Goal: Task Accomplishment & Management: Use online tool/utility

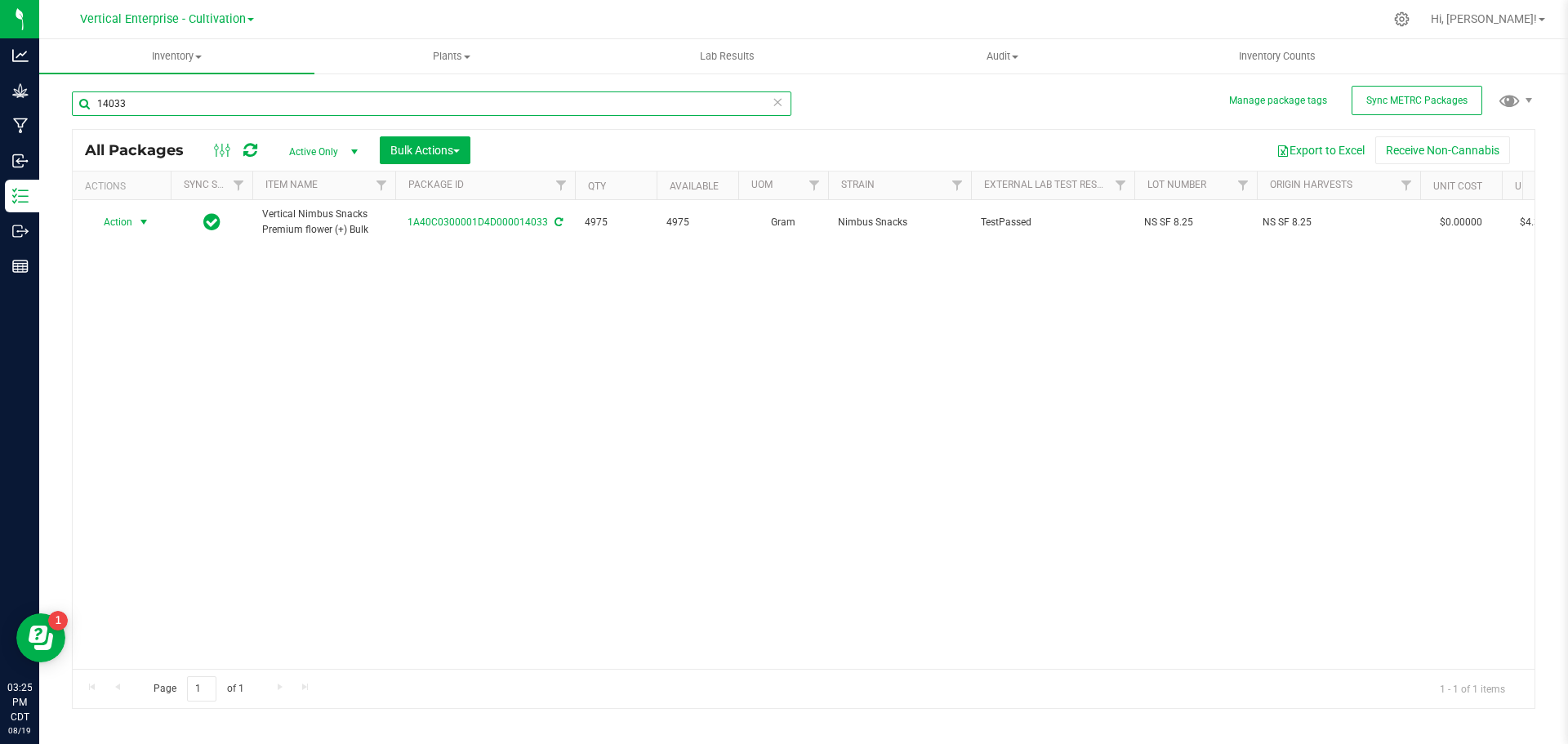
type input "14033"
click at [111, 222] on span "Action" at bounding box center [111, 222] width 44 height 23
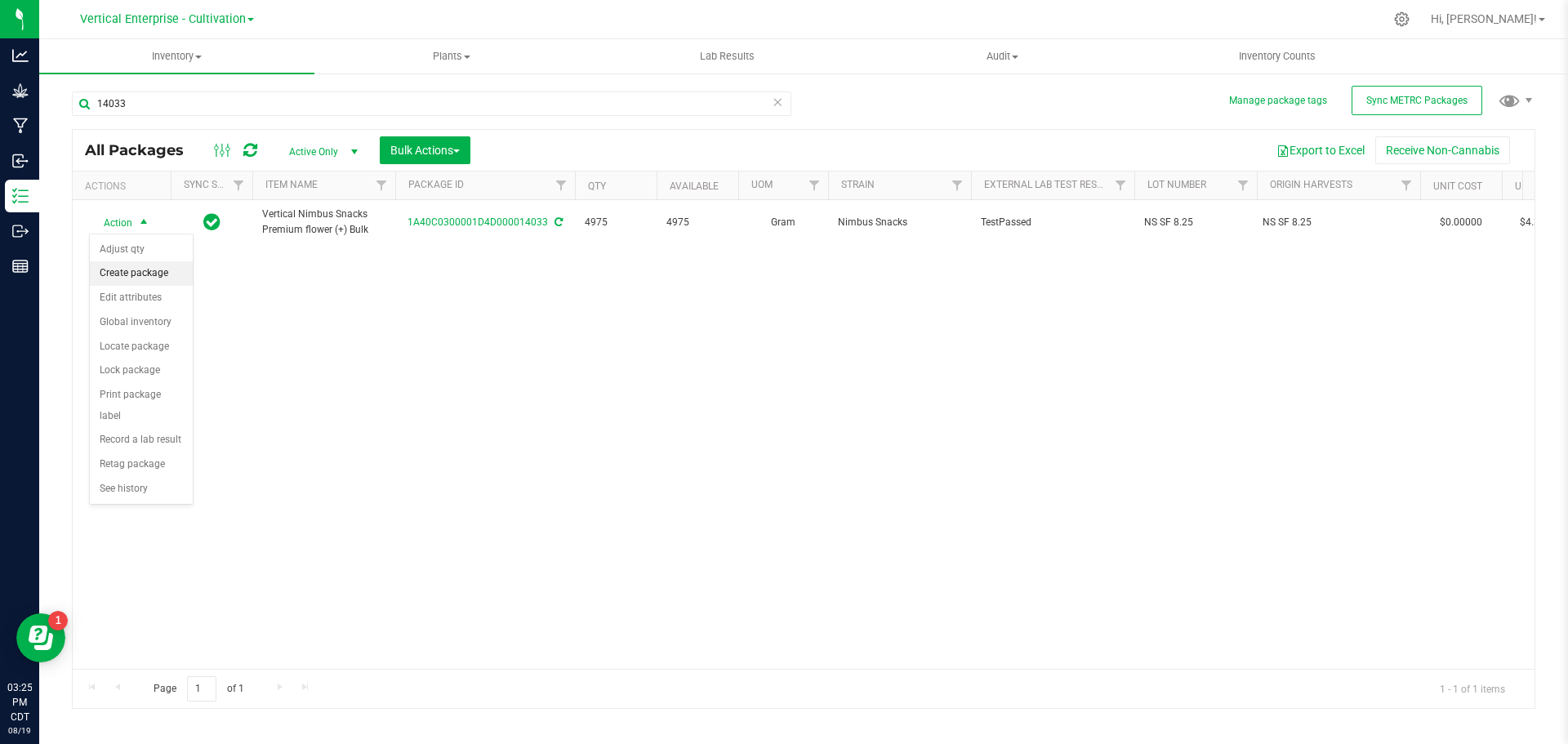
click at [156, 271] on li "Create package" at bounding box center [140, 273] width 102 height 25
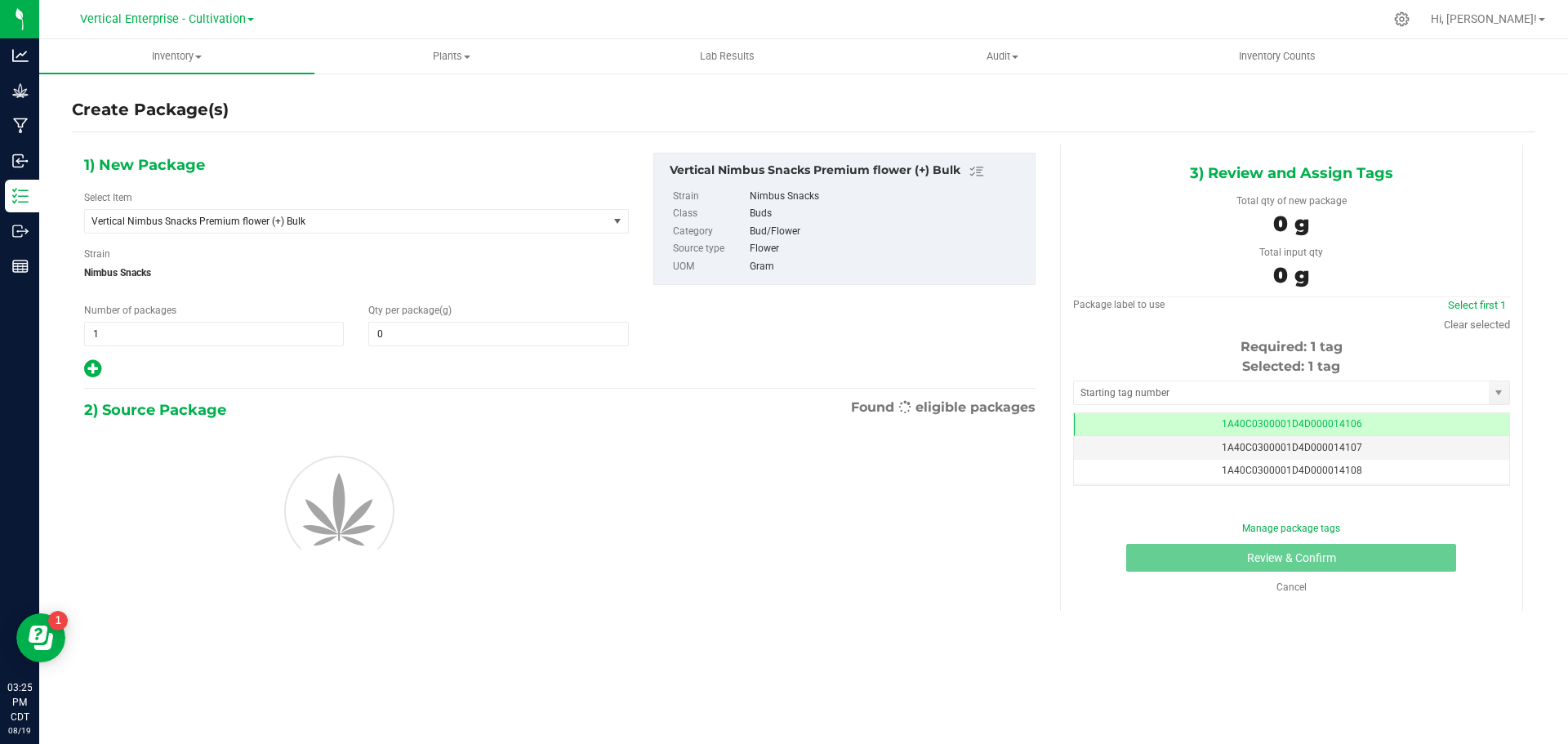
type input "0.0000"
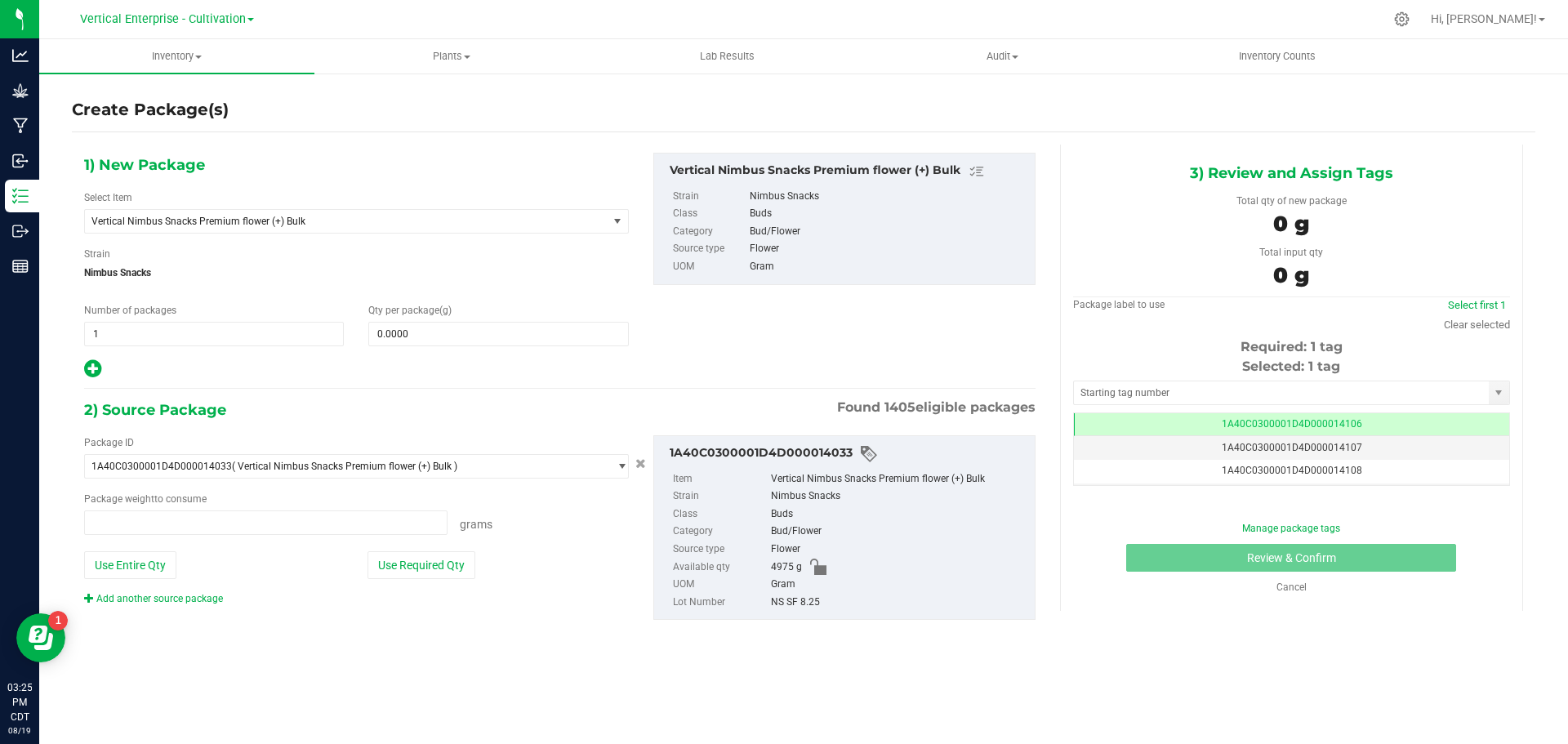
type input "0.0000 g"
click at [209, 223] on span "Vertical Nimbus Snacks Premium flower (+) Bulk" at bounding box center [336, 222] width 489 height 11
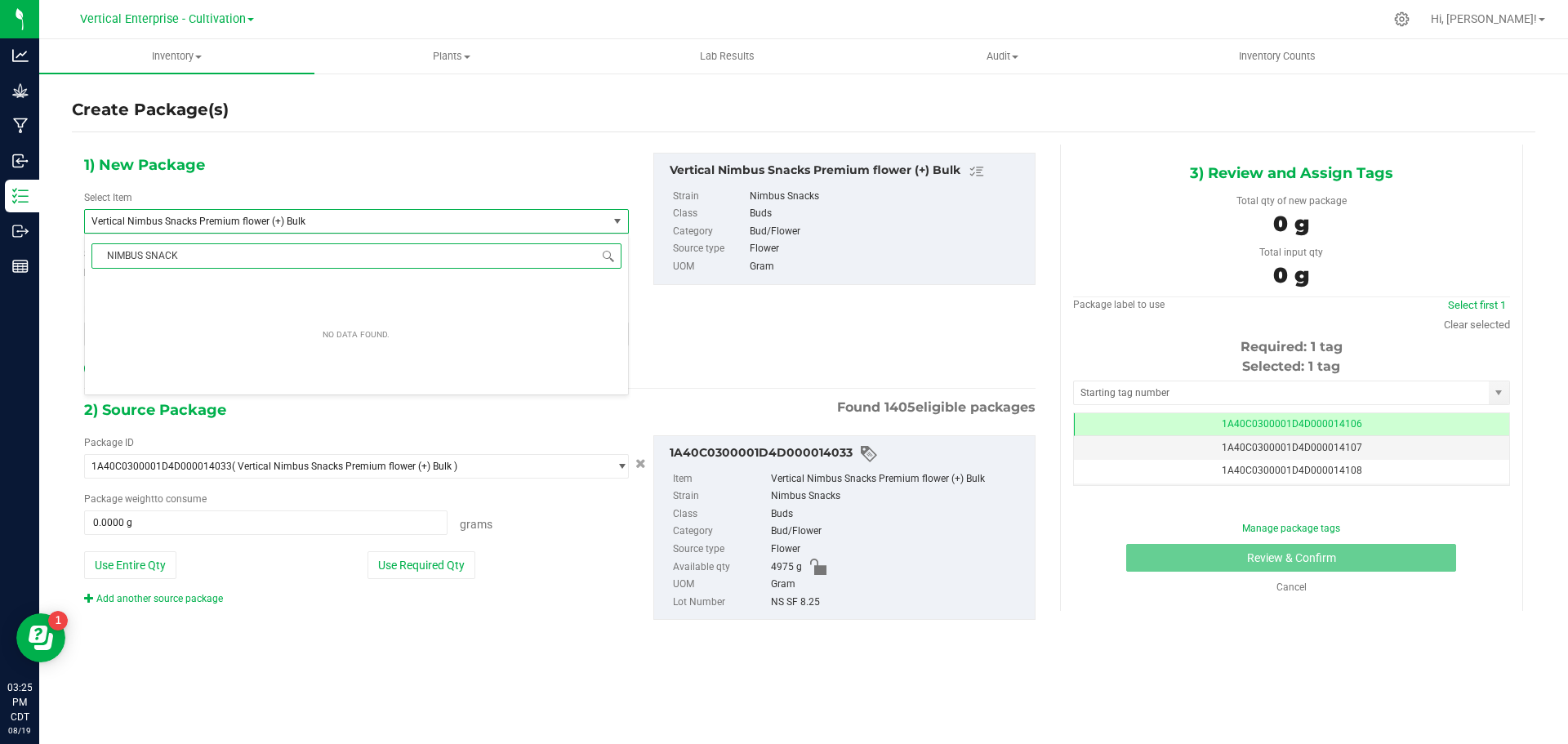
type input "NIMBUS SNACKS"
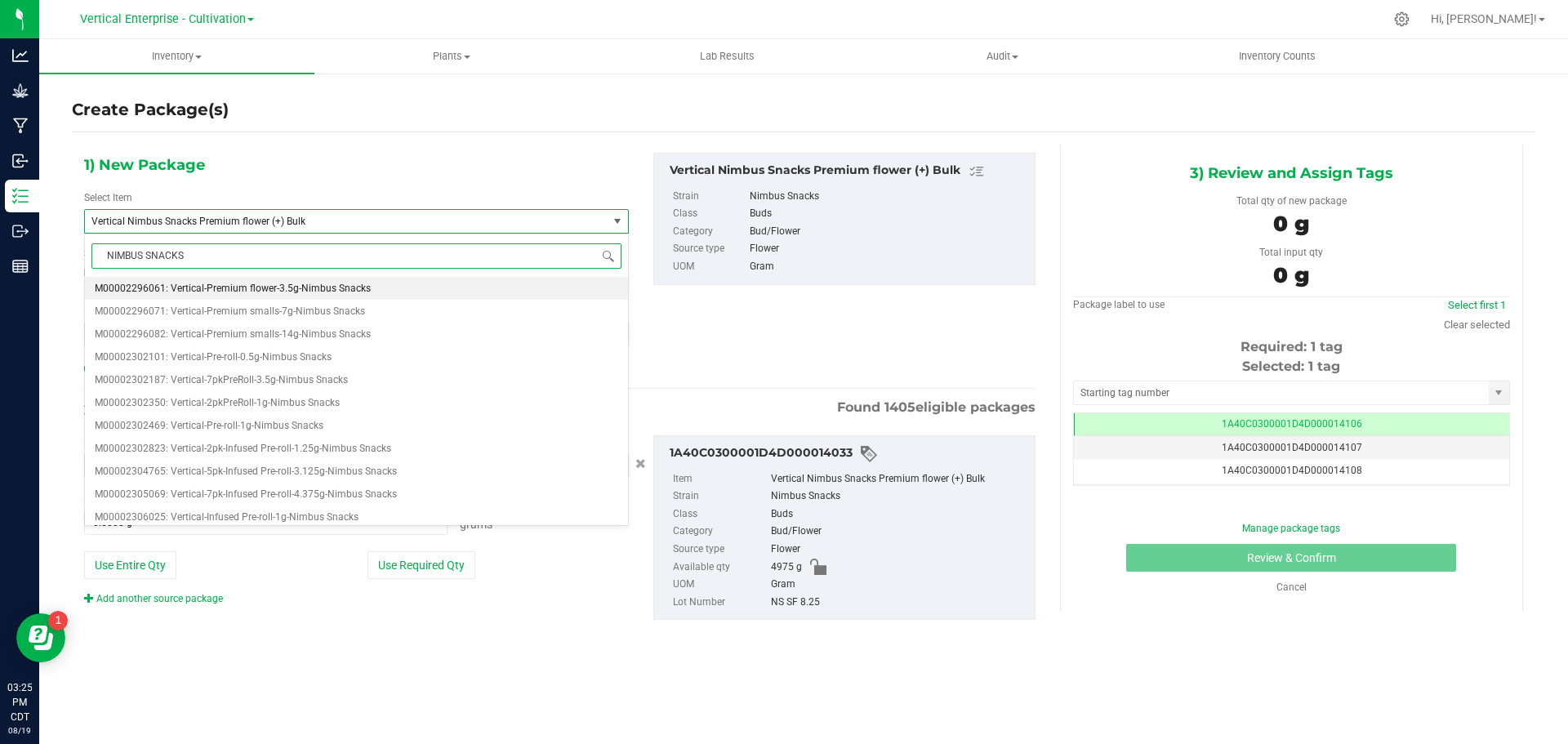
click at [226, 294] on span "M00002296061: Vertical-Premium flower-3.5g-Nimbus Snacks" at bounding box center [233, 288] width 276 height 11
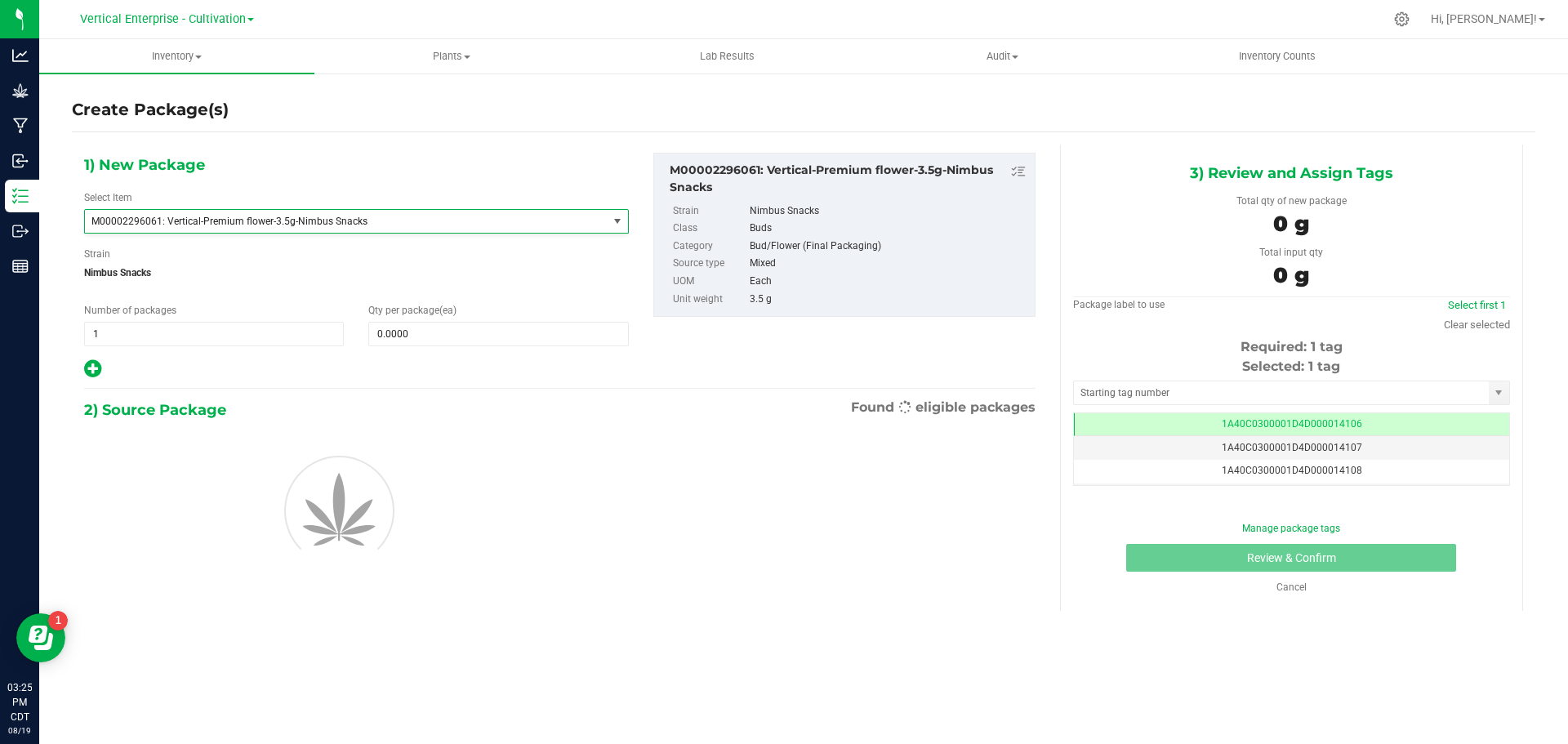
type input "0"
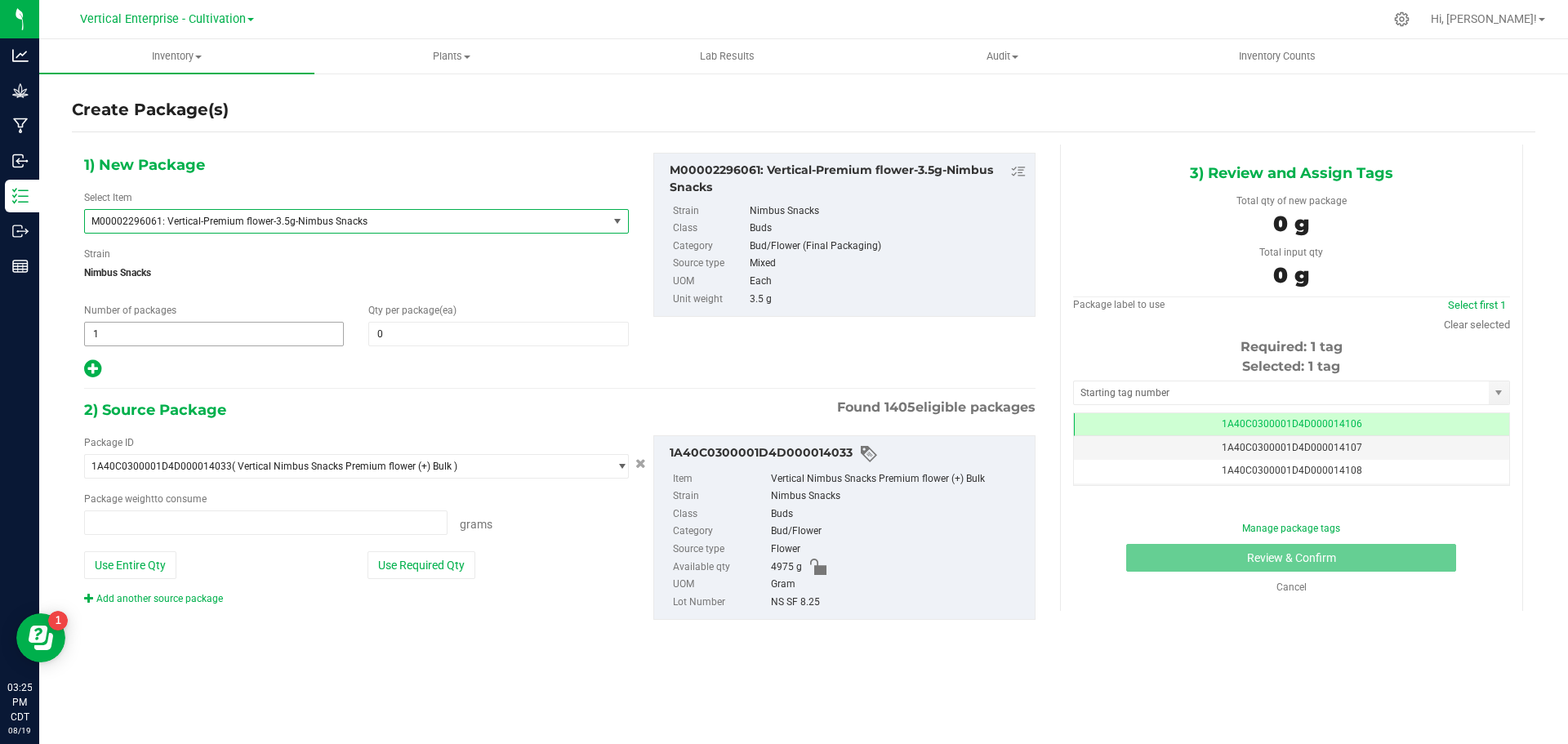
type input "0.0000 g"
click at [378, 334] on span at bounding box center [497, 334] width 259 height 25
type input "36"
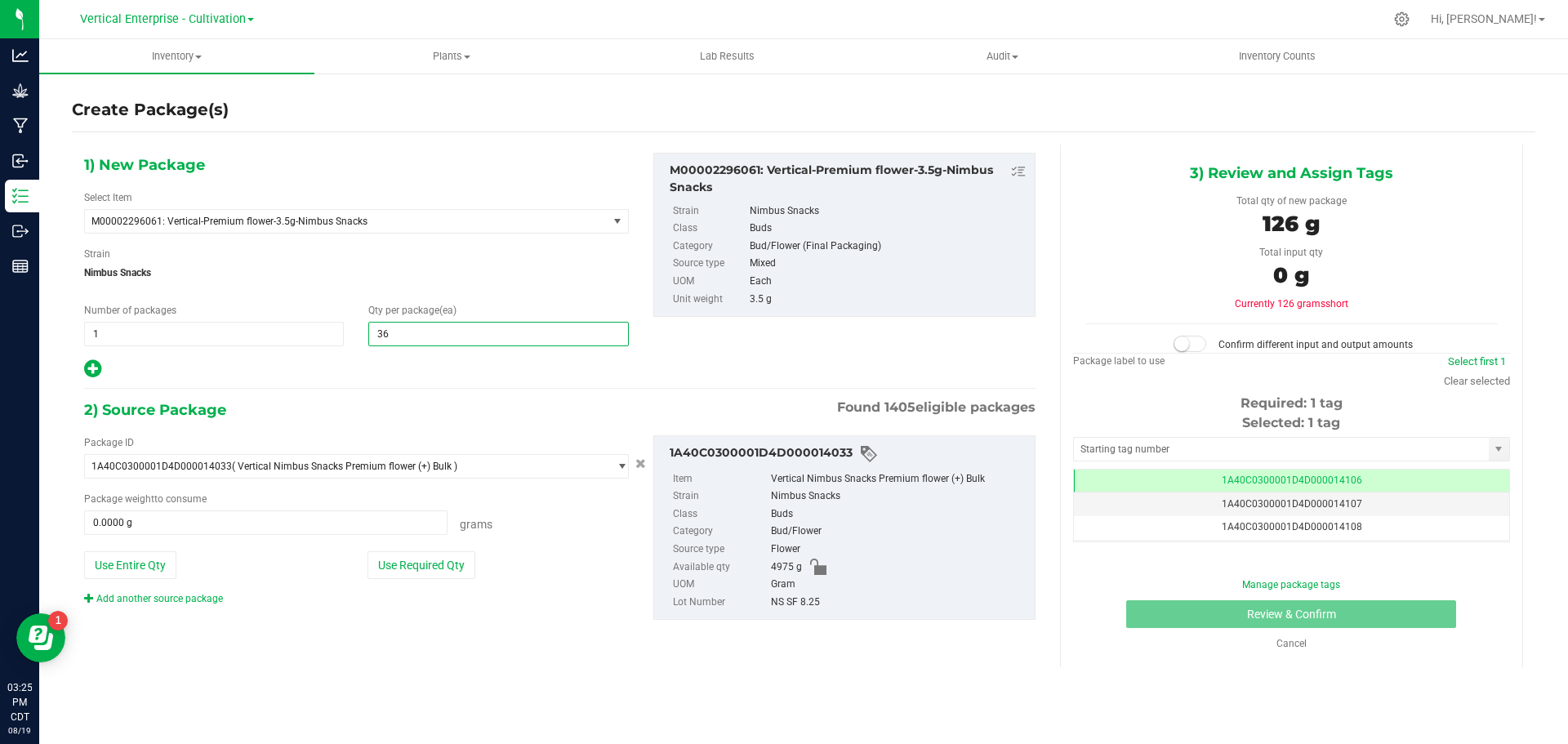
type input "36"
click at [410, 565] on button "Use Required Qty" at bounding box center [421, 565] width 108 height 28
type input "126.0000 g"
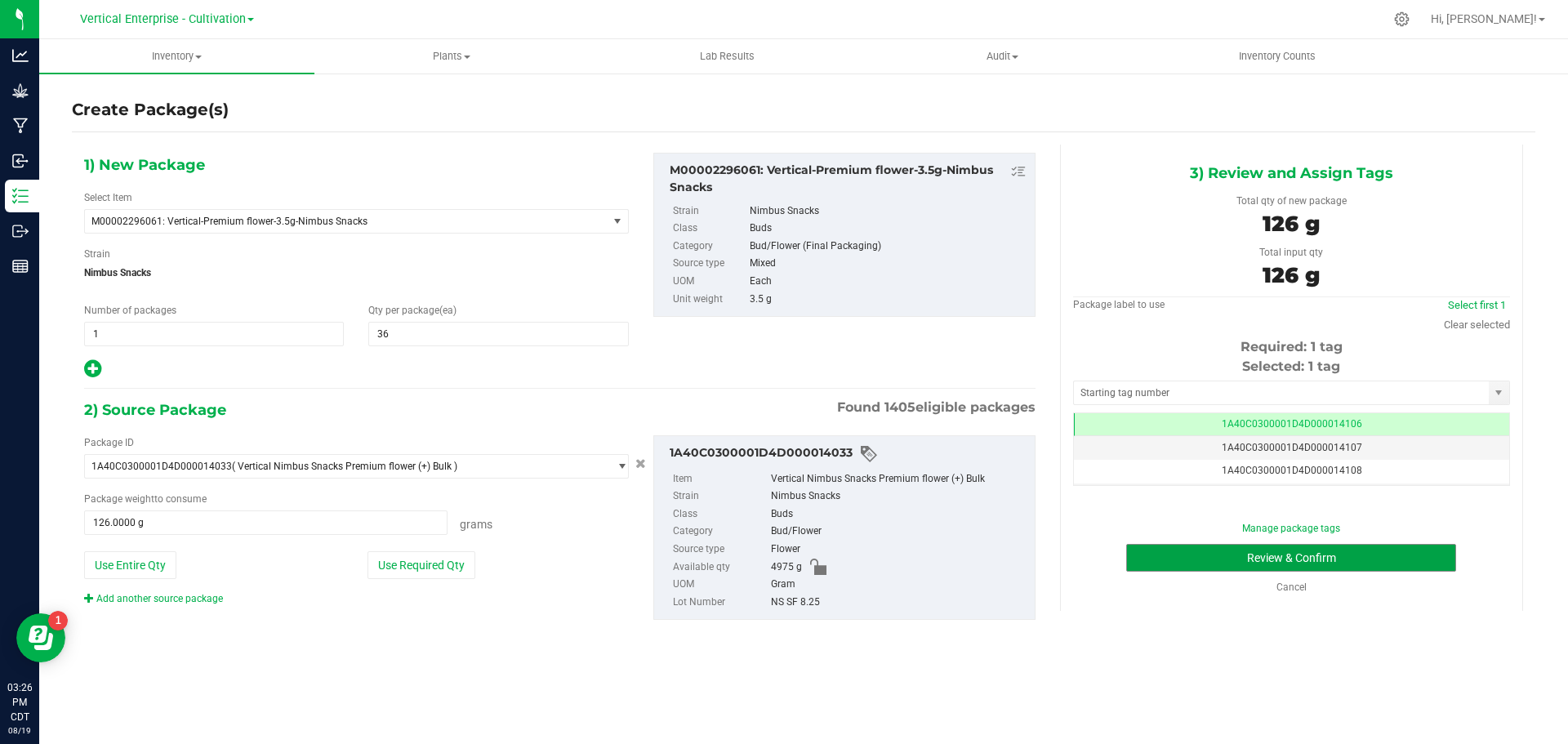
click at [1419, 546] on button "Review & Confirm" at bounding box center [1290, 558] width 329 height 28
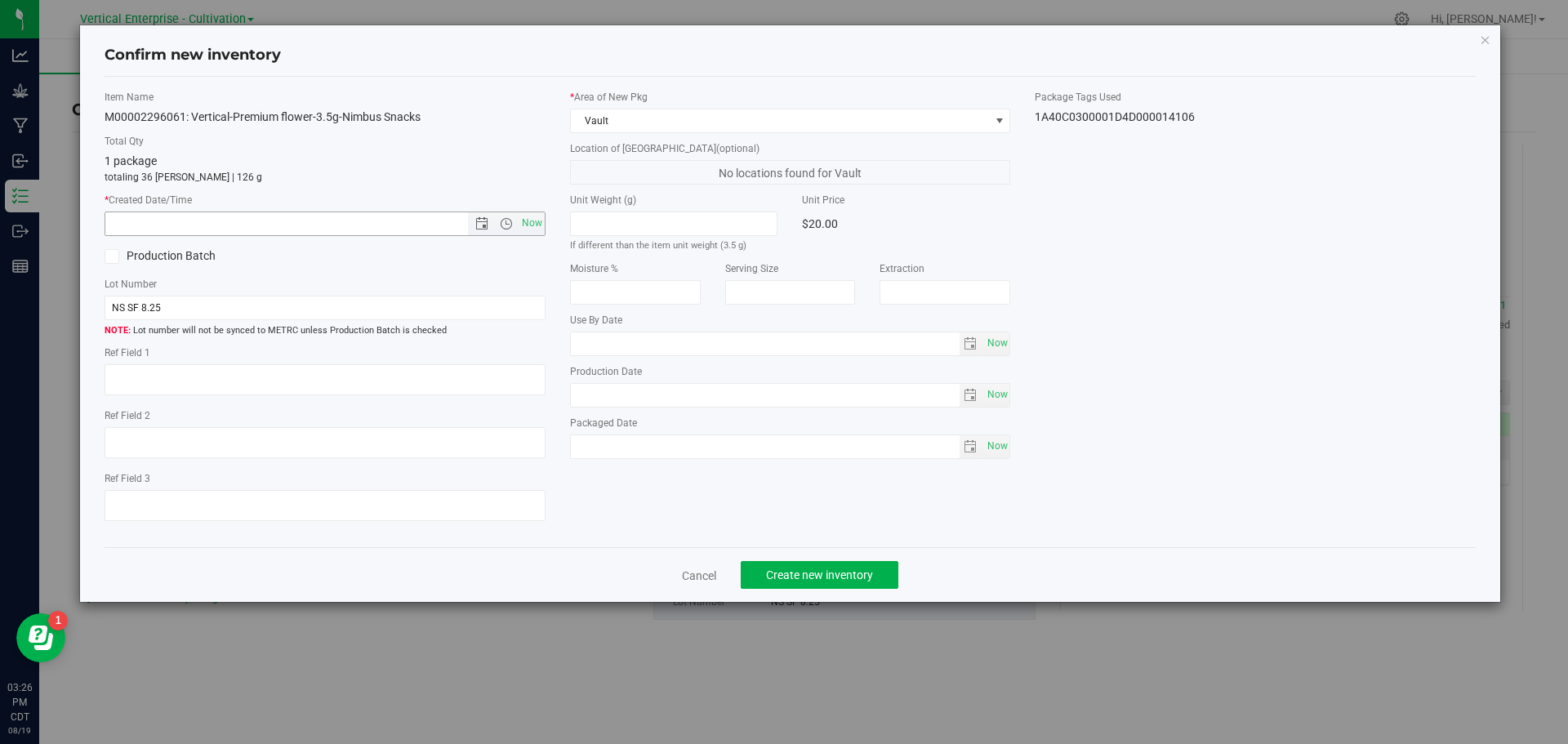
click at [533, 218] on span "Now" at bounding box center [532, 223] width 28 height 24
type input "[DATE] 3:26 PM"
click at [863, 577] on span "Create new inventory" at bounding box center [820, 575] width 107 height 13
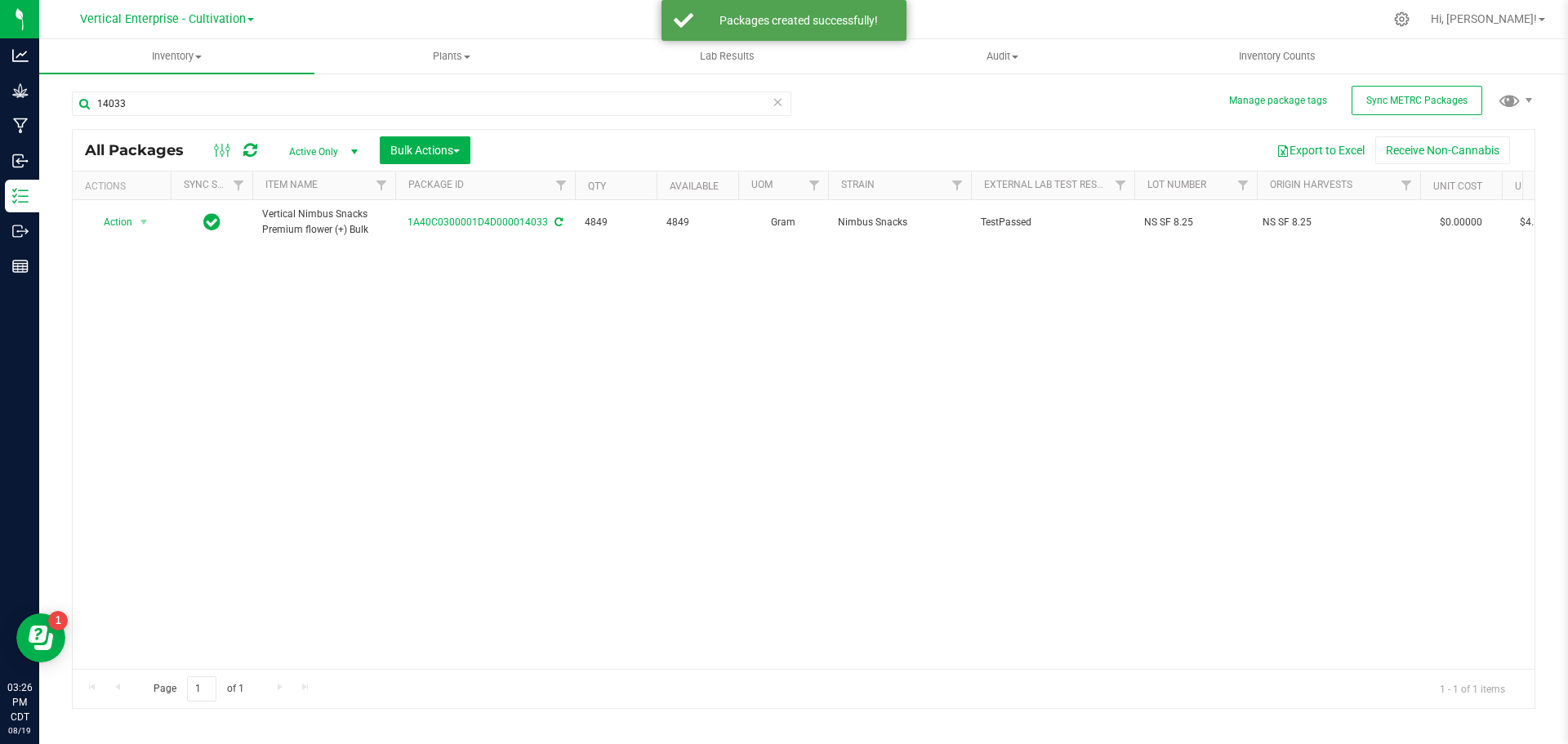
drag, startPoint x: 177, startPoint y: 124, endPoint x: 178, endPoint y: 97, distance: 27.0
click at [87, 117] on div "14033" at bounding box center [432, 110] width 720 height 38
drag, startPoint x: 179, startPoint y: 96, endPoint x: 65, endPoint y: 126, distance: 117.9
click at [65, 126] on div "Manage package tags Sync METRC Packages 14033 All Packages Active Only Active O…" at bounding box center [803, 321] width 1528 height 498
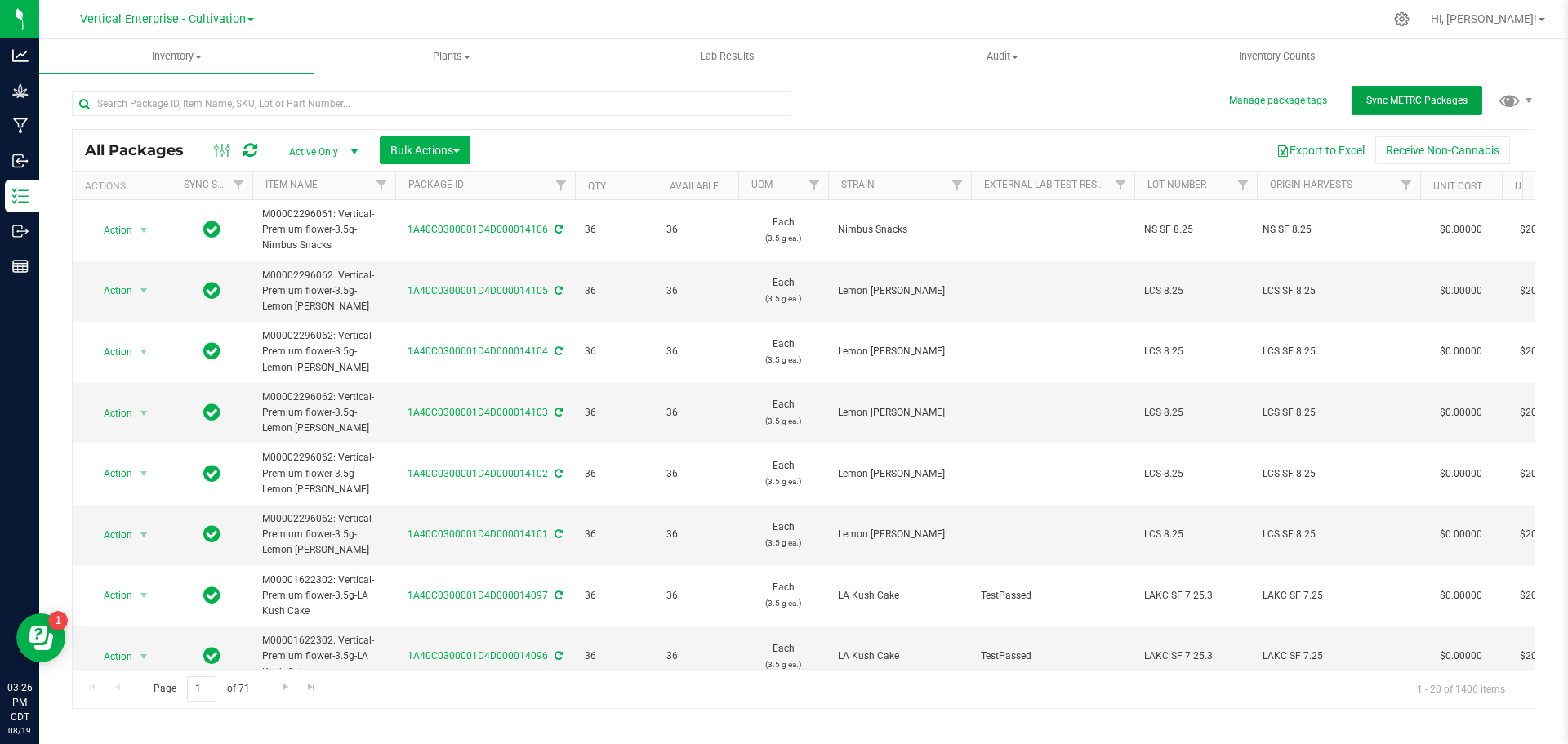
click at [1437, 102] on span "Sync METRC Packages" at bounding box center [1417, 101] width 102 height 11
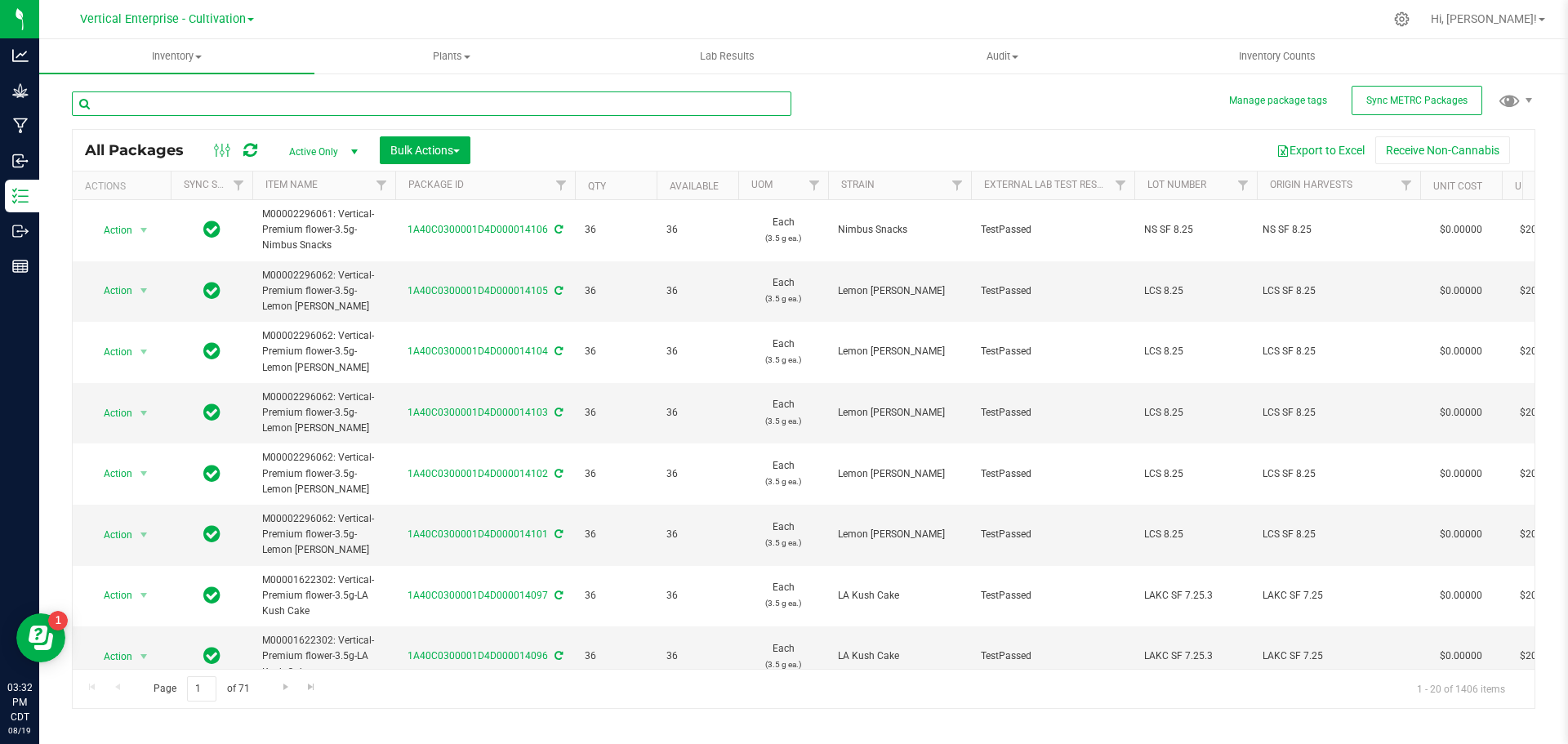
click at [225, 102] on input "text" at bounding box center [432, 103] width 720 height 25
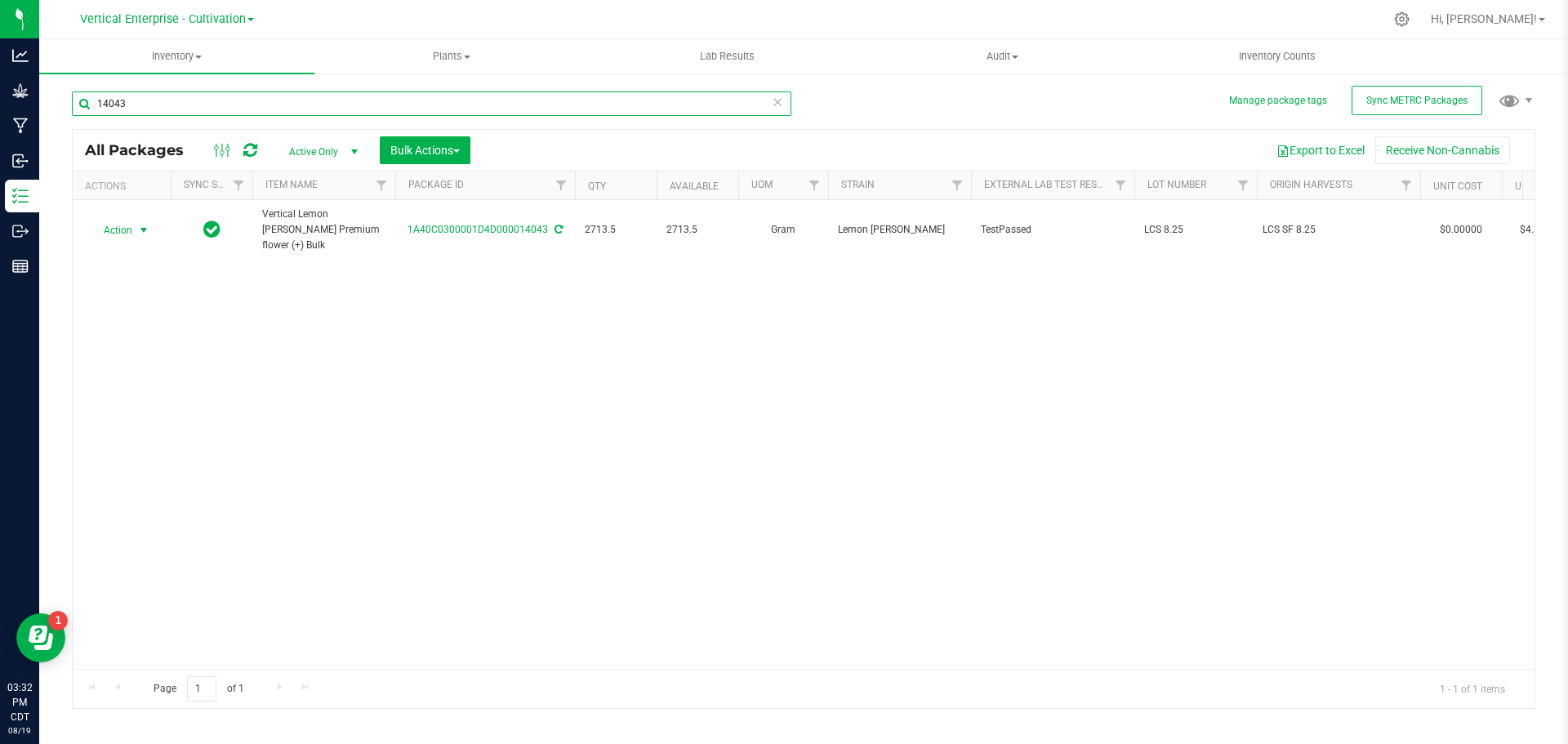
type input "14043"
click at [110, 231] on span "Action" at bounding box center [111, 230] width 44 height 23
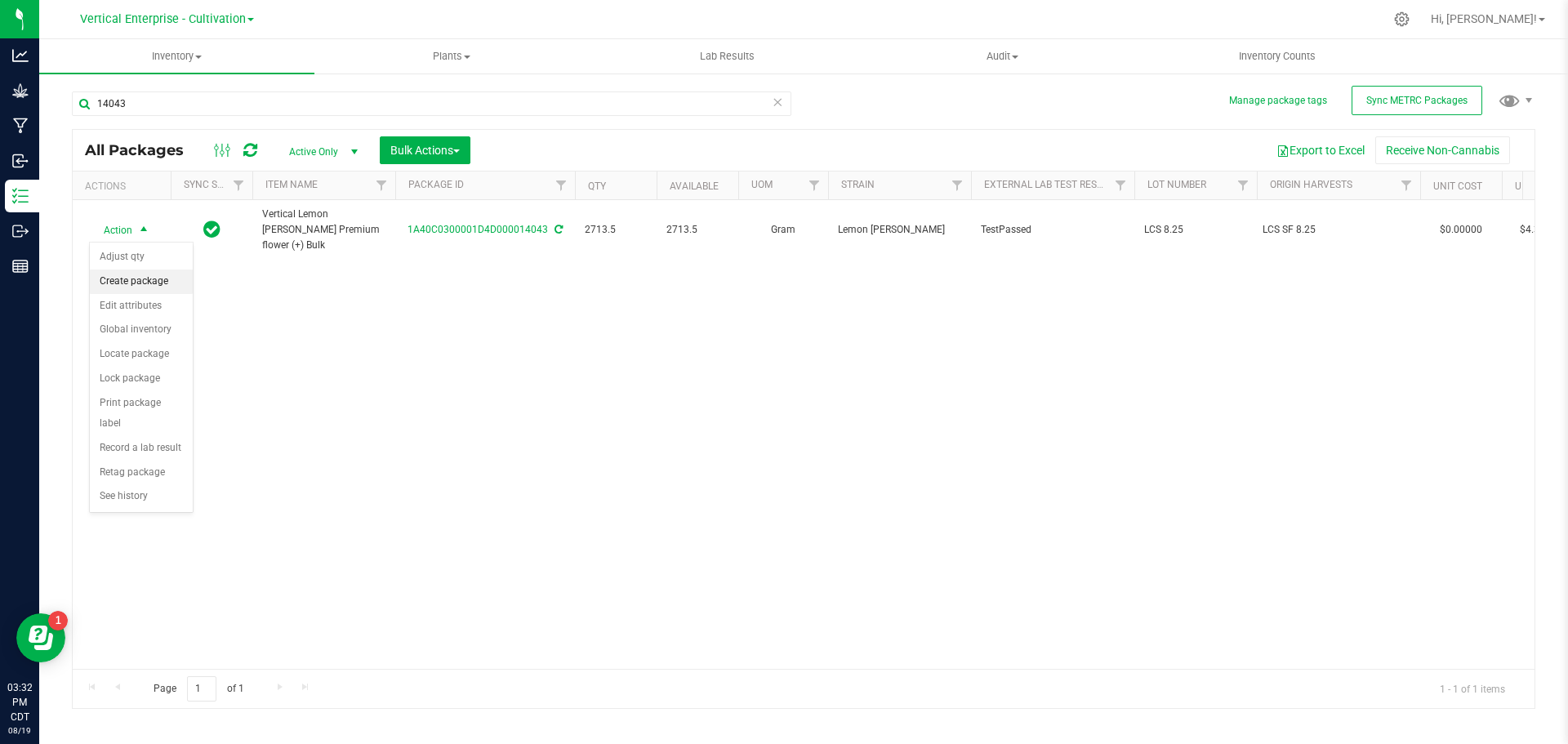
click at [120, 280] on li "Create package" at bounding box center [140, 282] width 102 height 25
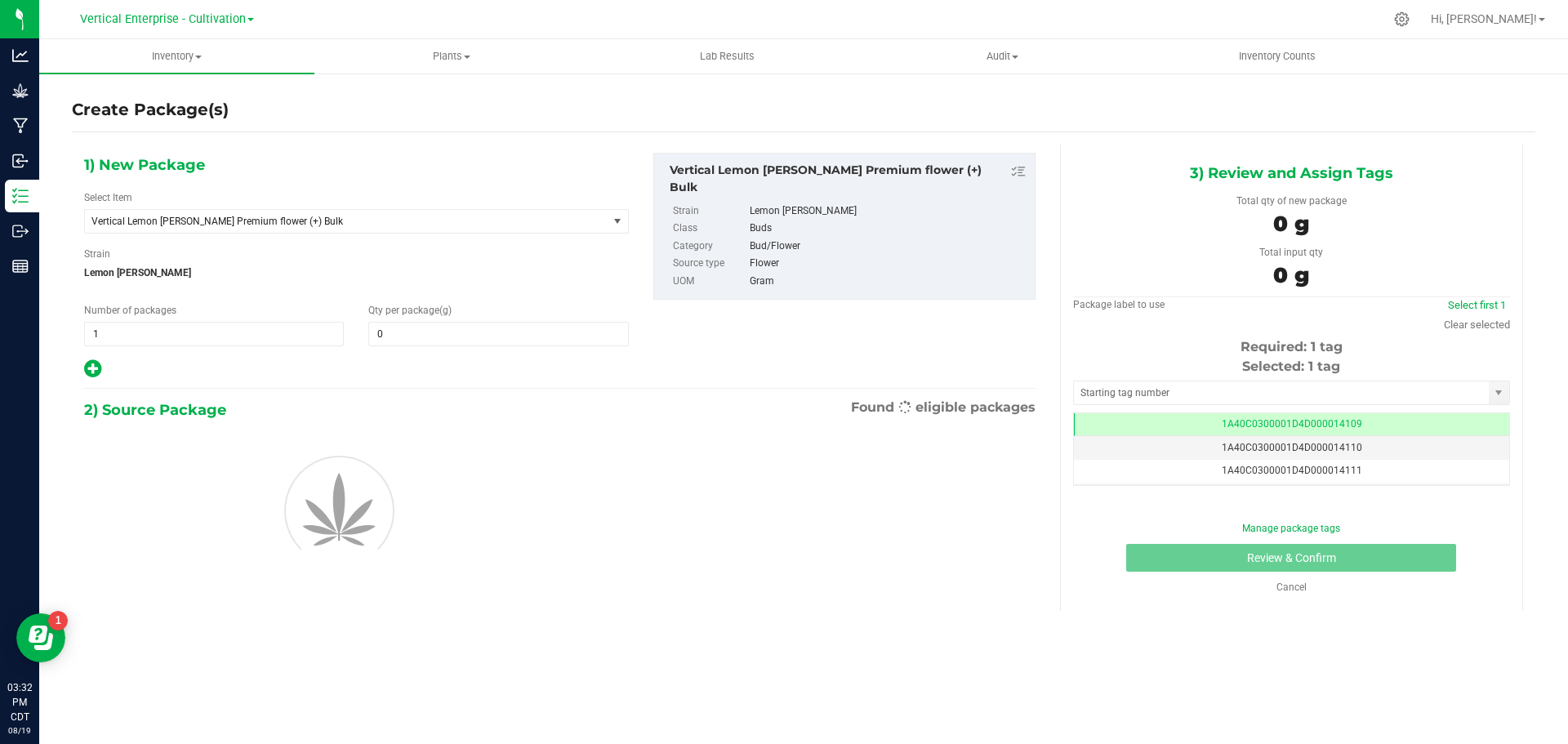
type input "0.0000"
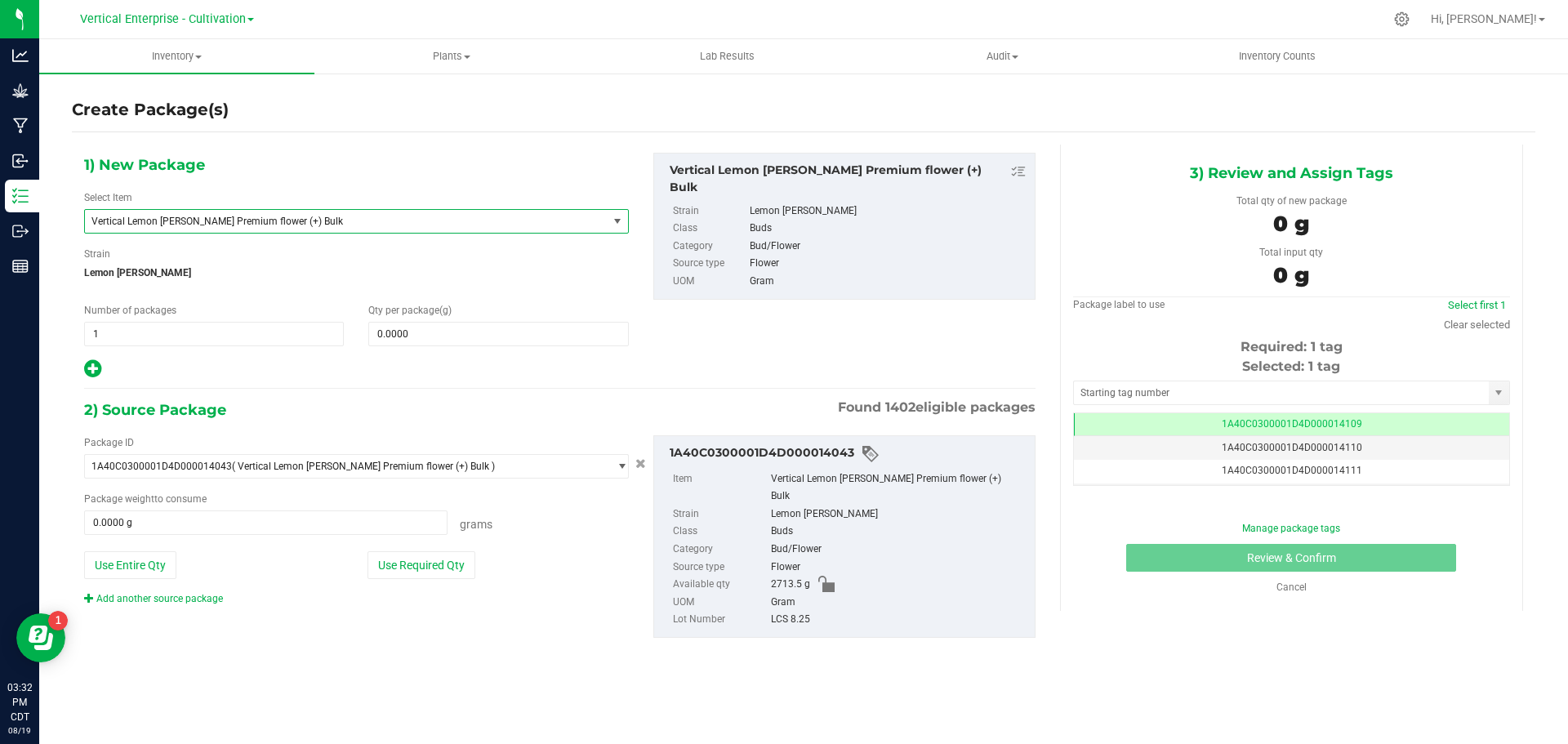
click at [181, 214] on span "Vertical Lemon [PERSON_NAME] Premium flower (+) Bulk" at bounding box center [346, 221] width 522 height 23
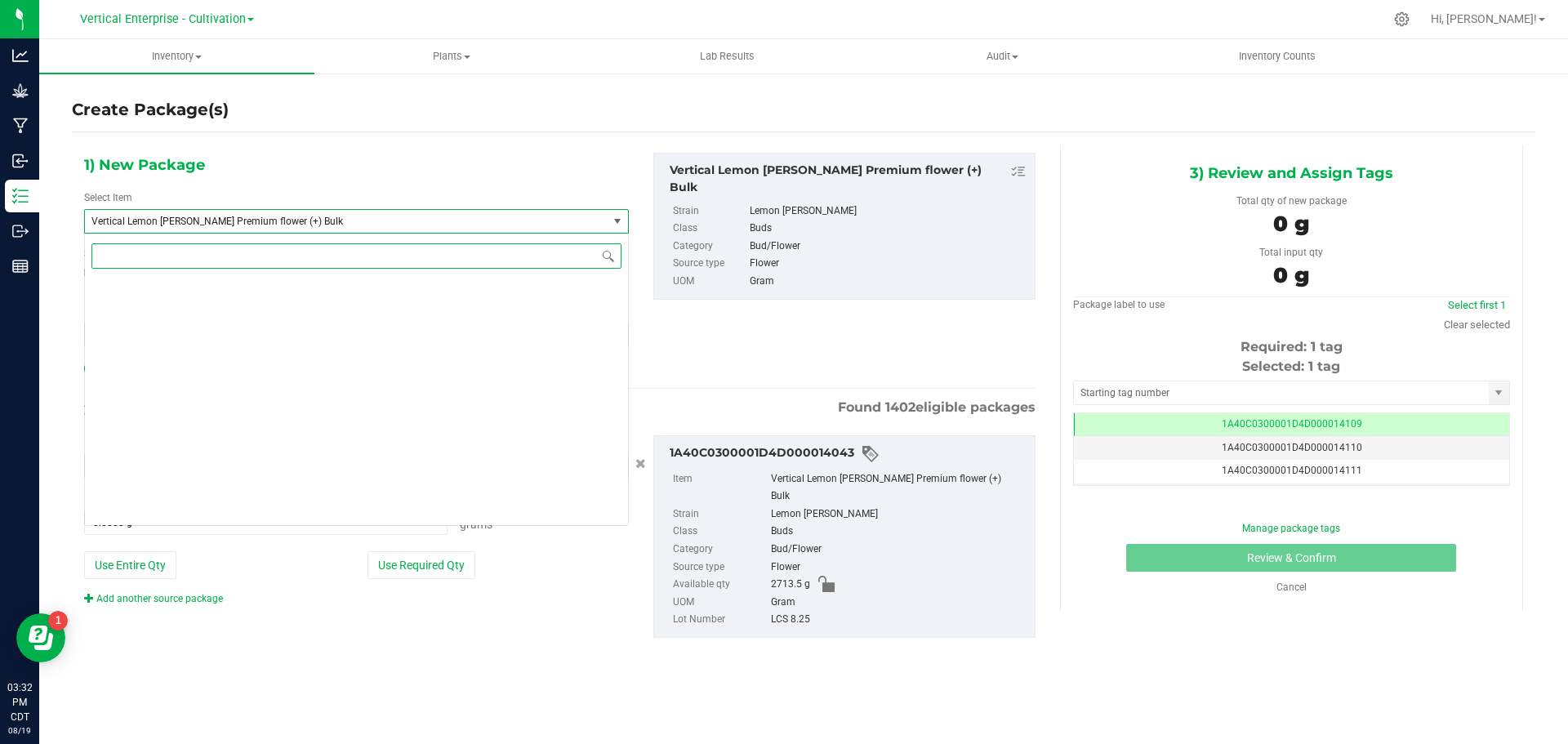
scroll to position [123879, 0]
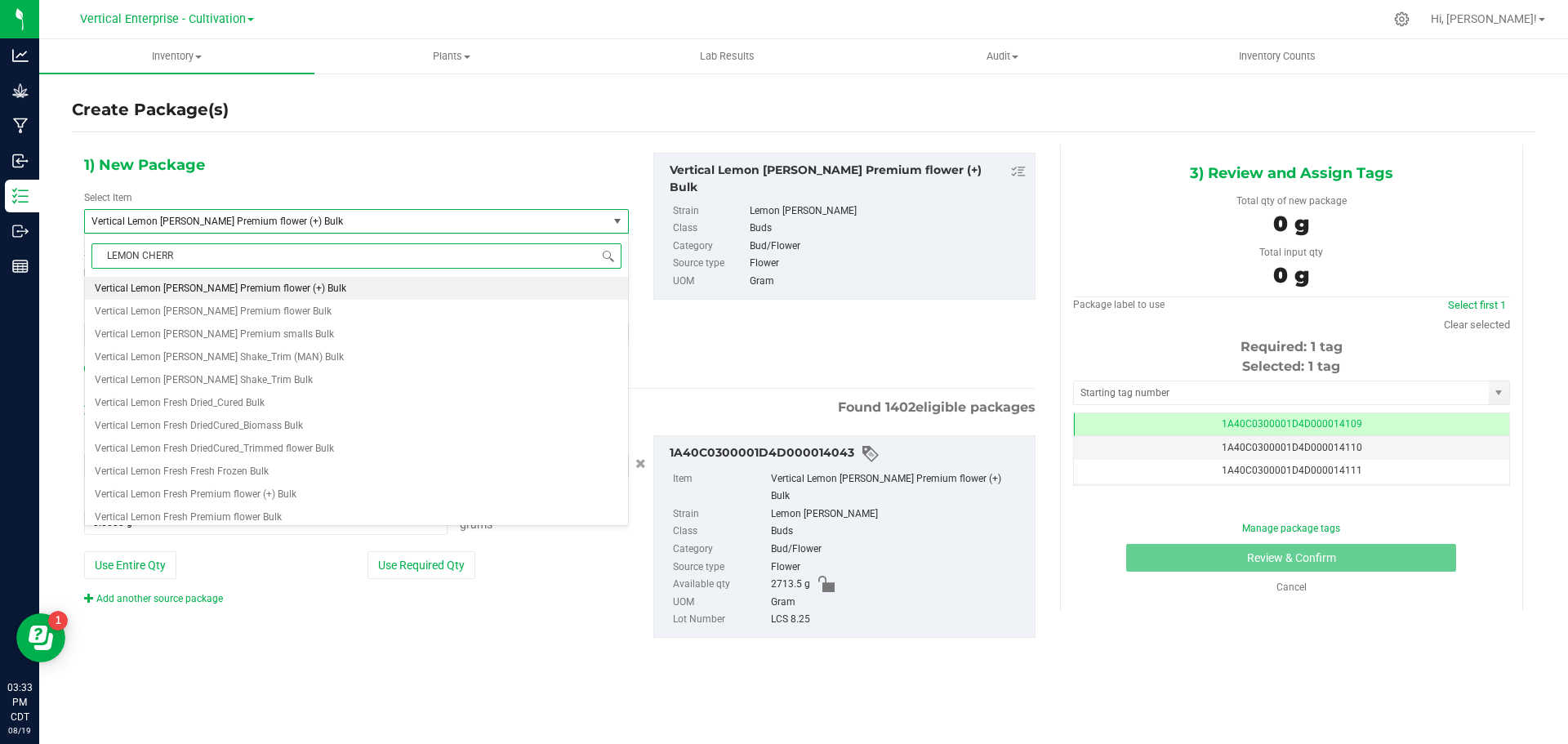
type input "LEMON CHERRY"
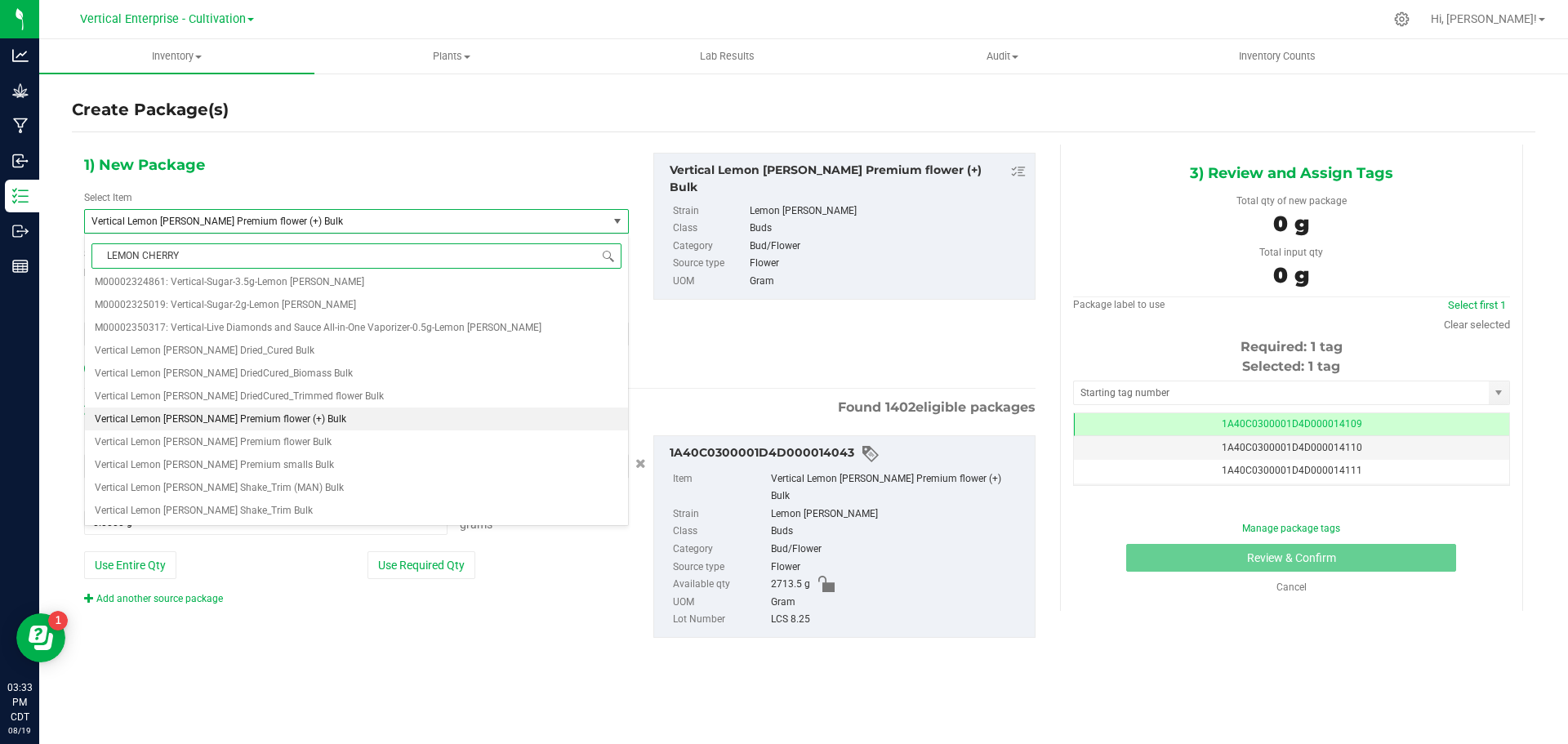
scroll to position [0, 0]
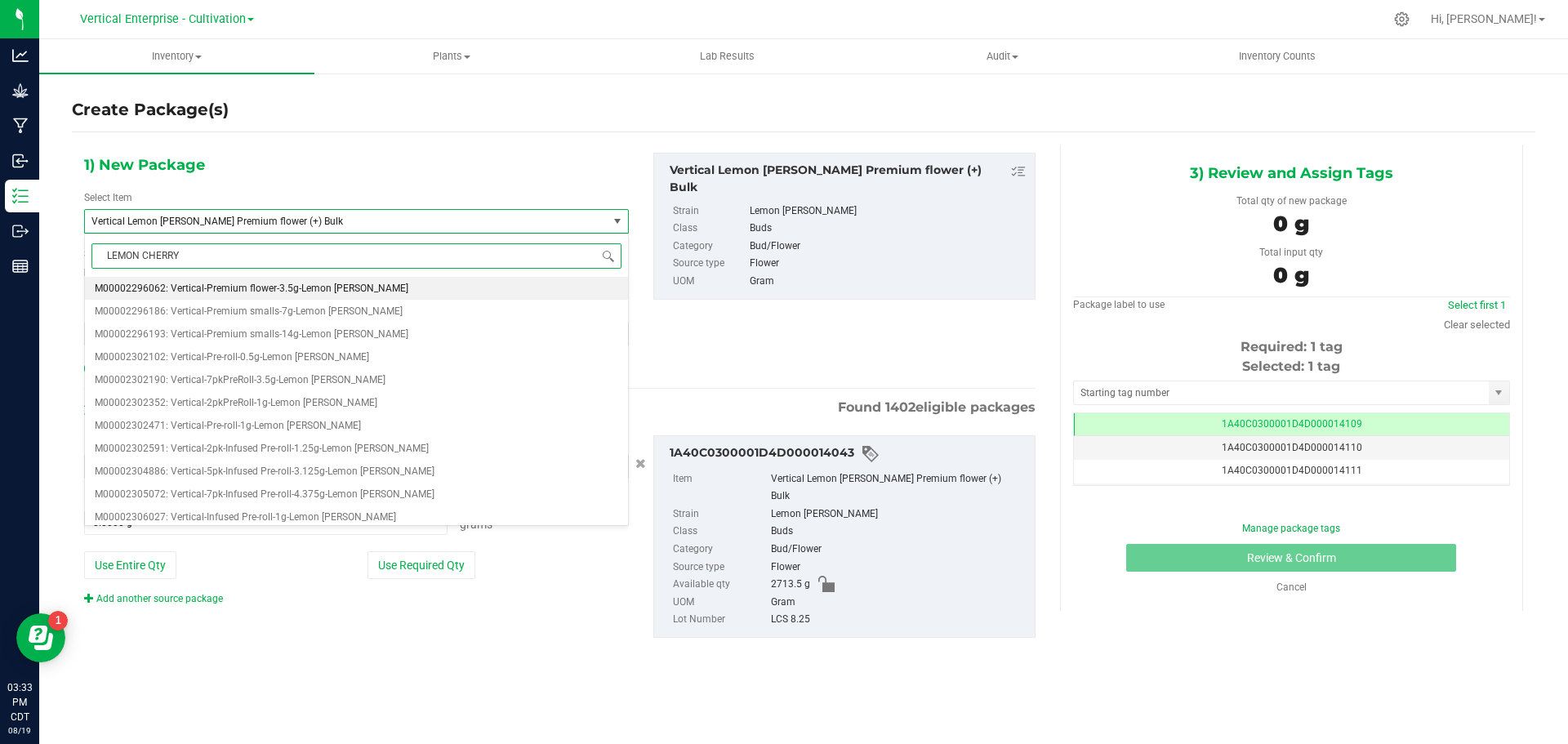
click at [238, 280] on li "M00002296062: Vertical-Premium flower-3.5g-Lemon [PERSON_NAME]" at bounding box center [356, 288] width 543 height 23
type input "0"
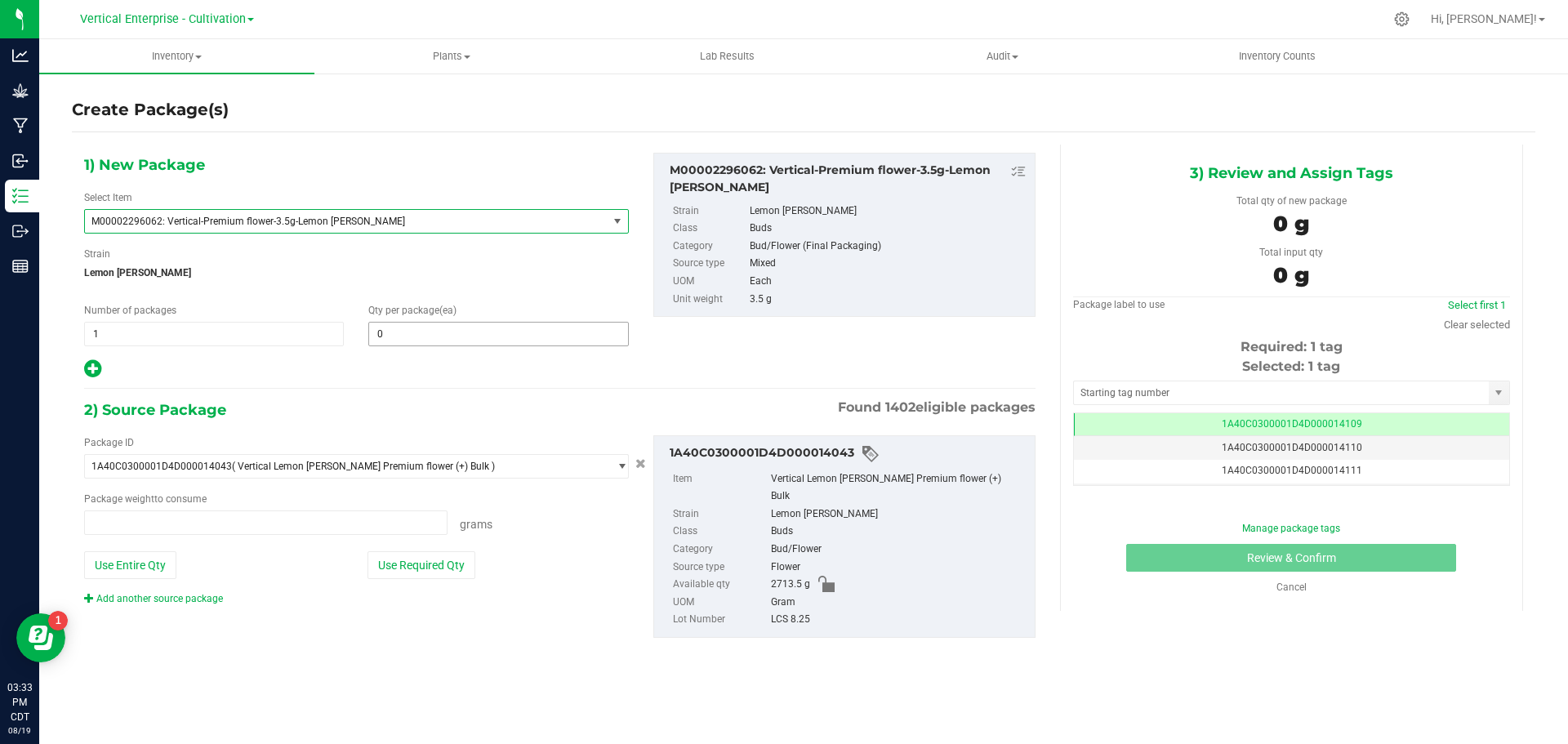
type input "0.0000 g"
click at [438, 328] on span at bounding box center [497, 334] width 259 height 25
type input "36"
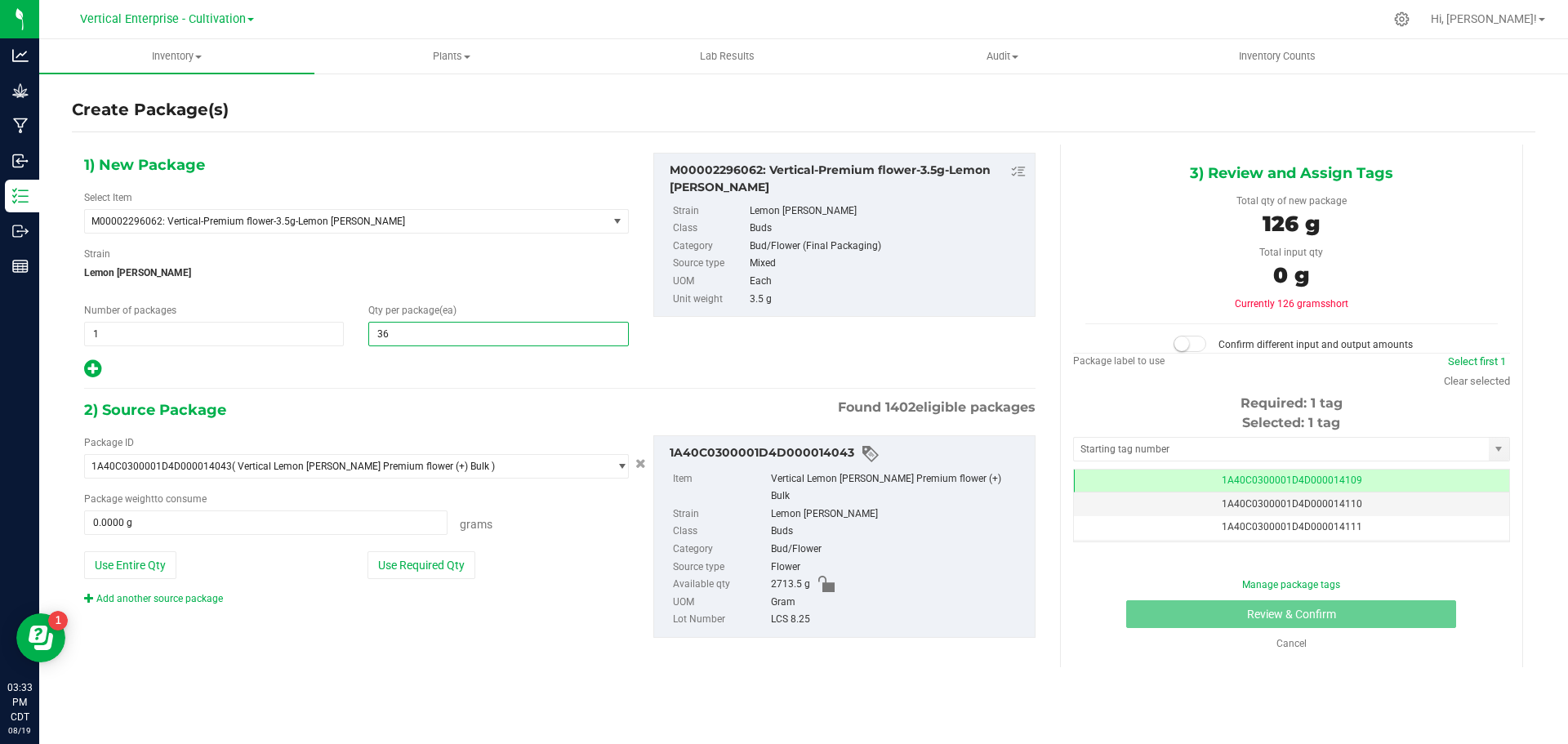
type input "36"
click at [442, 568] on button "Use Required Qty" at bounding box center [421, 565] width 108 height 28
type input "126.0000 g"
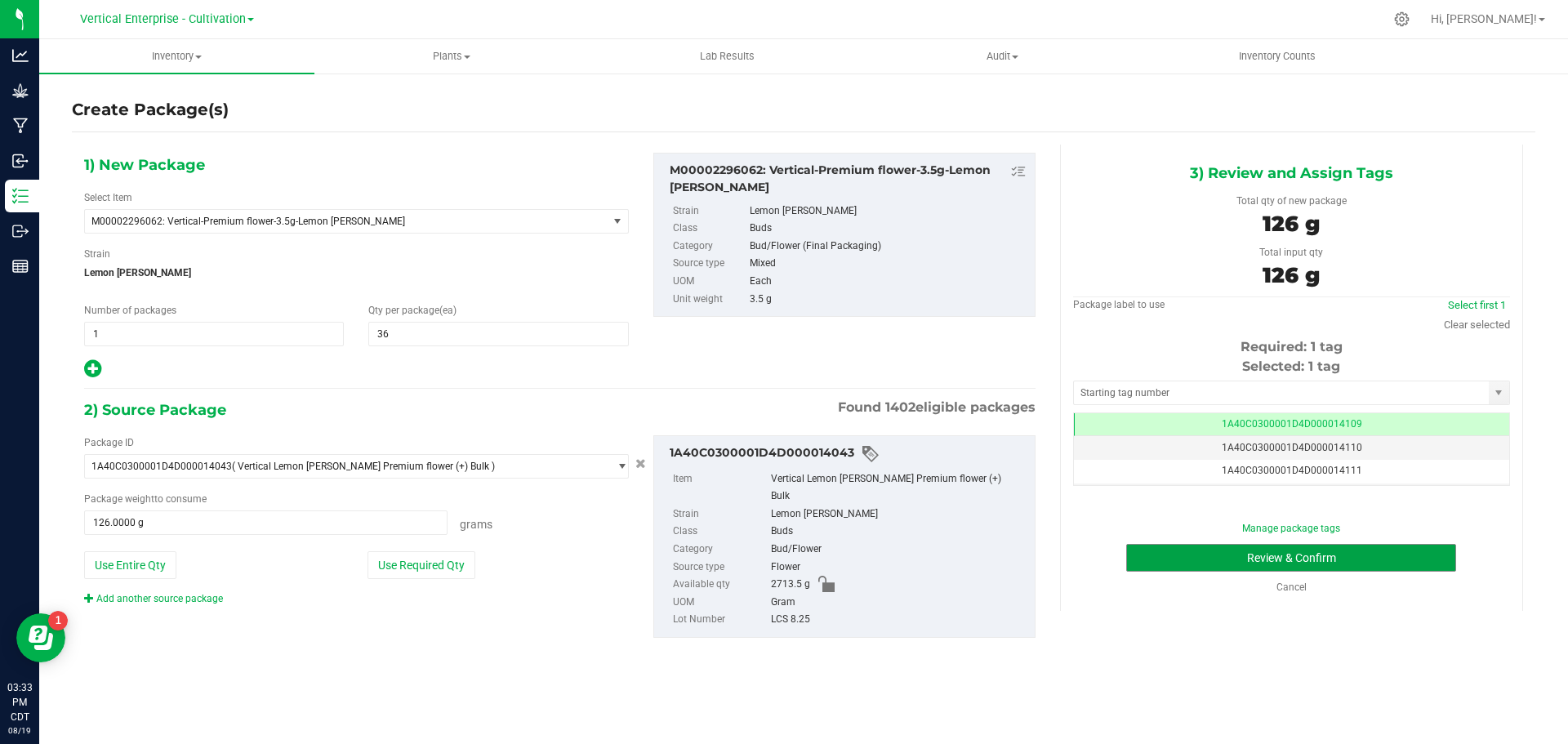
click at [1251, 563] on button "Review & Confirm" at bounding box center [1290, 558] width 329 height 28
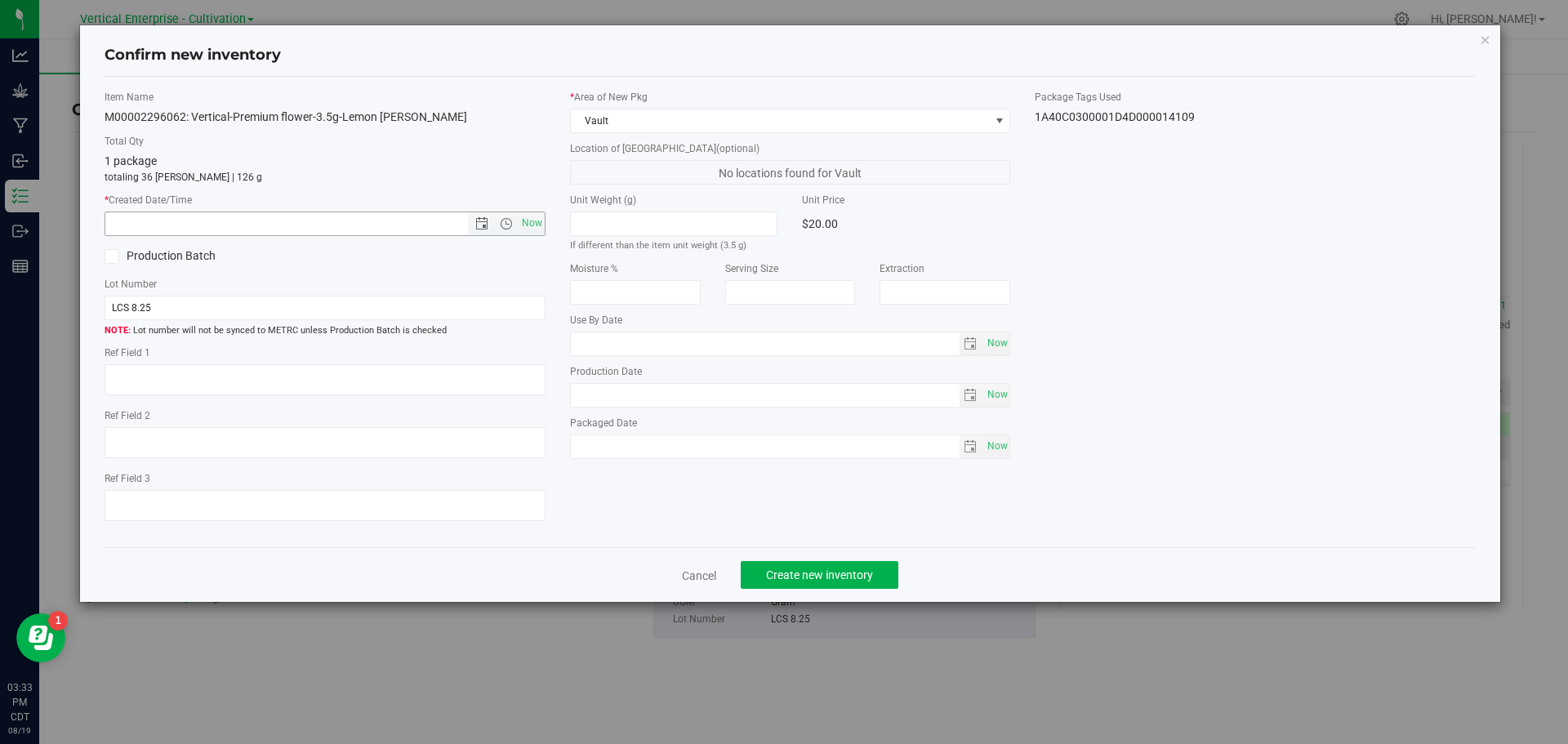
click at [525, 226] on span "Now" at bounding box center [532, 223] width 28 height 24
type input "[DATE] 3:33 PM"
click at [799, 581] on span "Create new inventory" at bounding box center [820, 575] width 107 height 13
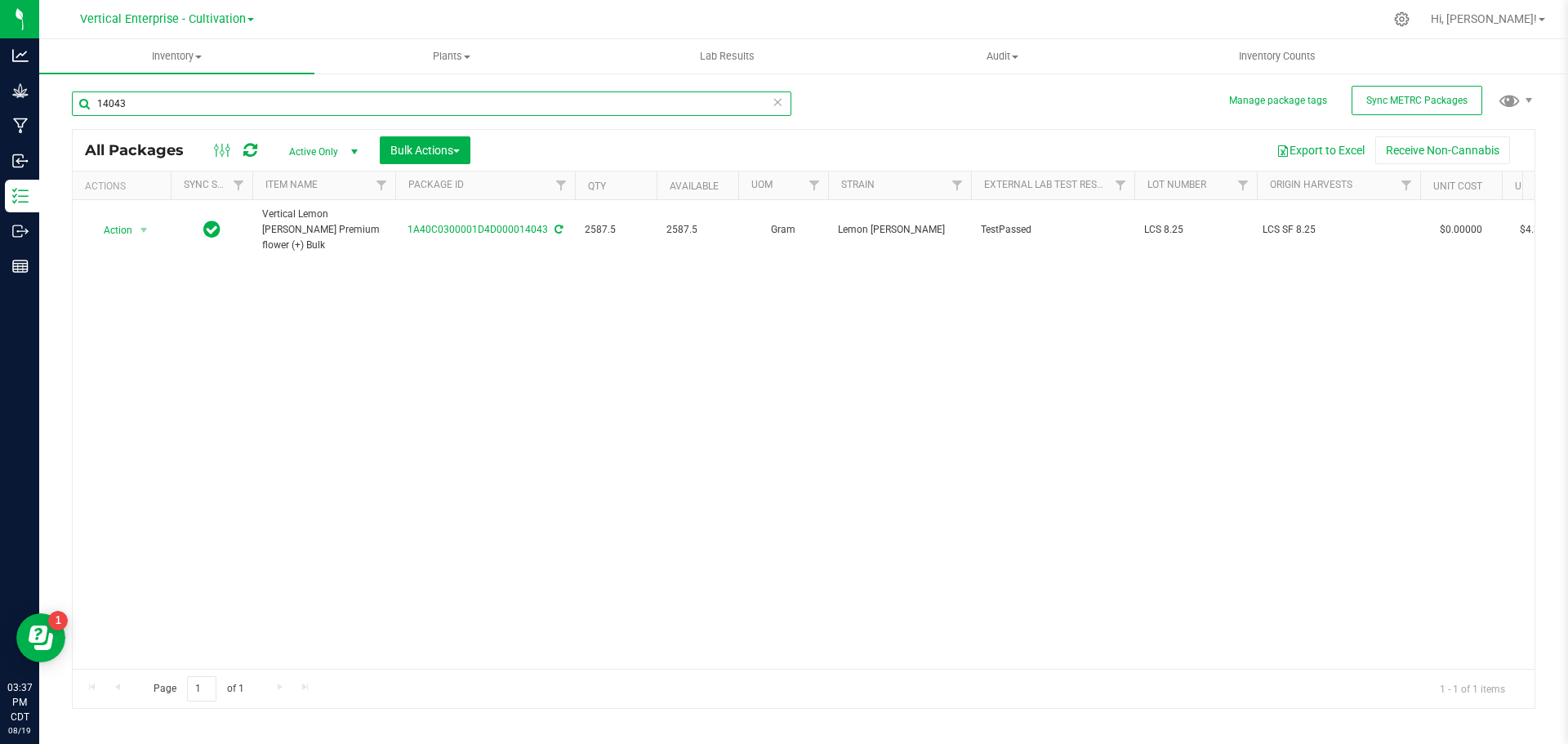
drag, startPoint x: 163, startPoint y: 105, endPoint x: 32, endPoint y: 105, distance: 131.0
click at [32, 105] on div "Analytics Grow Manufacturing Inbound Inventory Outbound Reports 03:37 PM CDT [D…" at bounding box center [784, 372] width 1568 height 744
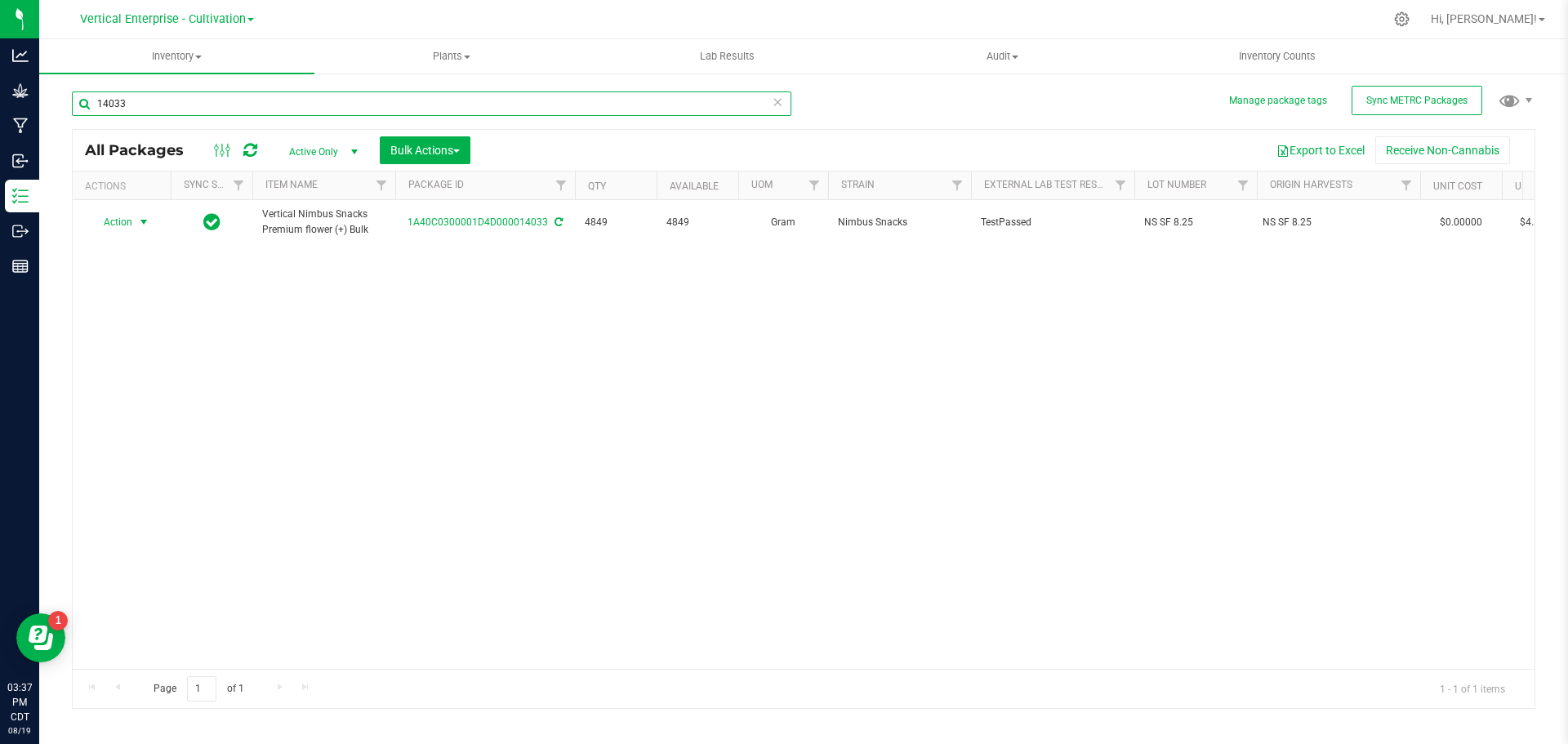
type input "14033"
click at [106, 216] on span "Action" at bounding box center [111, 222] width 44 height 23
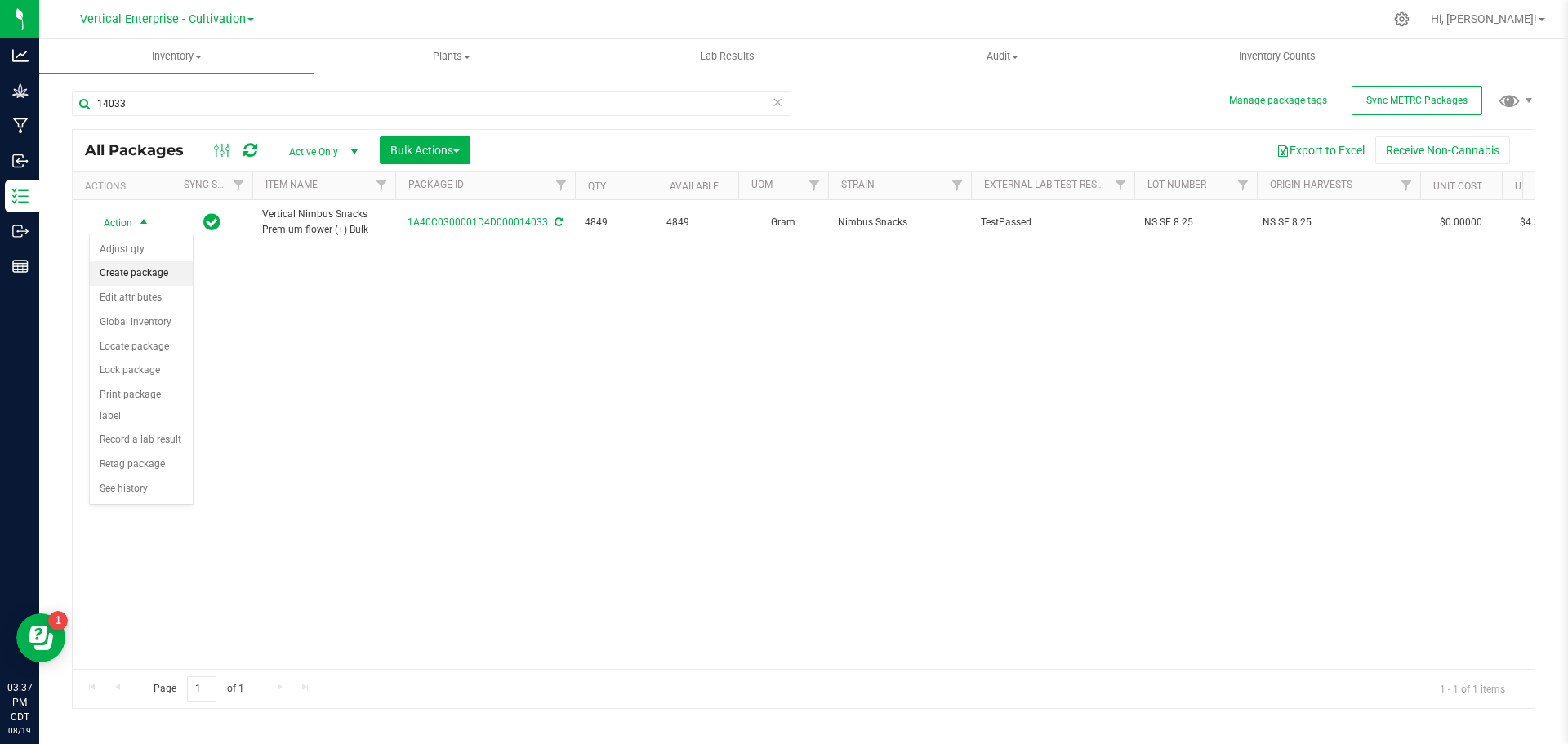
click at [139, 278] on li "Create package" at bounding box center [140, 273] width 102 height 25
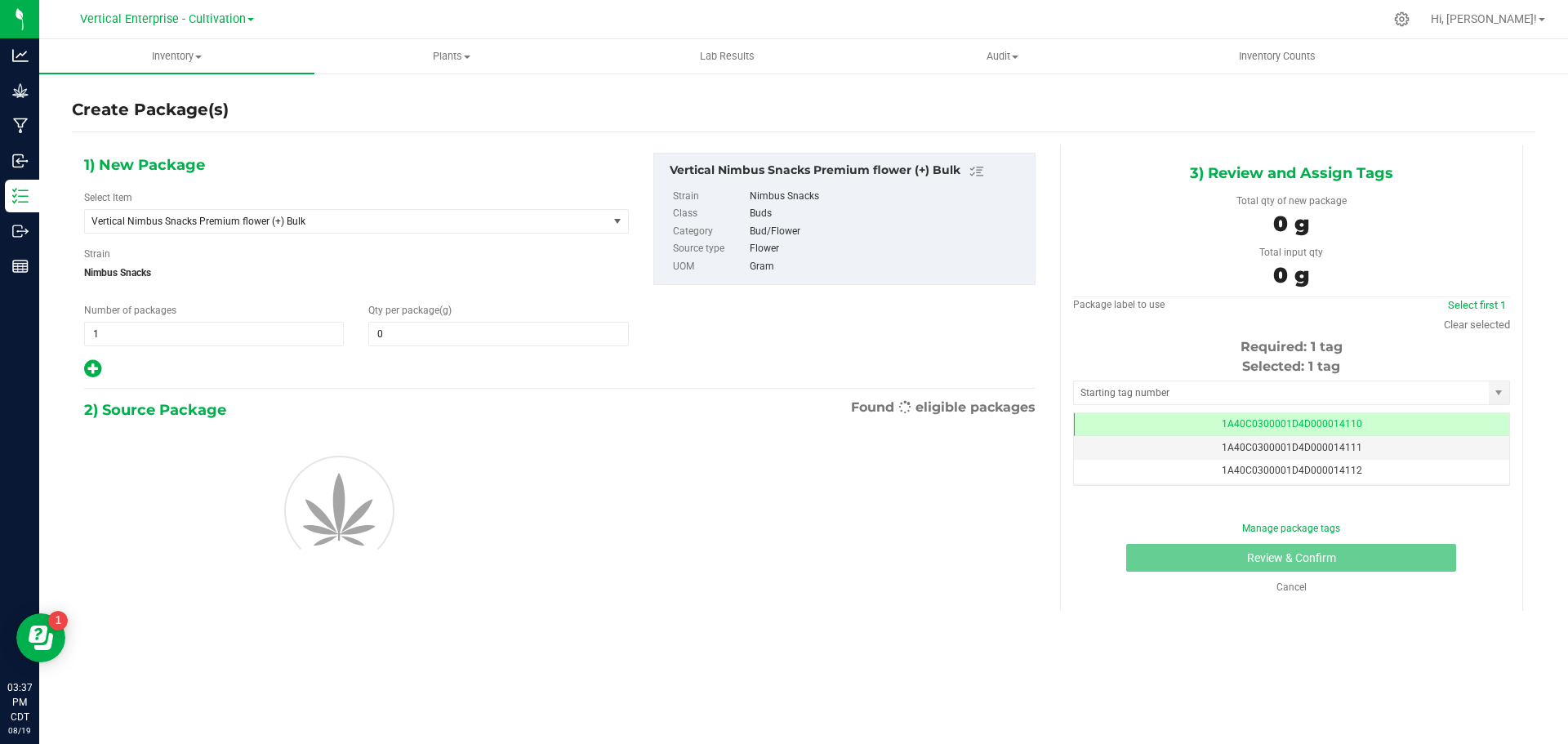
type input "0.0000"
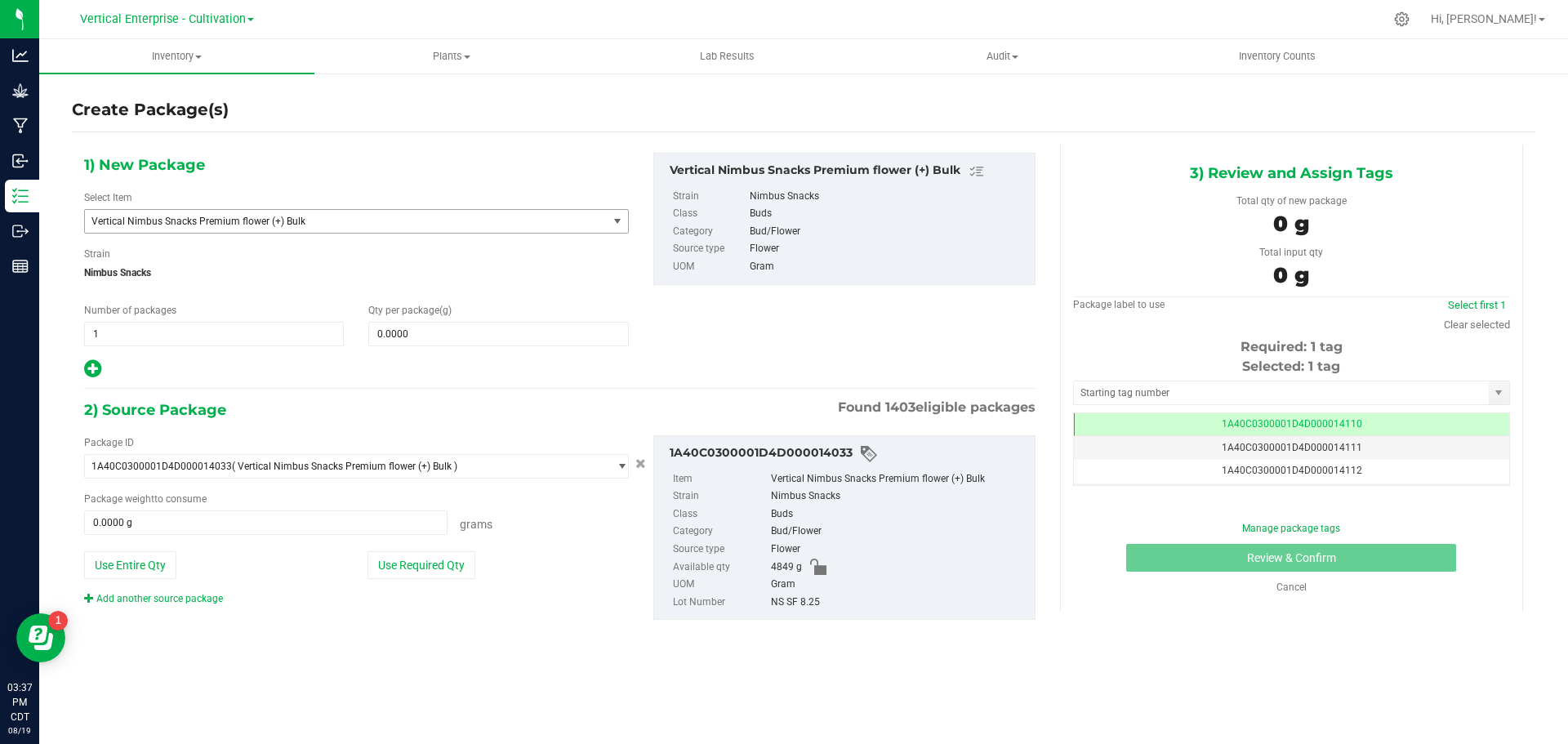
click at [240, 231] on span "Vertical Nimbus Snacks Premium flower (+) Bulk" at bounding box center [346, 221] width 522 height 23
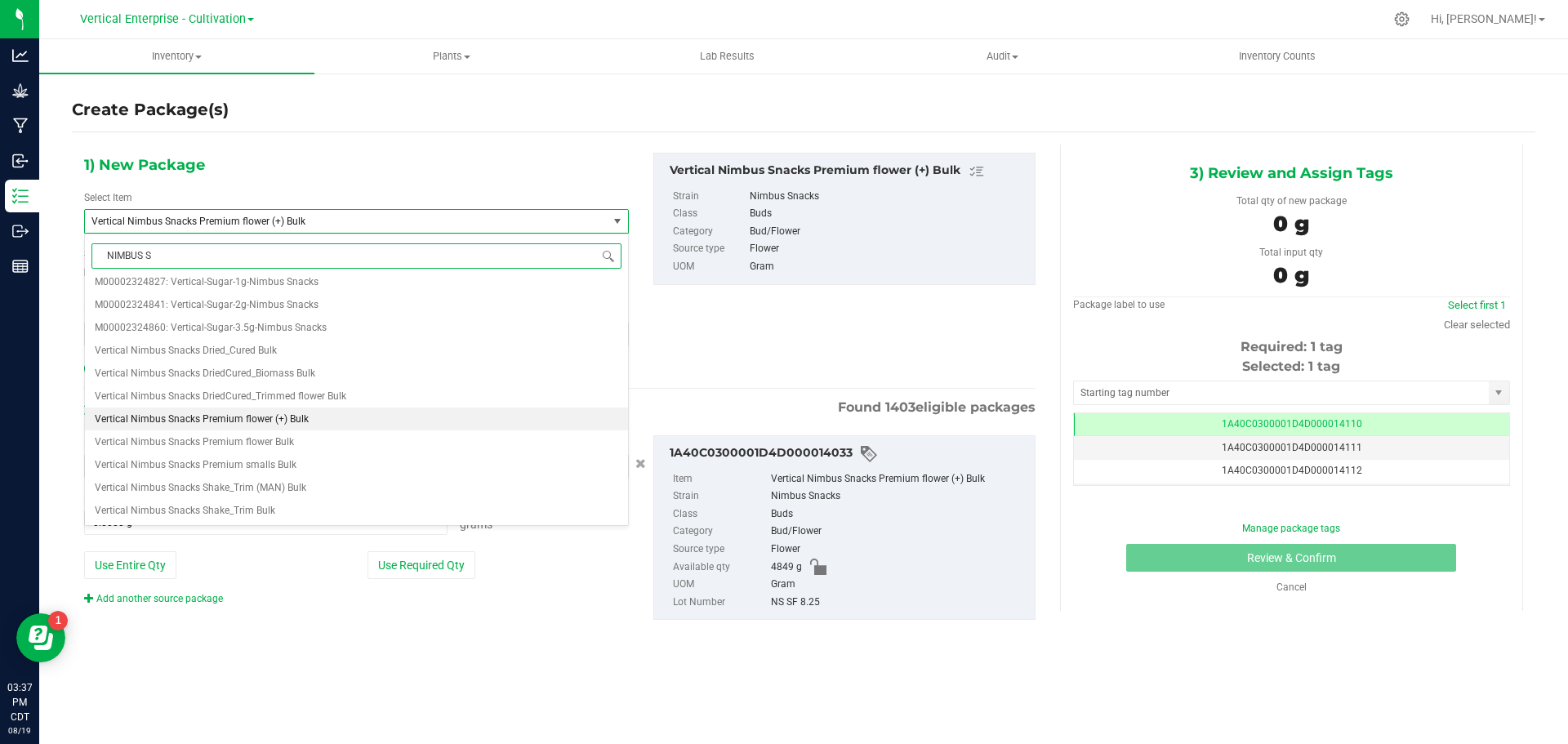
scroll to position [0, 0]
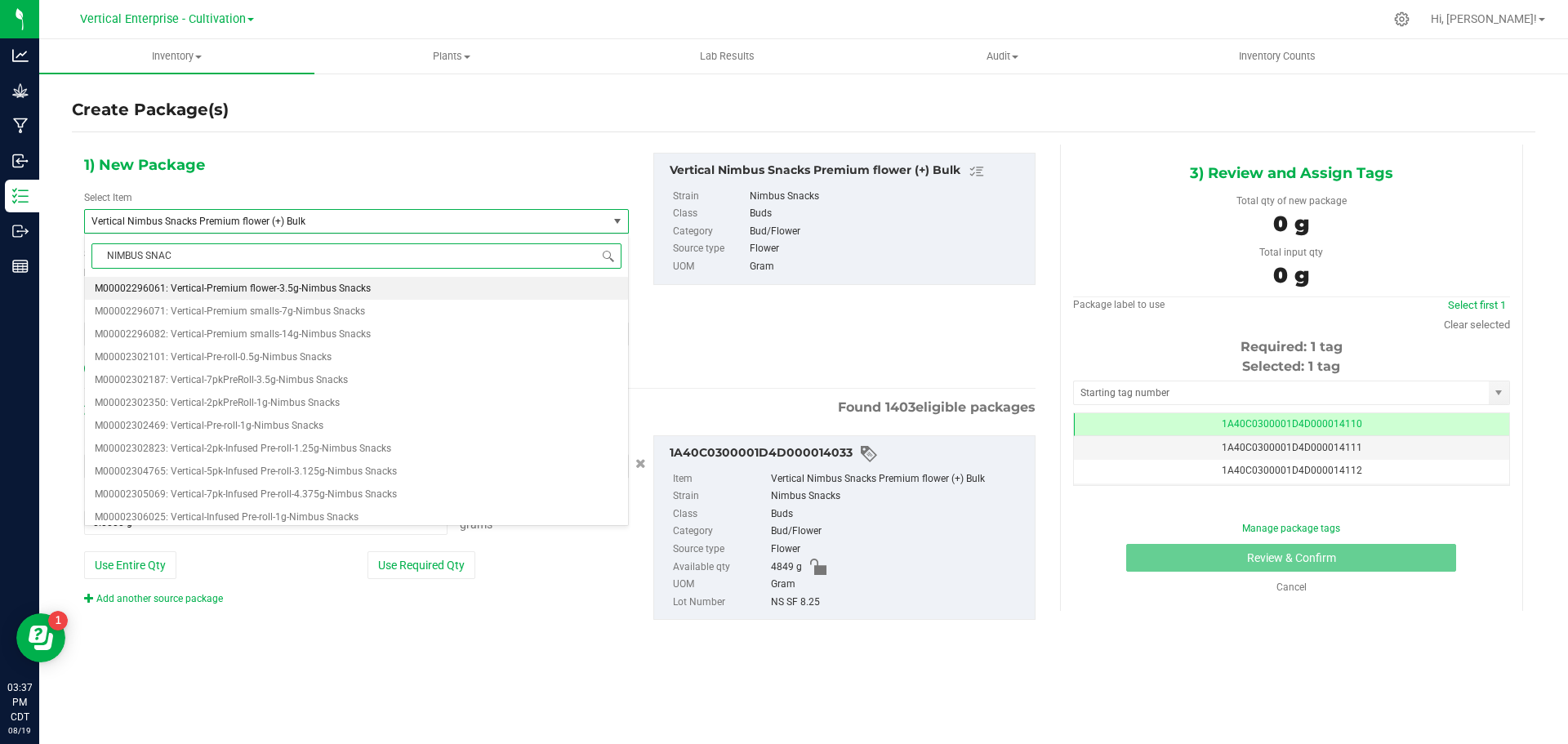
type input "NIMBUS SNACK"
click at [278, 287] on span "M00002296061: Vertical-Premium flower-3.5g-Nimbus Snacks" at bounding box center [233, 288] width 276 height 11
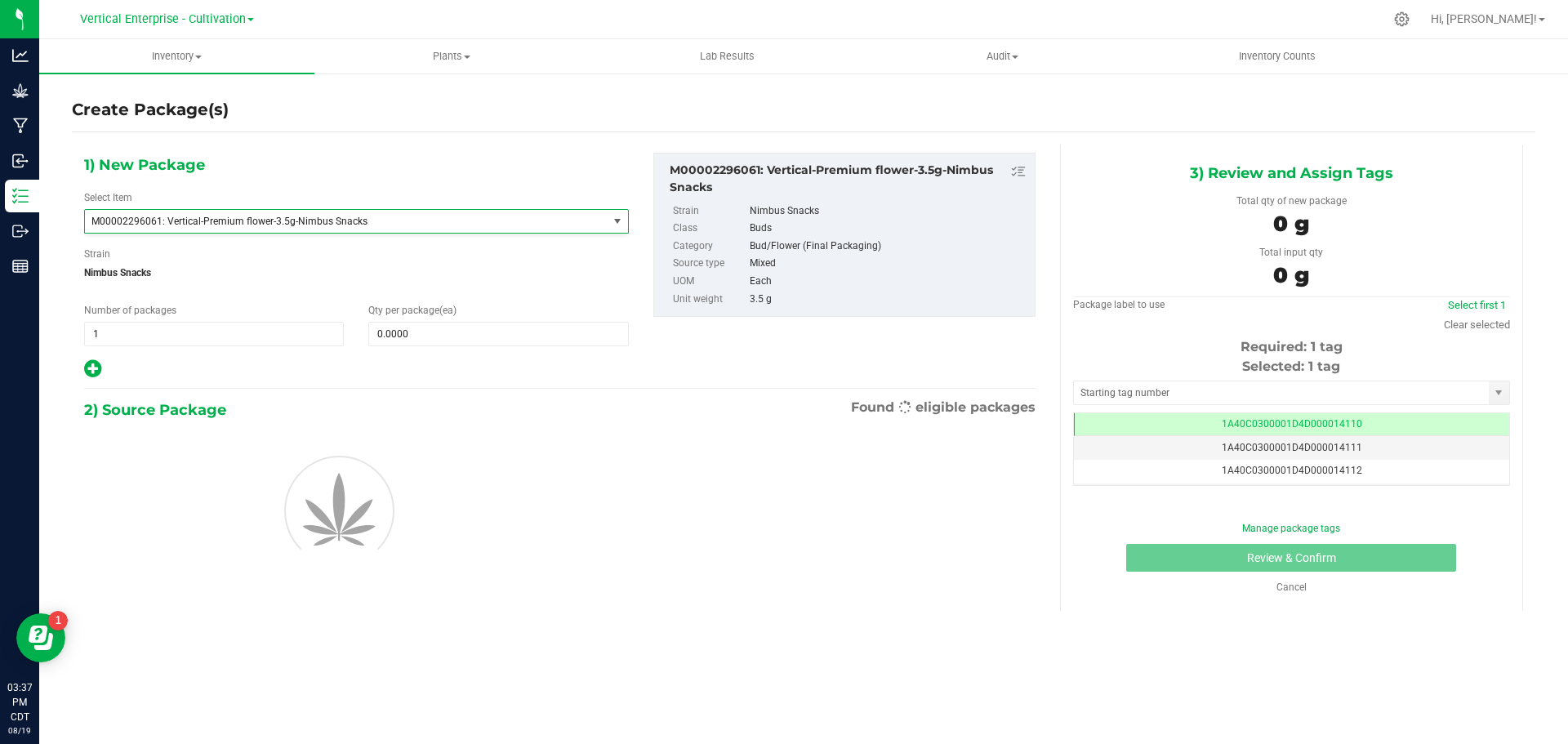
type input "0"
click at [409, 332] on span at bounding box center [497, 334] width 259 height 25
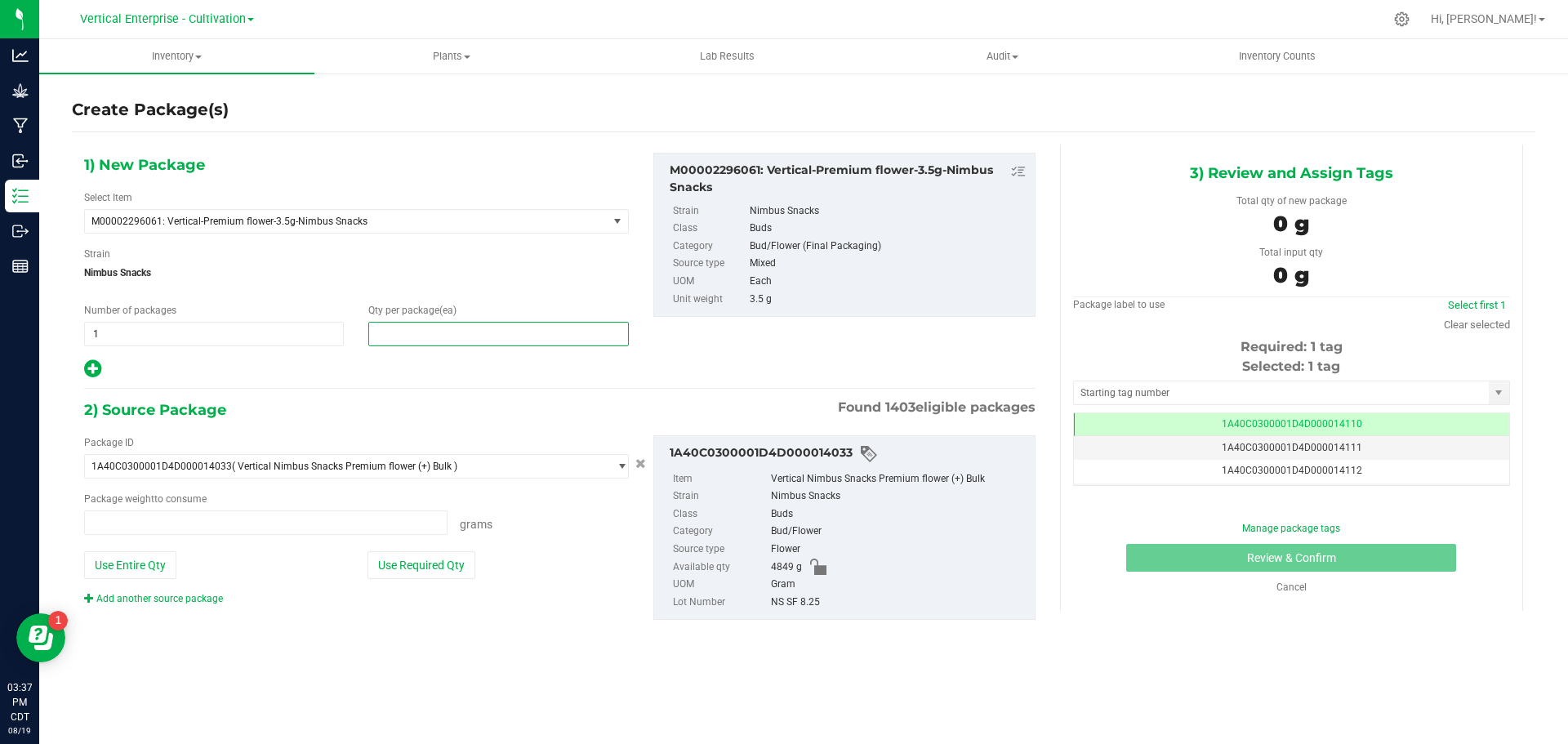
type input "0.0000 g"
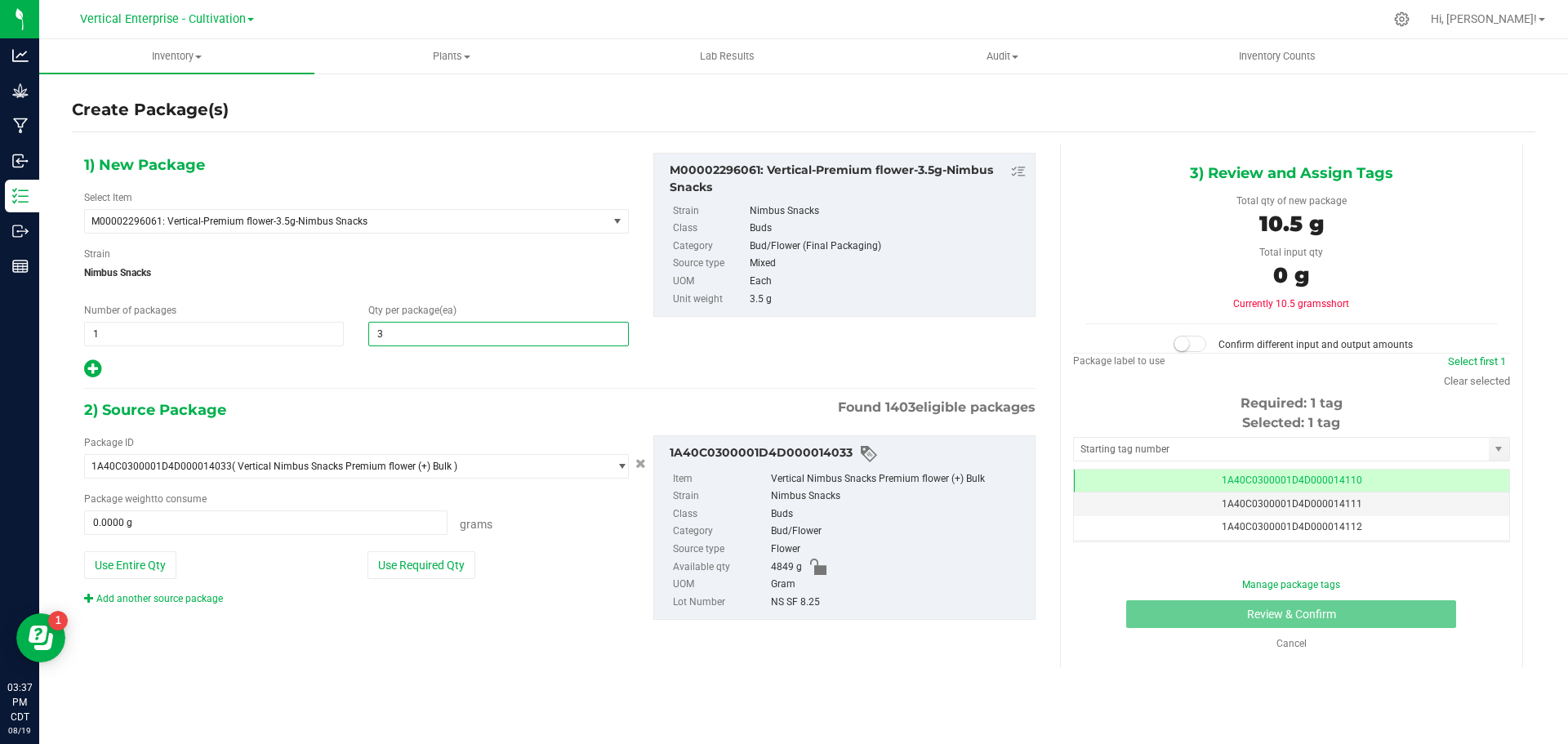
type input "36"
click at [426, 558] on button "Use Required Qty" at bounding box center [421, 565] width 108 height 28
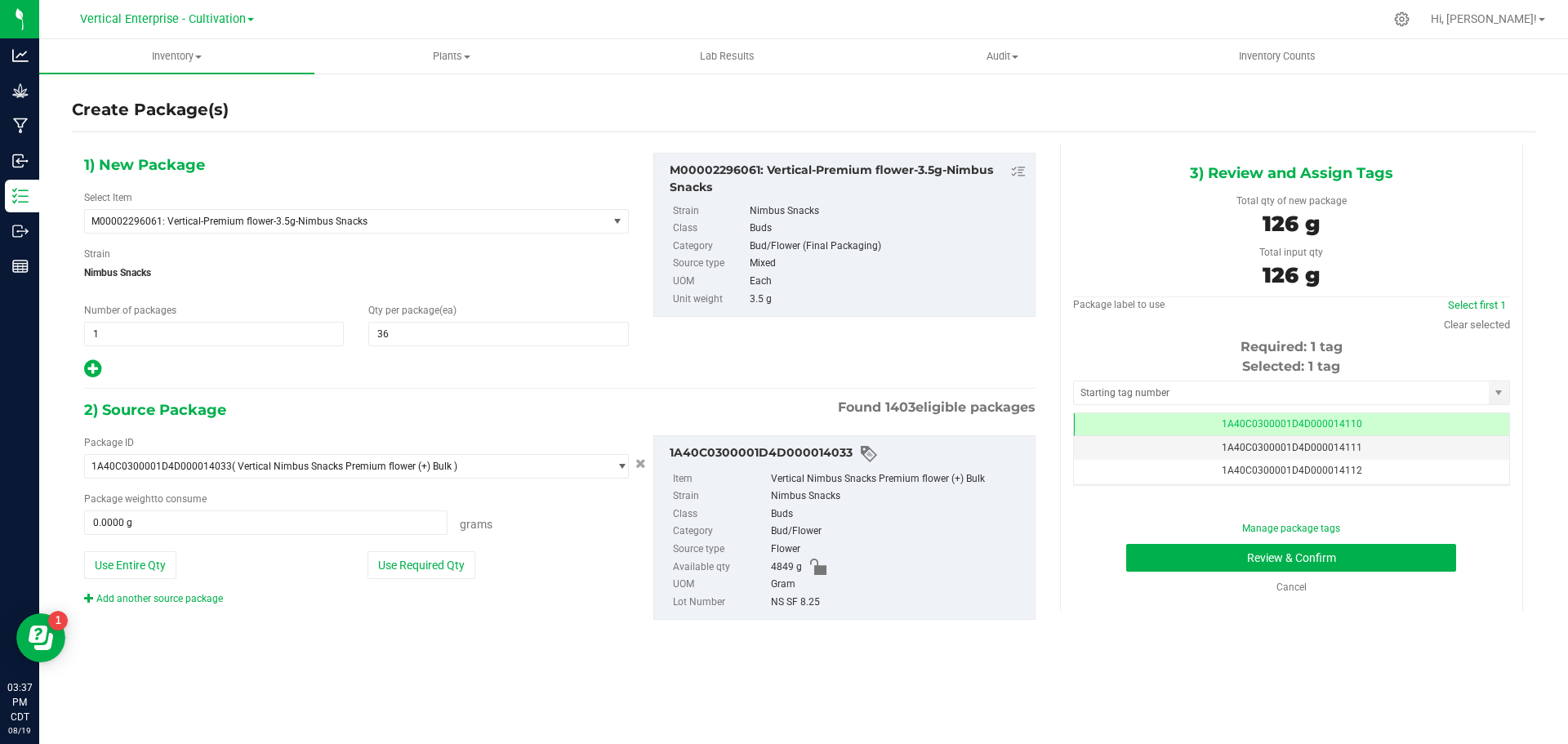
type input "126.0000 g"
click at [1379, 566] on button "Review & Confirm" at bounding box center [1290, 558] width 329 height 28
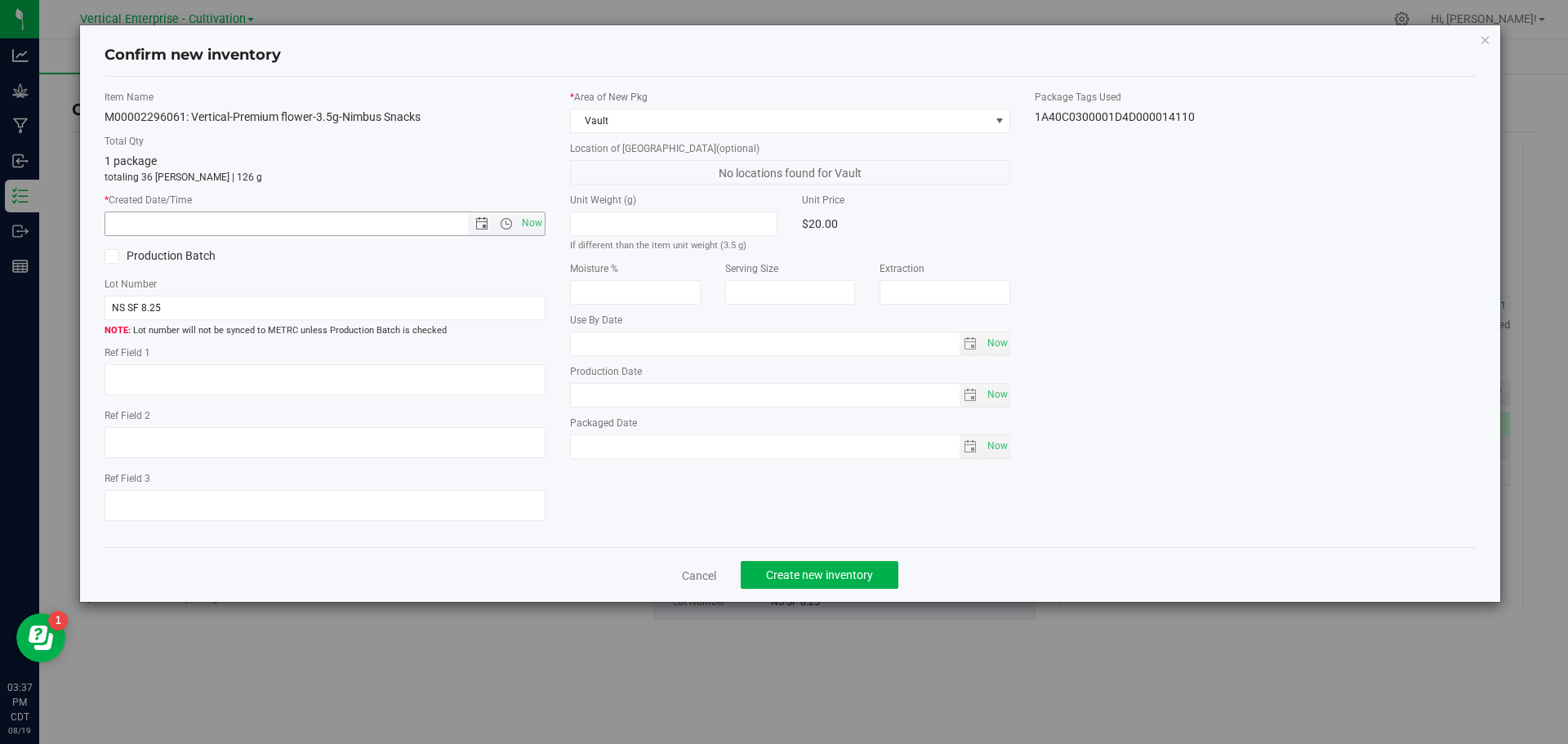
click at [539, 230] on span "Now" at bounding box center [532, 223] width 28 height 24
type input "[DATE] 3:37 PM"
click at [864, 577] on span "Create new inventory" at bounding box center [820, 575] width 107 height 13
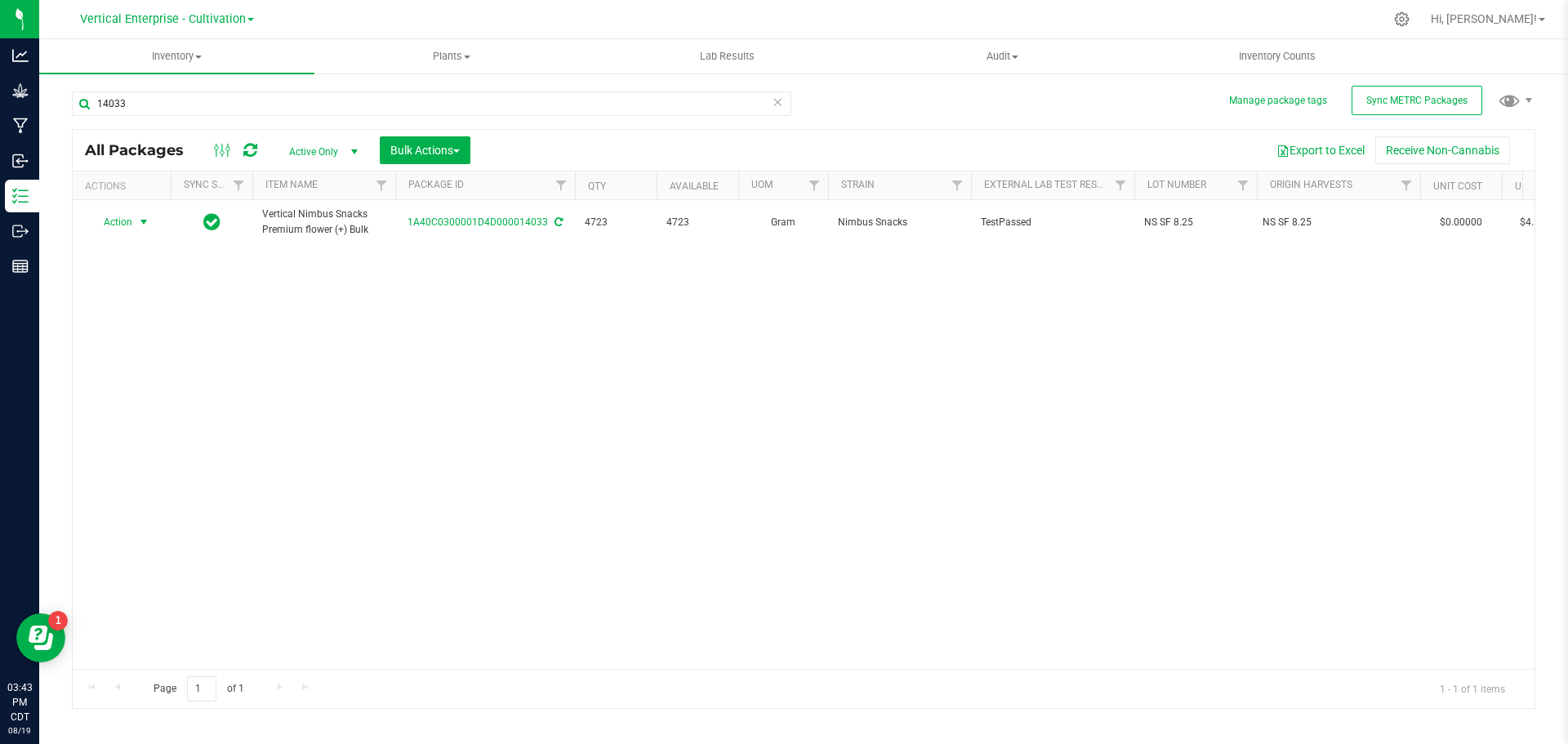
click at [106, 214] on span "Action" at bounding box center [111, 222] width 44 height 23
click at [136, 273] on li "Create package" at bounding box center [140, 273] width 102 height 25
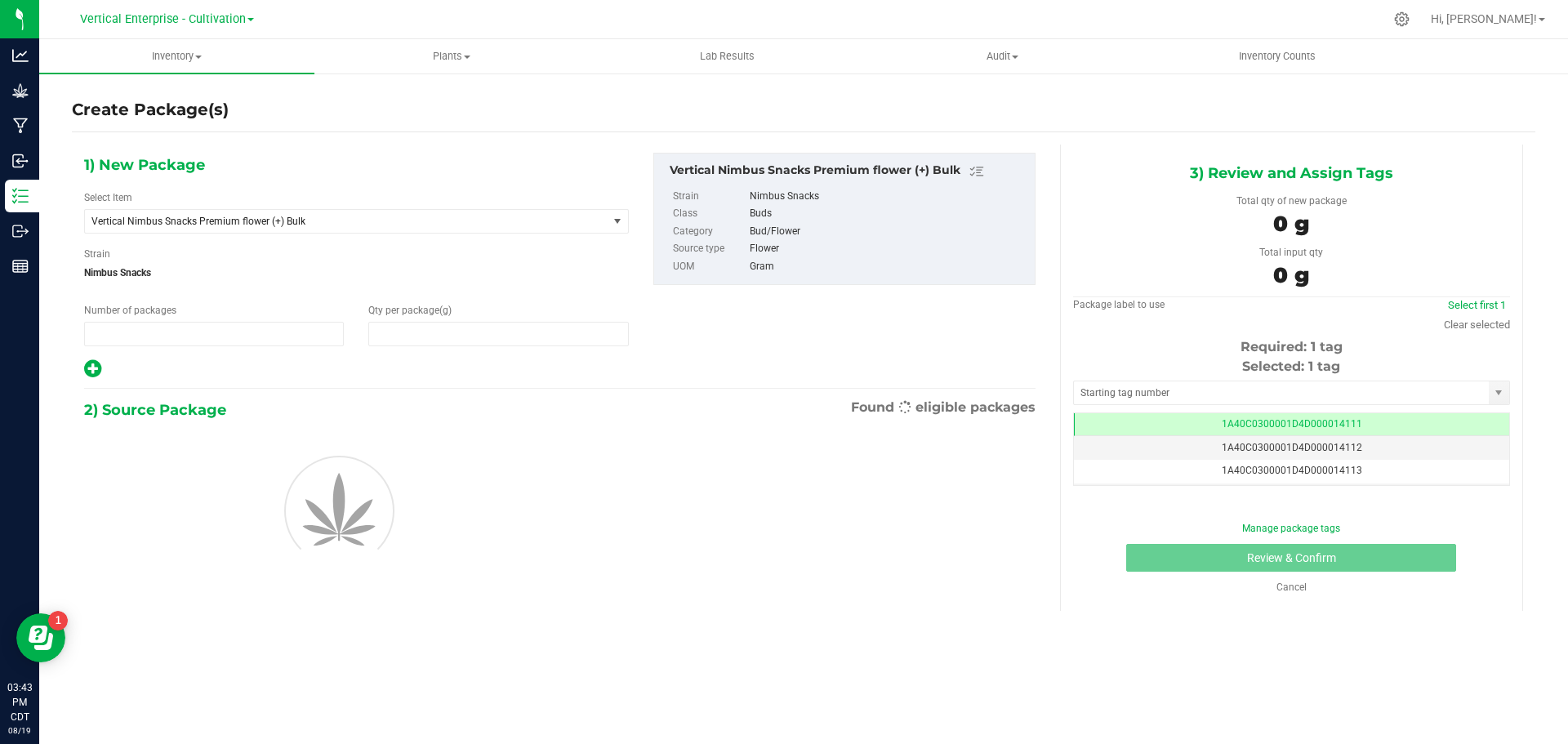
type input "1"
type input "0.0000"
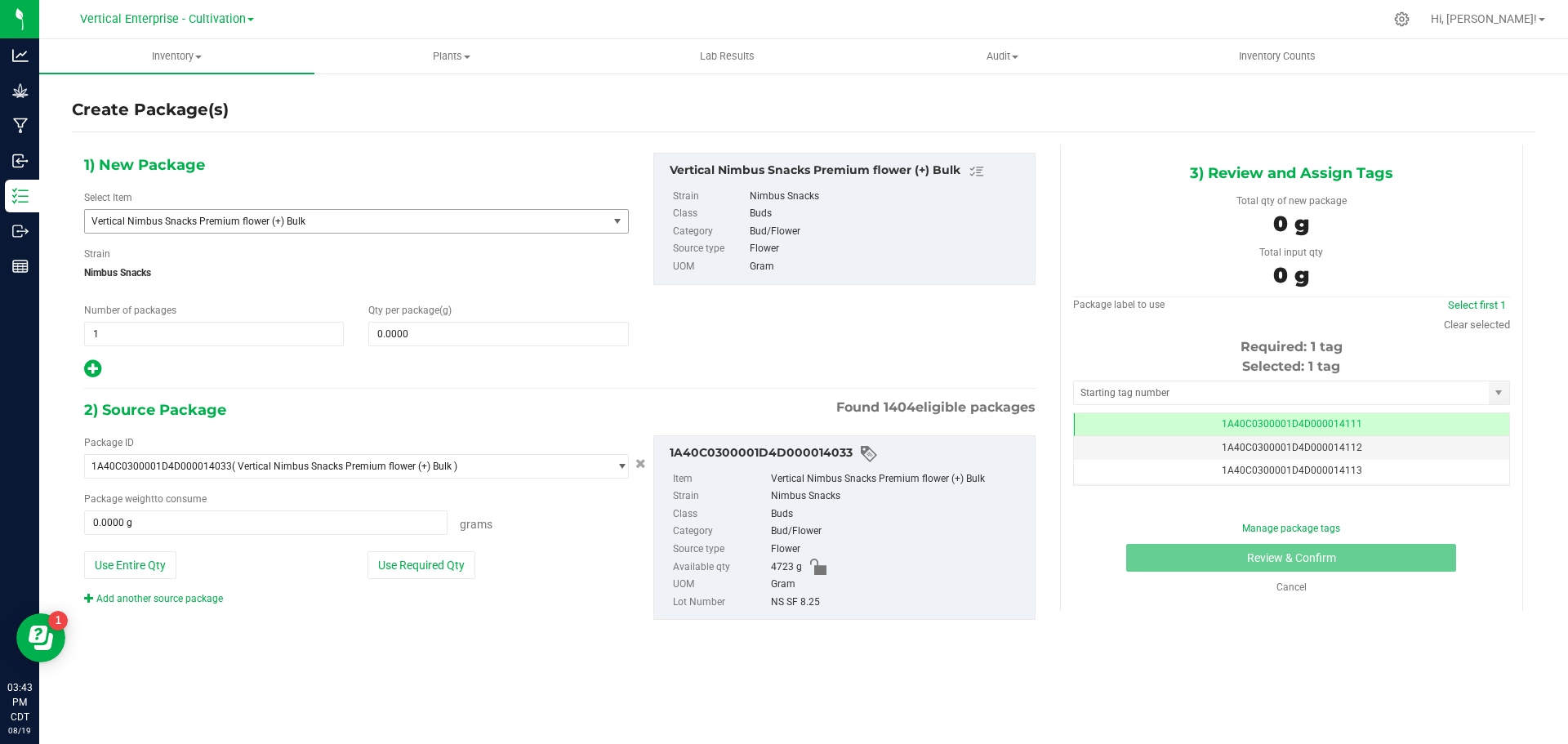
click at [159, 224] on span "Vertical Nimbus Snacks Premium flower (+) Bulk" at bounding box center [336, 222] width 489 height 11
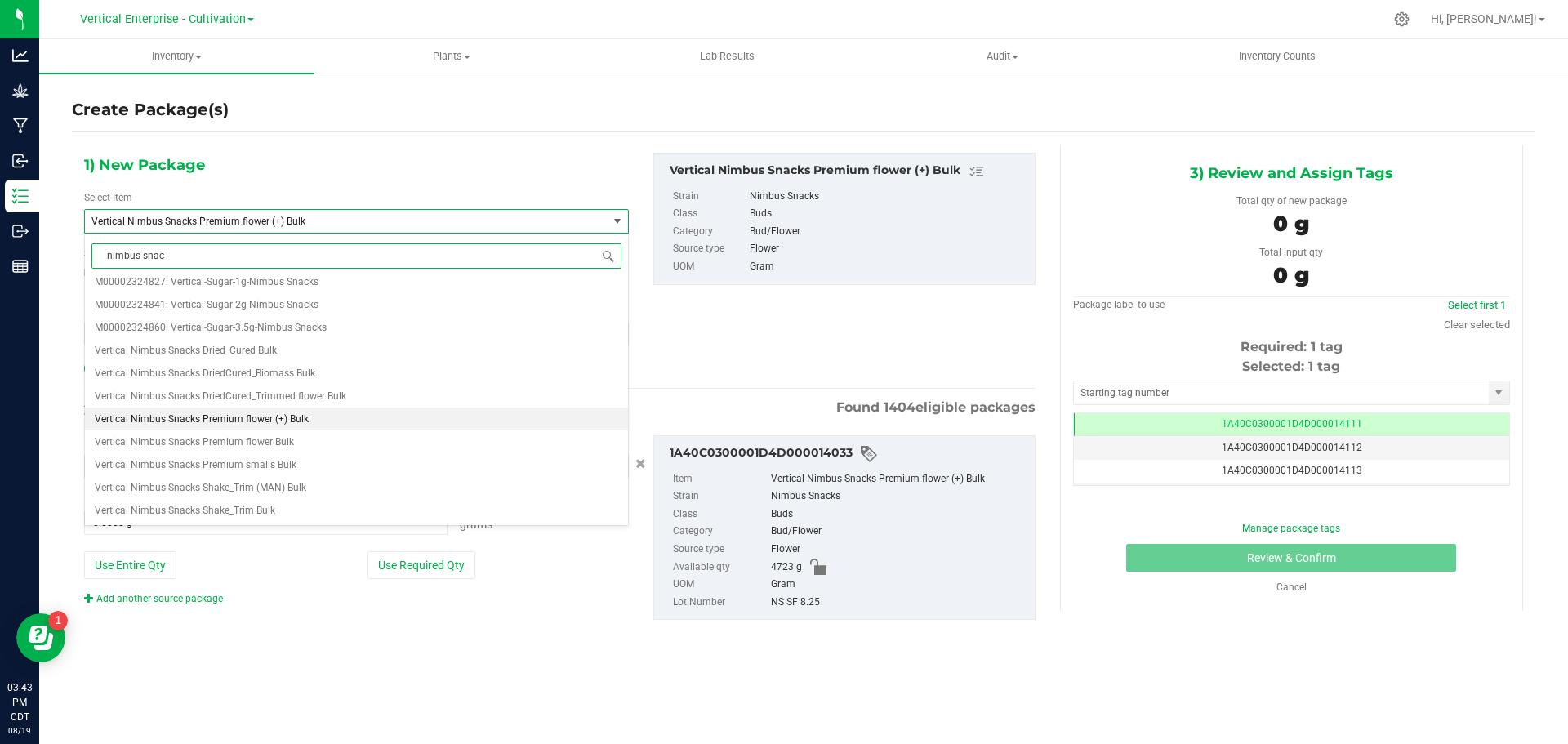
scroll to position [0, 0]
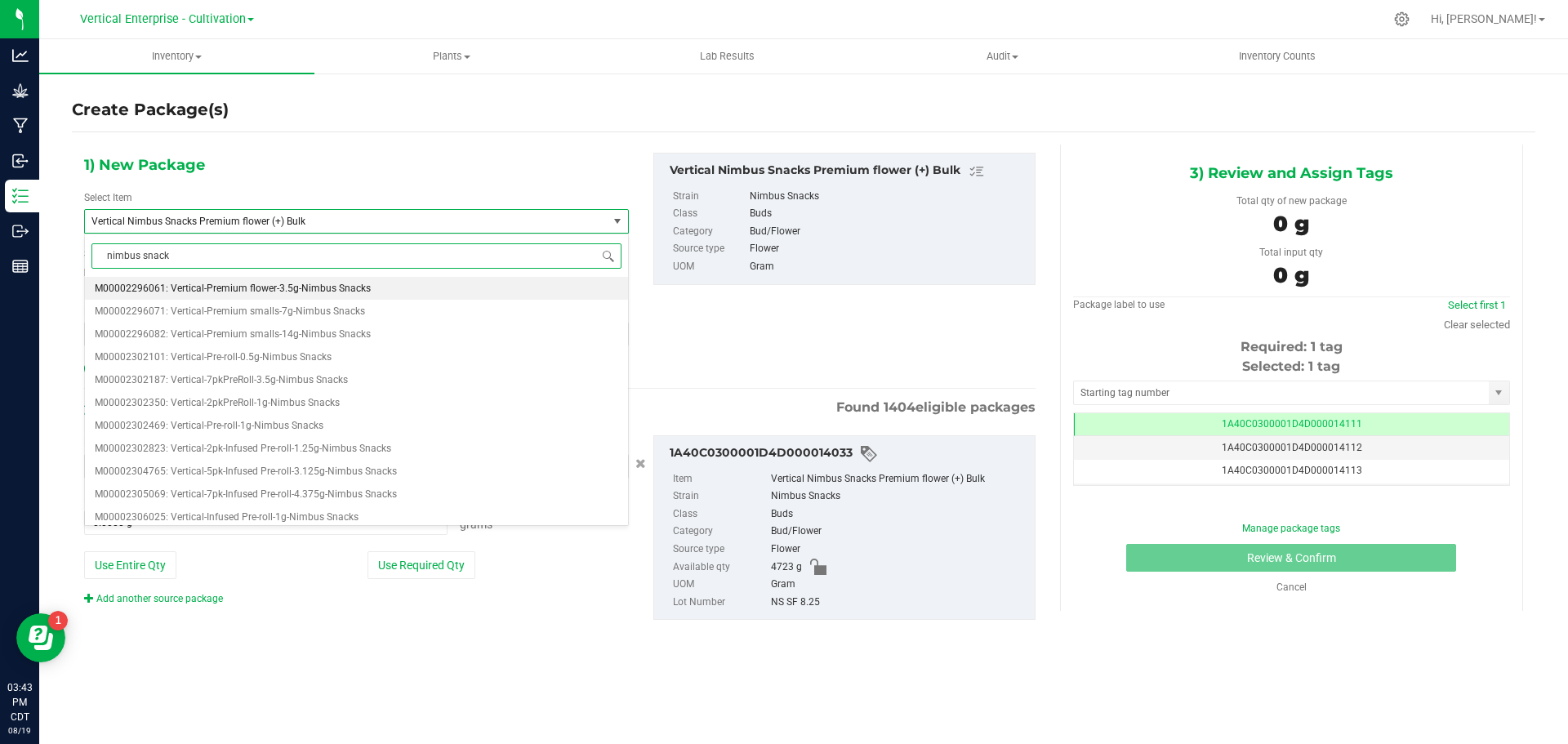
type input "nimbus snacks"
click at [236, 285] on span "M00002296061: Vertical-Premium flower-3.5g-Nimbus Snacks" at bounding box center [233, 288] width 276 height 11
type input "0"
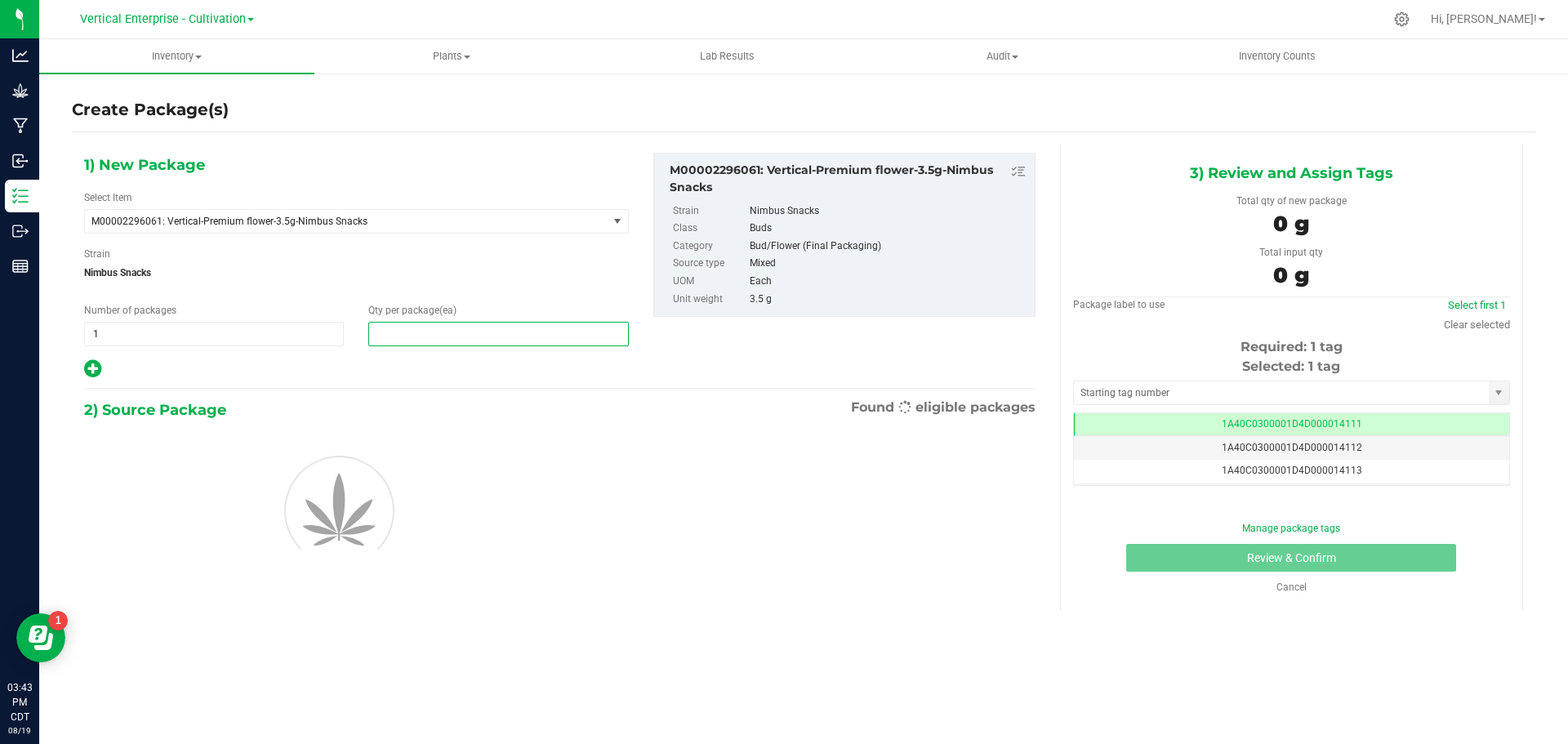
click at [435, 338] on span at bounding box center [497, 334] width 259 height 25
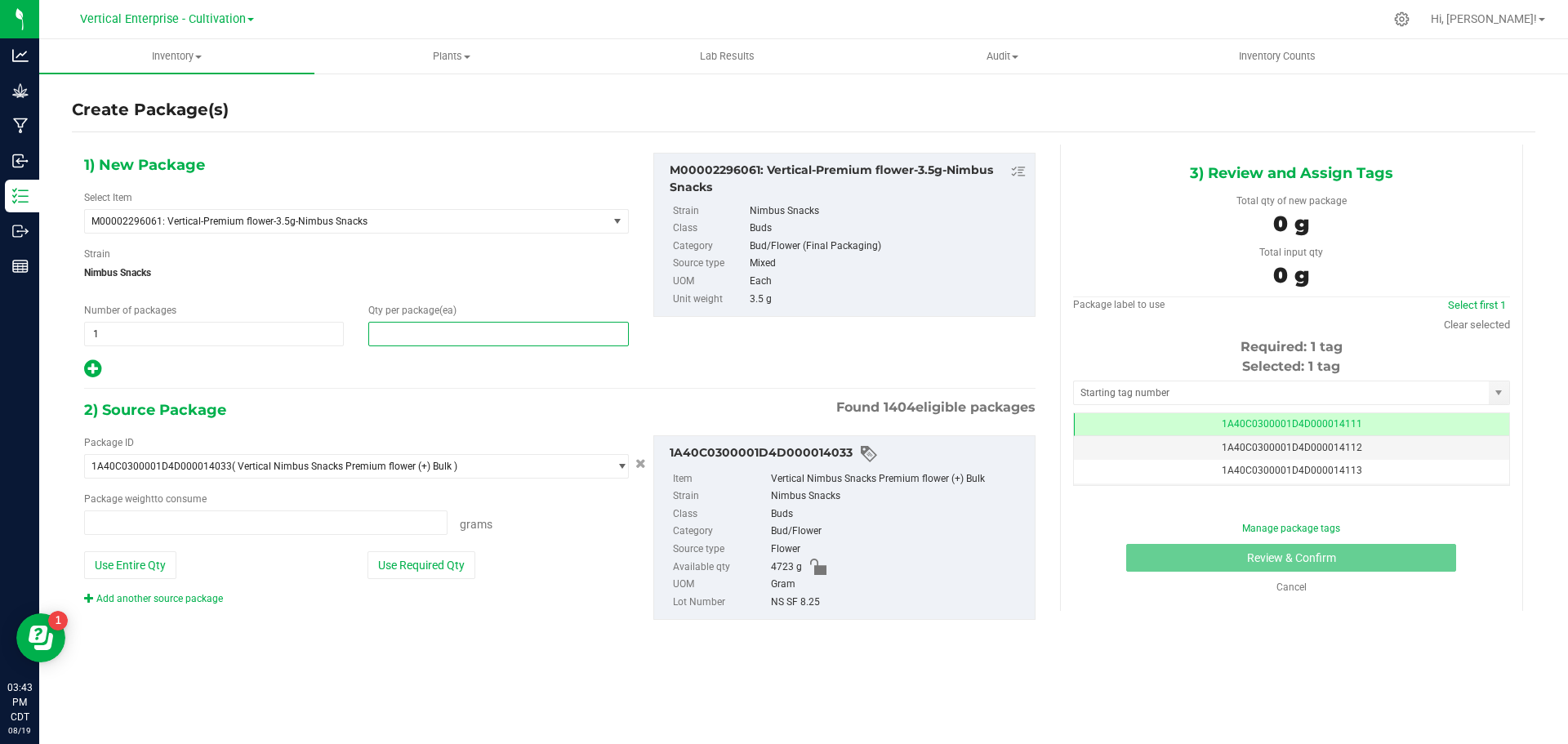
type input "0.0000 g"
type input "36"
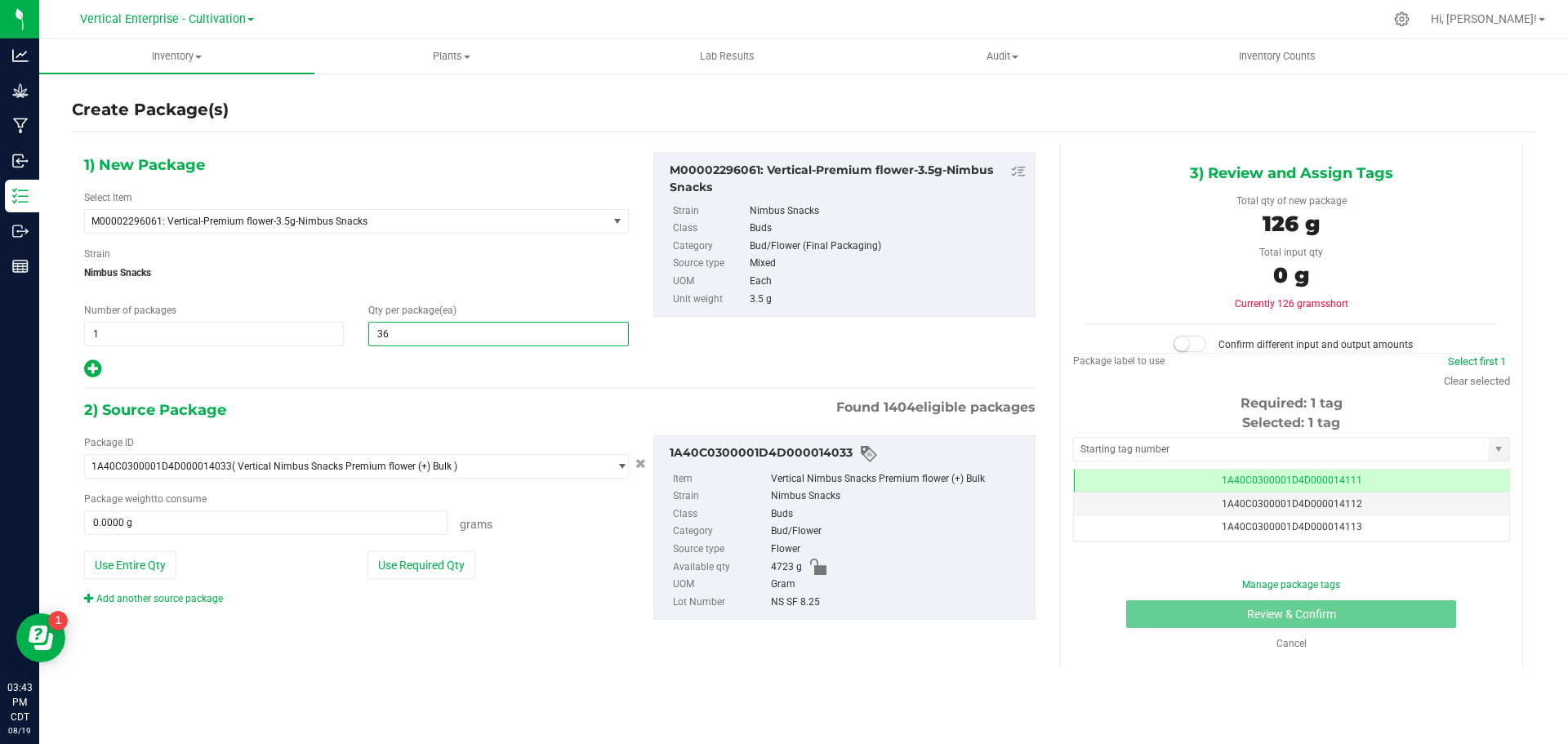
type input "36"
click at [423, 554] on button "Use Required Qty" at bounding box center [421, 565] width 108 height 28
type input "126.0000 g"
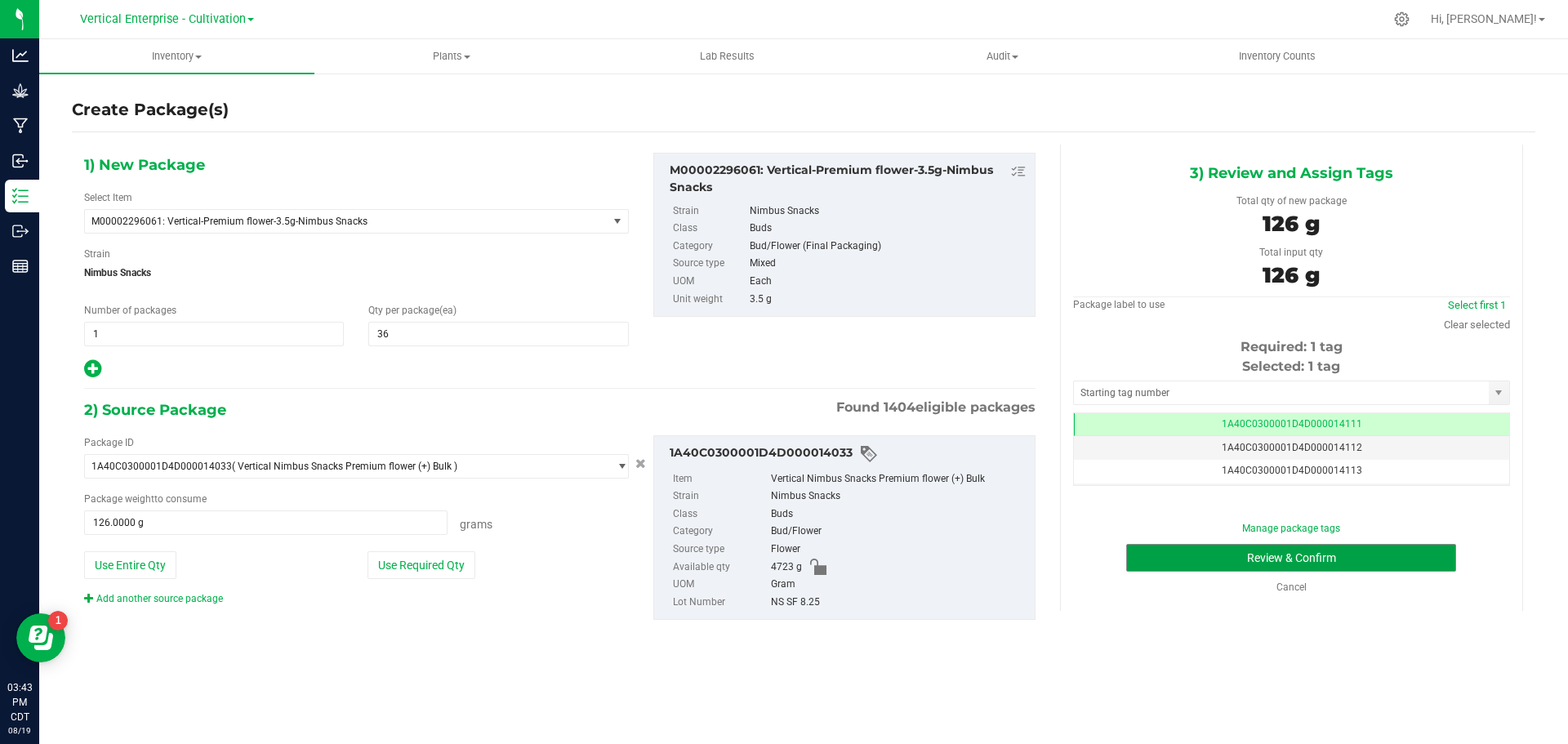
click at [1237, 557] on button "Review & Confirm" at bounding box center [1290, 558] width 329 height 28
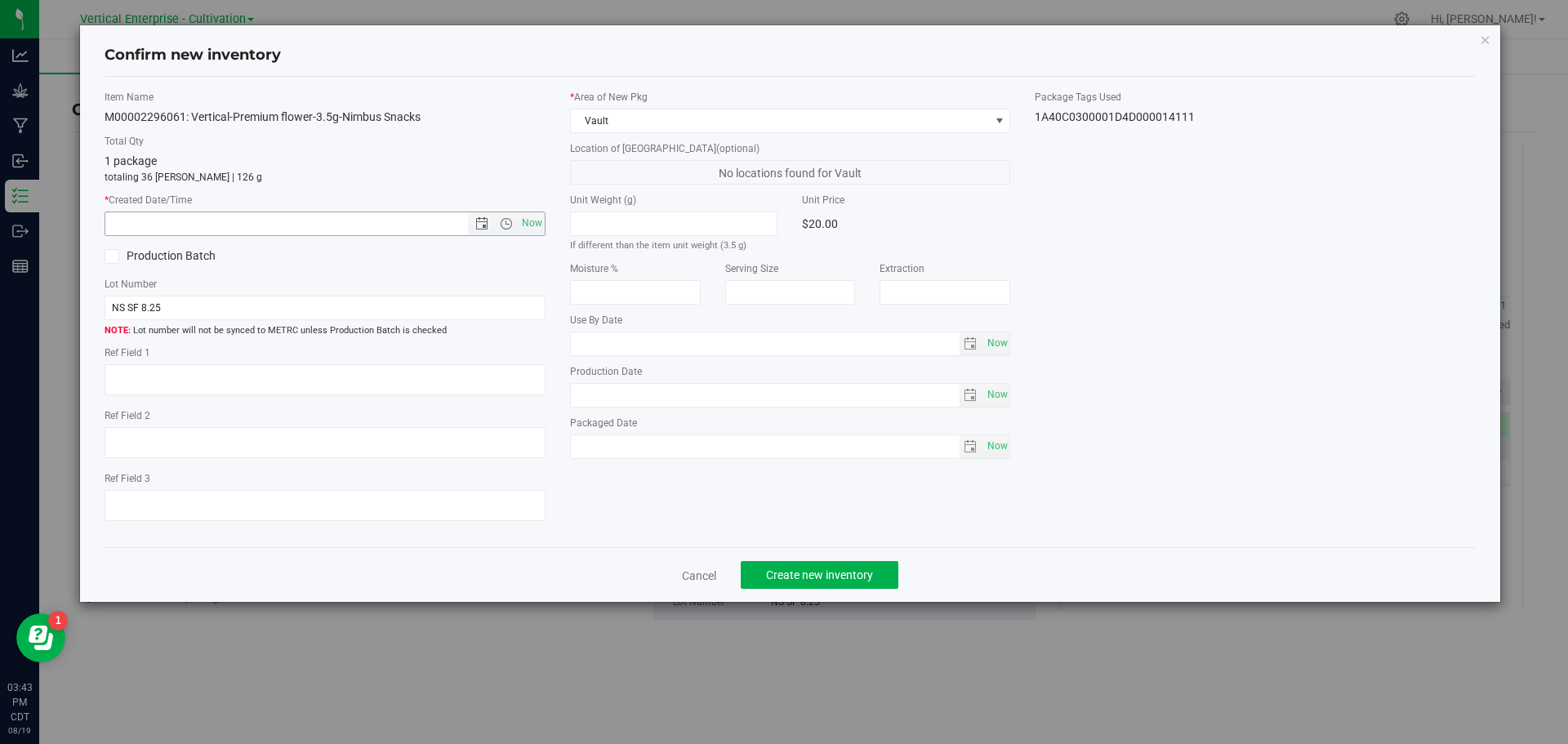
click at [528, 217] on span "Now" at bounding box center [532, 223] width 28 height 24
type input "[DATE] 3:43 PM"
click at [788, 577] on span "Create new inventory" at bounding box center [820, 575] width 107 height 13
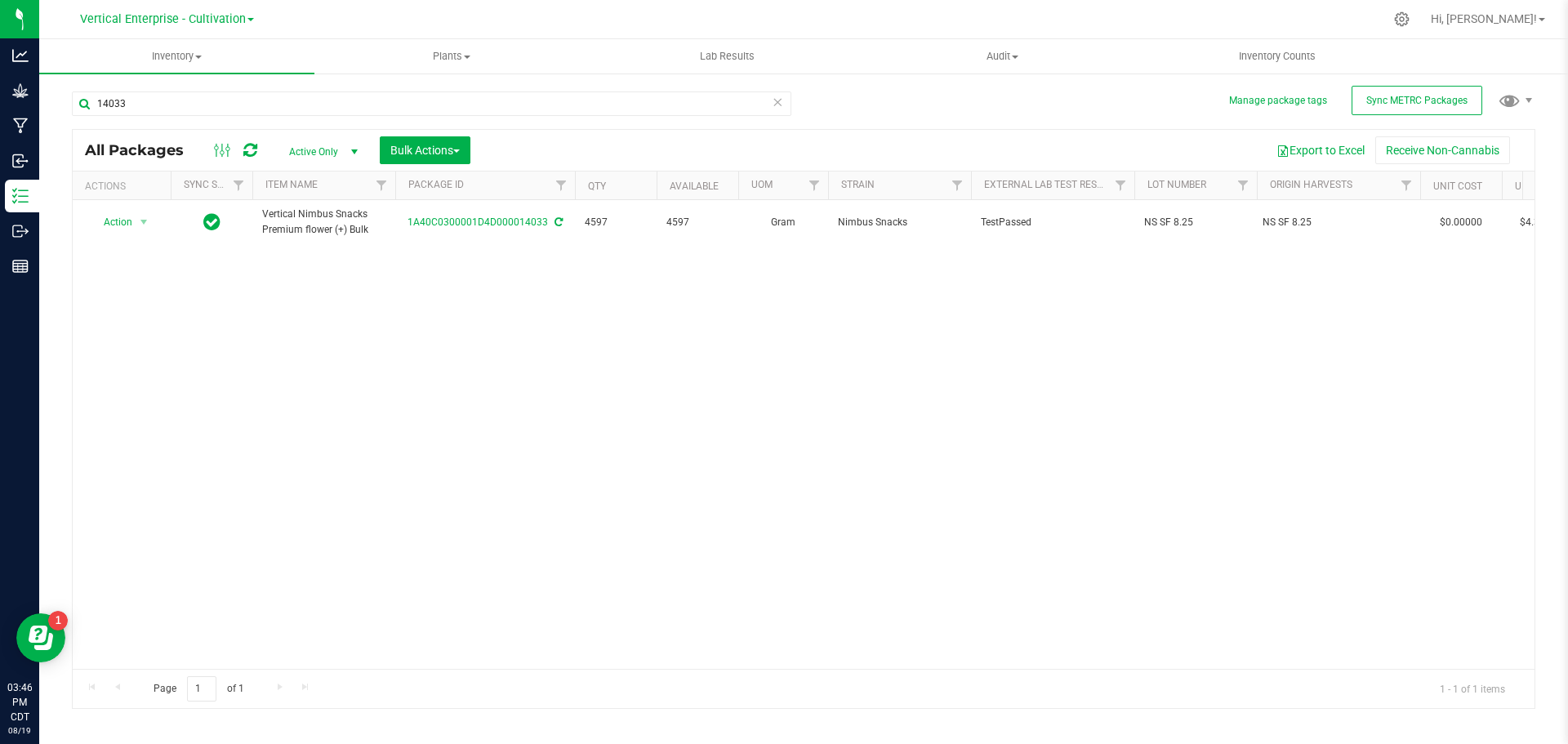
click at [117, 242] on td "Action Action Adjust qty Create package Edit attributes Global inventory Locate…" at bounding box center [122, 222] width 98 height 44
click at [120, 210] on td "Action Action Adjust qty Create package Edit attributes Global inventory Locate…" at bounding box center [122, 222] width 98 height 44
click at [116, 218] on span "Action" at bounding box center [111, 222] width 44 height 23
click at [125, 272] on li "Create package" at bounding box center [140, 273] width 102 height 25
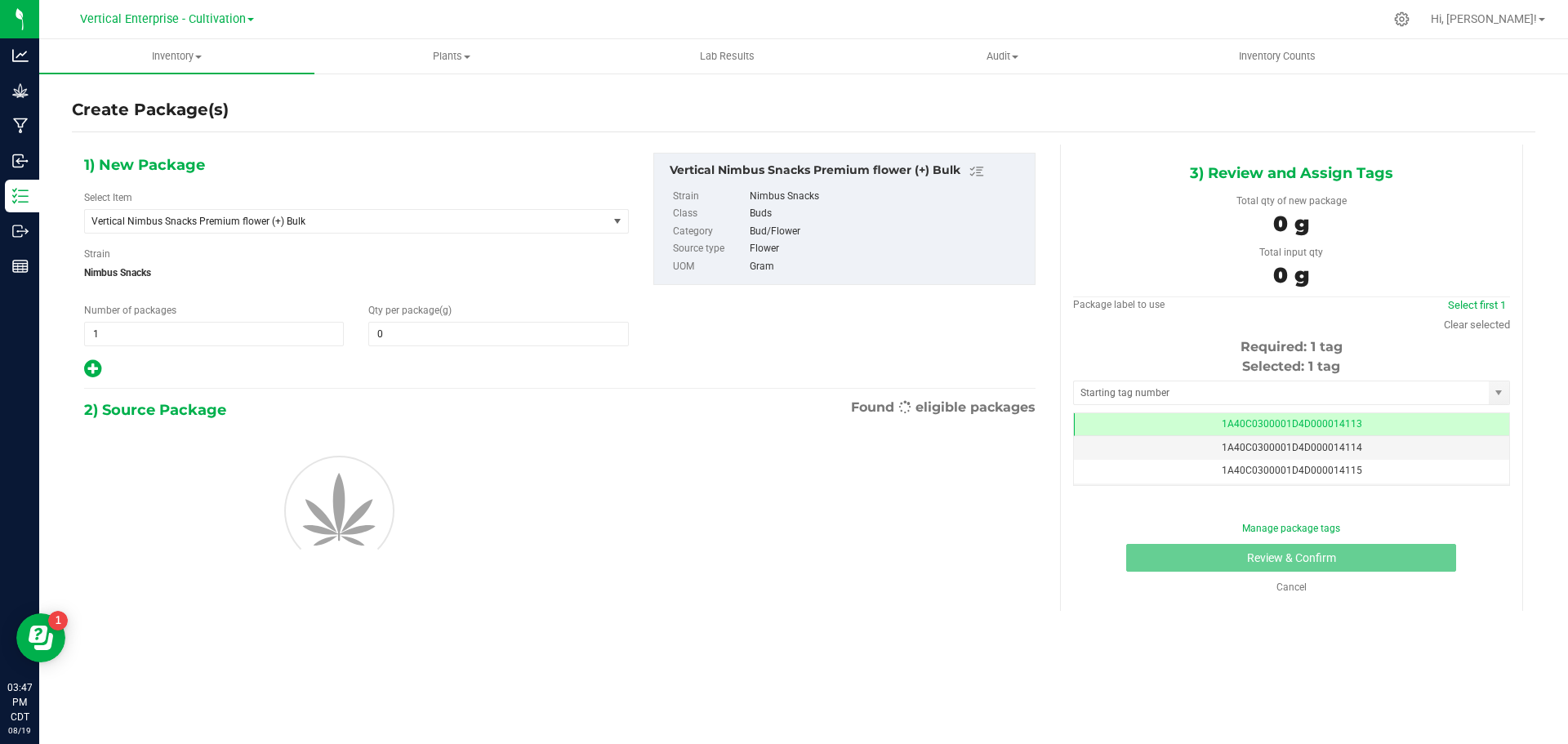
type input "0.0000"
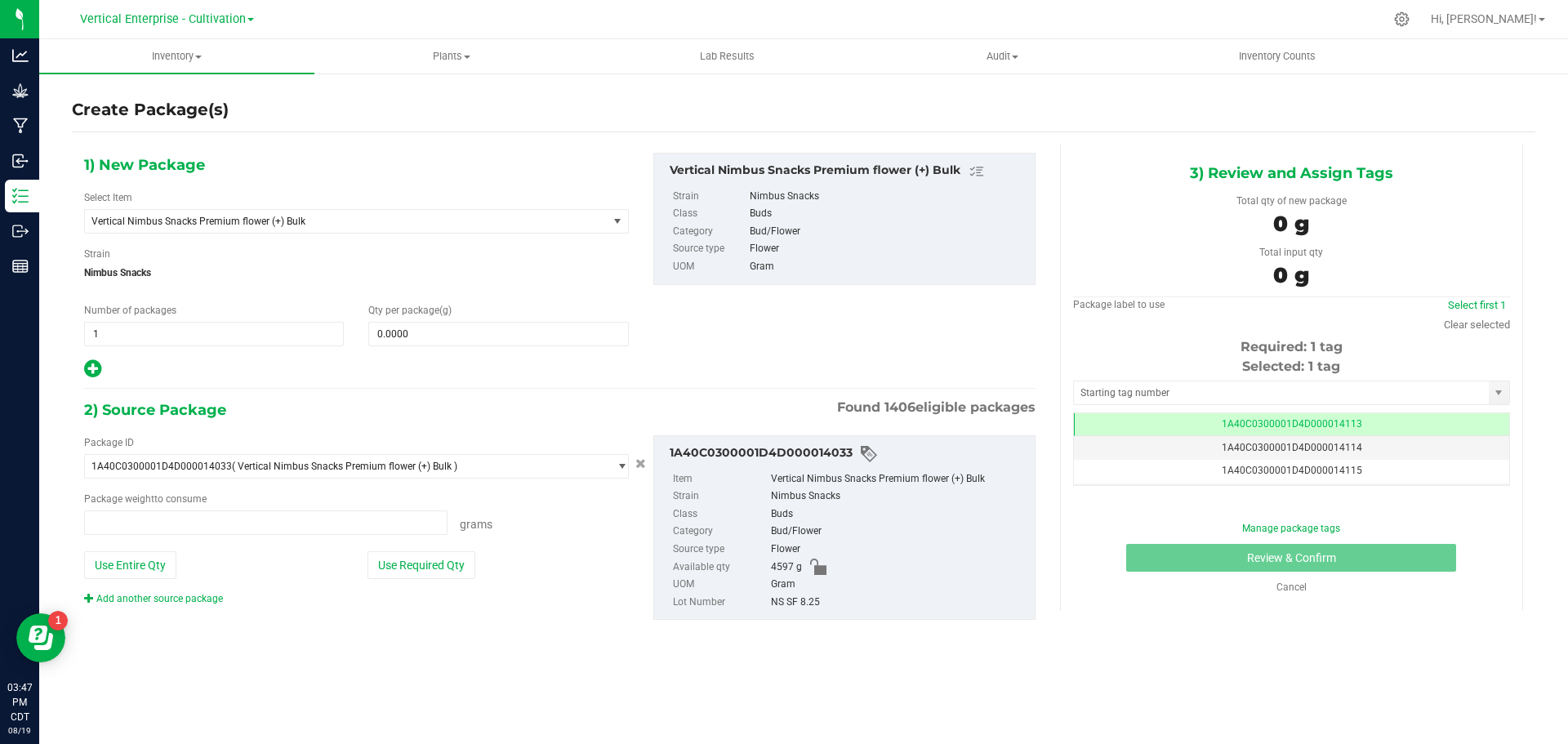
type input "0.0000 g"
click at [234, 228] on span "Vertical Nimbus Snacks Premium flower (+) Bulk" at bounding box center [346, 221] width 522 height 23
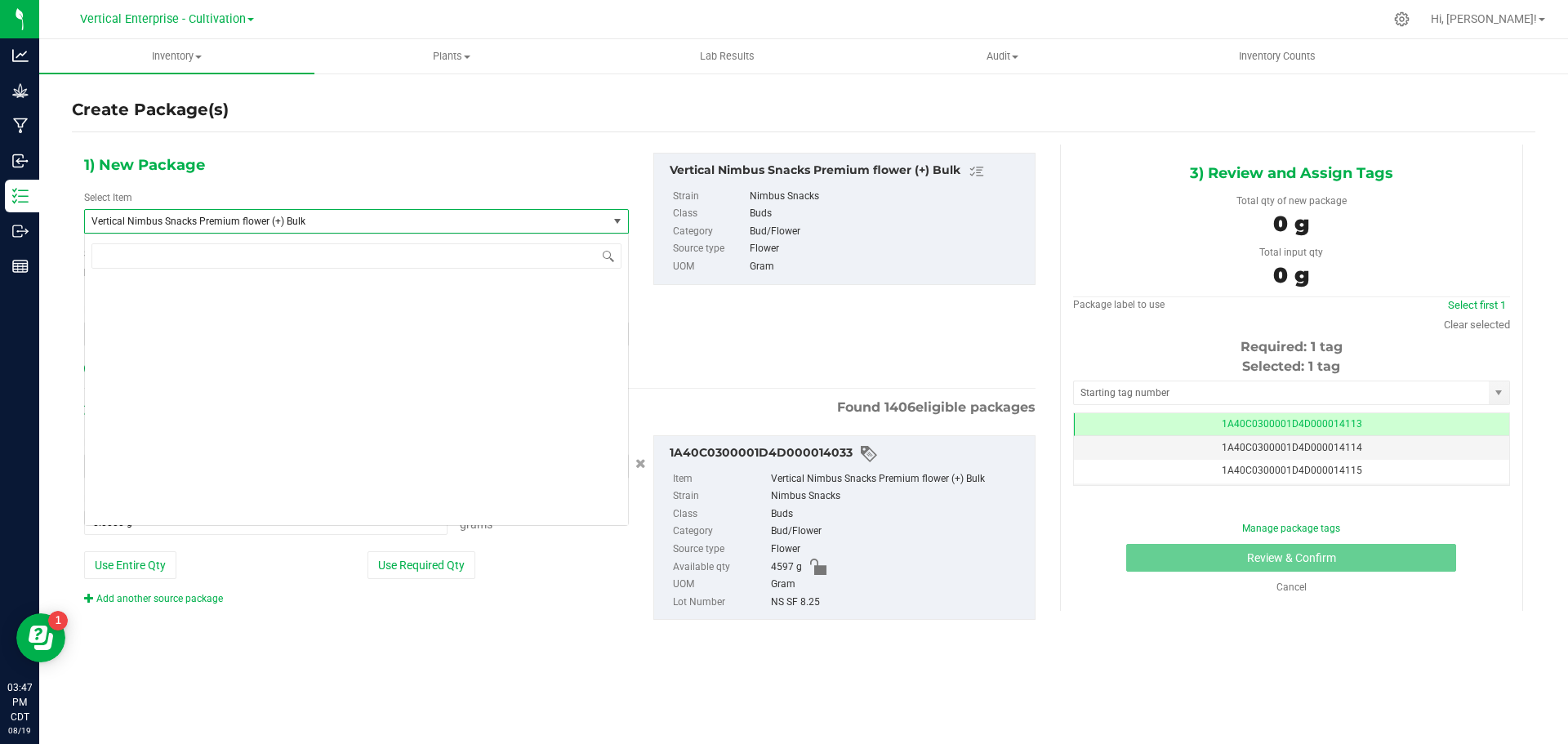
scroll to position [124908, 0]
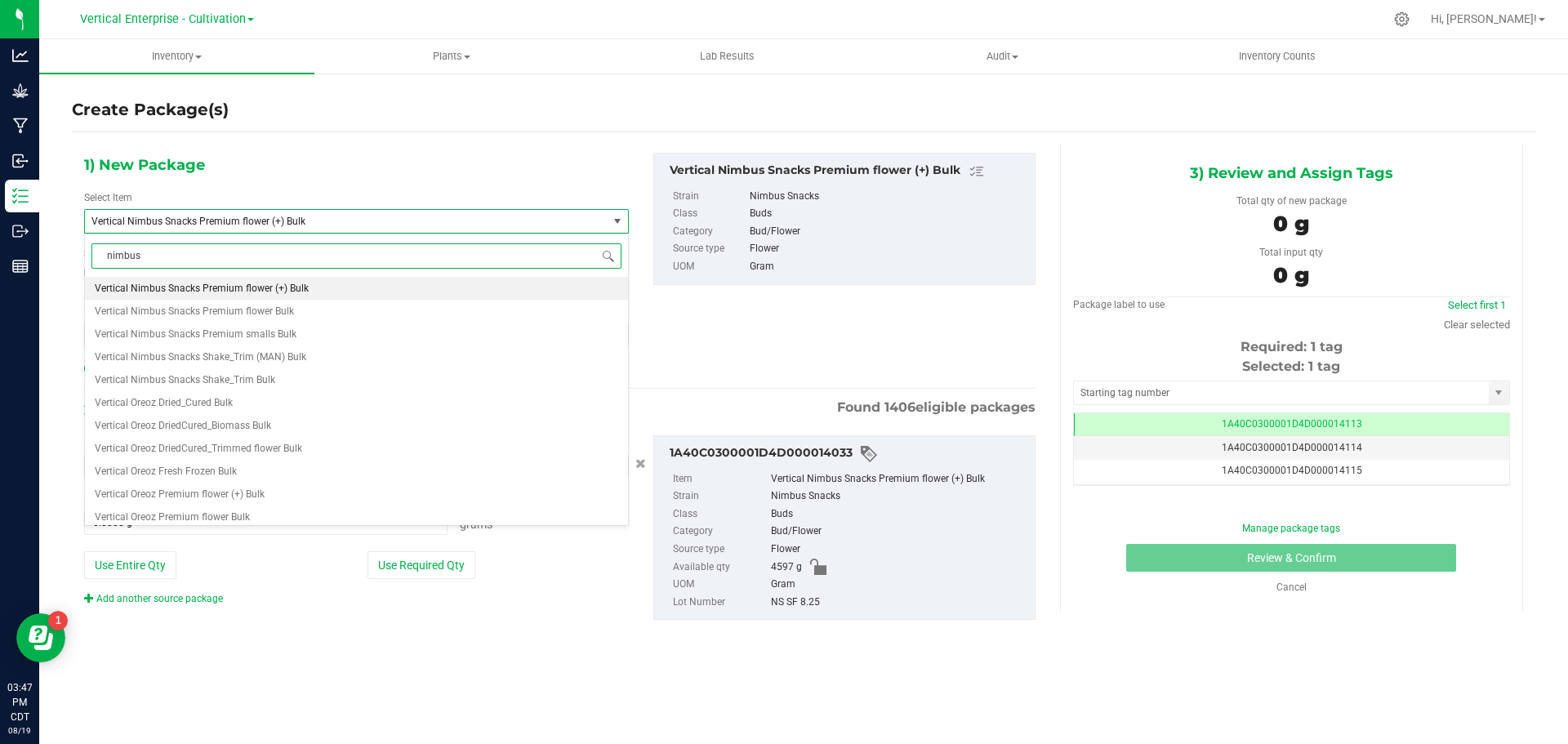
type input "nimbus"
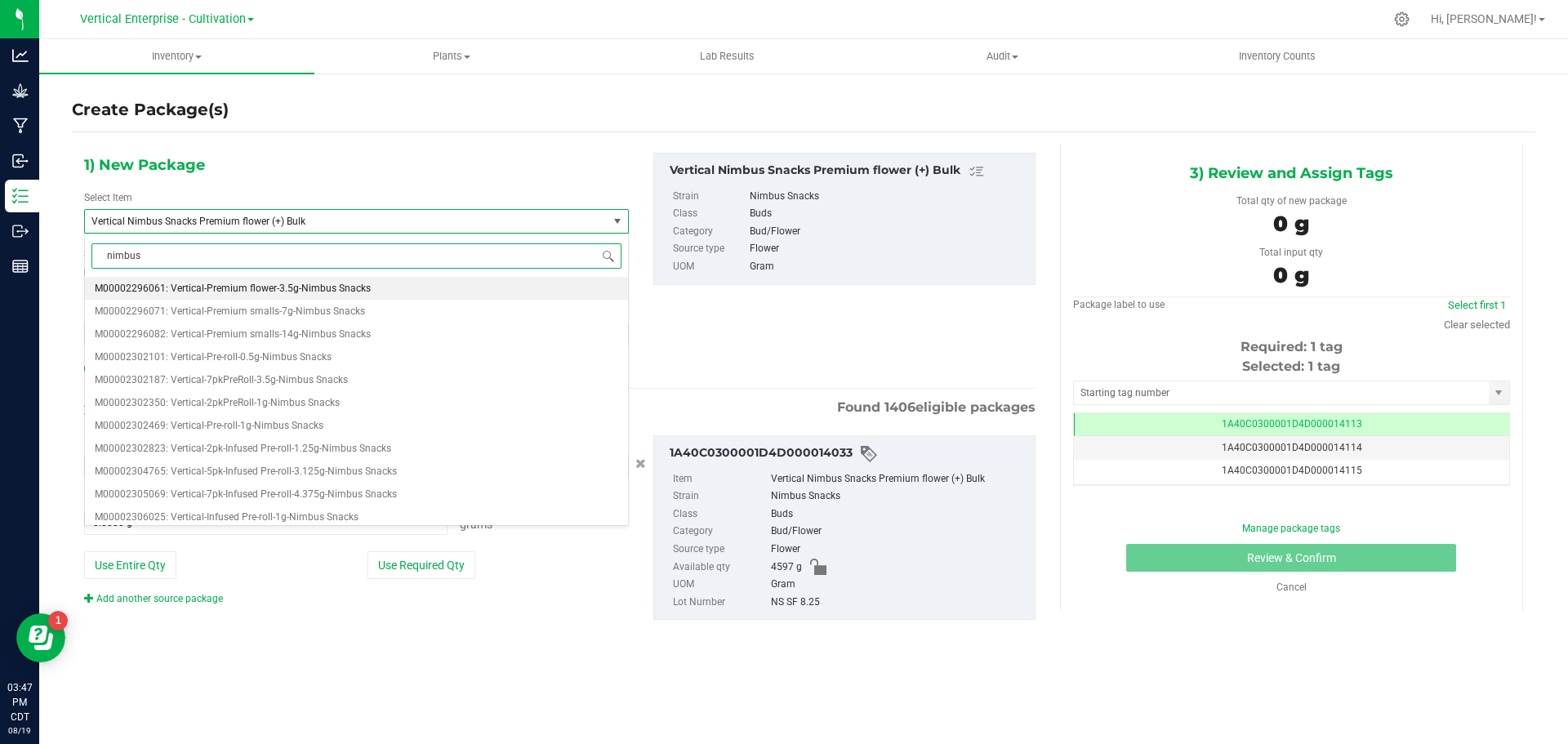
click at [240, 289] on span "M00002296061: Vertical-Premium flower-3.5g-Nimbus Snacks" at bounding box center [233, 288] width 276 height 11
type input "0"
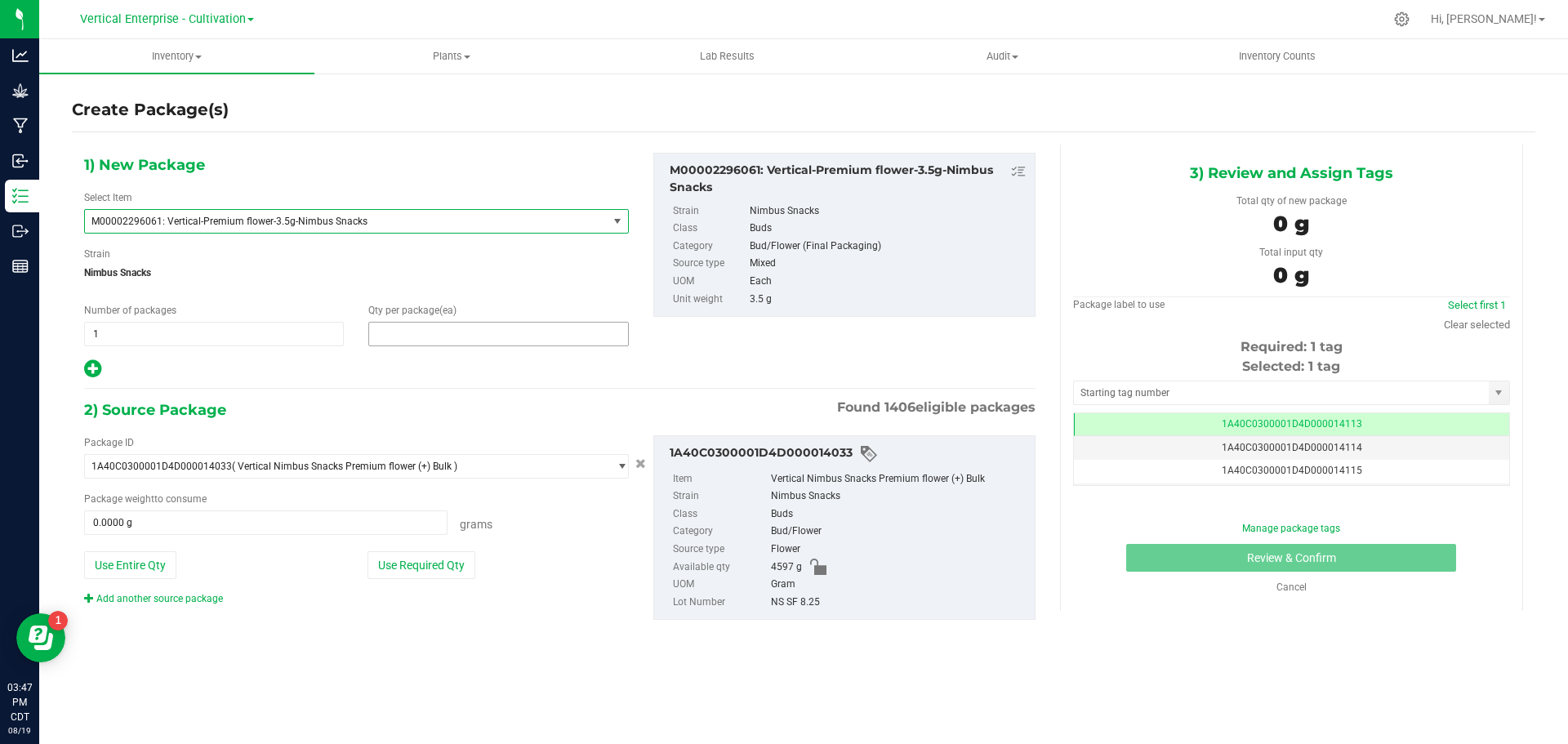
click at [449, 333] on span at bounding box center [497, 334] width 259 height 25
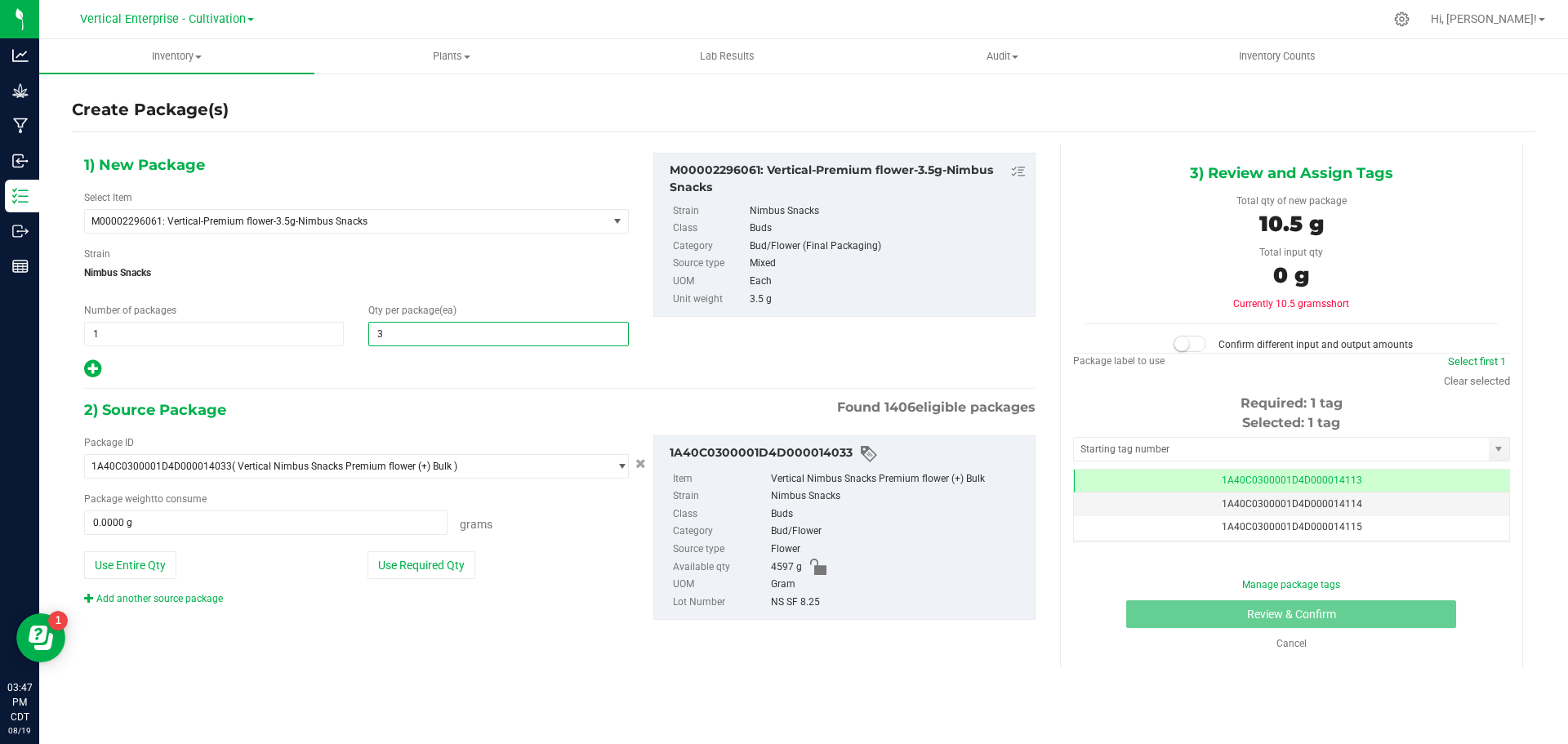
type input "36"
click at [394, 570] on button "Use Required Qty" at bounding box center [421, 565] width 108 height 28
type input "126.0000 g"
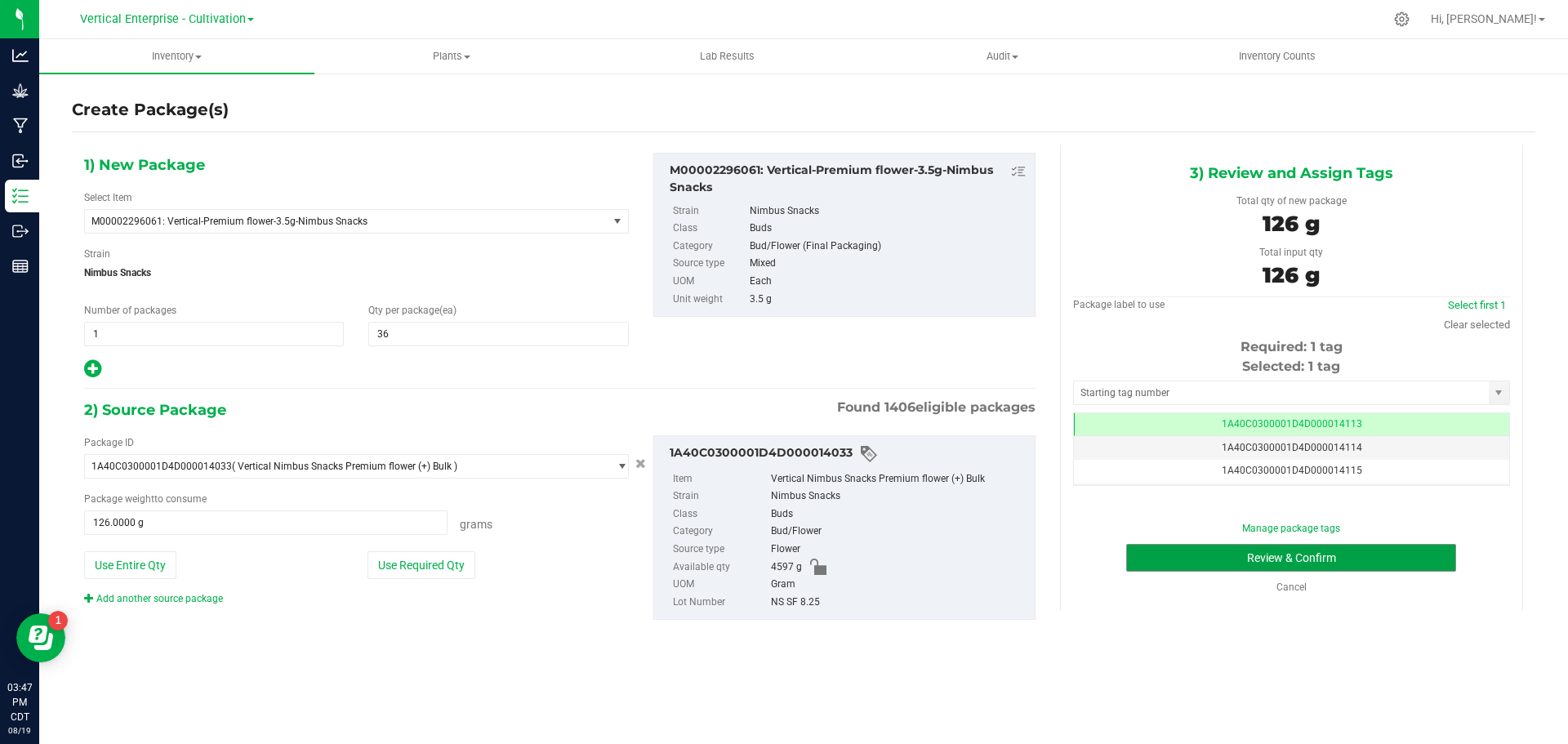
click at [1246, 555] on button "Review & Confirm" at bounding box center [1290, 558] width 329 height 28
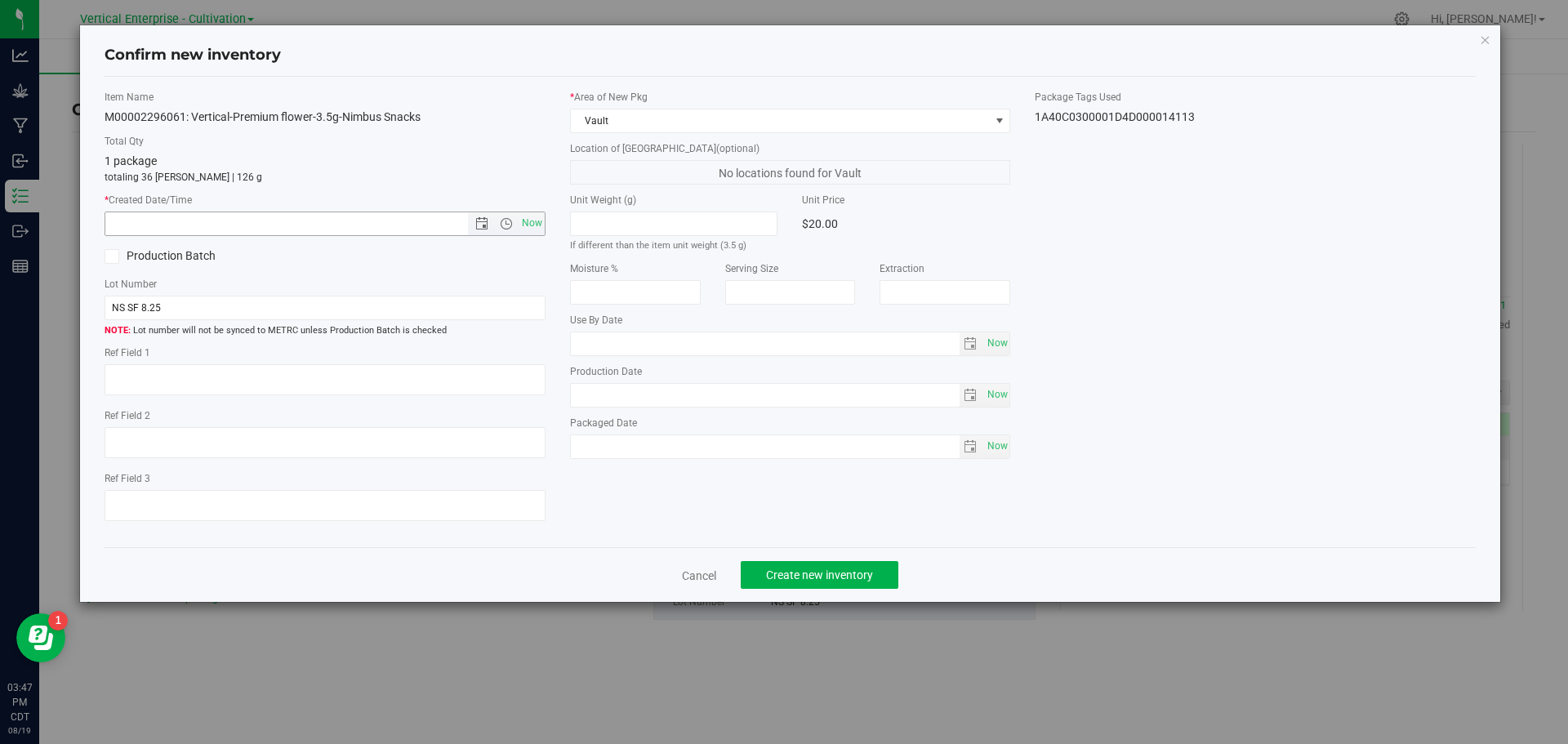
click at [529, 237] on div "Item Name M00002296061: Vertical-Premium flower-3.5g-Nimbus Snacks Total Qty 1 …" at bounding box center [325, 312] width 465 height 445
click at [537, 215] on span "Now" at bounding box center [532, 223] width 28 height 24
type input "[DATE] 3:47 PM"
click at [808, 570] on span "Create new inventory" at bounding box center [820, 575] width 107 height 13
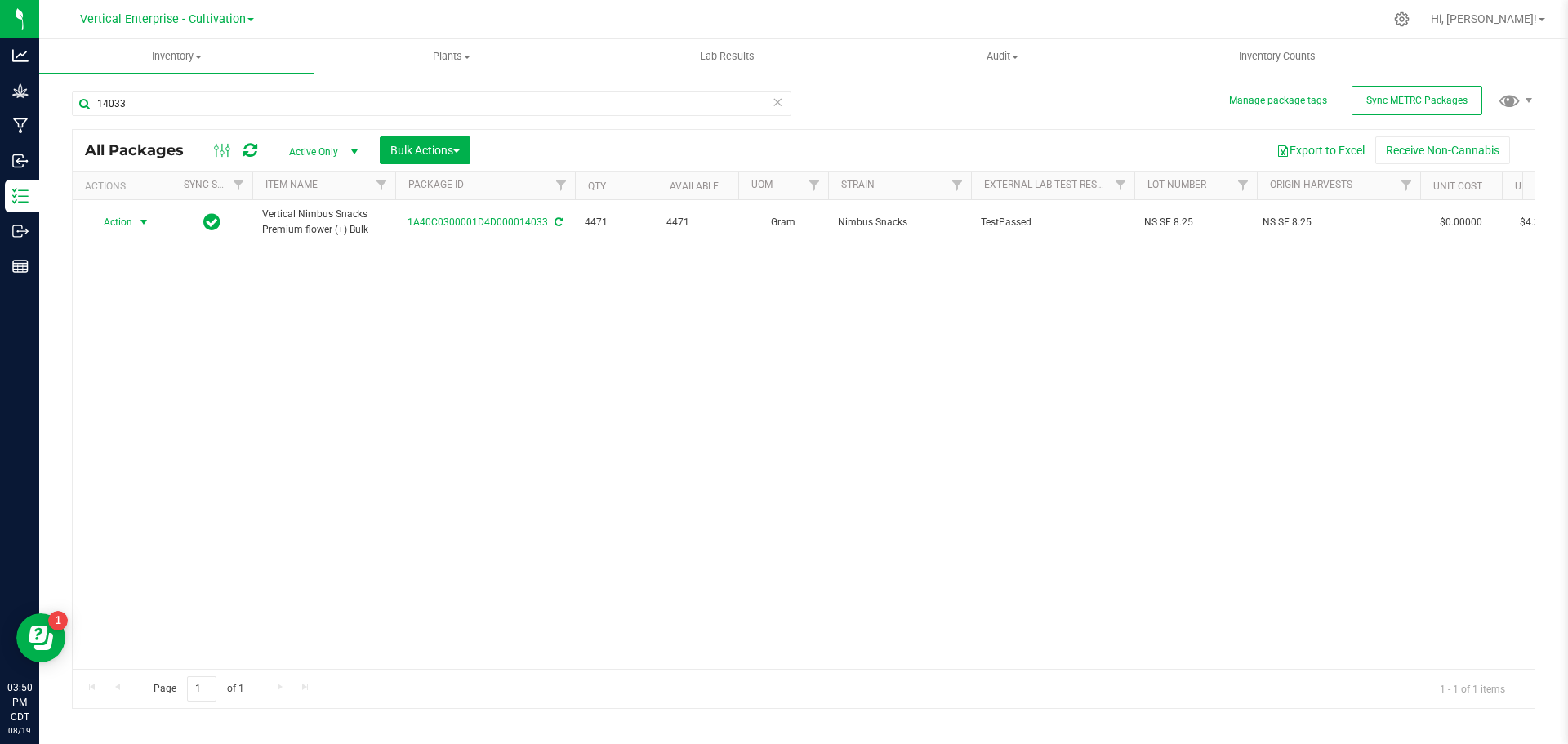
click at [110, 223] on span "Action" at bounding box center [111, 222] width 44 height 23
click at [117, 282] on li "Create package" at bounding box center [140, 273] width 102 height 25
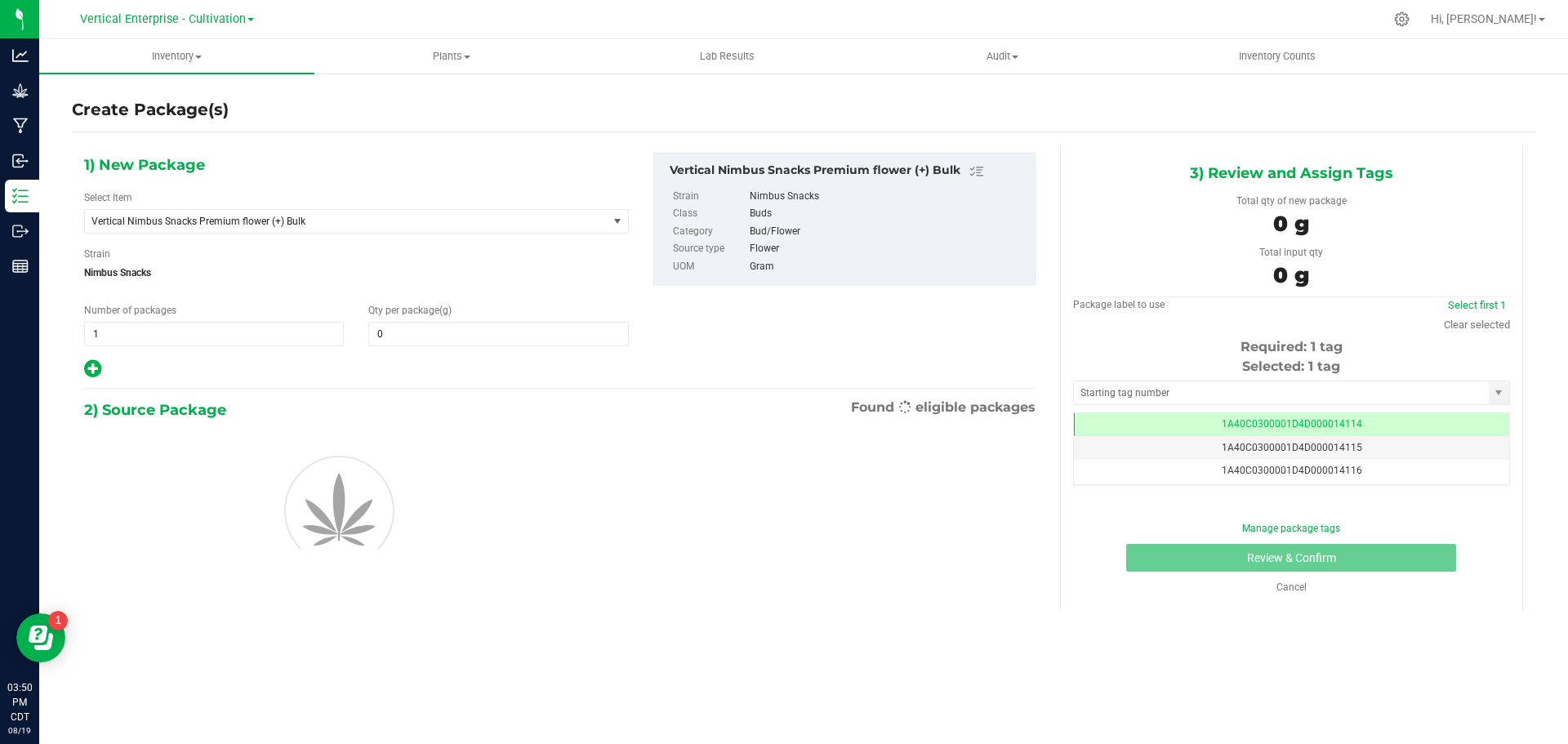
type input "0.0000"
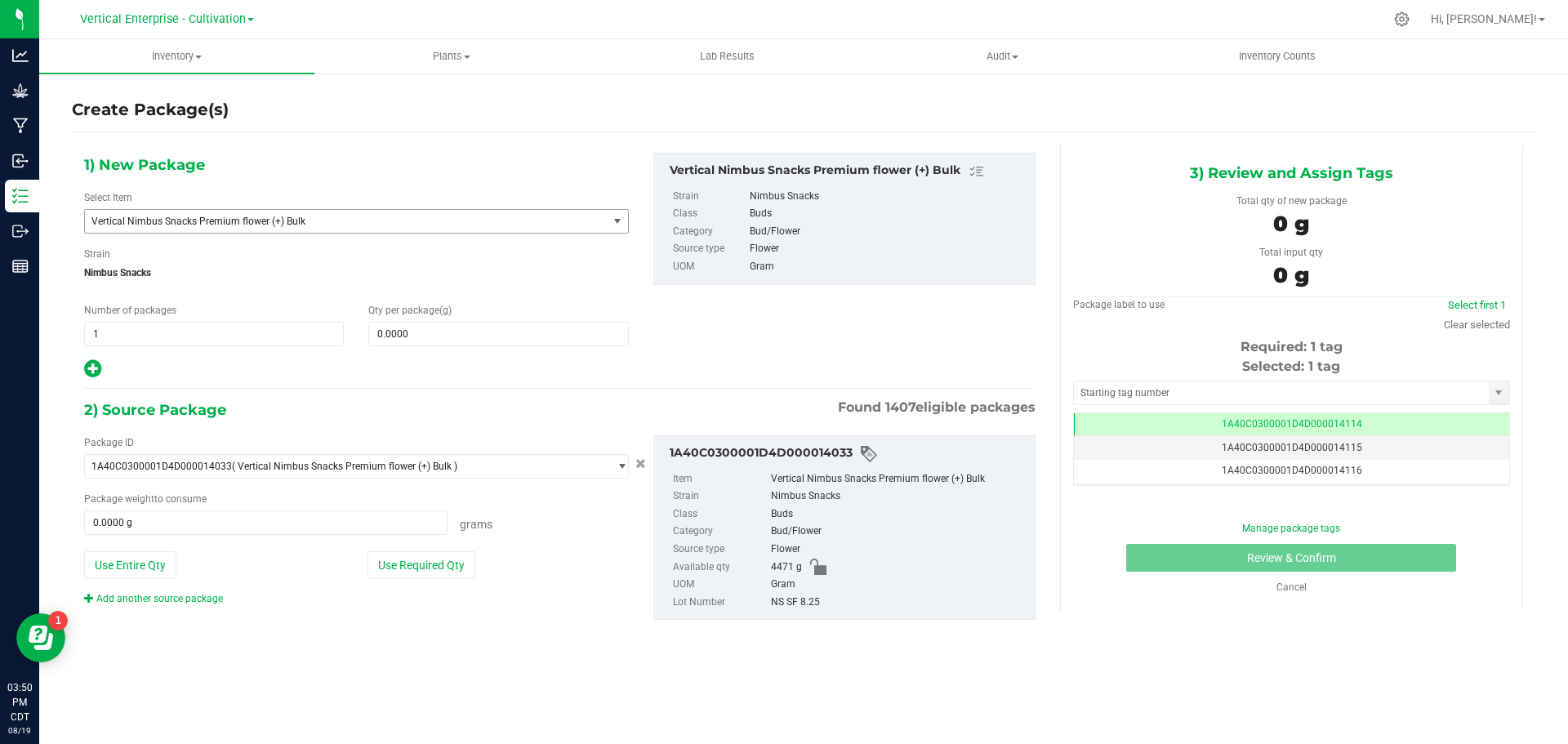
click at [188, 218] on span "Vertical Nimbus Snacks Premium flower (+) Bulk" at bounding box center [336, 222] width 489 height 11
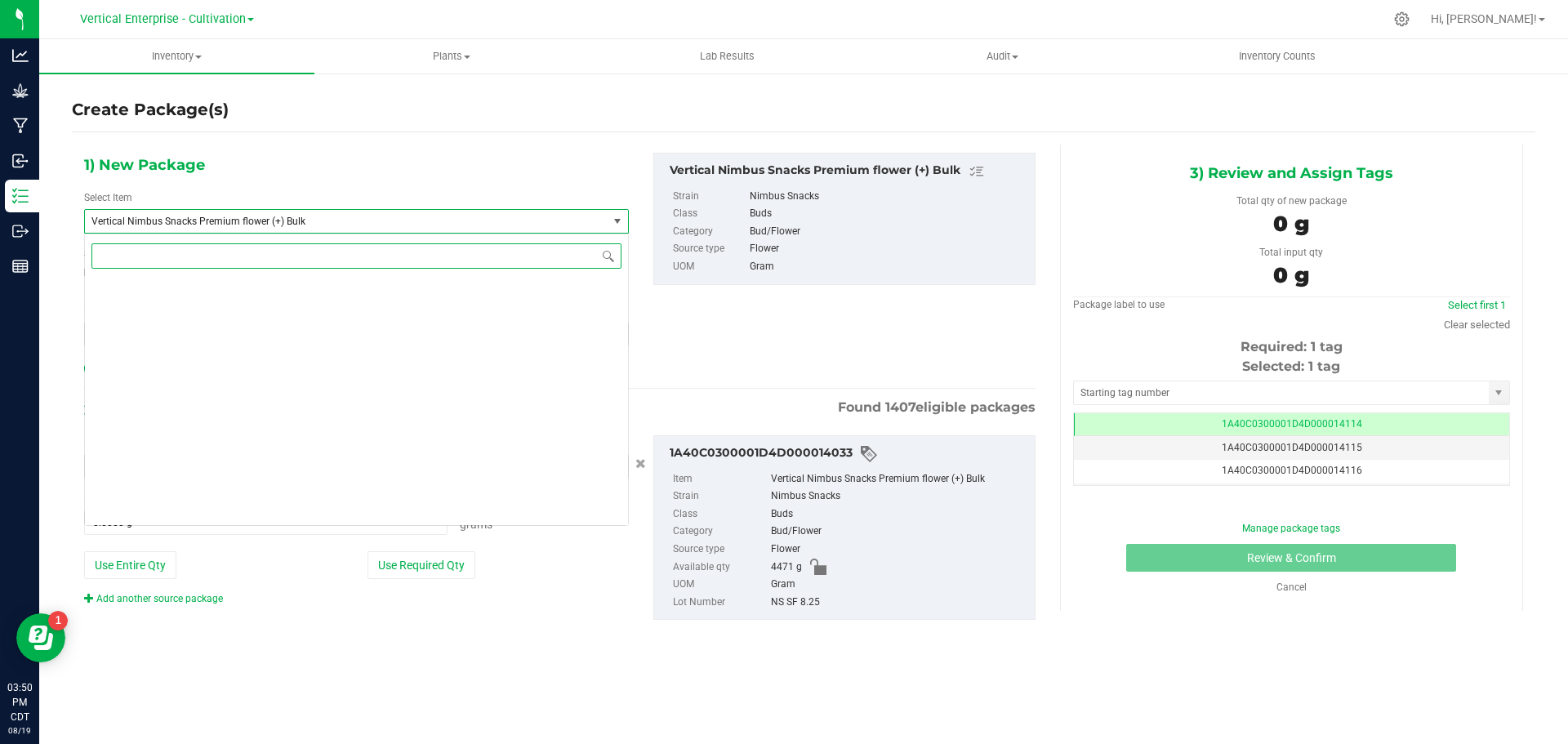
scroll to position [124908, 0]
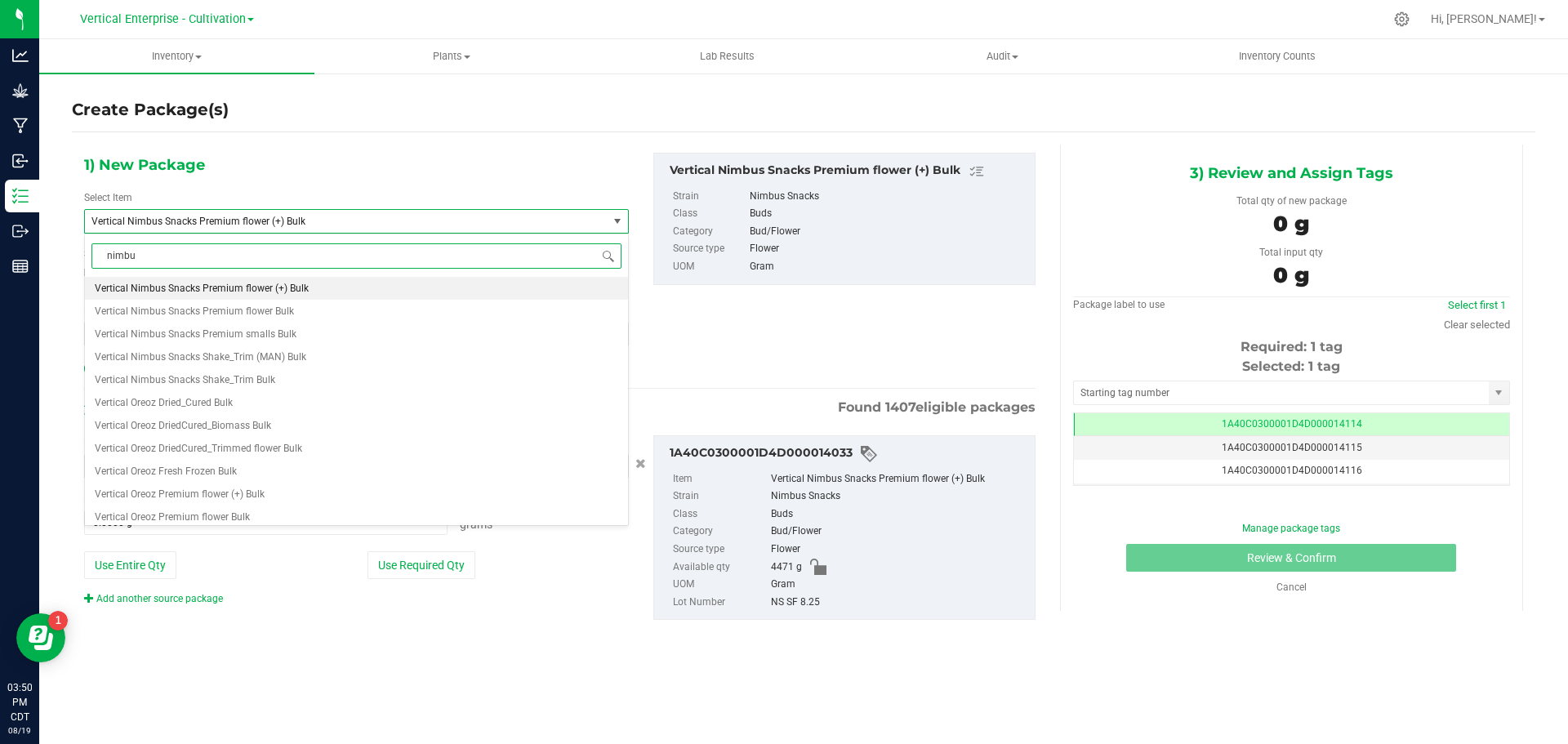
type input "nimbus"
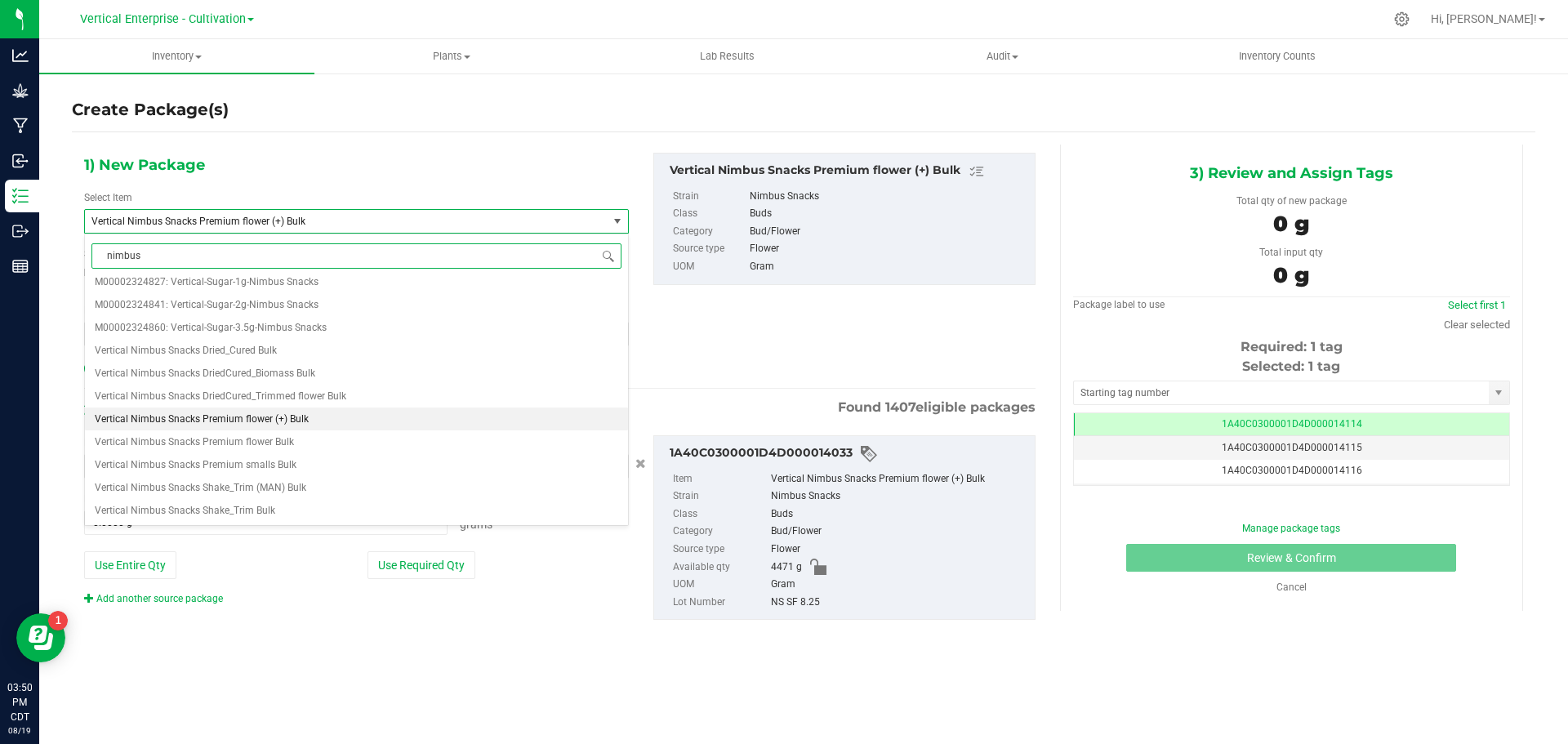
scroll to position [0, 0]
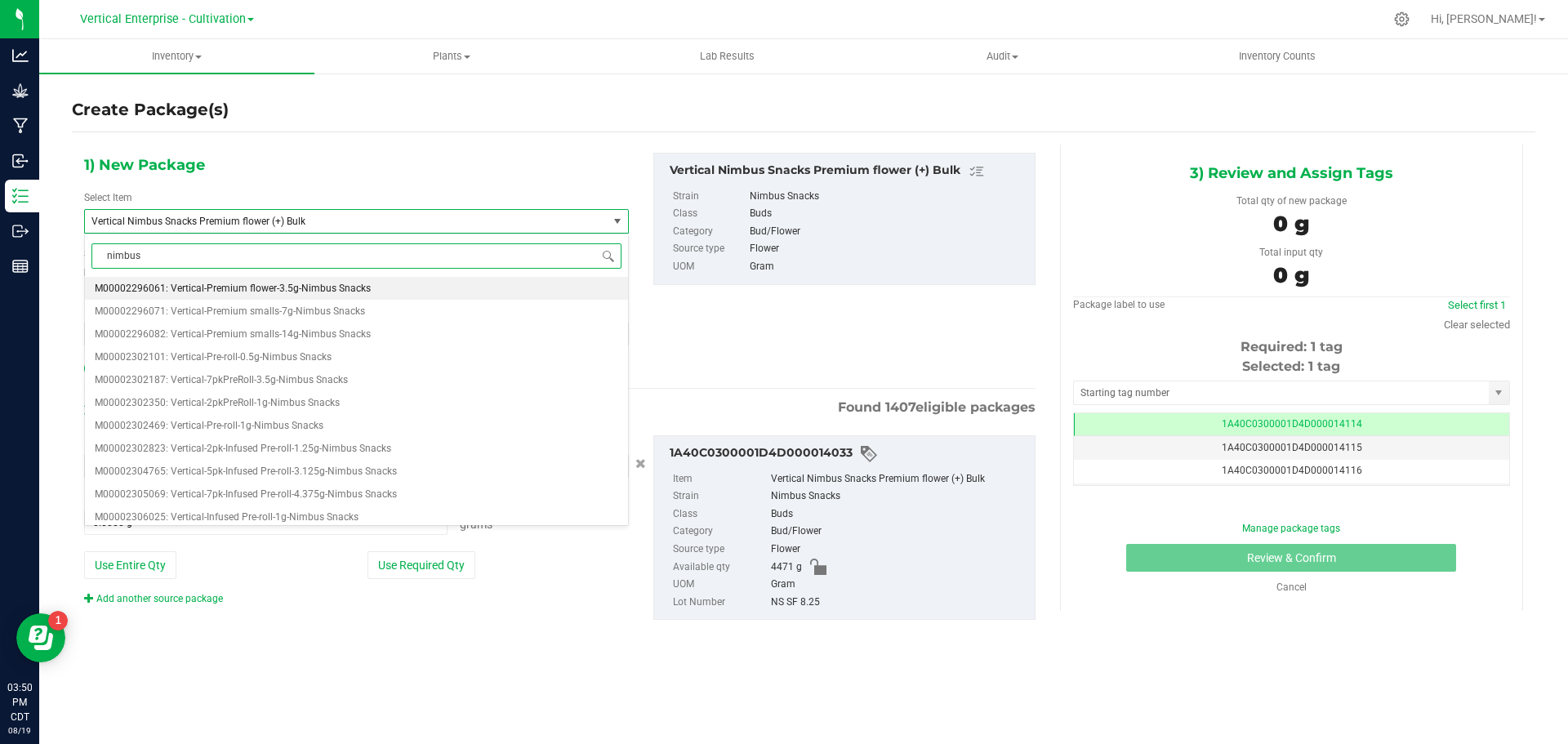
click at [263, 282] on li "M00002296061: Vertical-Premium flower-3.5g-Nimbus Snacks" at bounding box center [356, 288] width 543 height 23
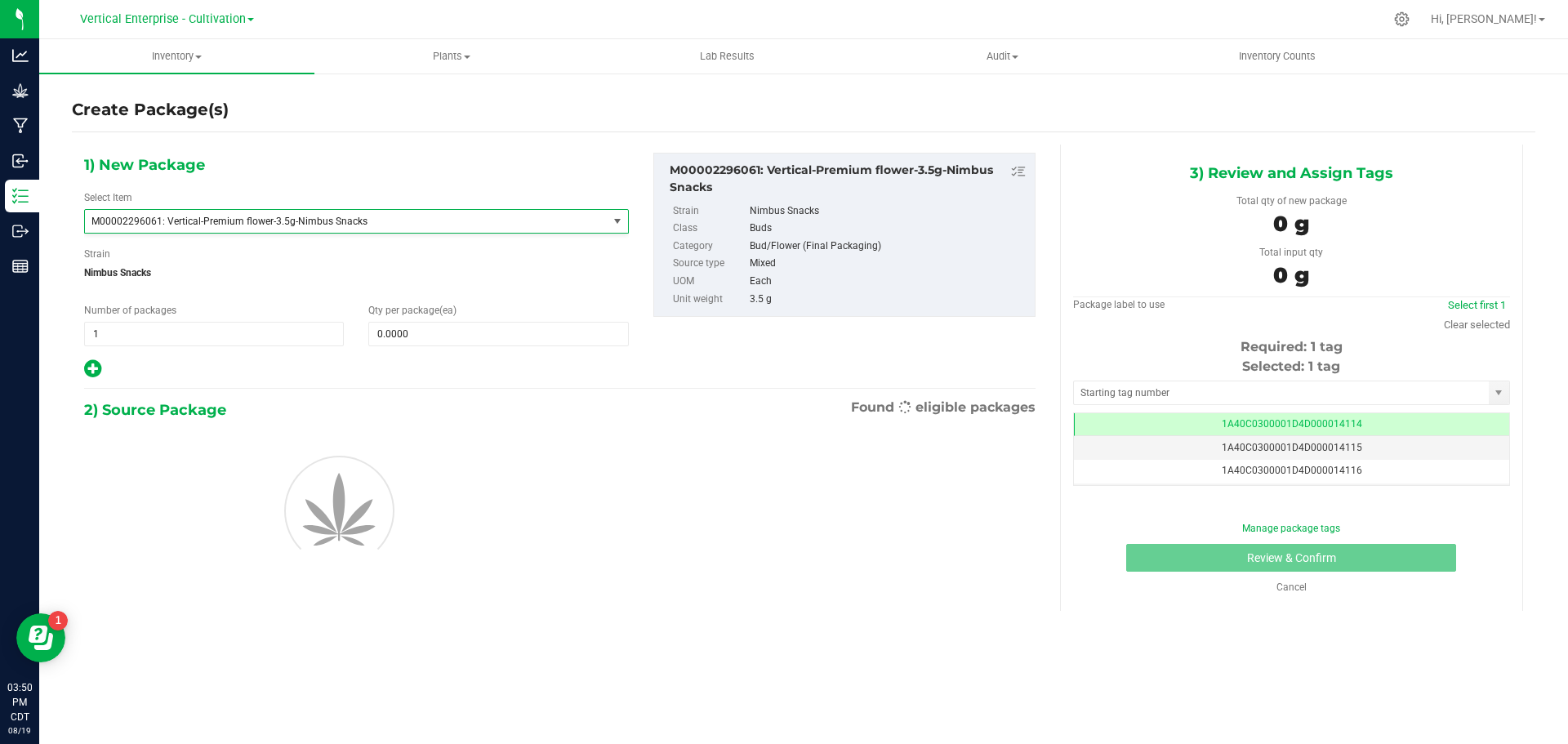
type input "0"
click at [428, 333] on span at bounding box center [497, 334] width 259 height 25
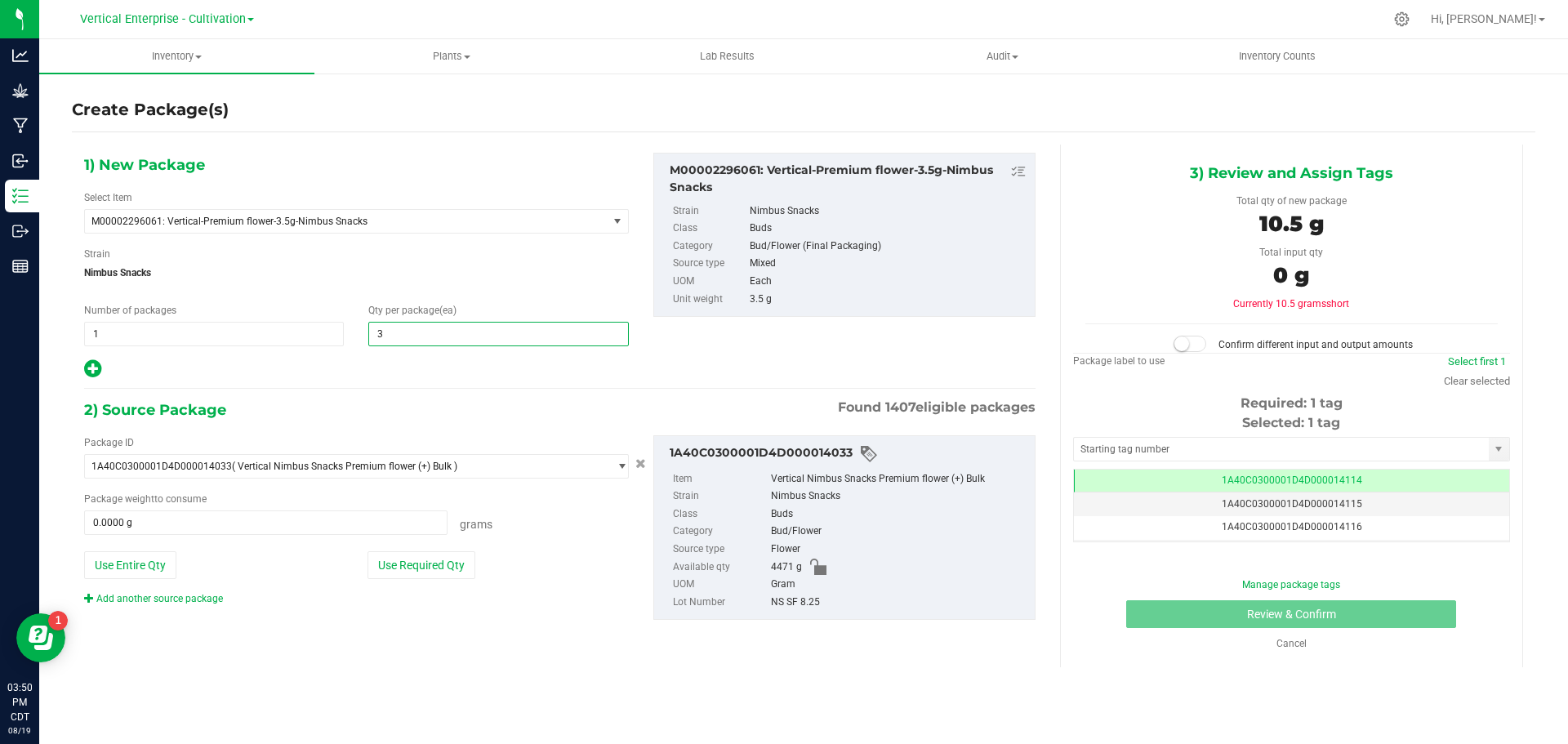
type input "36"
click at [439, 564] on button "Use Required Qty" at bounding box center [421, 565] width 108 height 28
type input "126.0000 g"
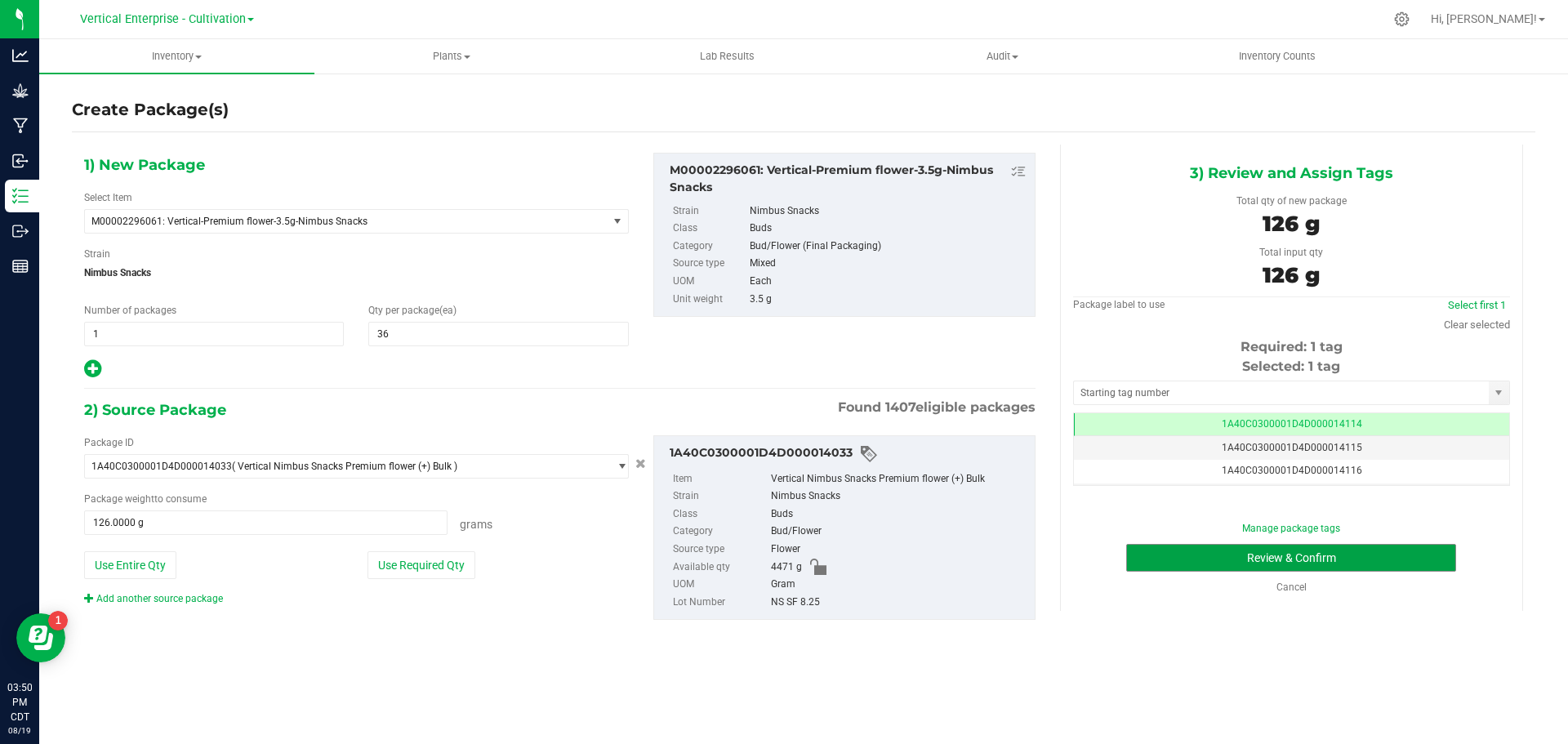
click at [1355, 558] on button "Review & Confirm" at bounding box center [1290, 558] width 329 height 28
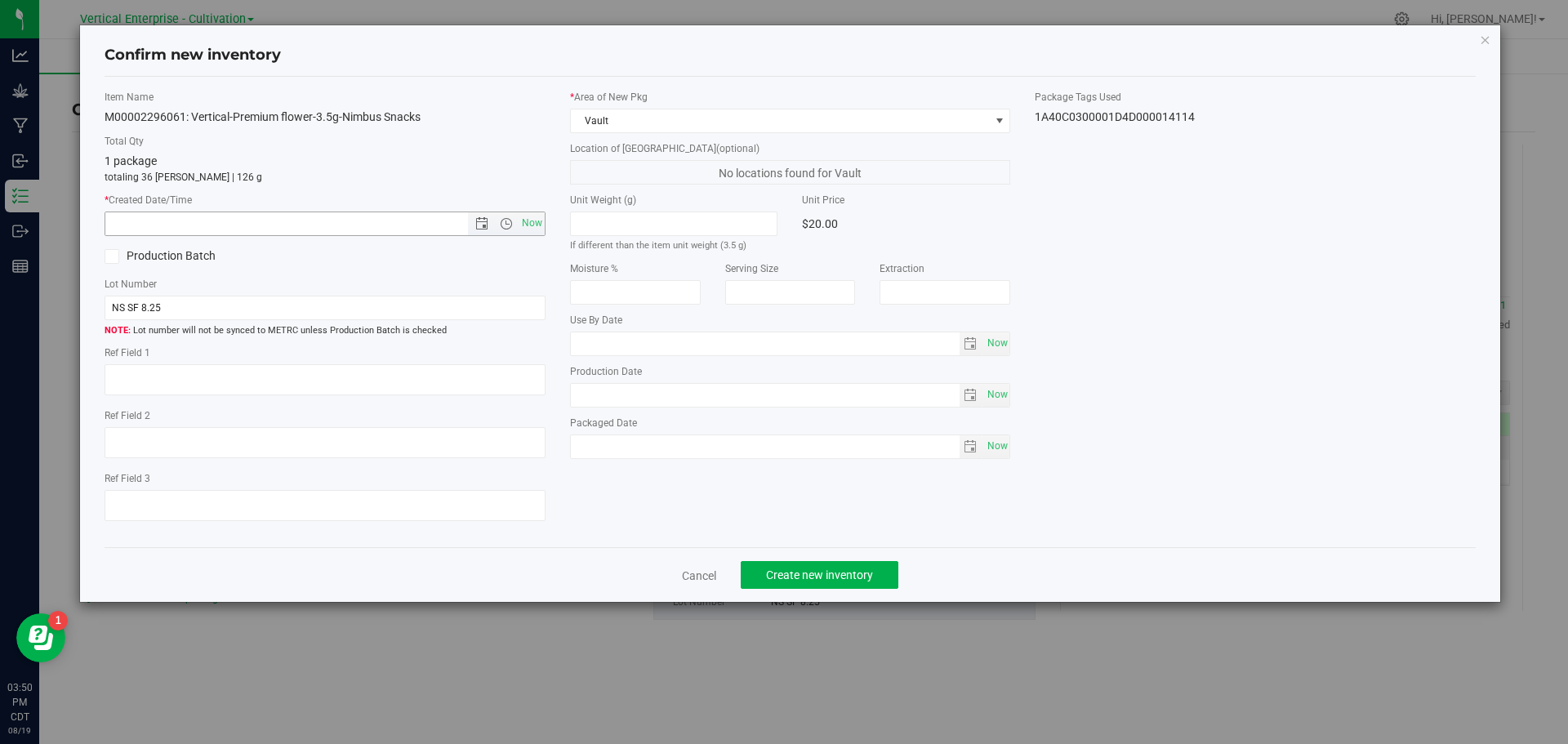
click at [512, 216] on span "Now" at bounding box center [506, 223] width 77 height 23
click at [516, 217] on span "Open the time view" at bounding box center [506, 223] width 28 height 13
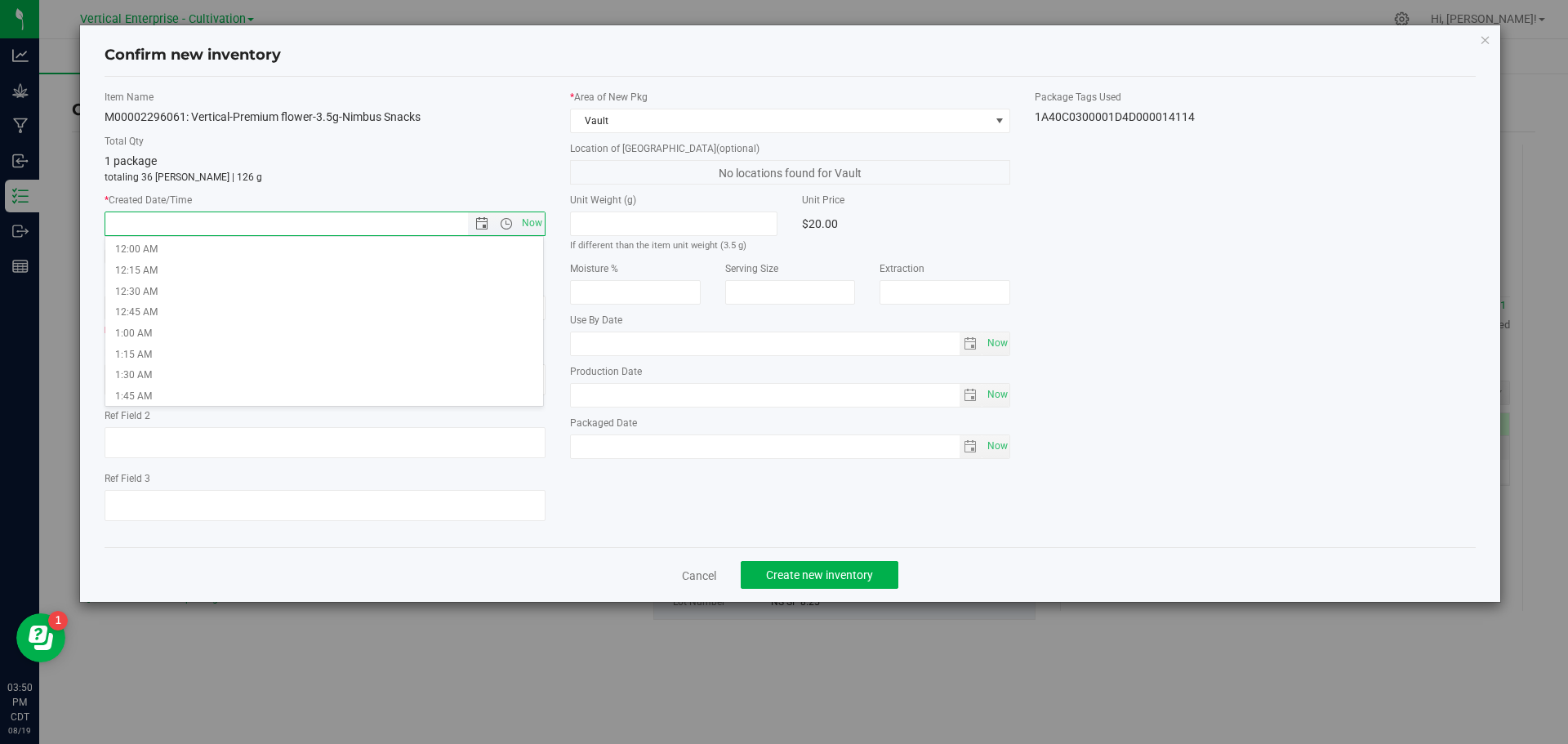
click at [541, 223] on span "Now" at bounding box center [532, 223] width 28 height 24
type input "[DATE] 3:50 PM"
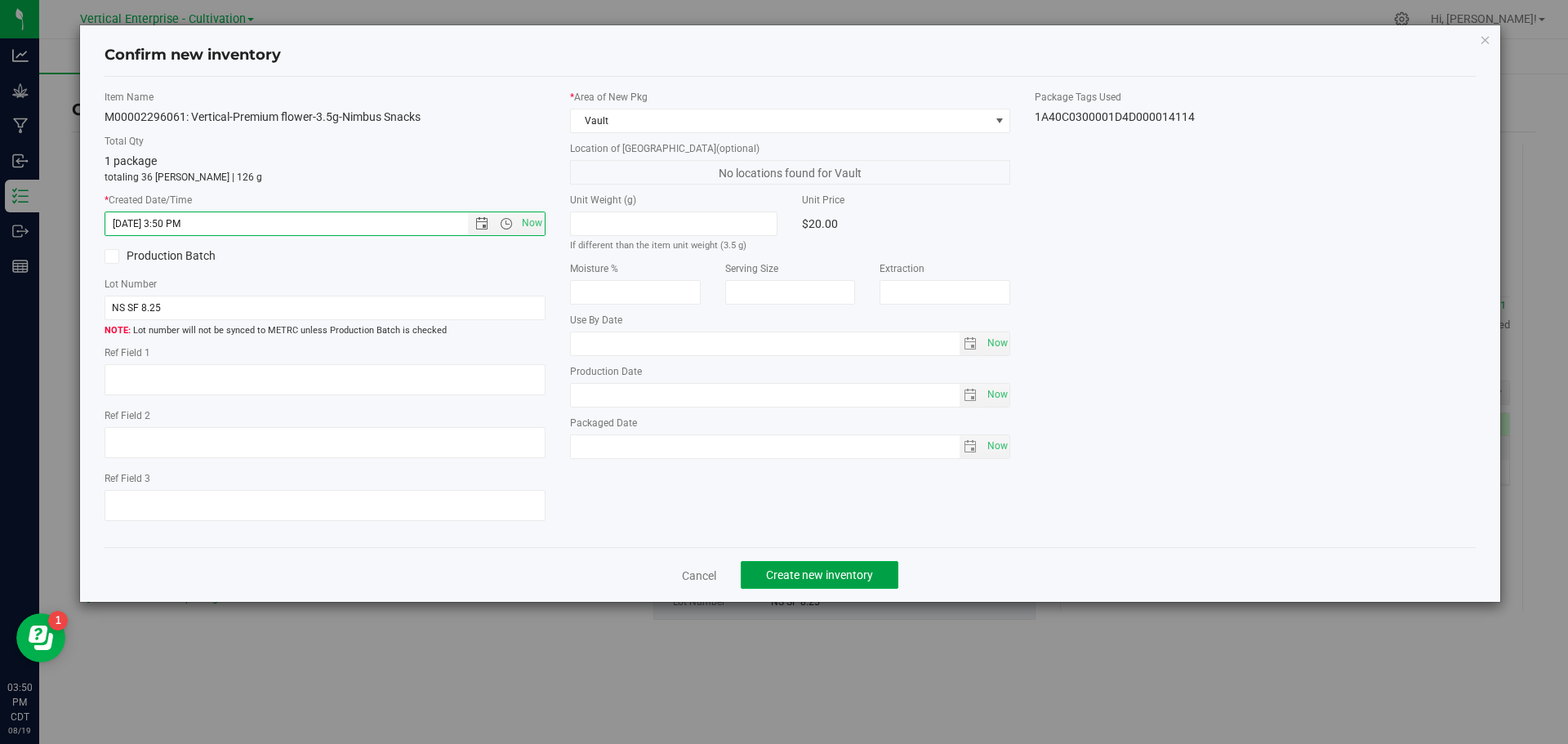
click at [806, 564] on button "Create new inventory" at bounding box center [820, 575] width 158 height 28
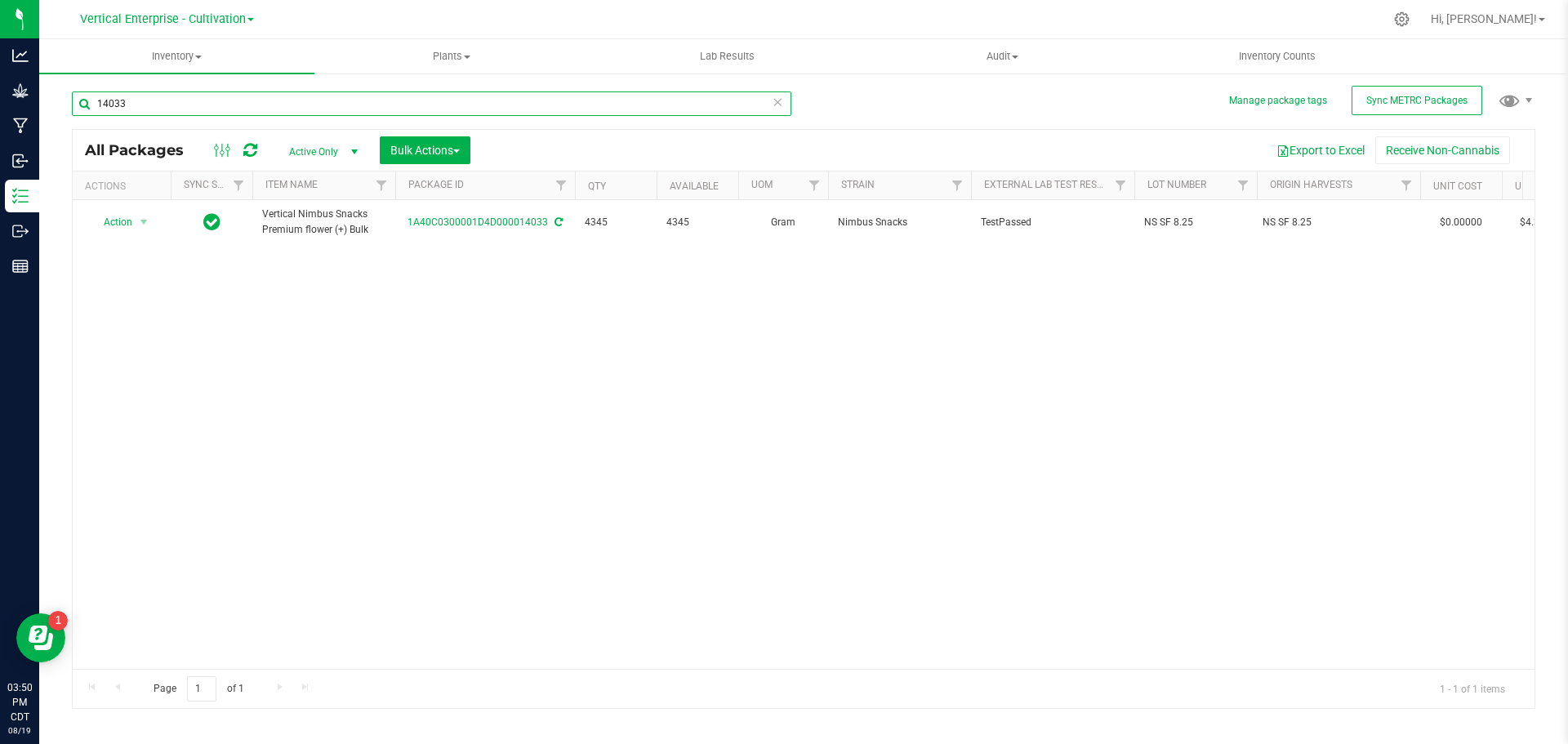
drag, startPoint x: 156, startPoint y: 102, endPoint x: 25, endPoint y: 96, distance: 131.1
click at [25, 96] on div "Analytics Grow Manufacturing Inbound Inventory Outbound Reports 03:50 PM CDT [D…" at bounding box center [784, 372] width 1568 height 744
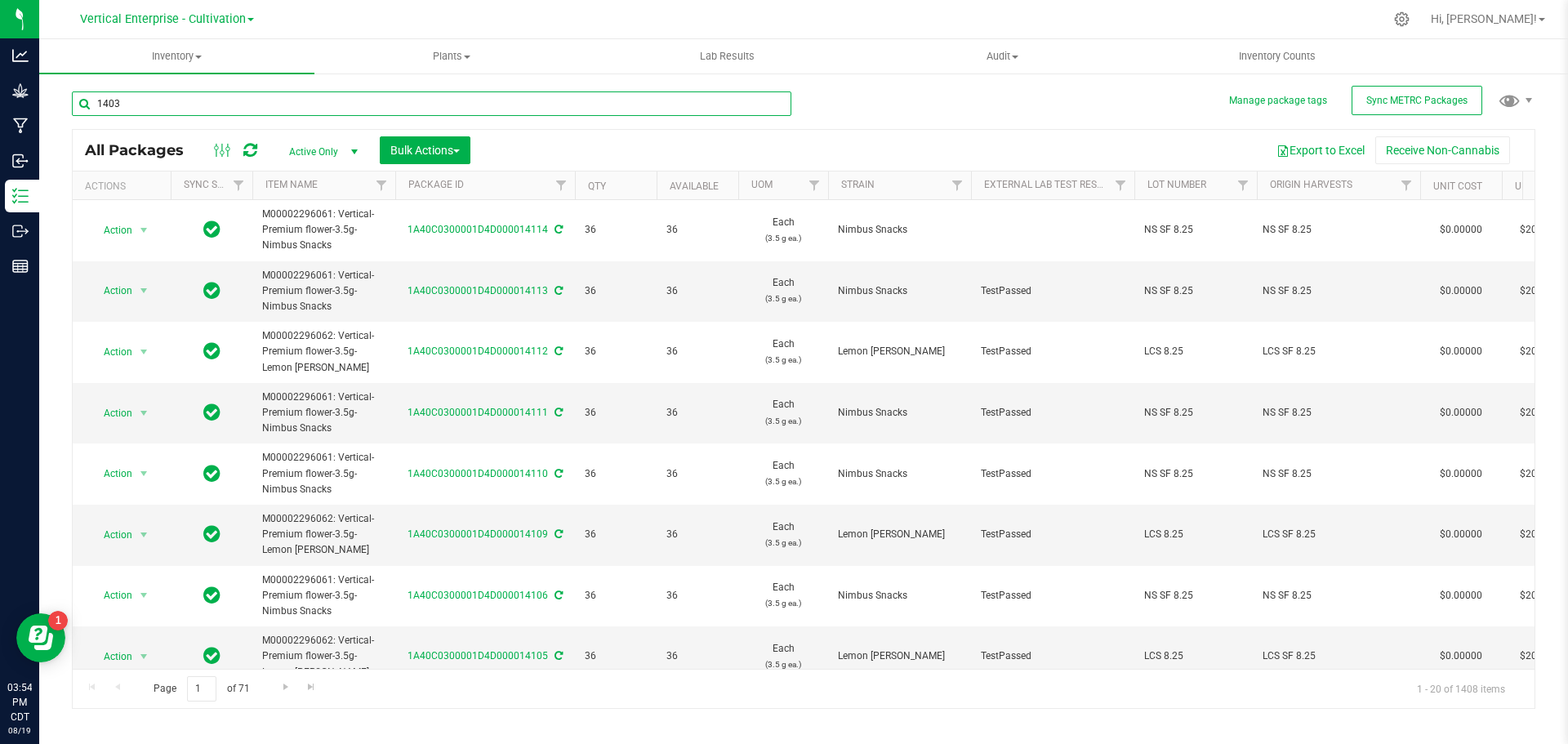
type input "14033"
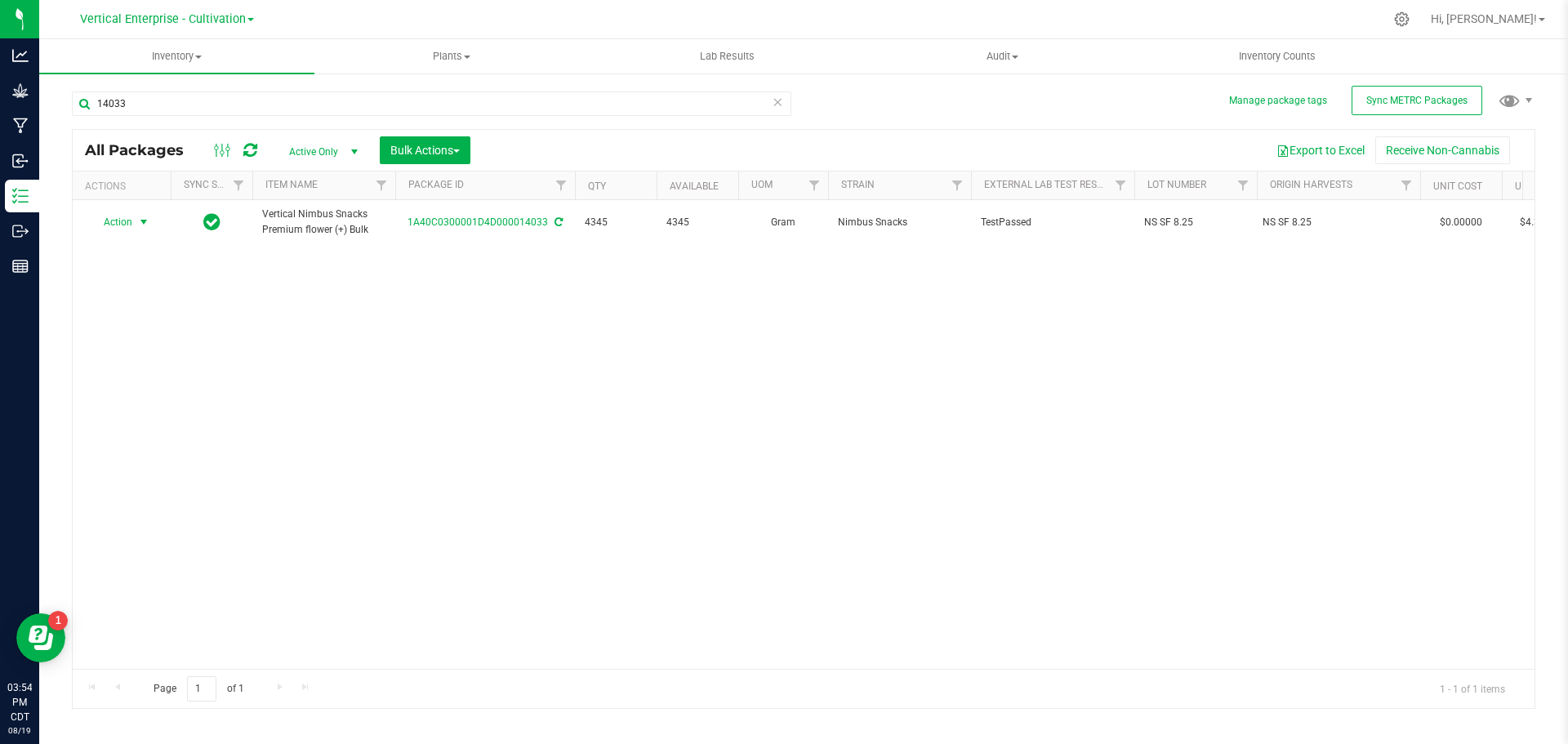
click at [126, 226] on span "Action" at bounding box center [111, 222] width 44 height 23
click at [133, 274] on li "Create package" at bounding box center [140, 273] width 102 height 25
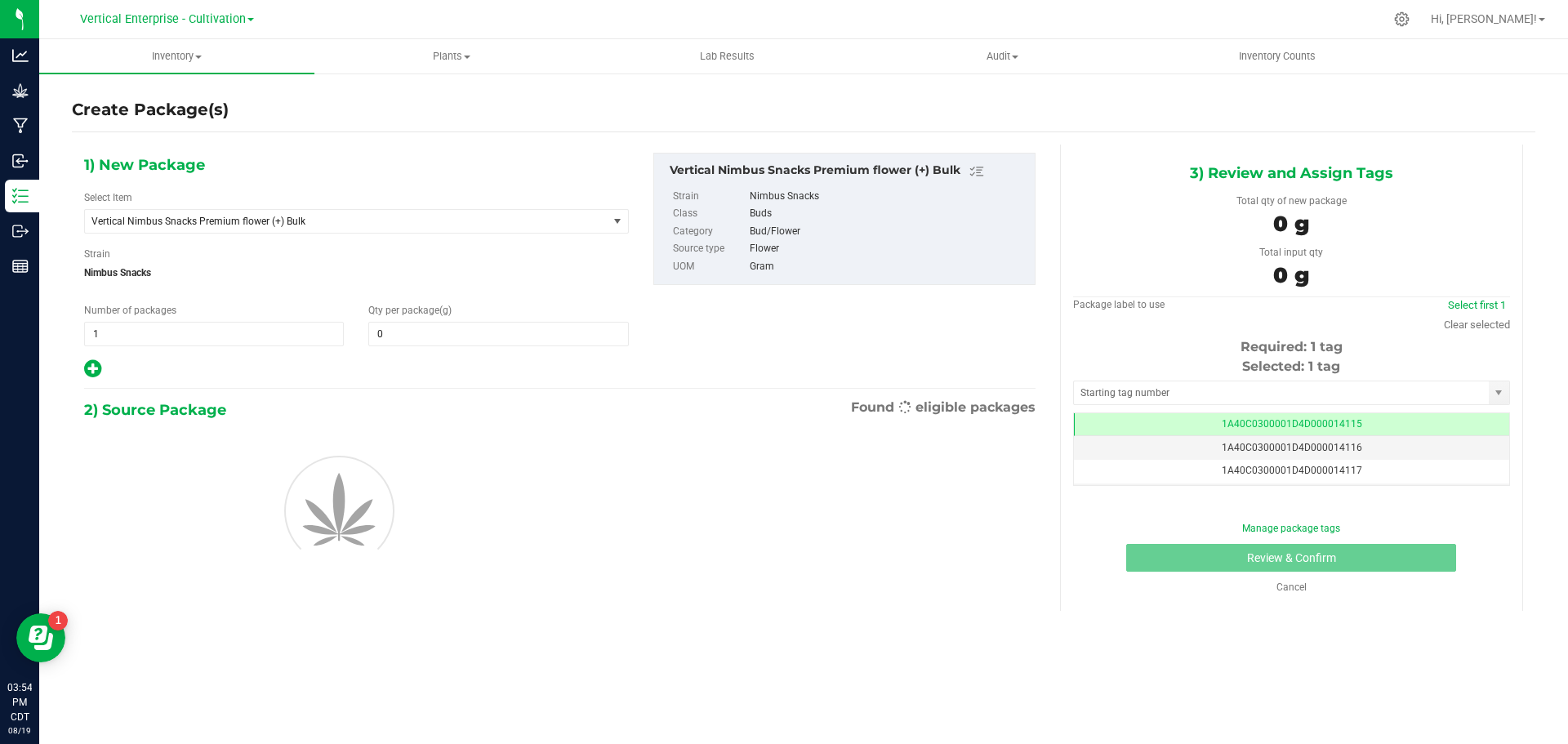
type input "0.0000"
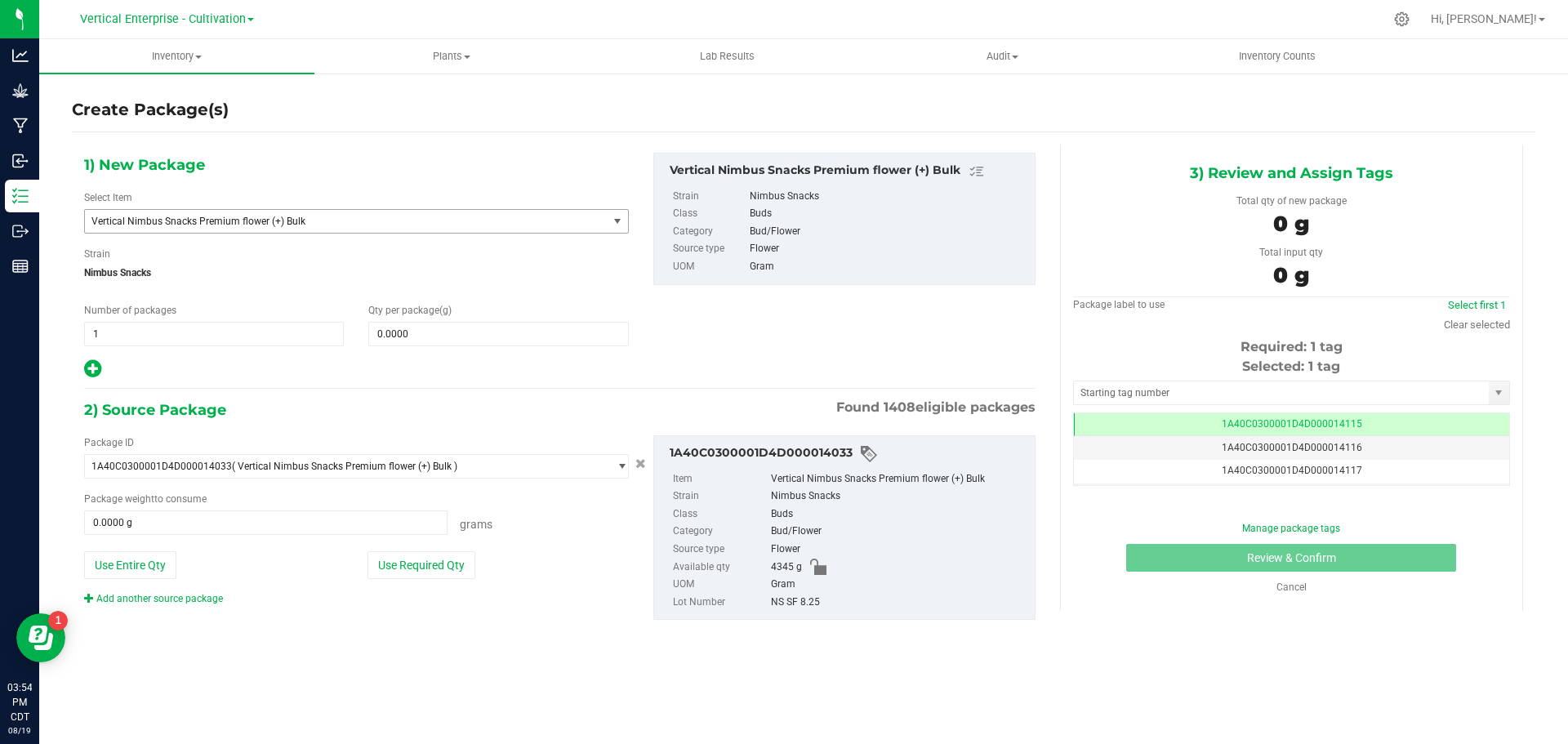
click at [277, 222] on span "Vertical Nimbus Snacks Premium flower (+) Bulk" at bounding box center [336, 222] width 489 height 11
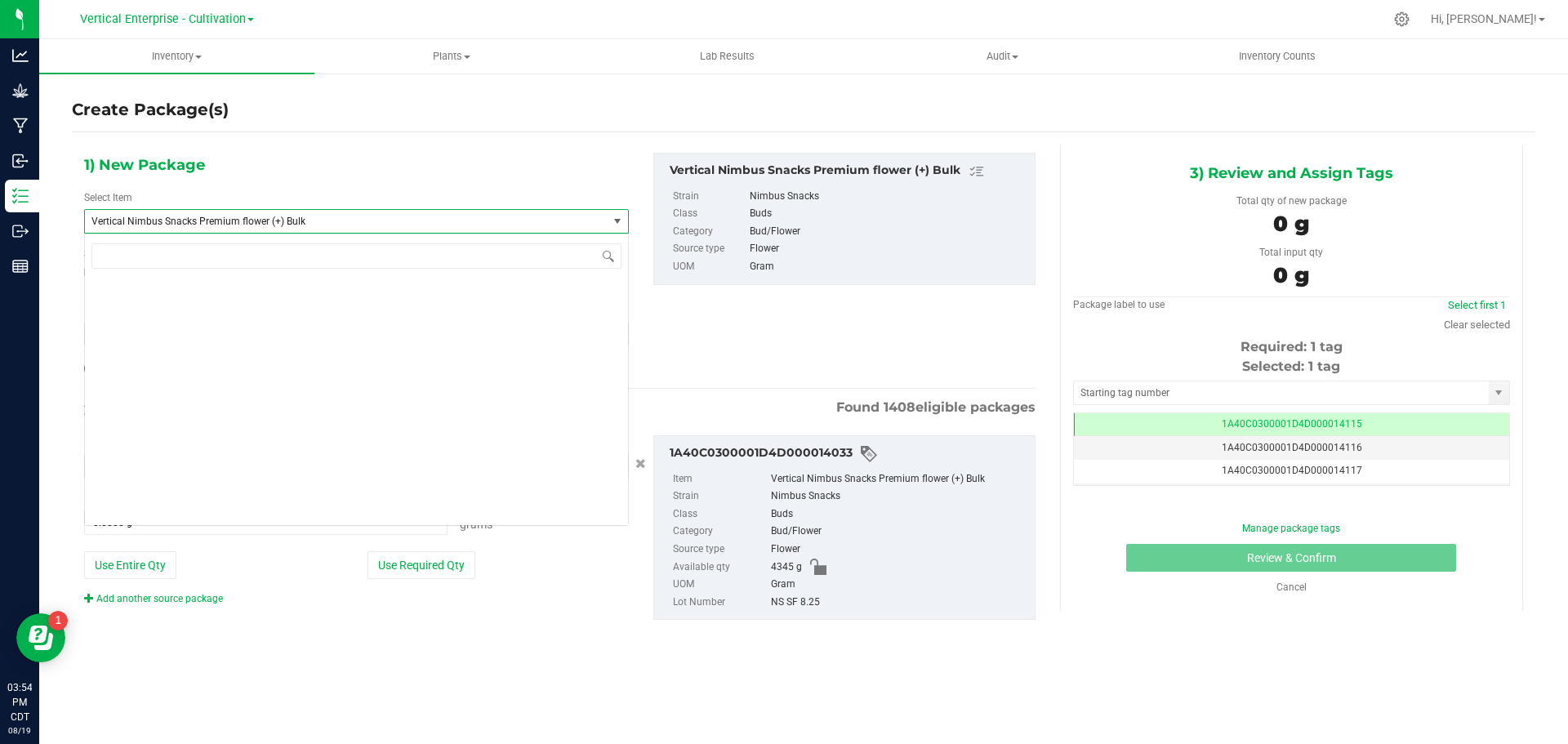
scroll to position [124908, 0]
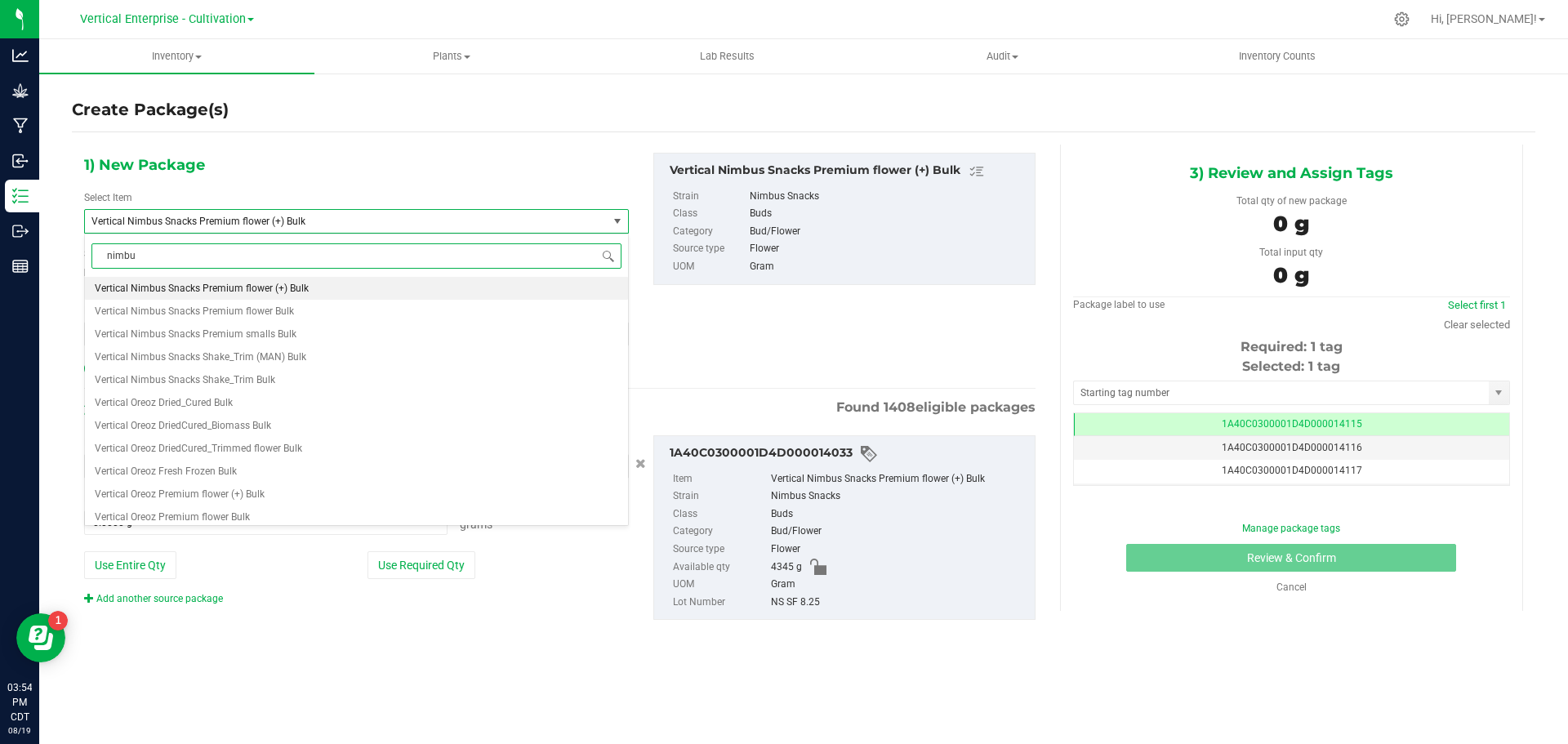
type input "nimbus"
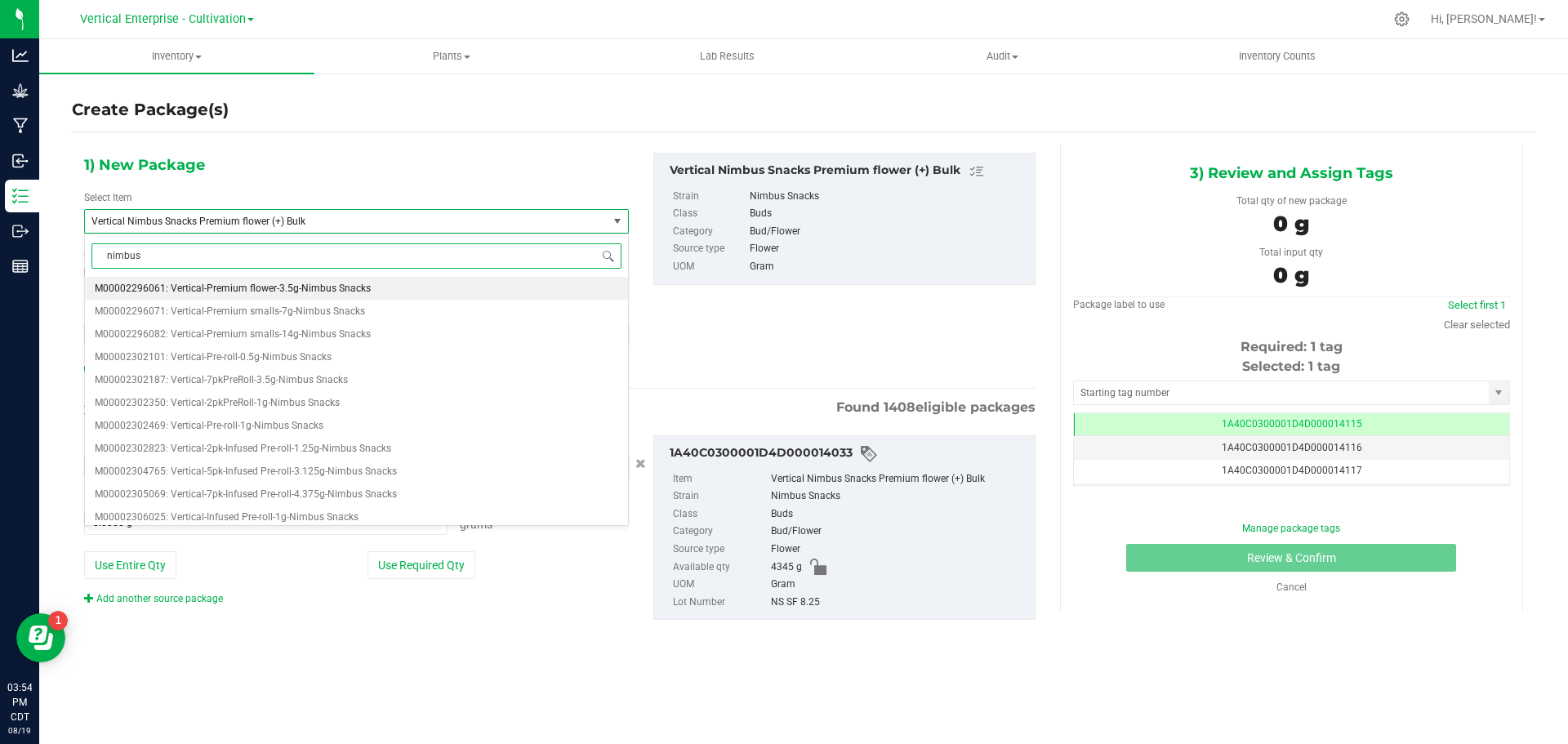
click at [234, 288] on span "M00002296061: Vertical-Premium flower-3.5g-Nimbus Snacks" at bounding box center [233, 288] width 276 height 11
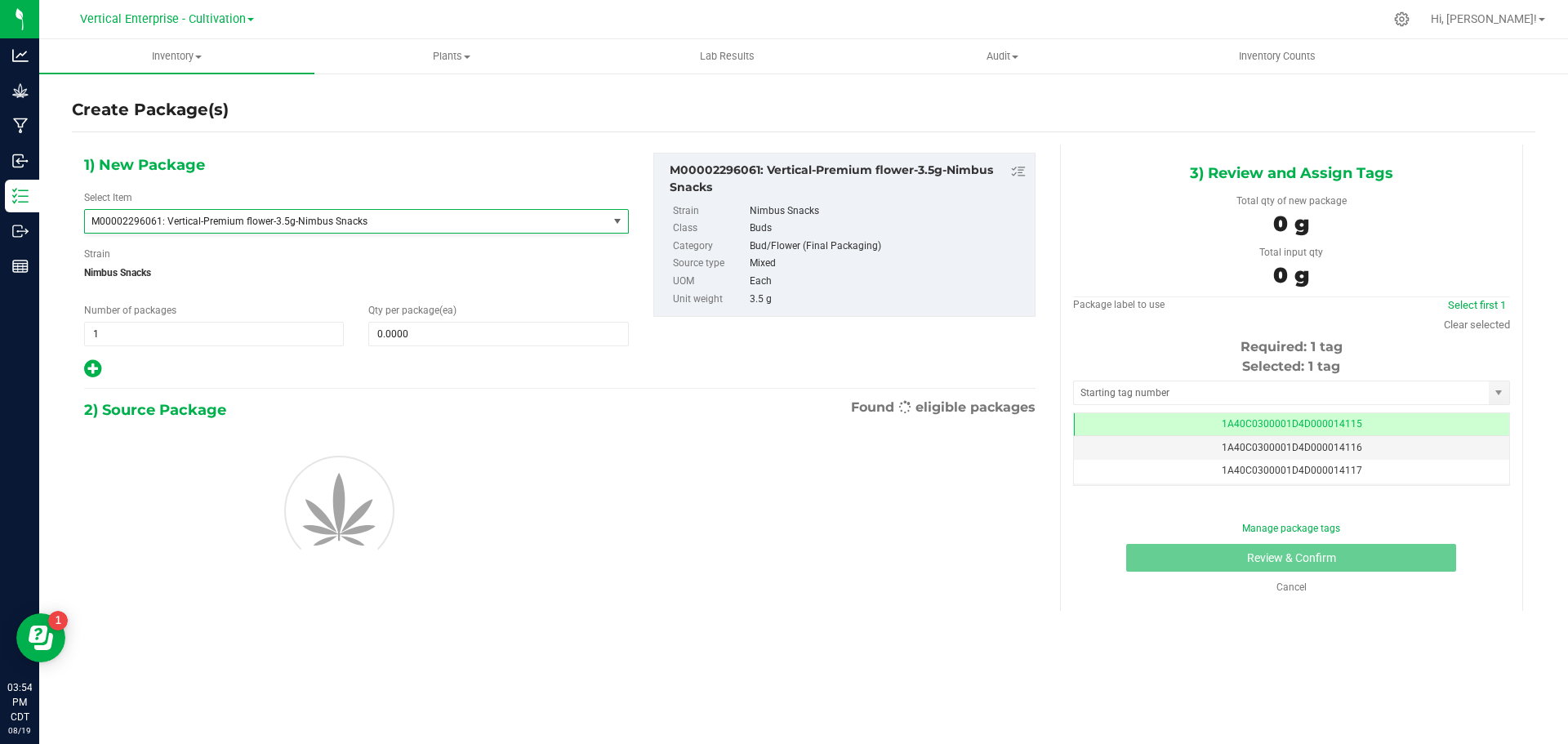
type input "0"
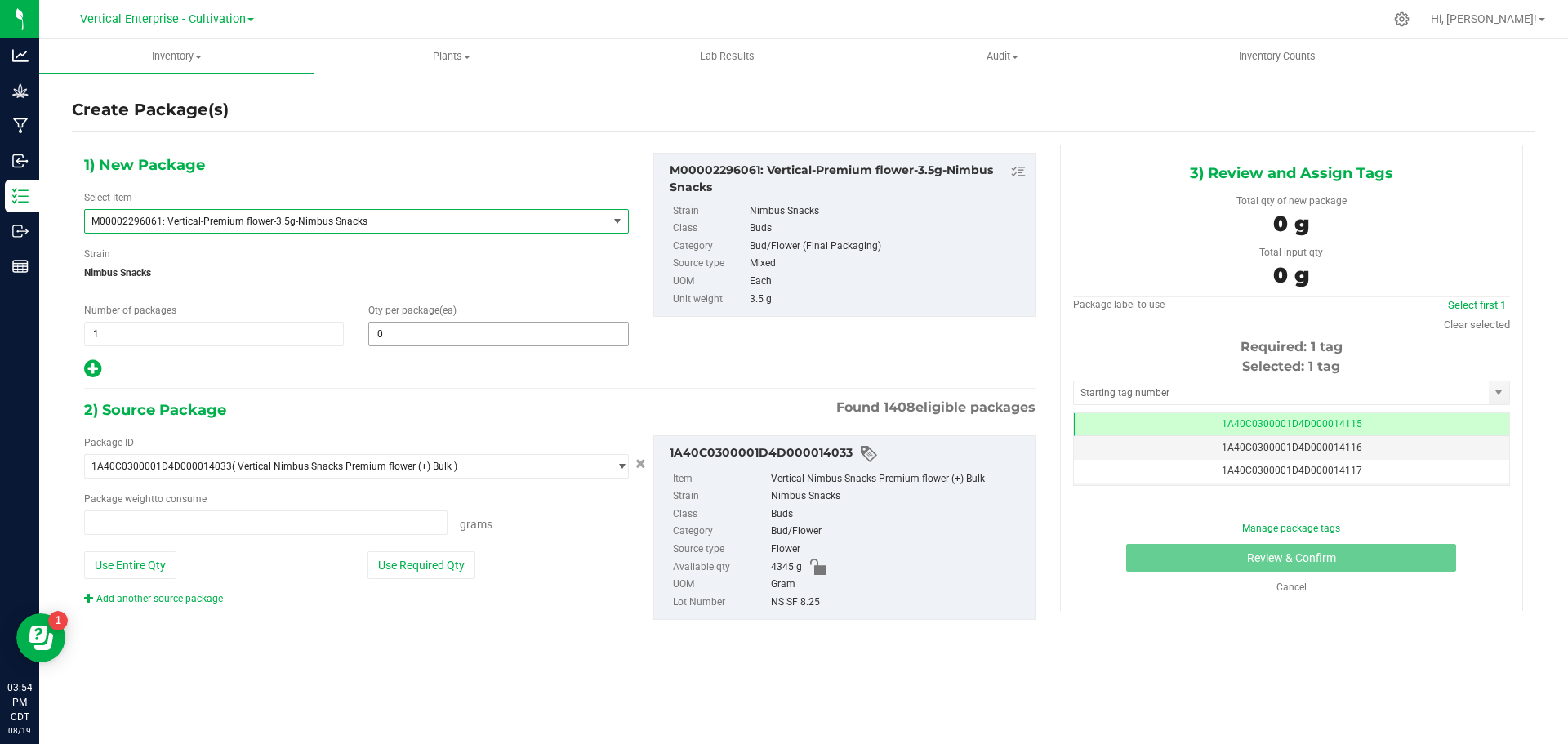
type input "0.0000 g"
click at [463, 336] on span at bounding box center [497, 334] width 259 height 25
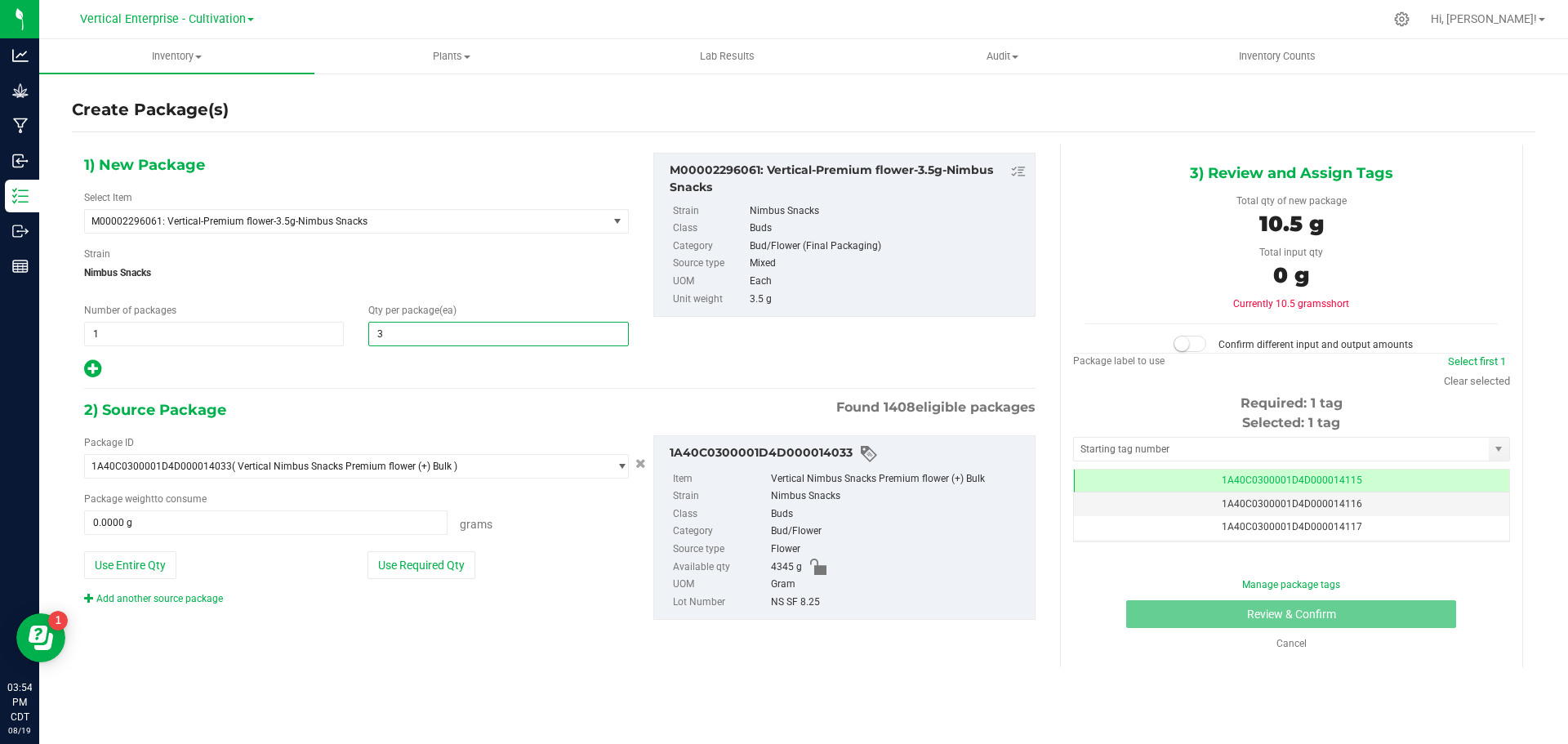
type input "36"
drag, startPoint x: 414, startPoint y: 564, endPoint x: 427, endPoint y: 565, distance: 13.0
click at [414, 564] on button "Use Required Qty" at bounding box center [421, 565] width 108 height 28
type input "126.0000 g"
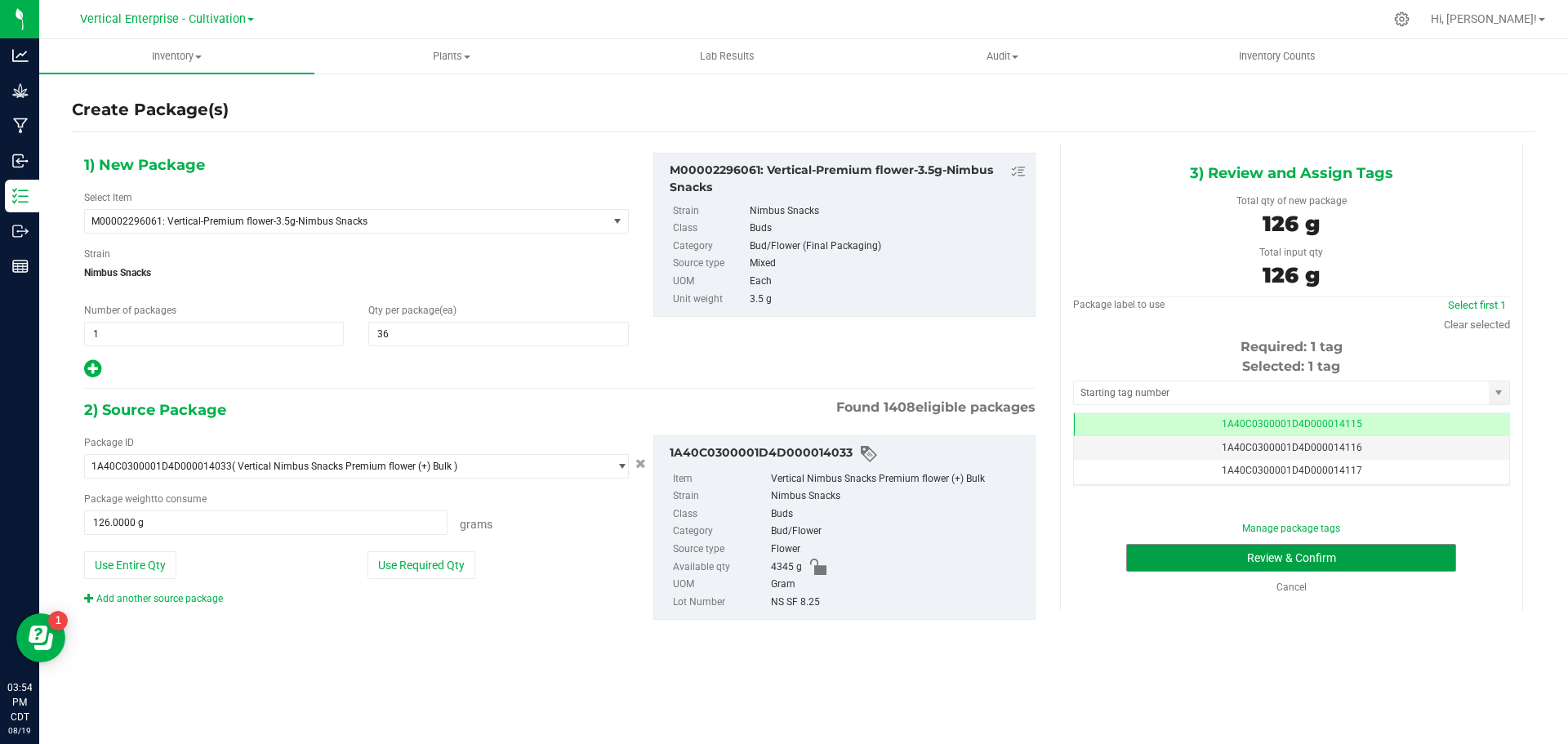
click at [1308, 564] on button "Review & Confirm" at bounding box center [1290, 558] width 329 height 28
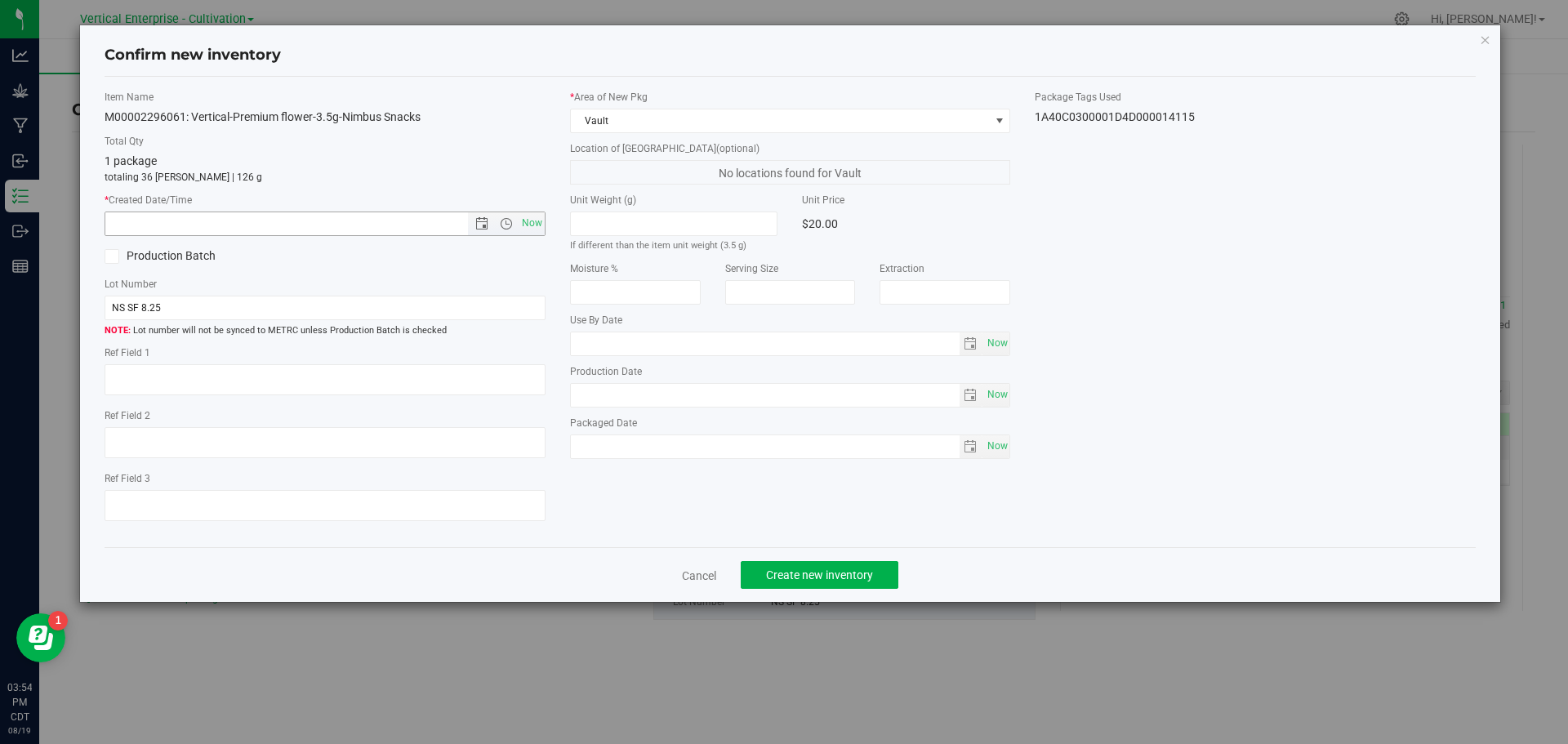
click at [528, 218] on span "Now" at bounding box center [532, 223] width 28 height 24
type input "[DATE] 3:54 PM"
click at [863, 570] on span "Create new inventory" at bounding box center [820, 575] width 107 height 13
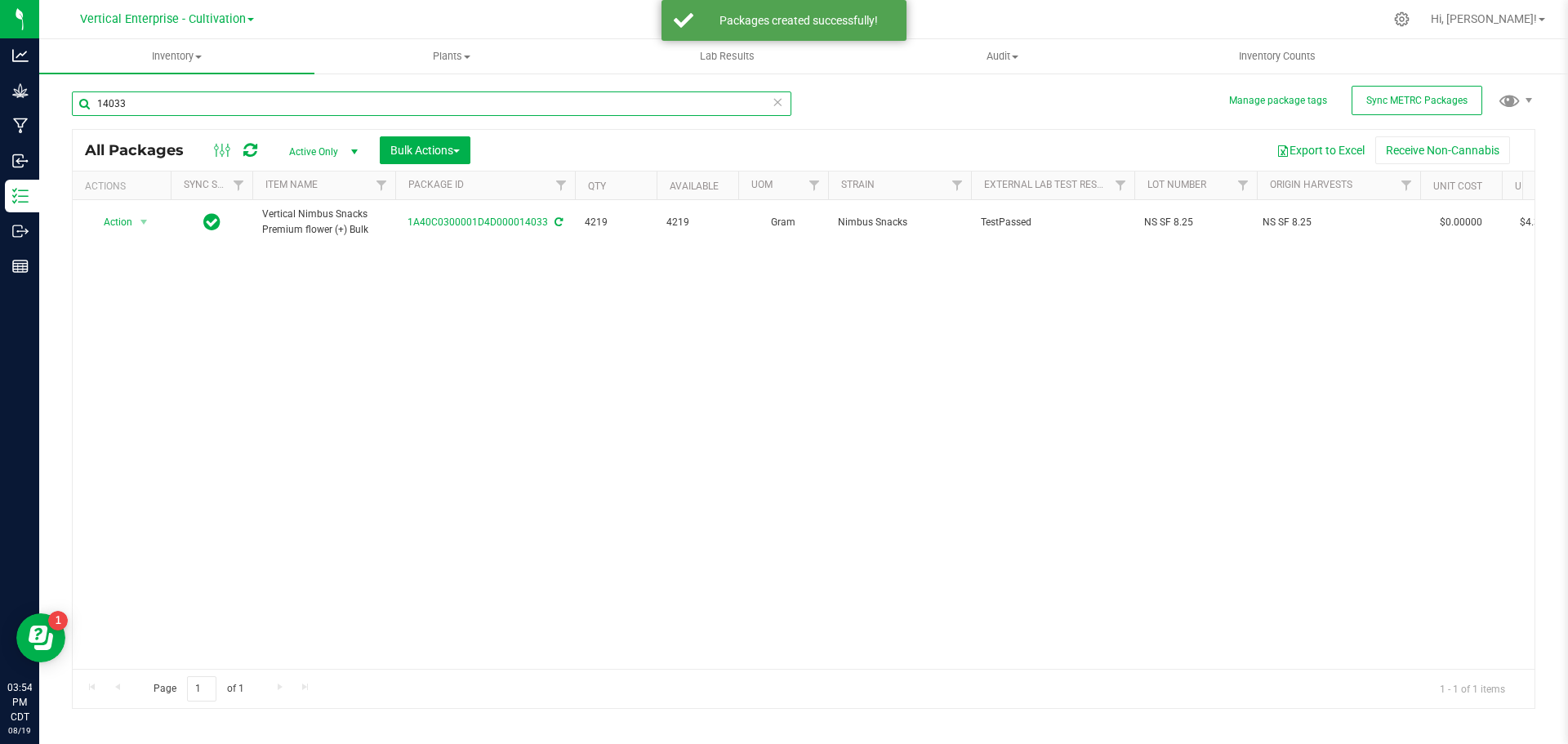
click at [169, 105] on input "14033" at bounding box center [432, 103] width 720 height 25
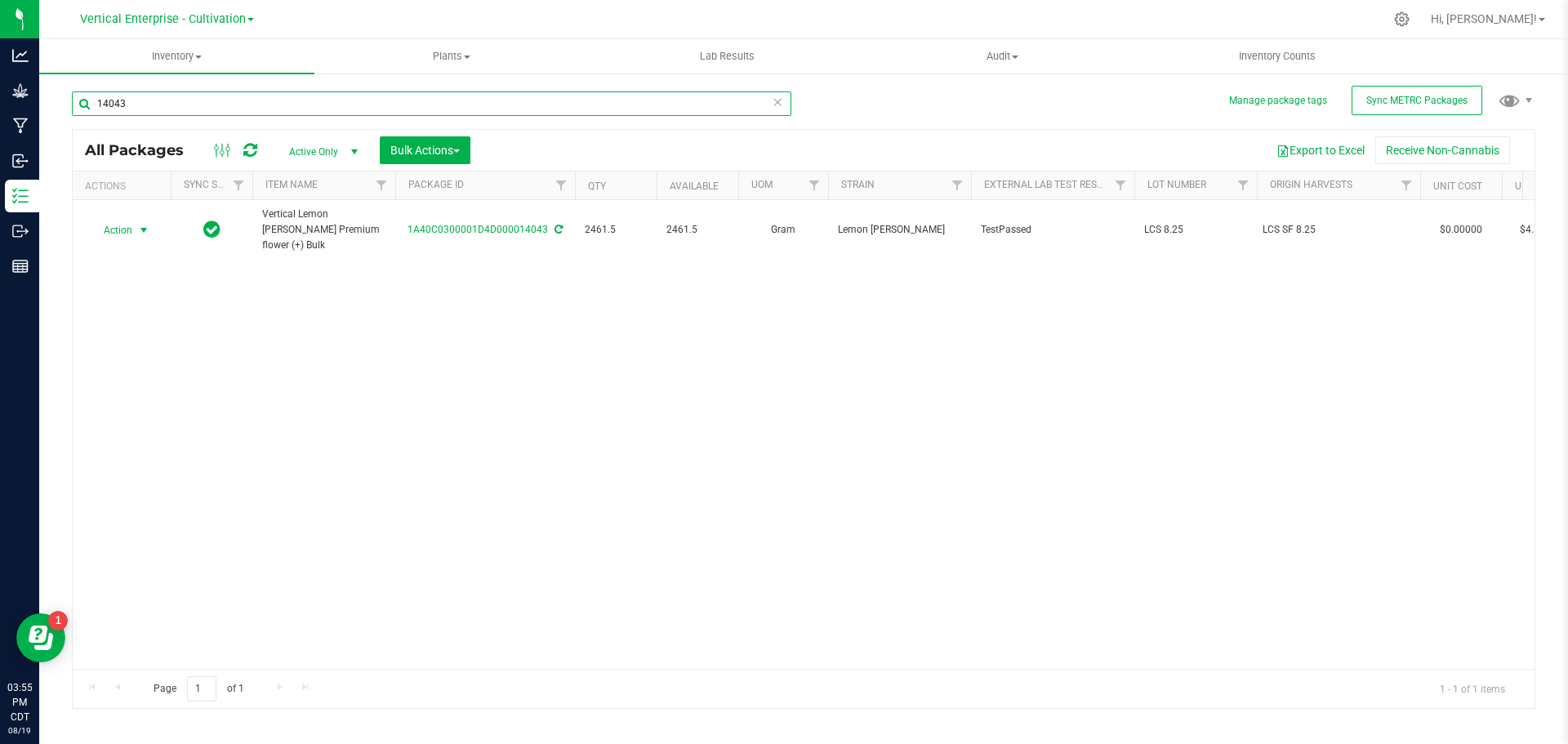
type input "14043"
click at [107, 234] on span "Action" at bounding box center [111, 230] width 44 height 23
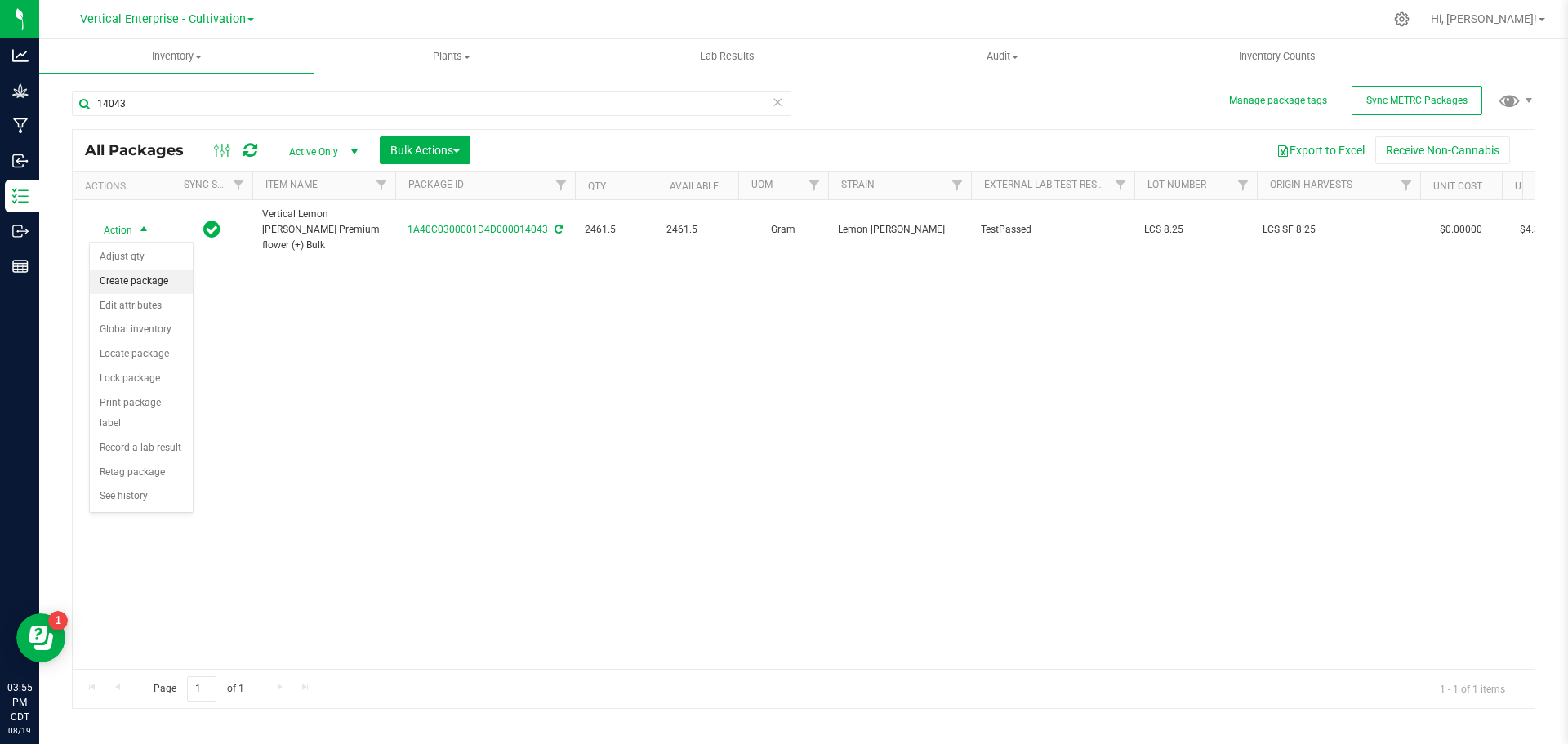
click at [118, 285] on li "Create package" at bounding box center [140, 282] width 102 height 25
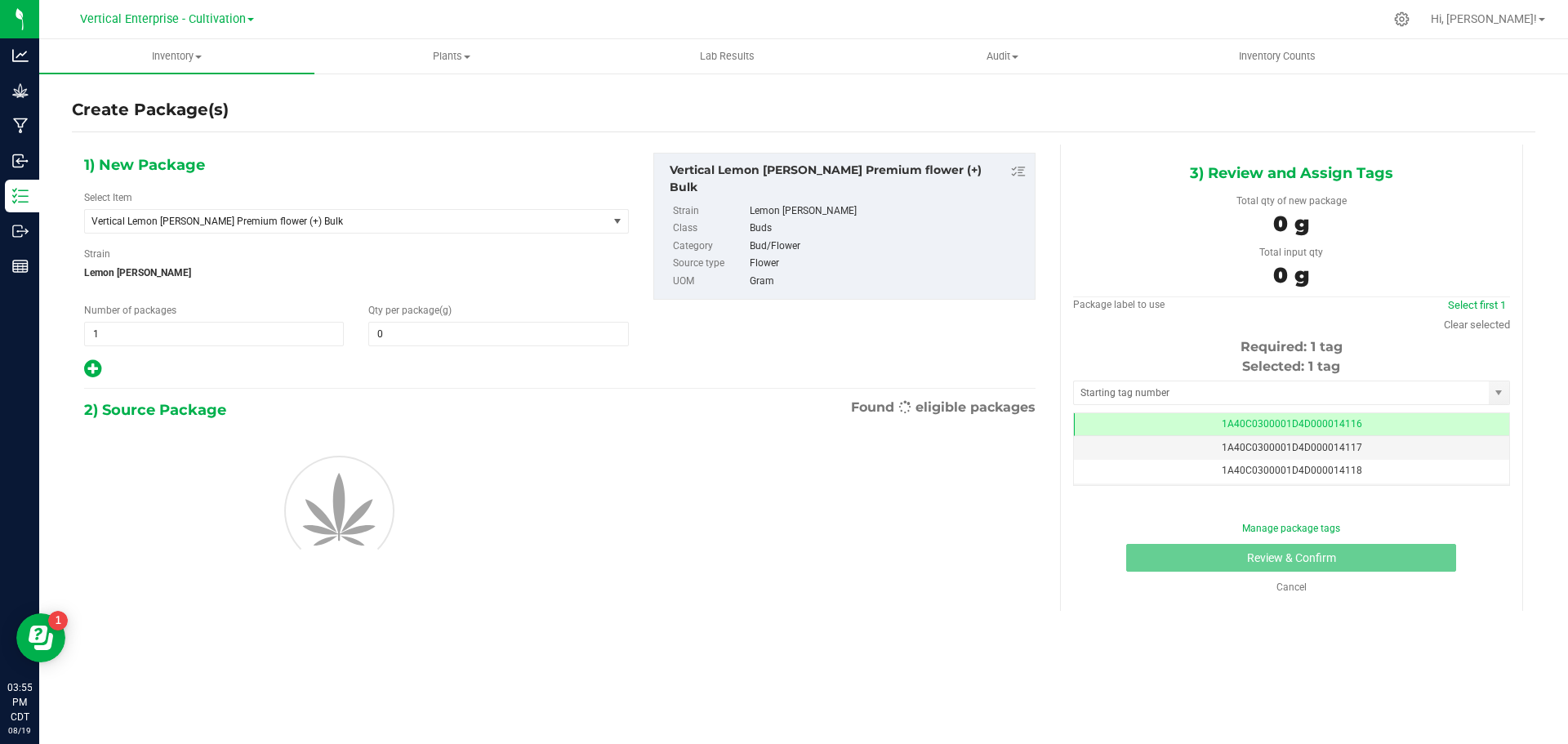
type input "0.0000"
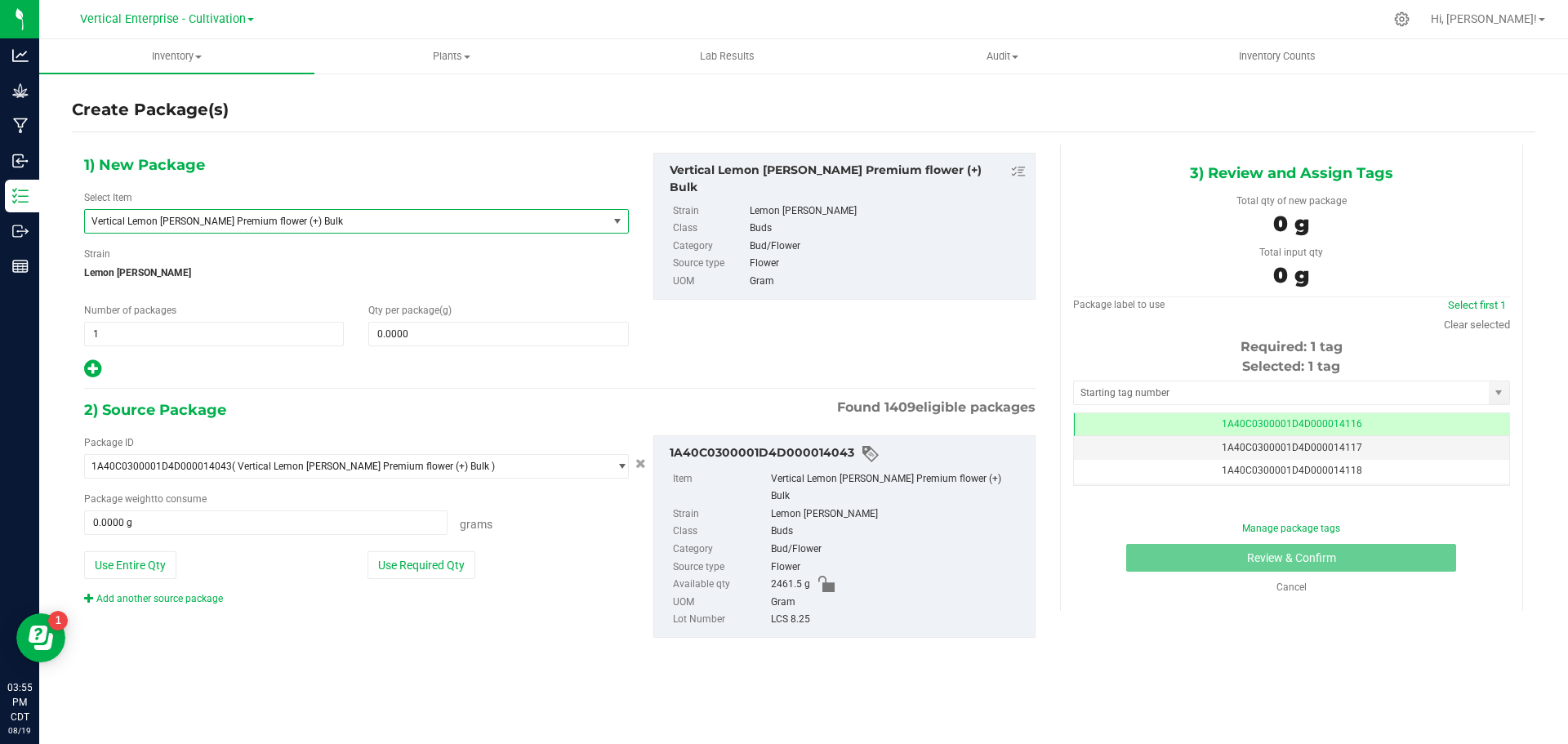
click at [219, 222] on span "Vertical Lemon [PERSON_NAME] Premium flower (+) Bulk" at bounding box center [336, 222] width 489 height 11
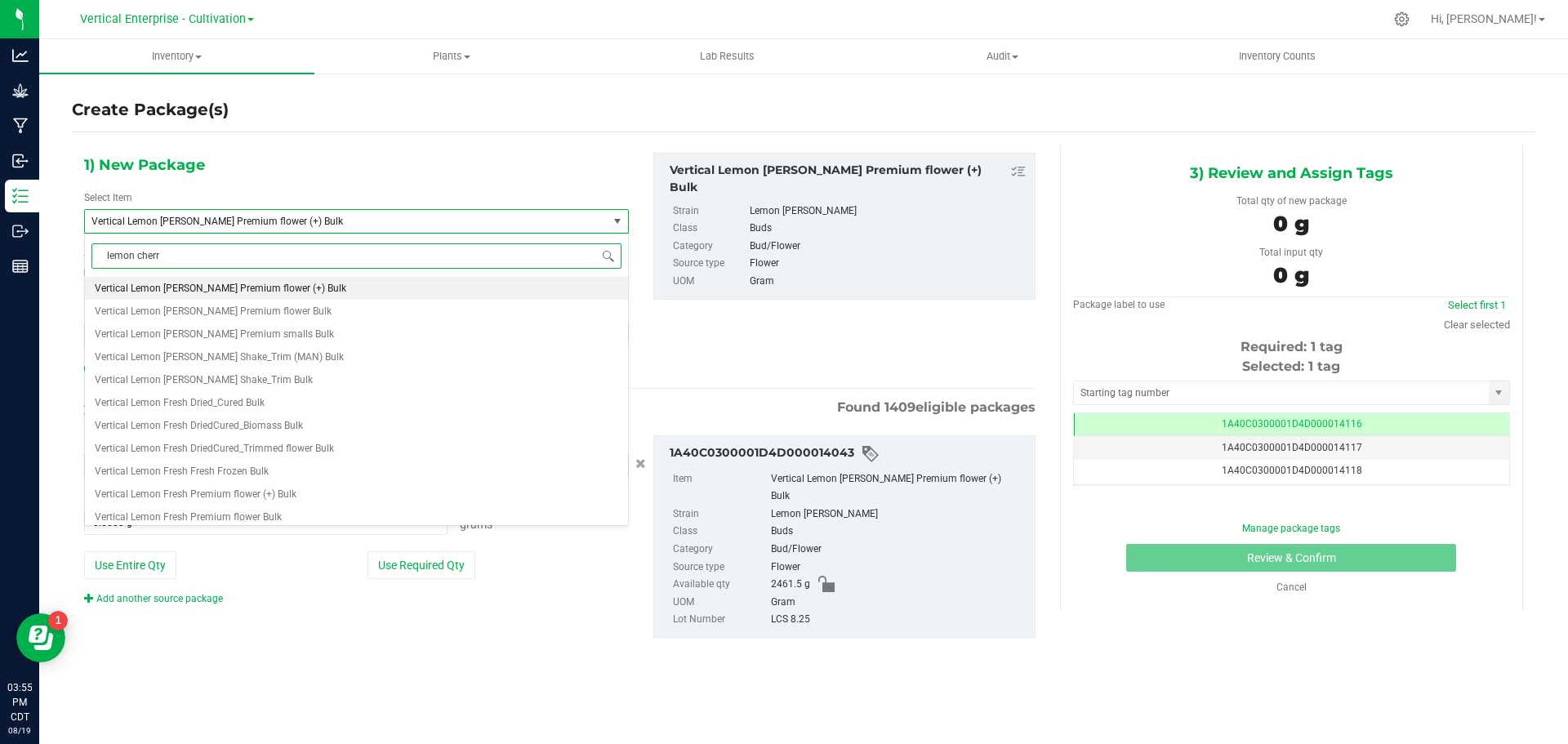
type input "lemon cherry"
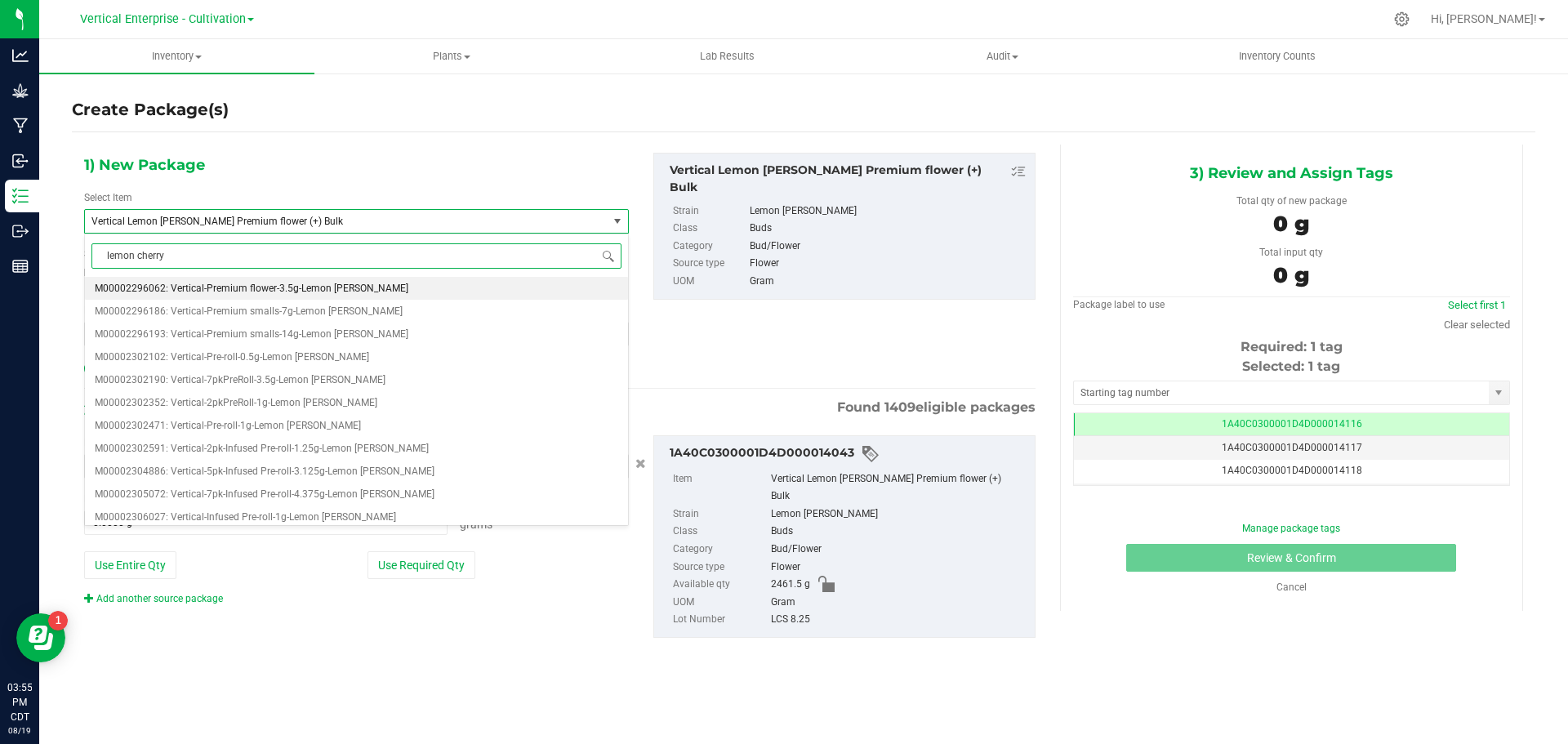
click at [242, 280] on li "M00002296062: Vertical-Premium flower-3.5g-Lemon [PERSON_NAME]" at bounding box center [356, 288] width 543 height 23
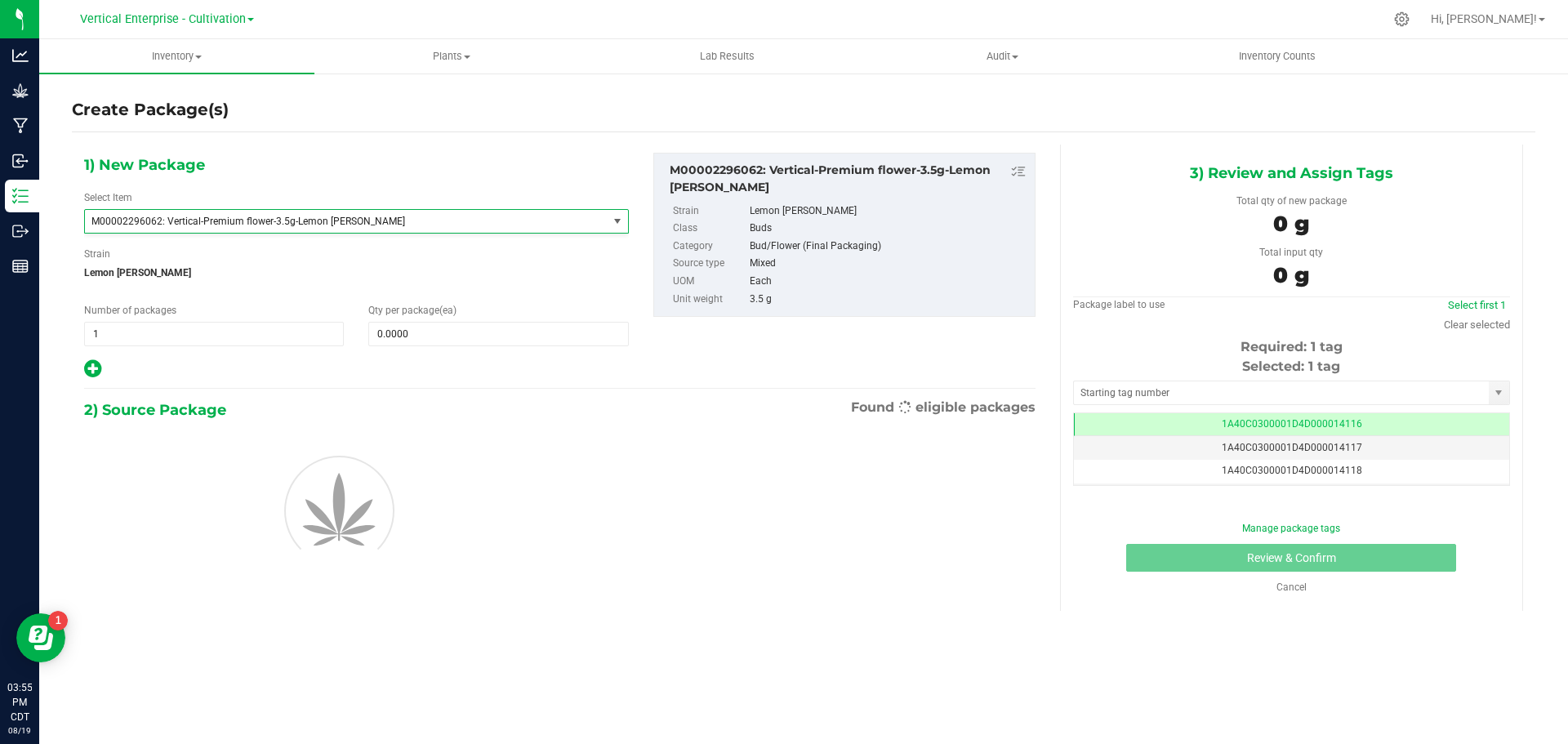
type input "0"
click at [436, 343] on span at bounding box center [497, 334] width 259 height 25
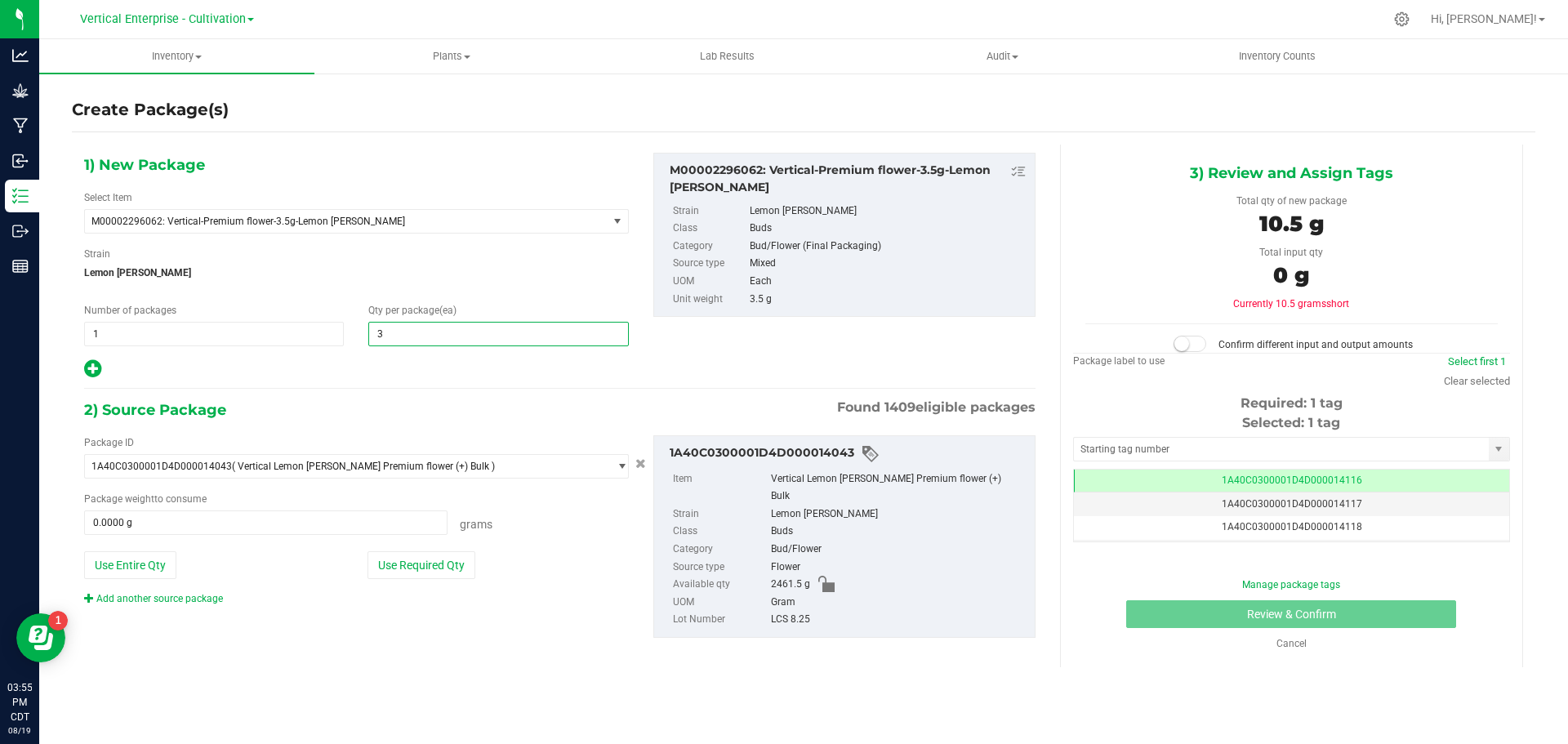
type input "36"
click at [416, 574] on button "Use Required Qty" at bounding box center [421, 565] width 108 height 28
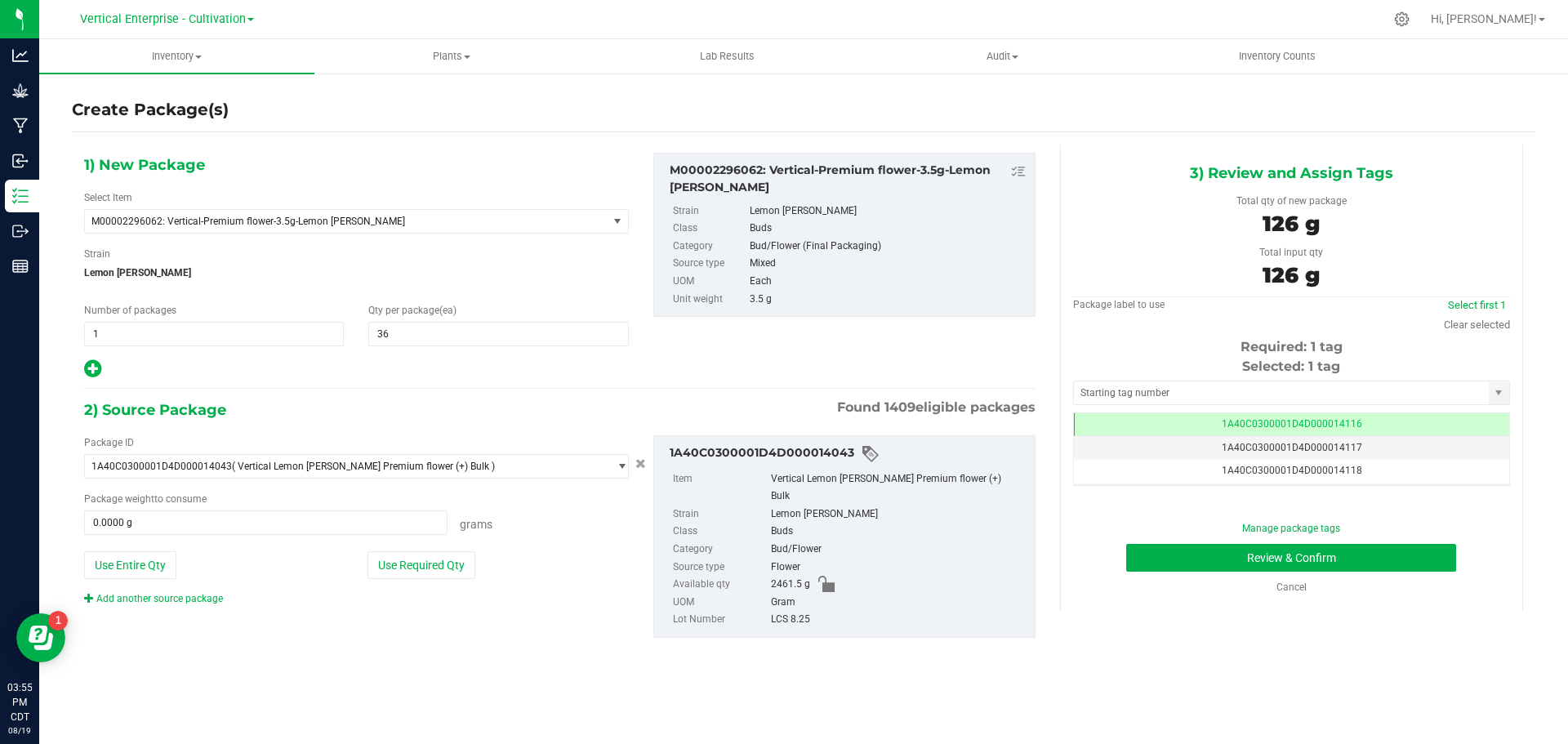
type input "126.0000 g"
click at [1338, 549] on button "Review & Confirm" at bounding box center [1290, 558] width 329 height 28
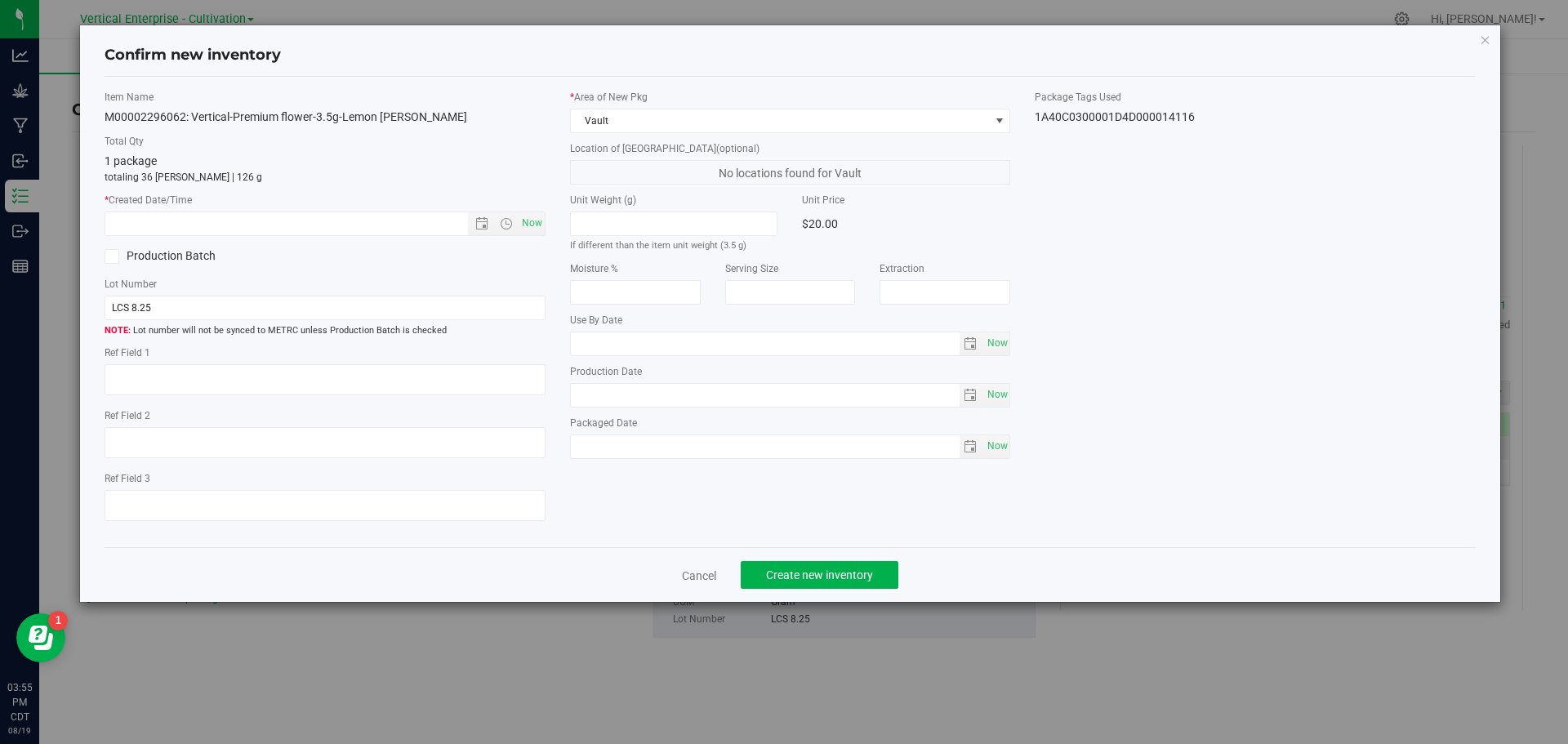
click at [541, 227] on span "Now" at bounding box center [532, 223] width 28 height 24
type input "[DATE] 3:55 PM"
click at [811, 572] on span "Create new inventory" at bounding box center [820, 575] width 107 height 13
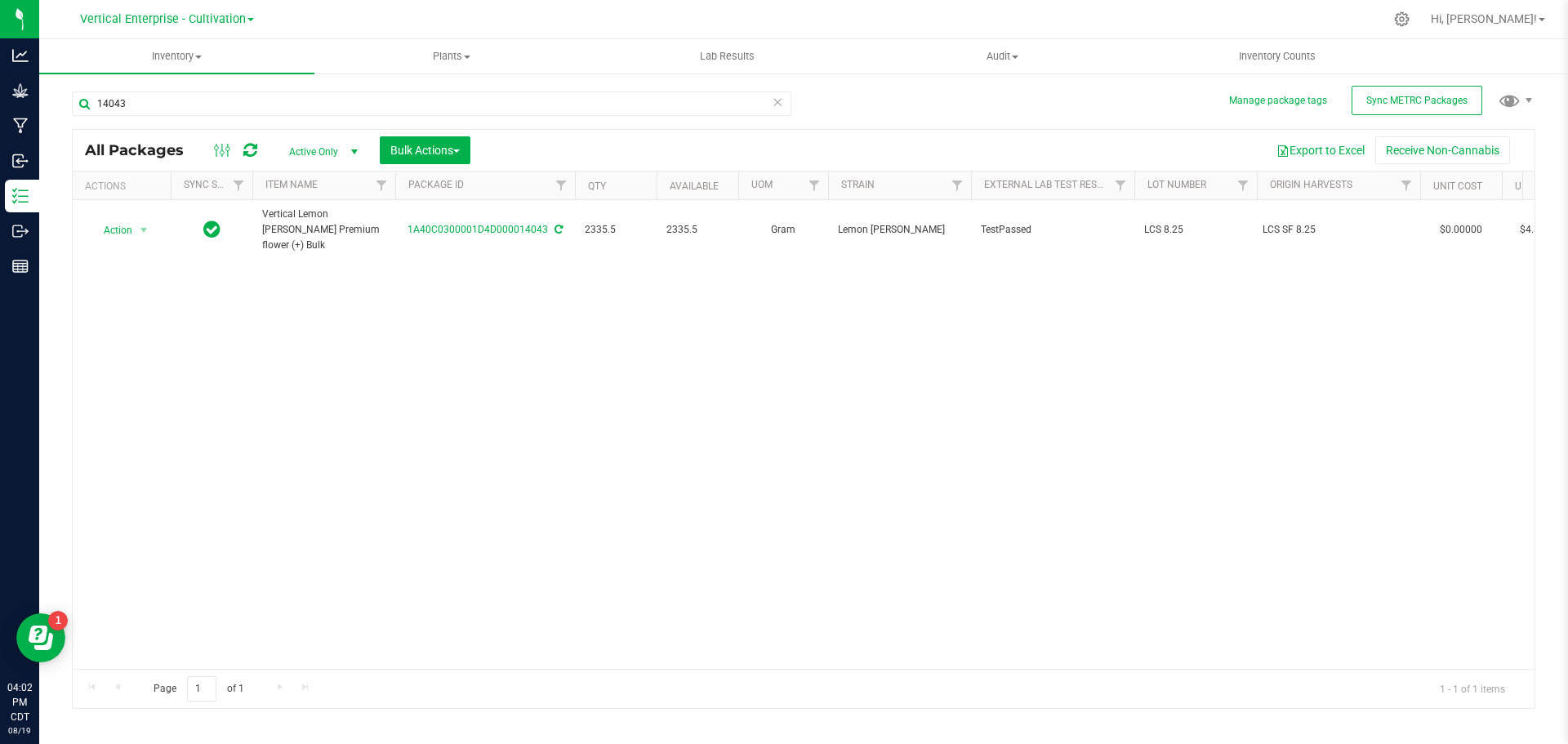
click at [171, 87] on div "14043" at bounding box center [437, 102] width 732 height 53
click at [149, 104] on input "14043" at bounding box center [432, 103] width 720 height 25
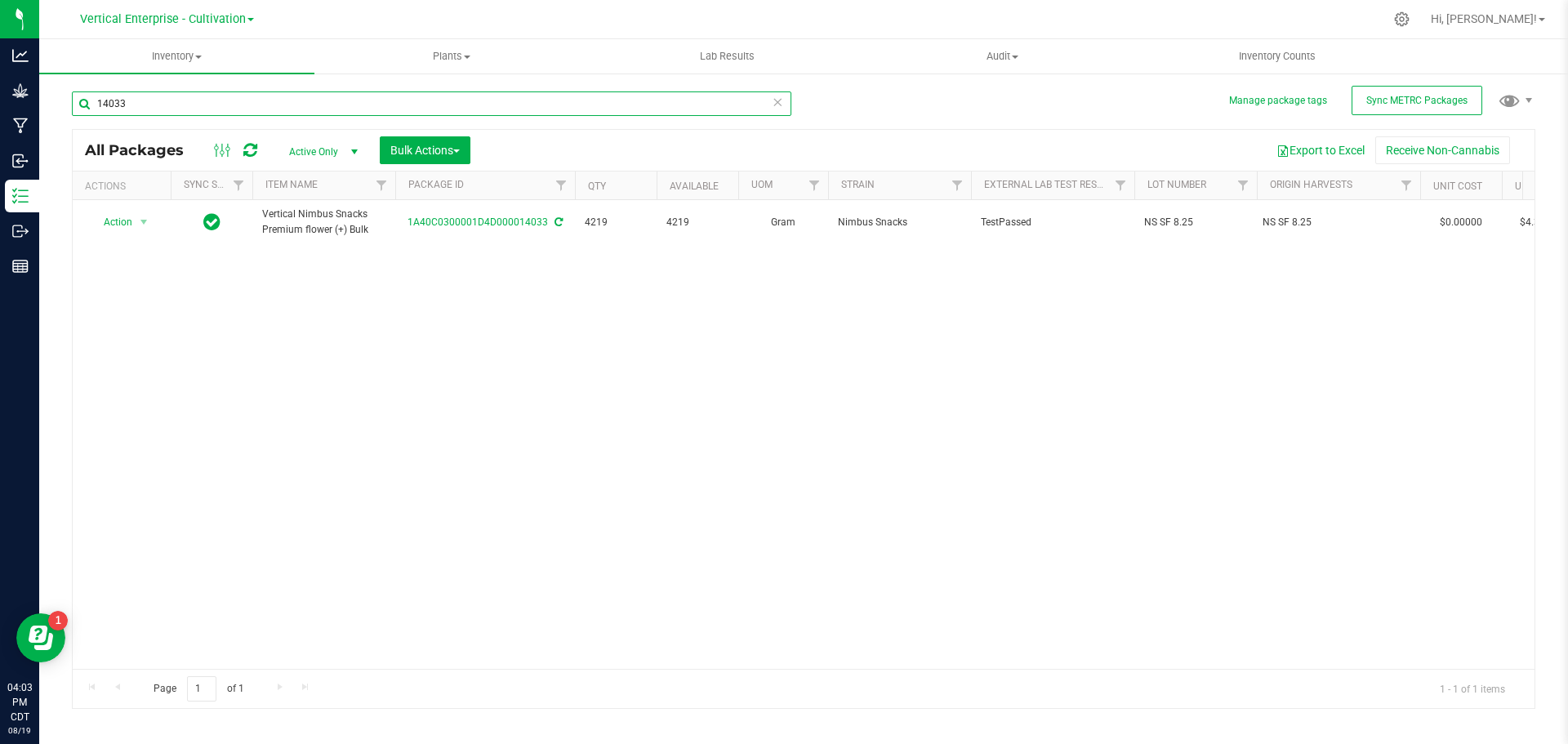
type input "14033"
click at [102, 220] on span "Action" at bounding box center [111, 222] width 44 height 23
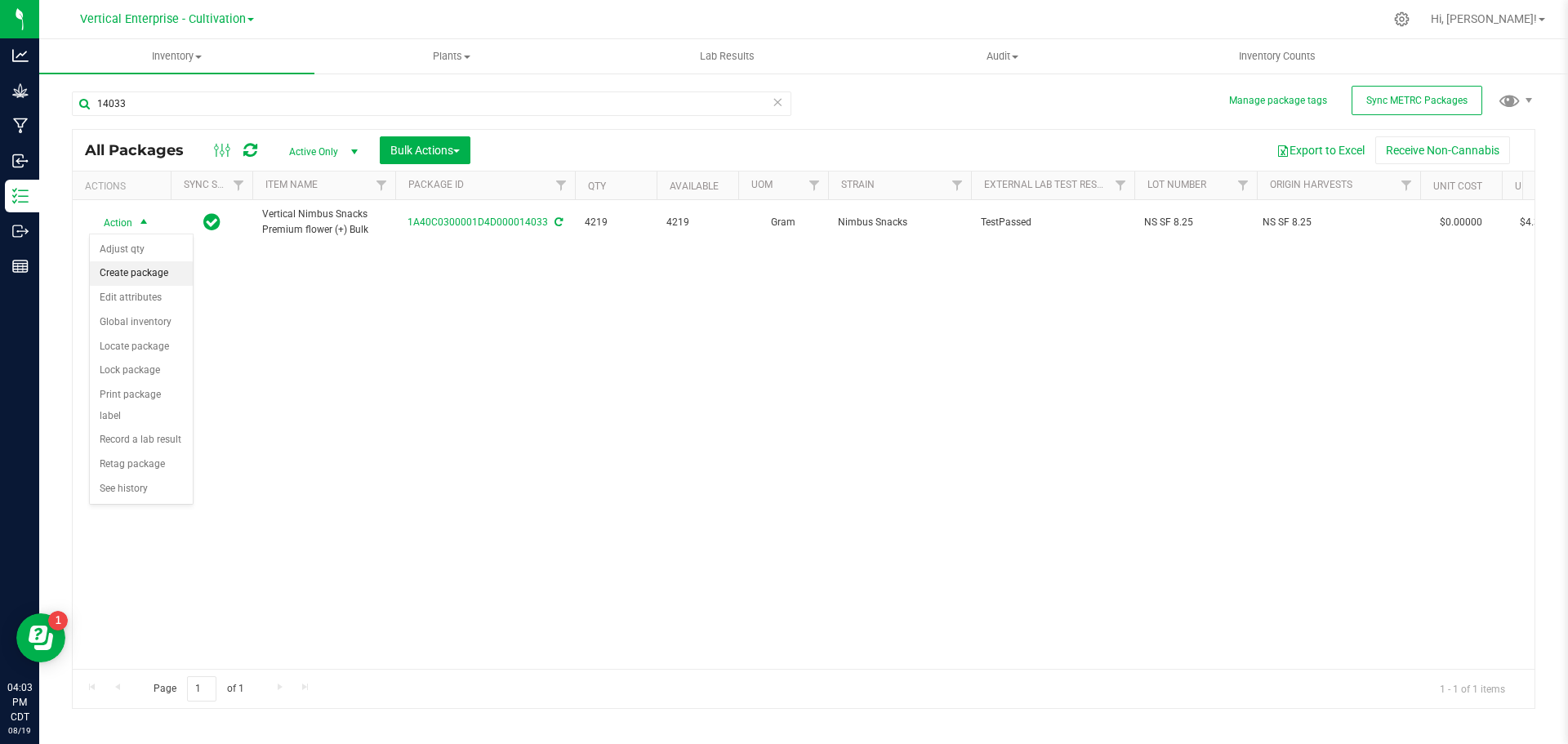
click at [123, 271] on li "Create package" at bounding box center [140, 273] width 102 height 25
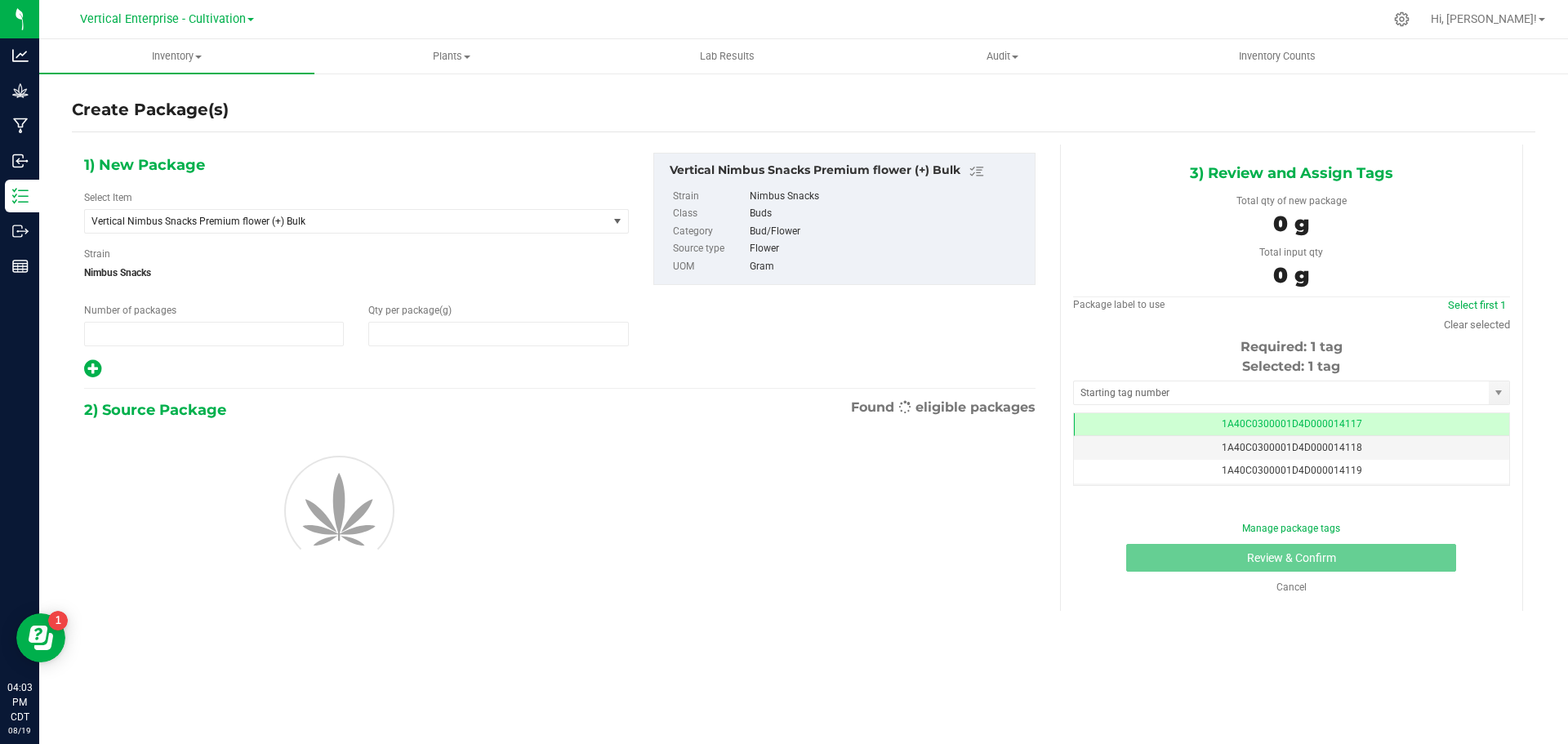
type input "1"
type input "0.0000"
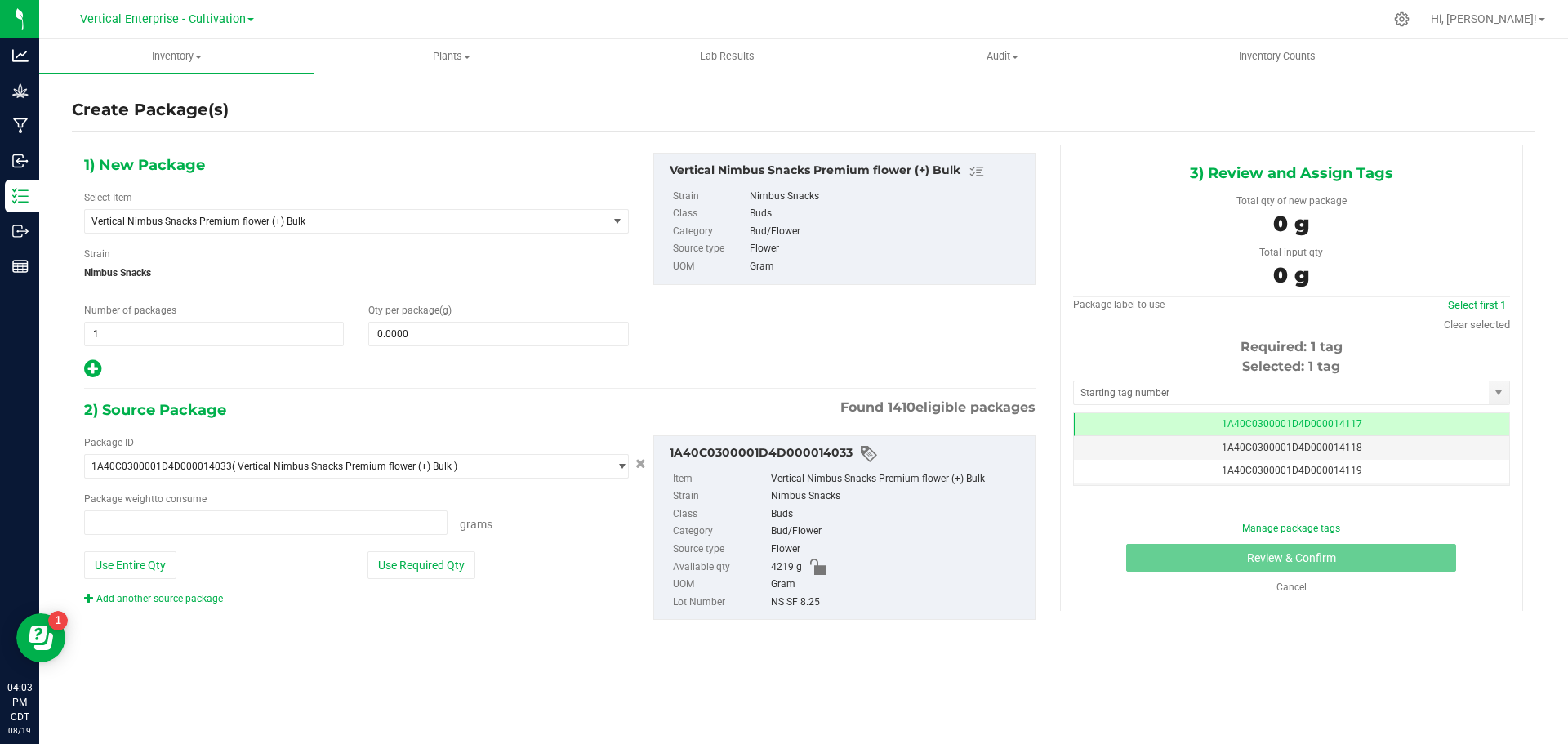
scroll to position [0, -1]
type input "0.0000 g"
click at [276, 227] on span "Vertical Nimbus Snacks Premium flower (+) Bulk" at bounding box center [346, 221] width 522 height 23
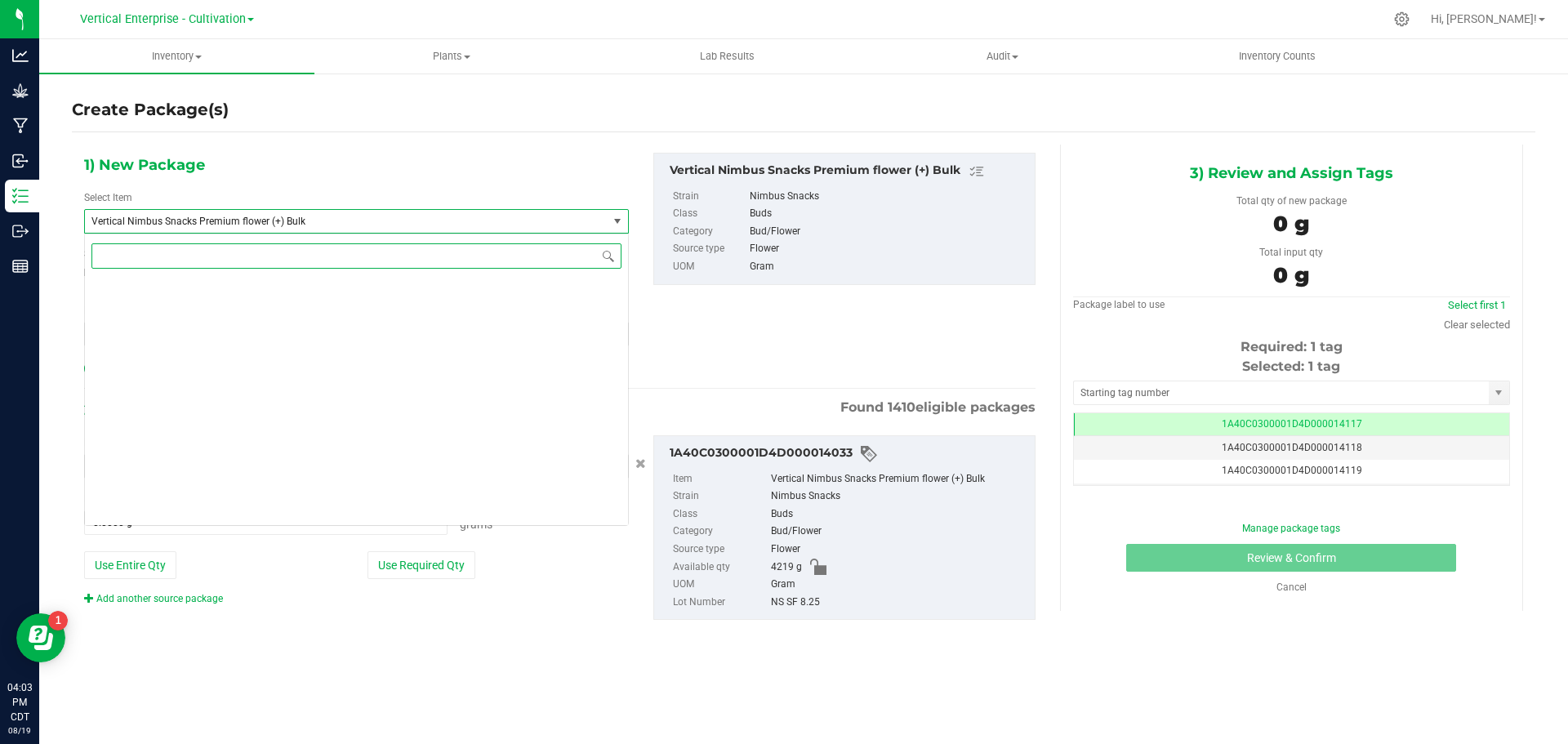
scroll to position [124908, 0]
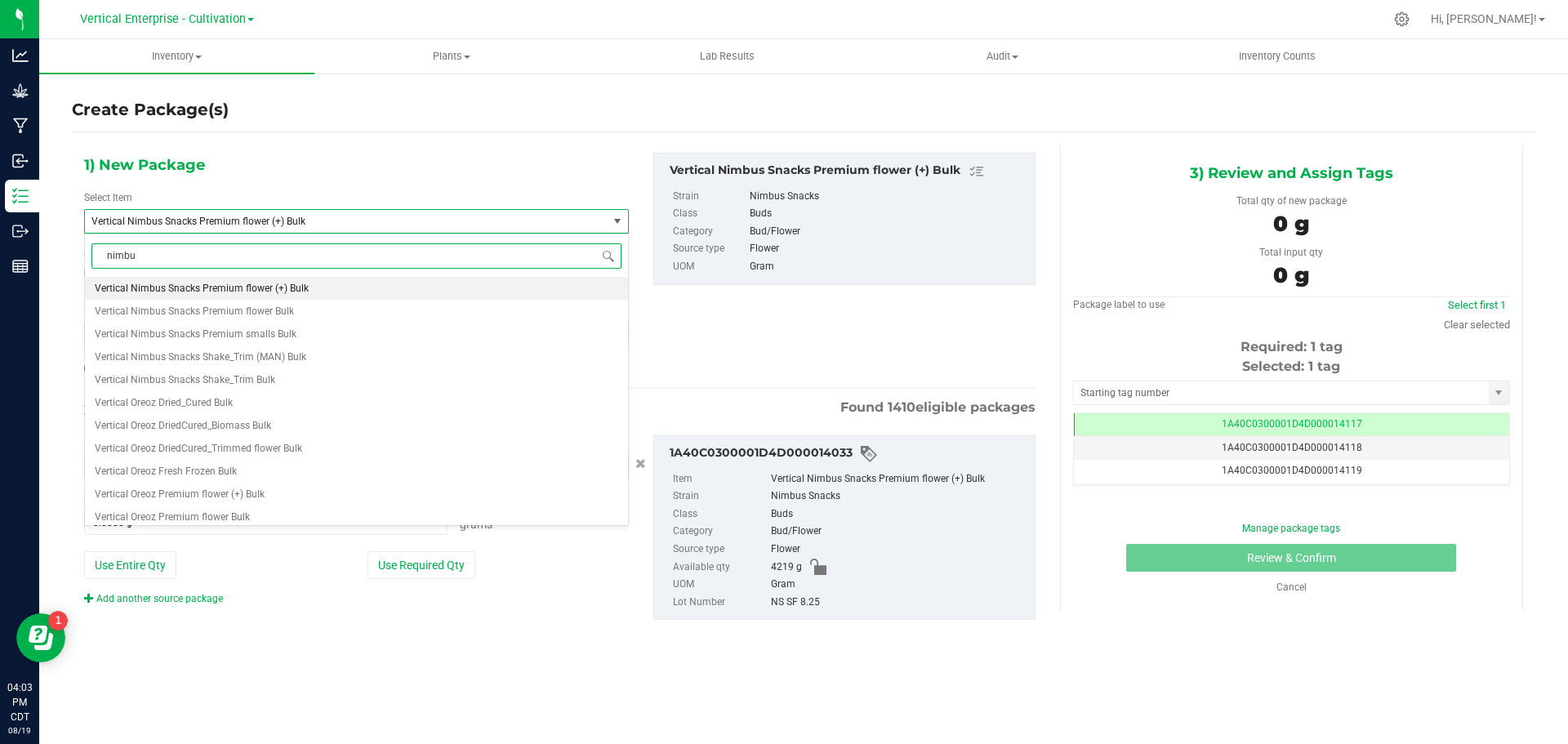
type input "nimbus"
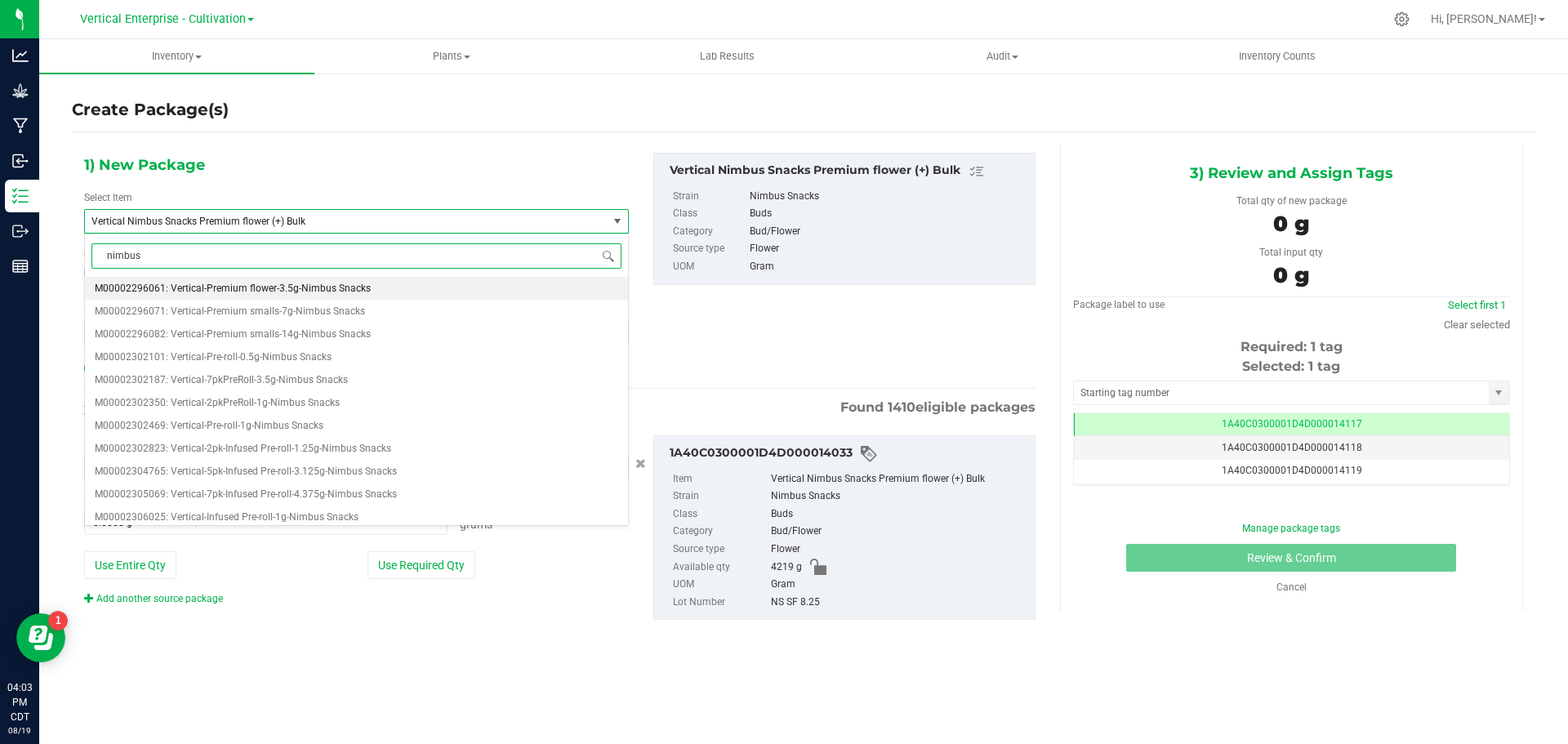
click at [329, 283] on span "M00002296061: Vertical-Premium flower-3.5g-Nimbus Snacks" at bounding box center [233, 288] width 276 height 11
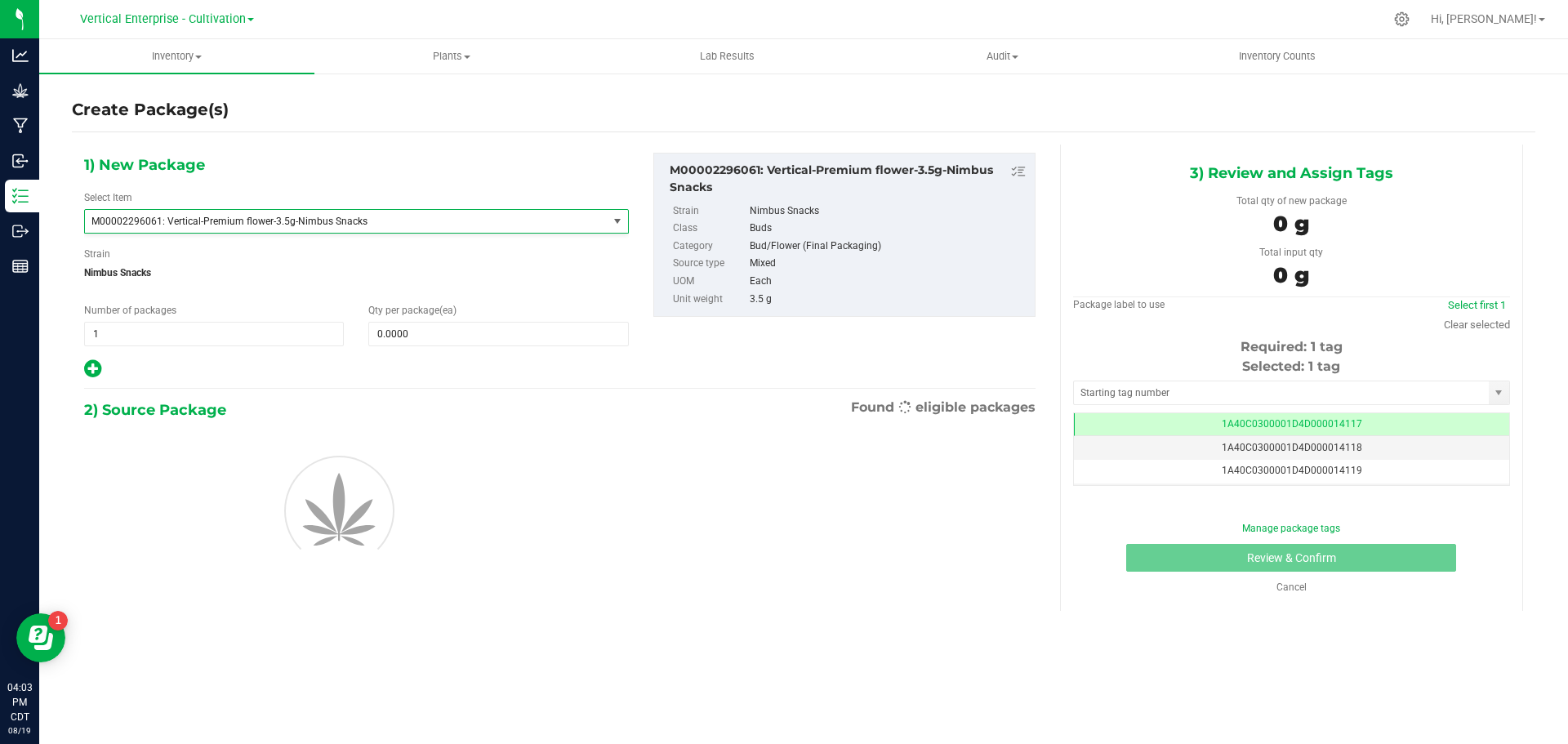
type input "0"
click at [437, 333] on span at bounding box center [497, 334] width 259 height 25
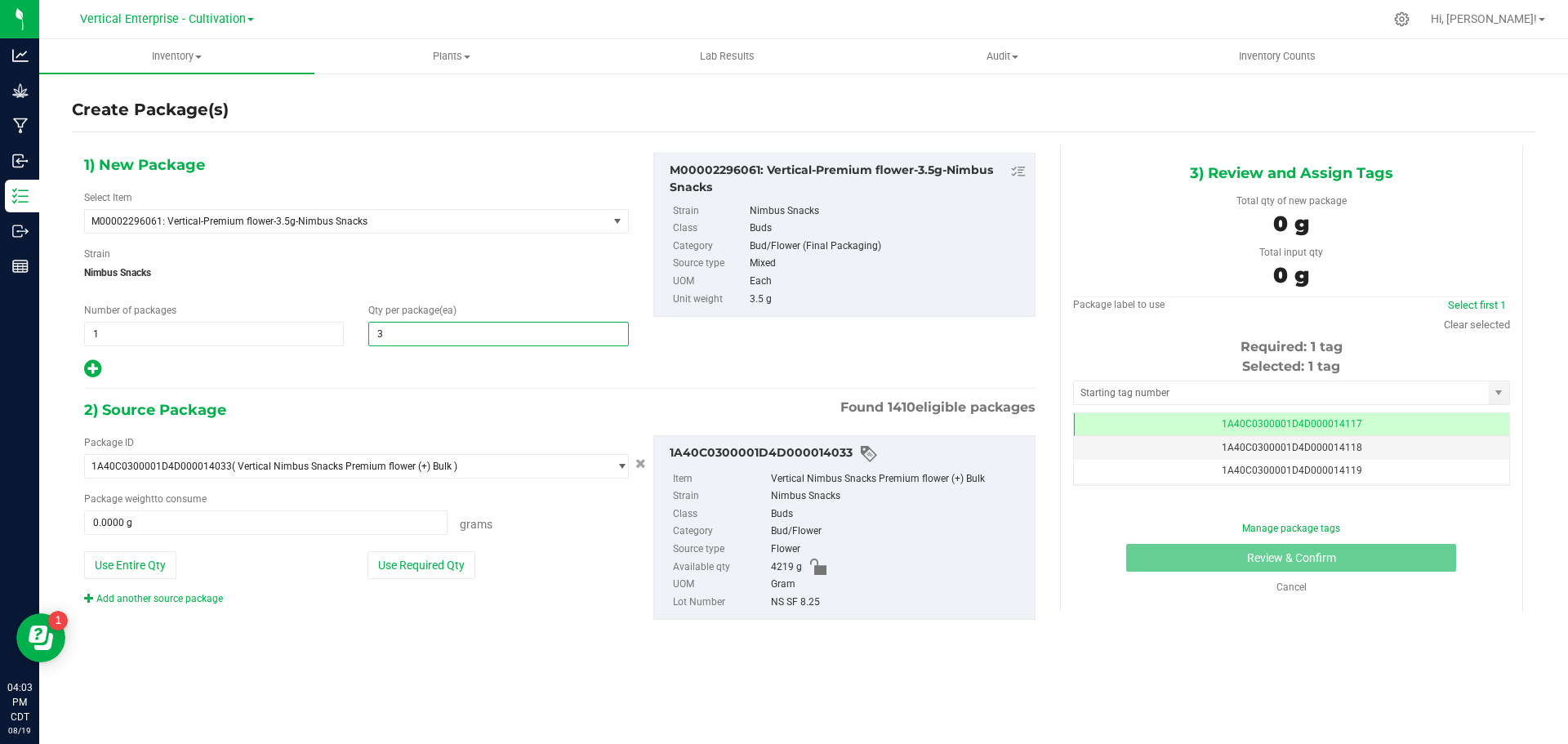
type input "36"
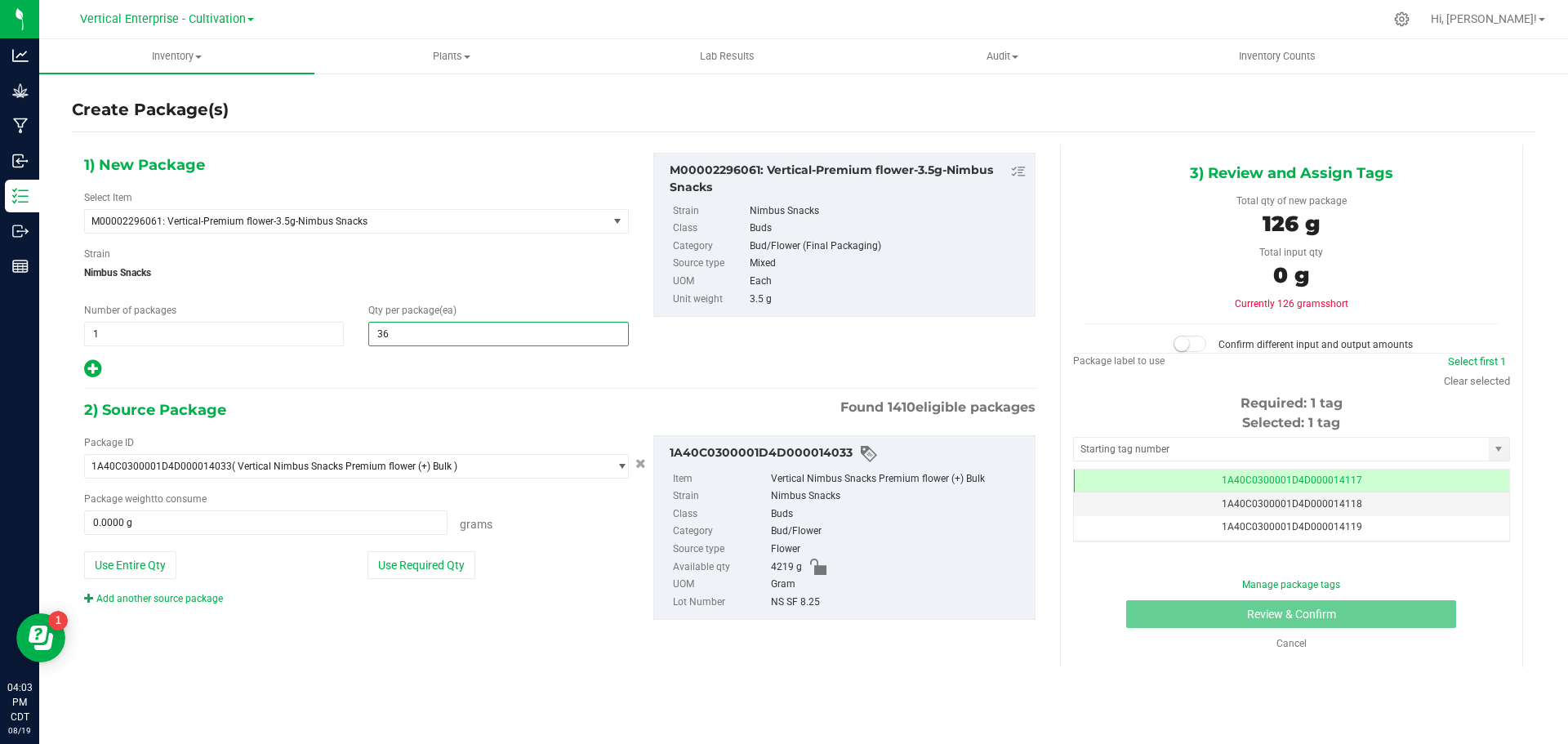
type input "36"
click at [445, 566] on button "Use Required Qty" at bounding box center [421, 565] width 108 height 28
type input "126.0000 g"
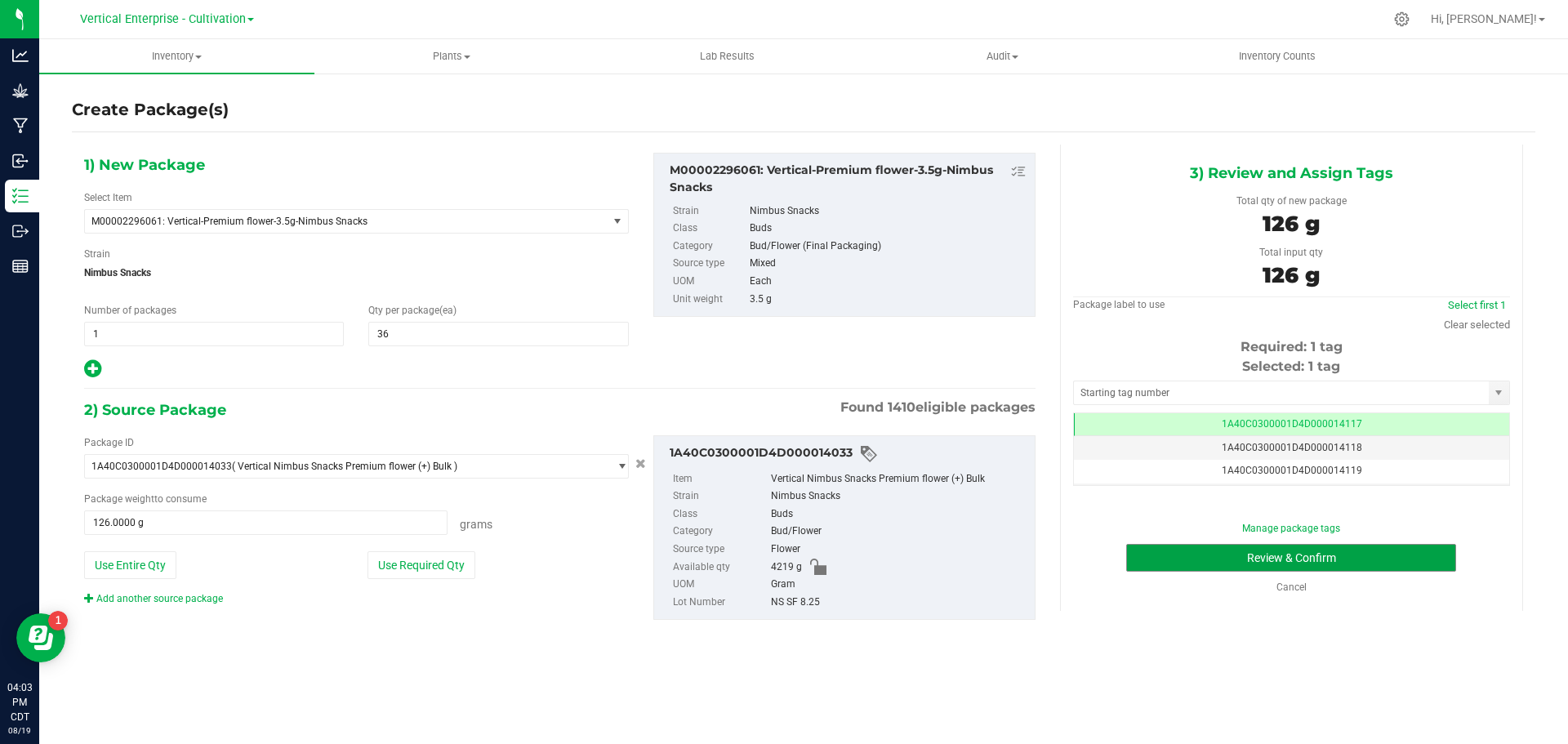
click at [1359, 556] on button "Review & Confirm" at bounding box center [1290, 558] width 329 height 28
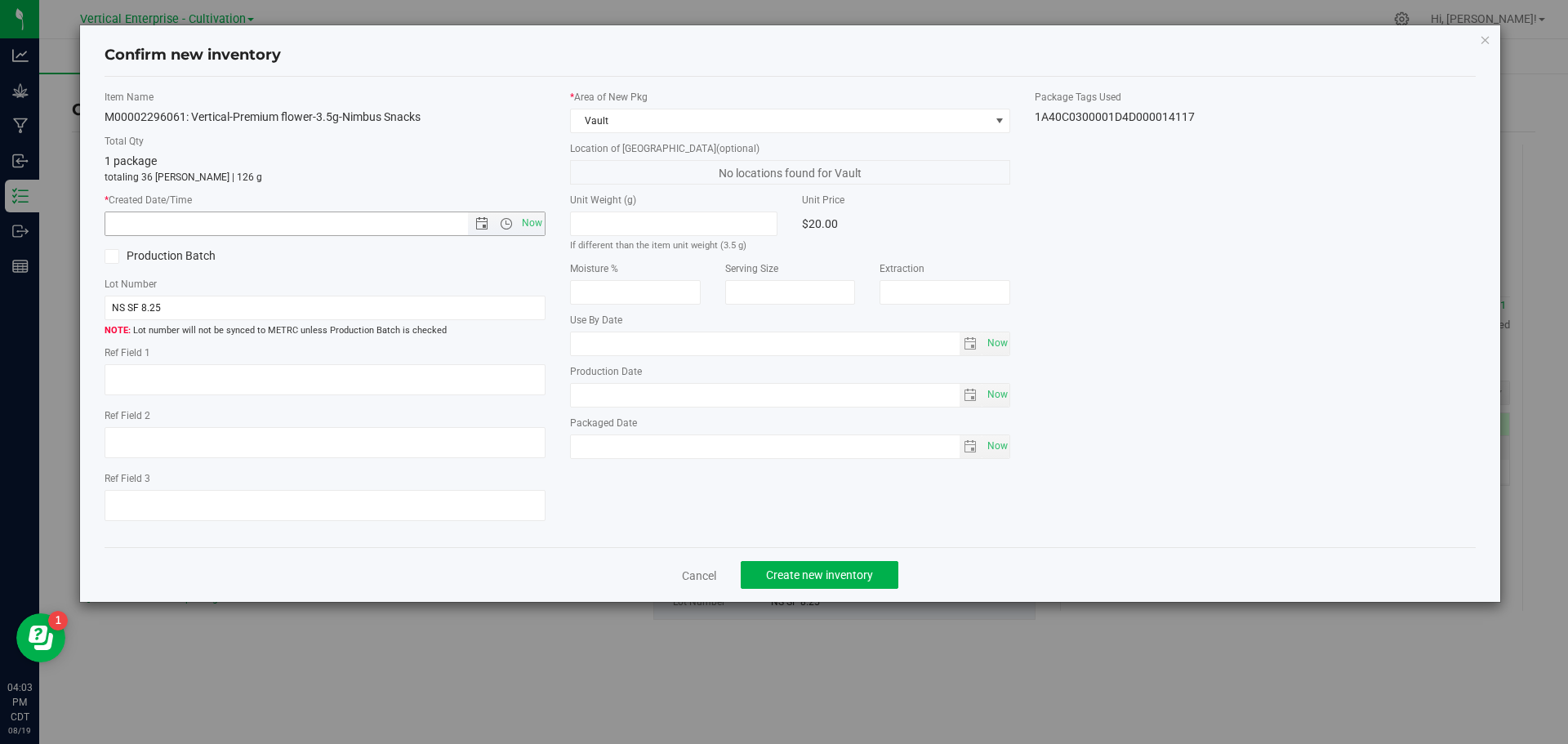
click at [540, 231] on span "Now" at bounding box center [532, 223] width 28 height 24
type input "[DATE] 4:03 PM"
click at [784, 578] on span "Create new inventory" at bounding box center [820, 575] width 107 height 13
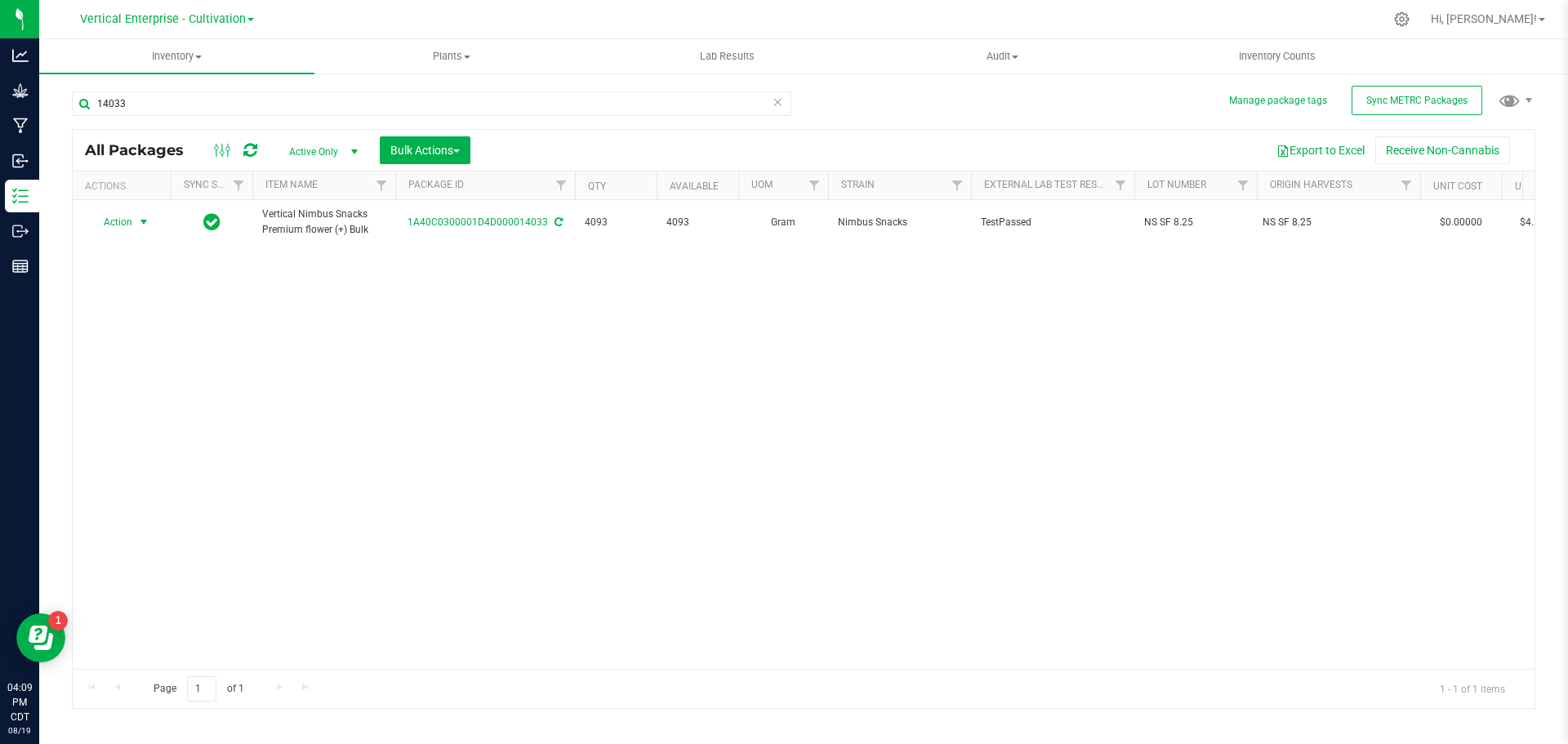
click at [114, 224] on span "Action" at bounding box center [111, 222] width 44 height 23
click at [123, 271] on li "Create package" at bounding box center [140, 273] width 102 height 25
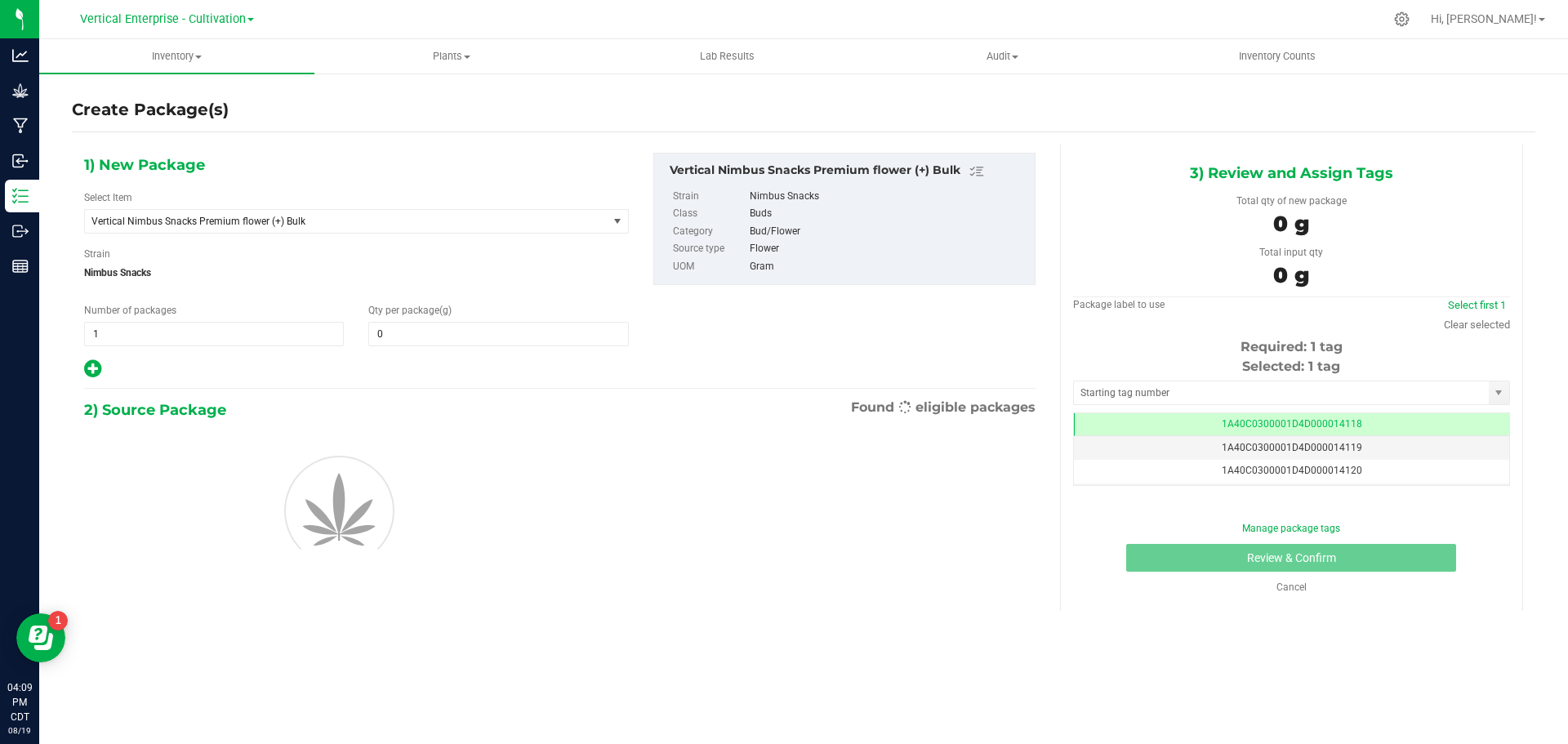
type input "0.0000"
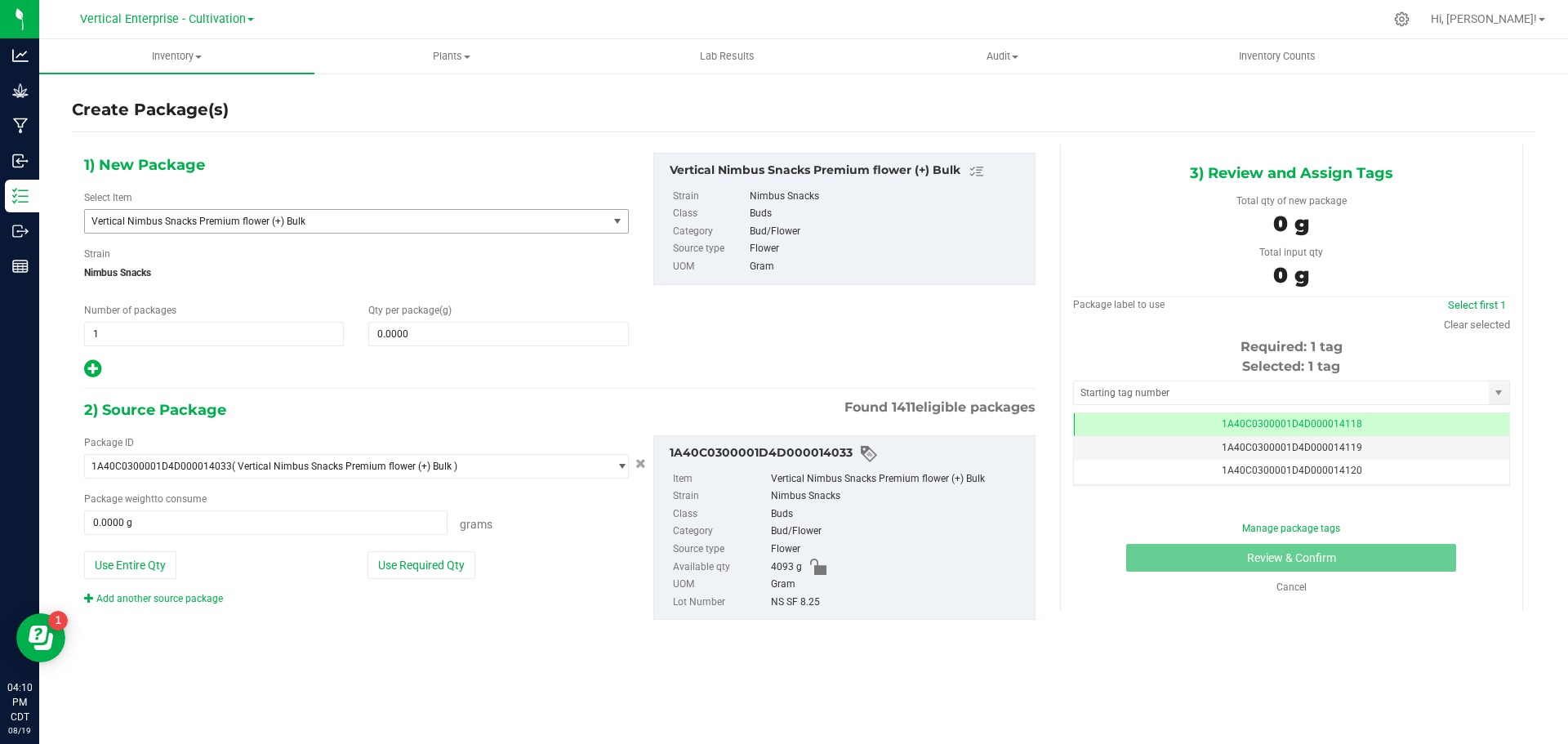
click at [223, 220] on span "Vertical Nimbus Snacks Premium flower (+) Bulk" at bounding box center [336, 222] width 489 height 11
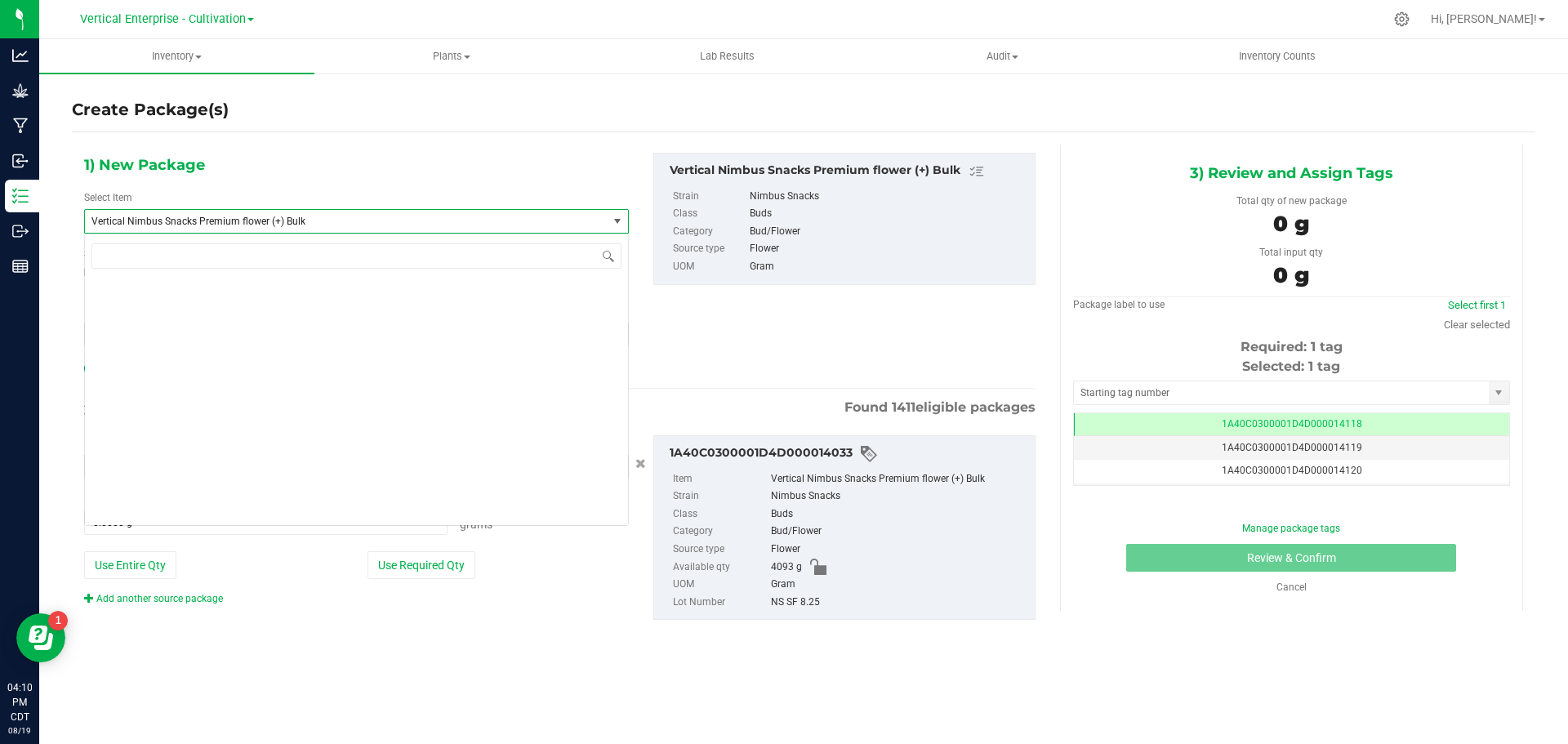
scroll to position [124908, 0]
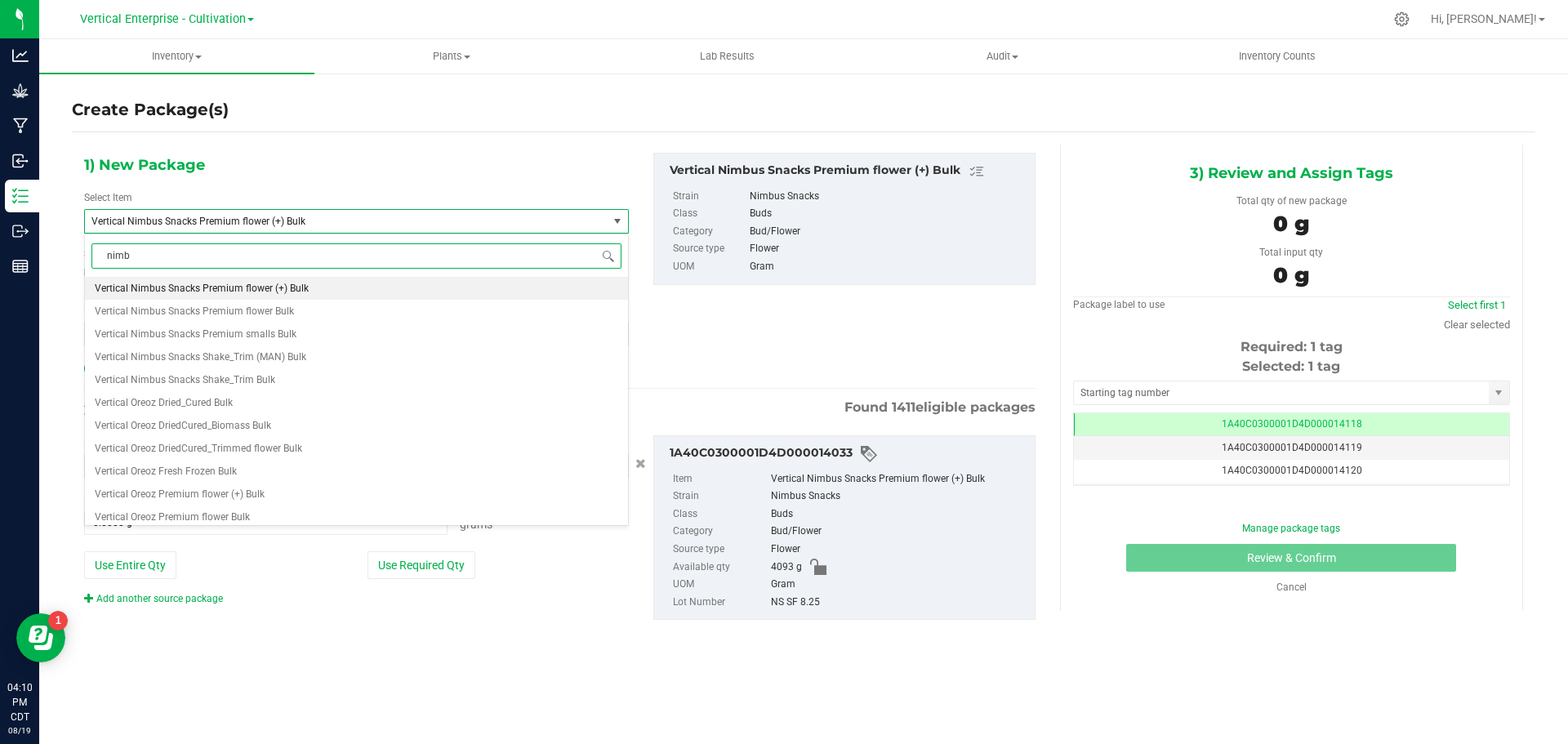
type input "nimbu"
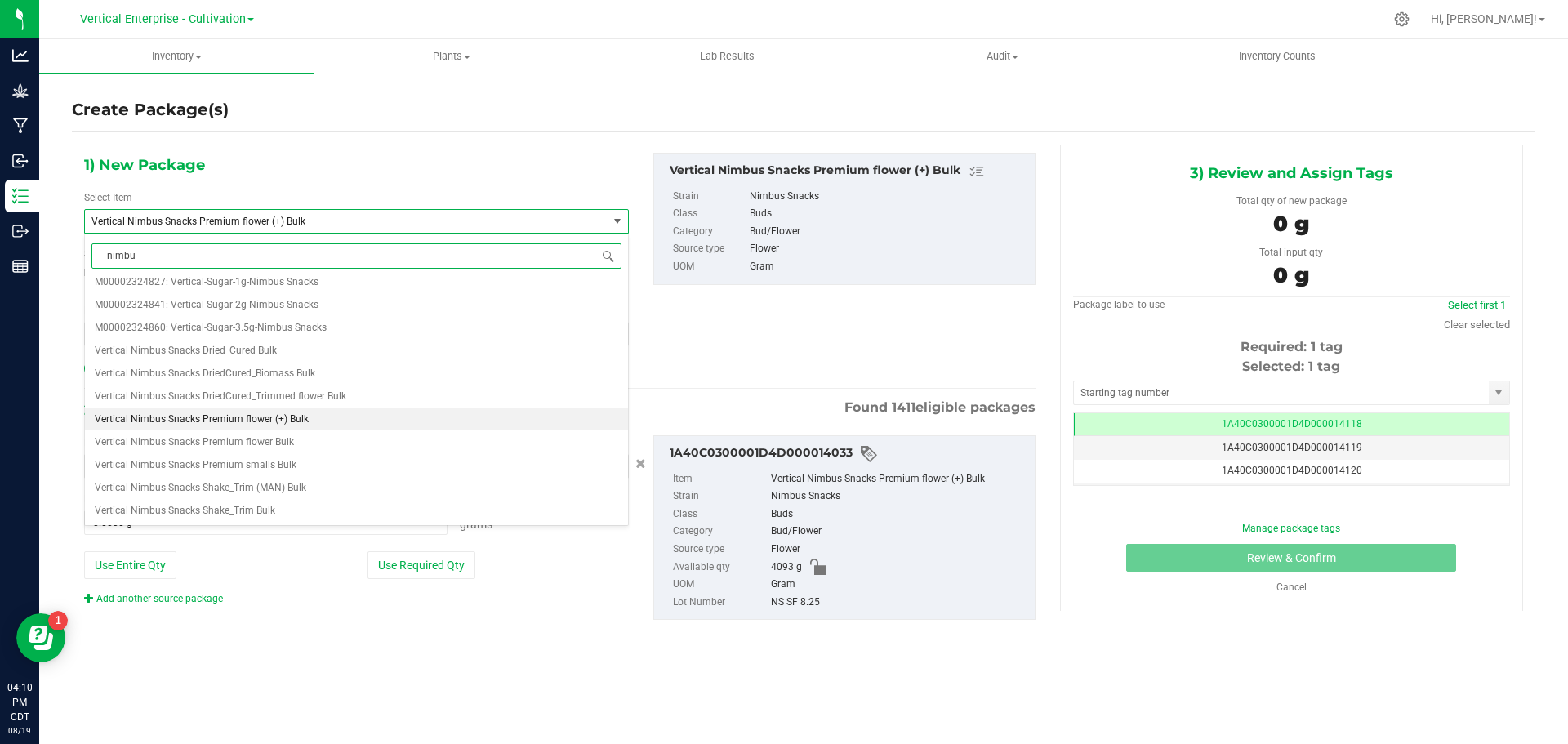
scroll to position [0, 0]
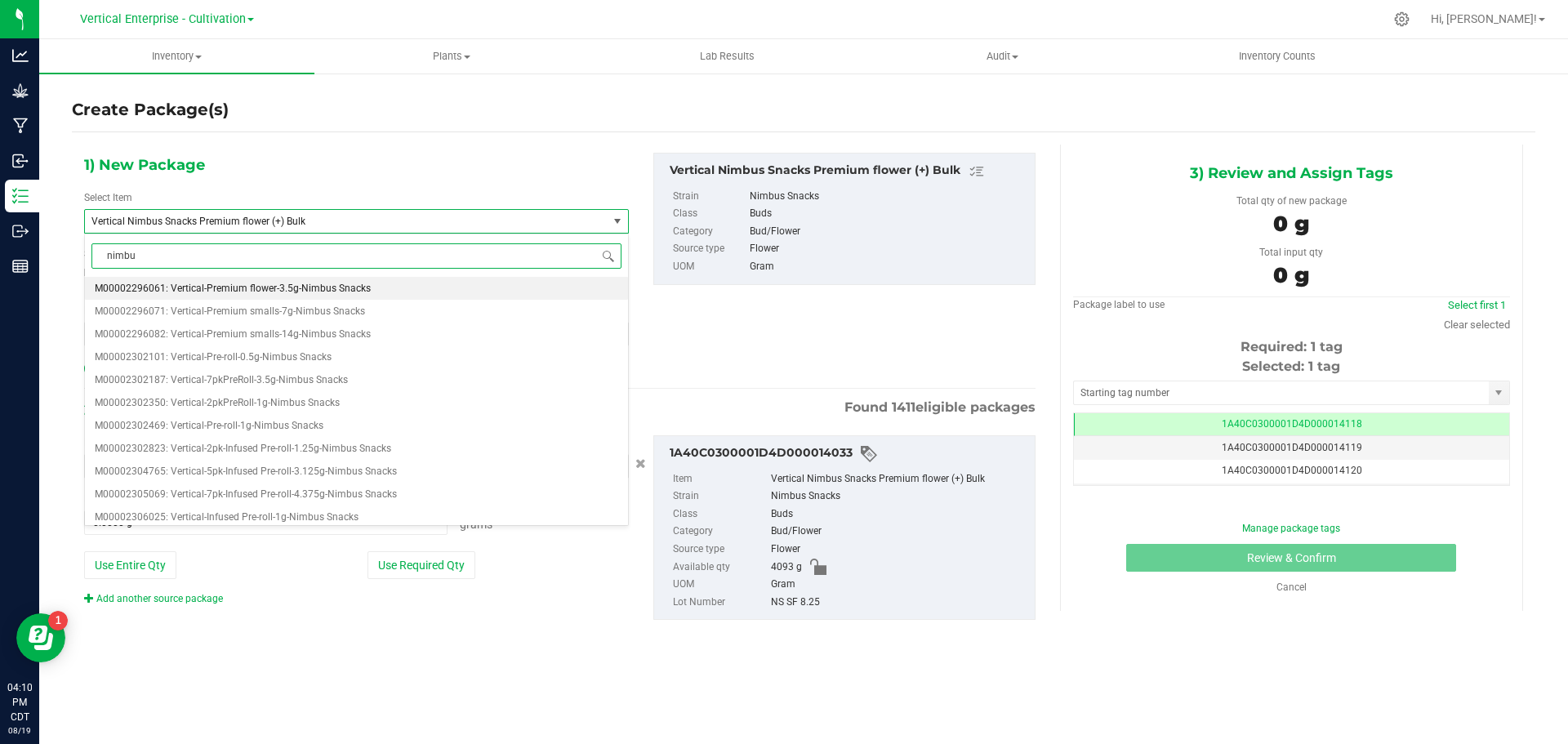
click at [289, 285] on span "M00002296061: Vertical-Premium flower-3.5g-Nimbus Snacks" at bounding box center [233, 288] width 276 height 11
type input "0"
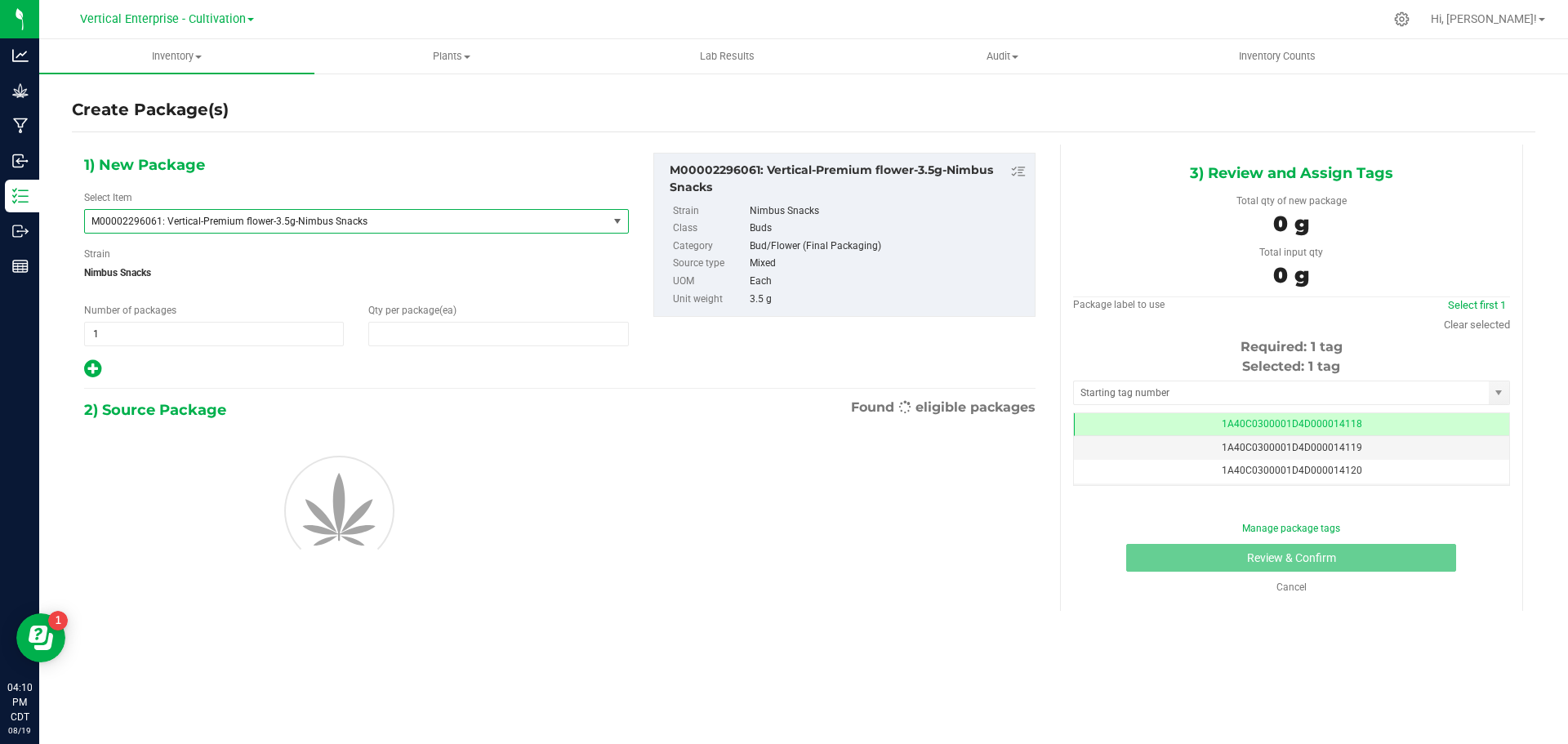
click at [422, 330] on span at bounding box center [497, 334] width 259 height 25
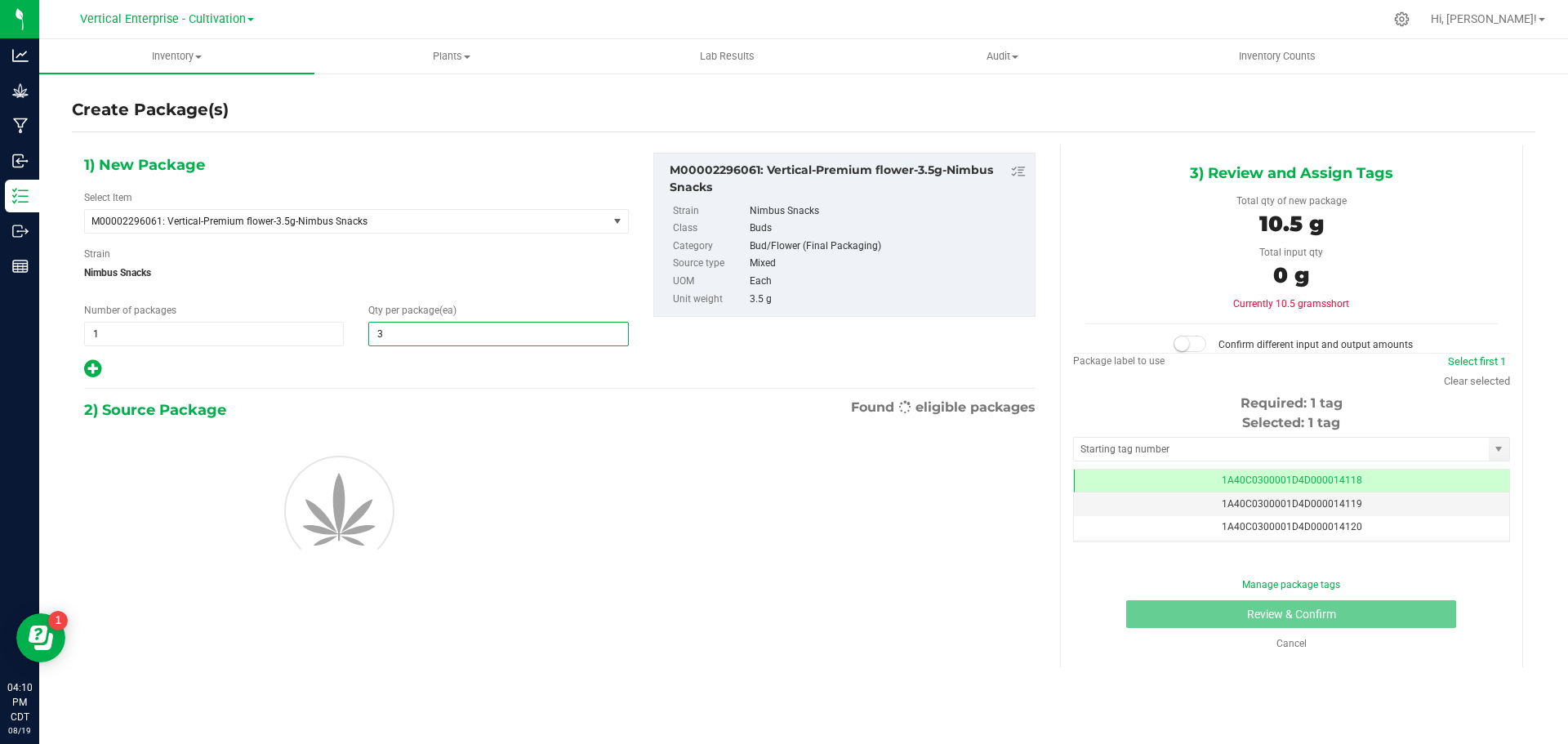
type input "36"
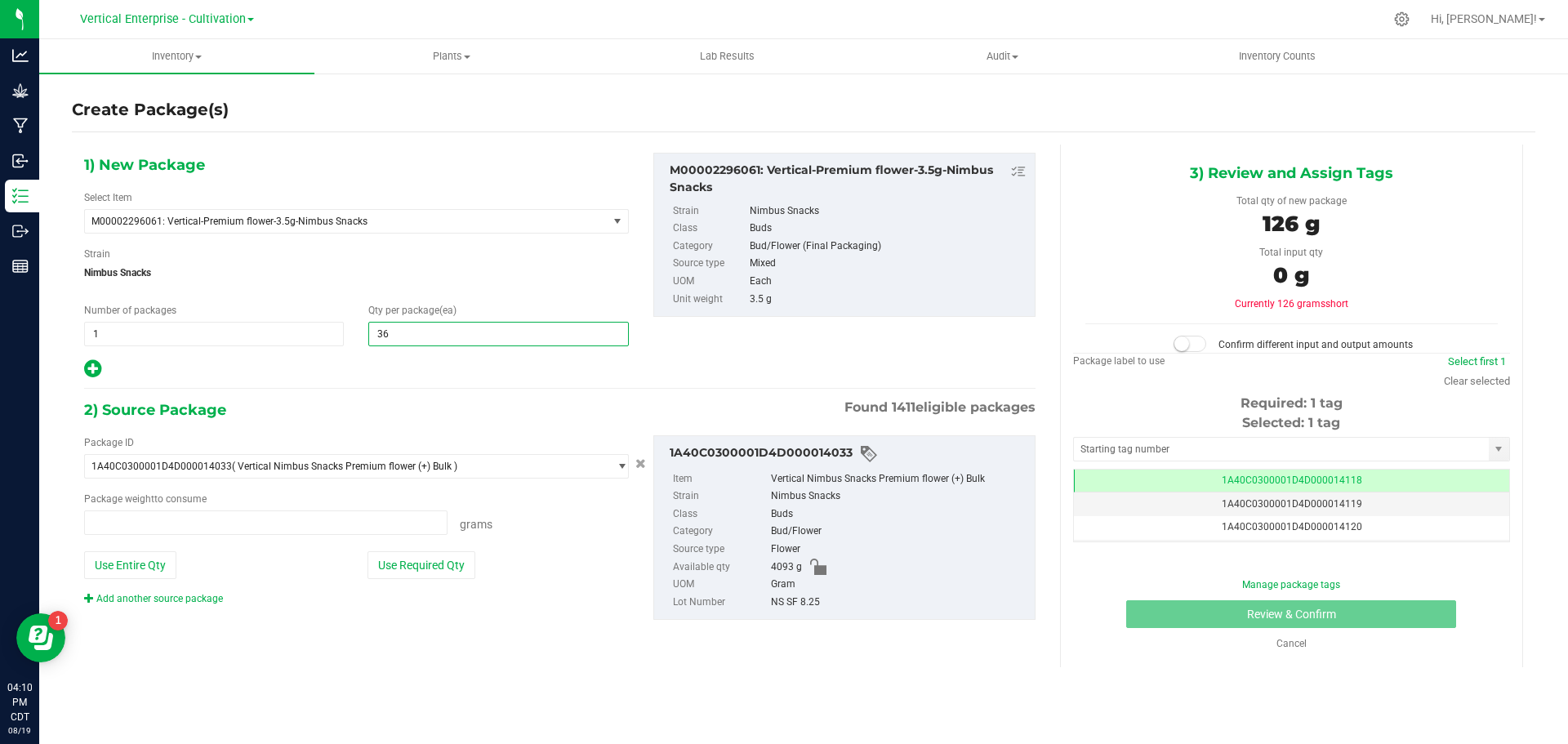
type input "0.0000 g"
type input "36"
click at [434, 558] on button "Use Required Qty" at bounding box center [421, 565] width 108 height 28
type input "126.0000 g"
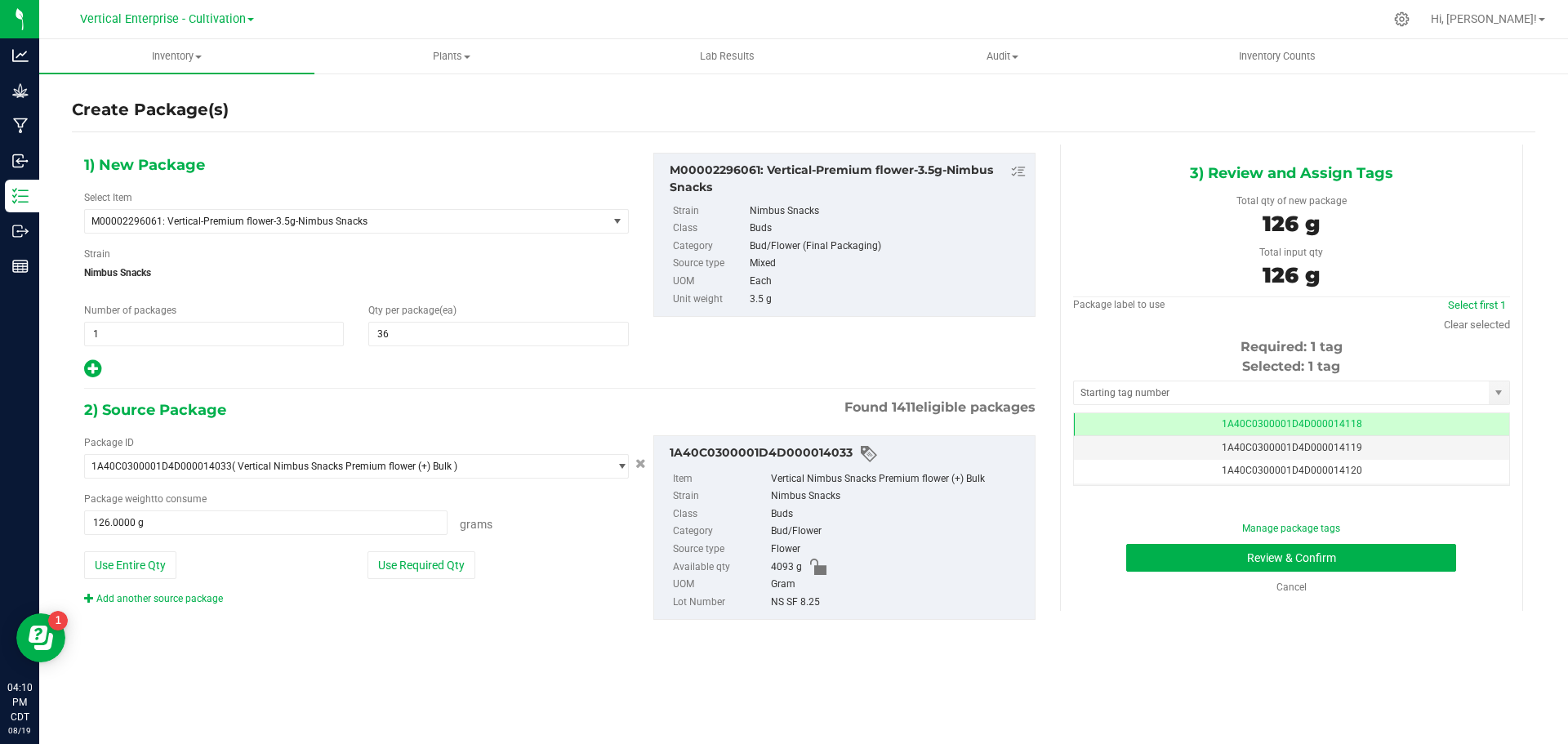
click at [1345, 574] on div "Manage package tags Review & Confirm Cancel" at bounding box center [1291, 558] width 413 height 74
click at [1352, 562] on button "Review & Confirm" at bounding box center [1290, 558] width 329 height 28
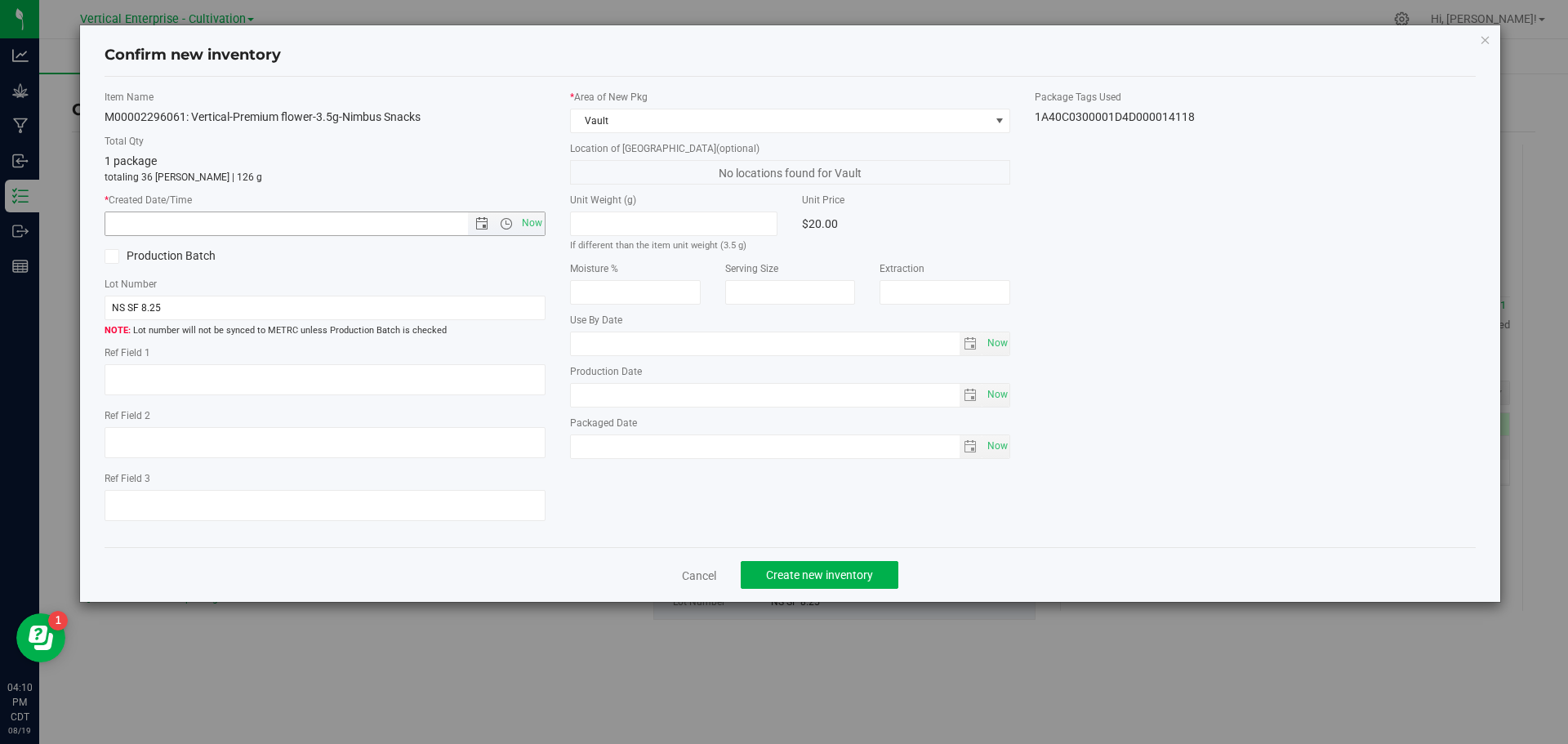
click at [535, 217] on span "Now" at bounding box center [532, 223] width 28 height 24
type input "[DATE] 4:10 PM"
click at [814, 574] on span "Create new inventory" at bounding box center [820, 575] width 107 height 13
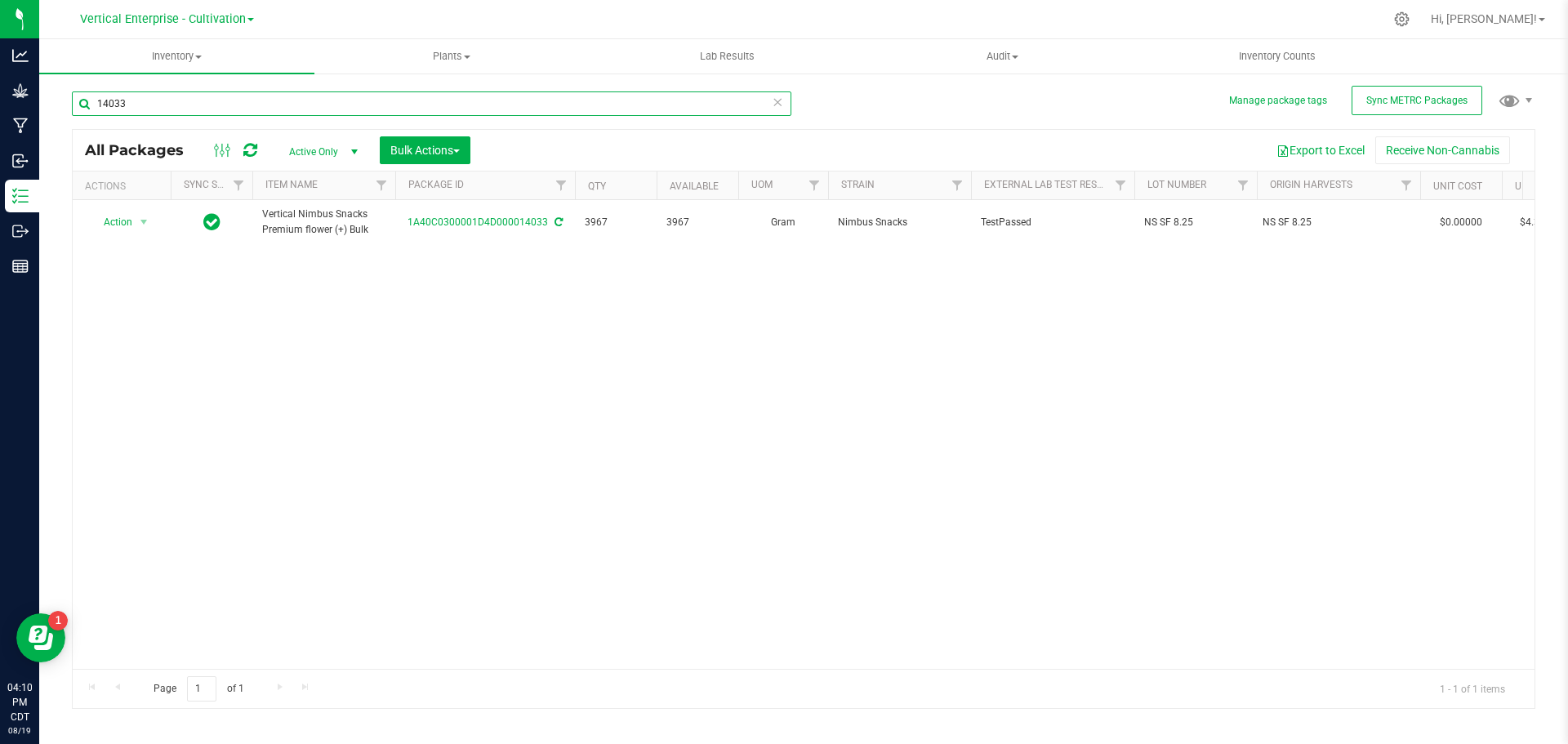
click at [138, 105] on input "14033" at bounding box center [432, 103] width 720 height 25
type input "1"
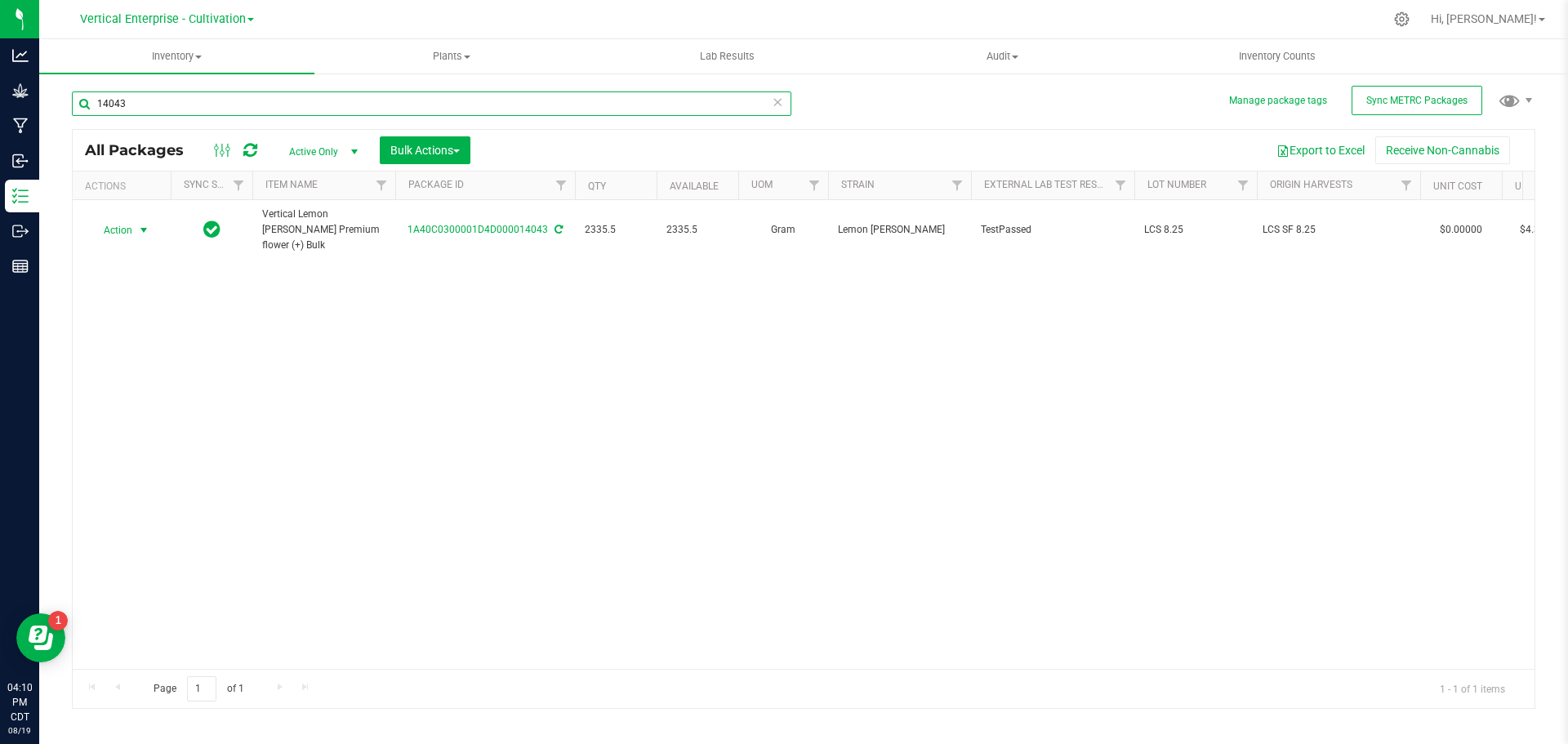
type input "14043"
click at [103, 237] on span "Action" at bounding box center [111, 230] width 44 height 23
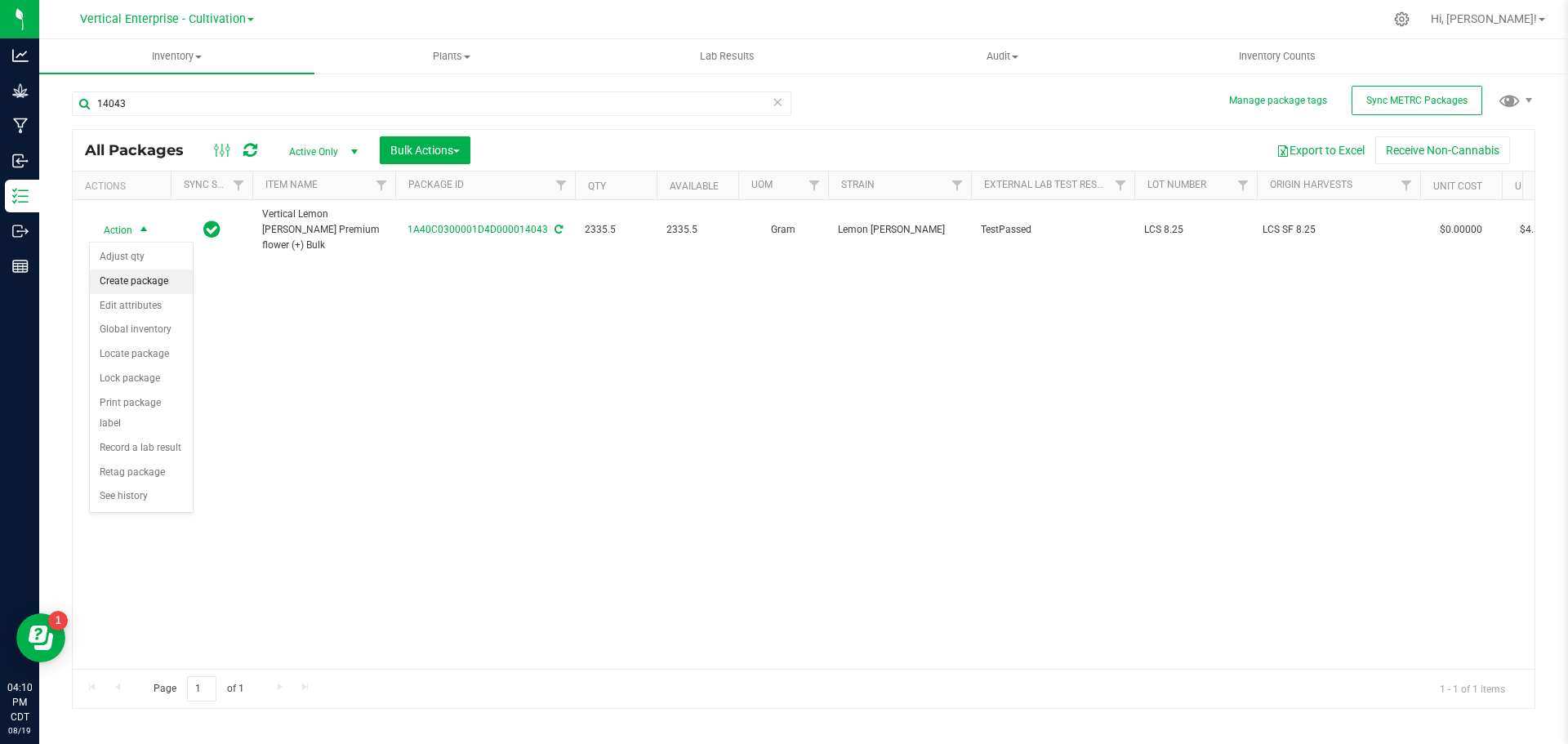
click at [120, 279] on li "Create package" at bounding box center [140, 282] width 102 height 25
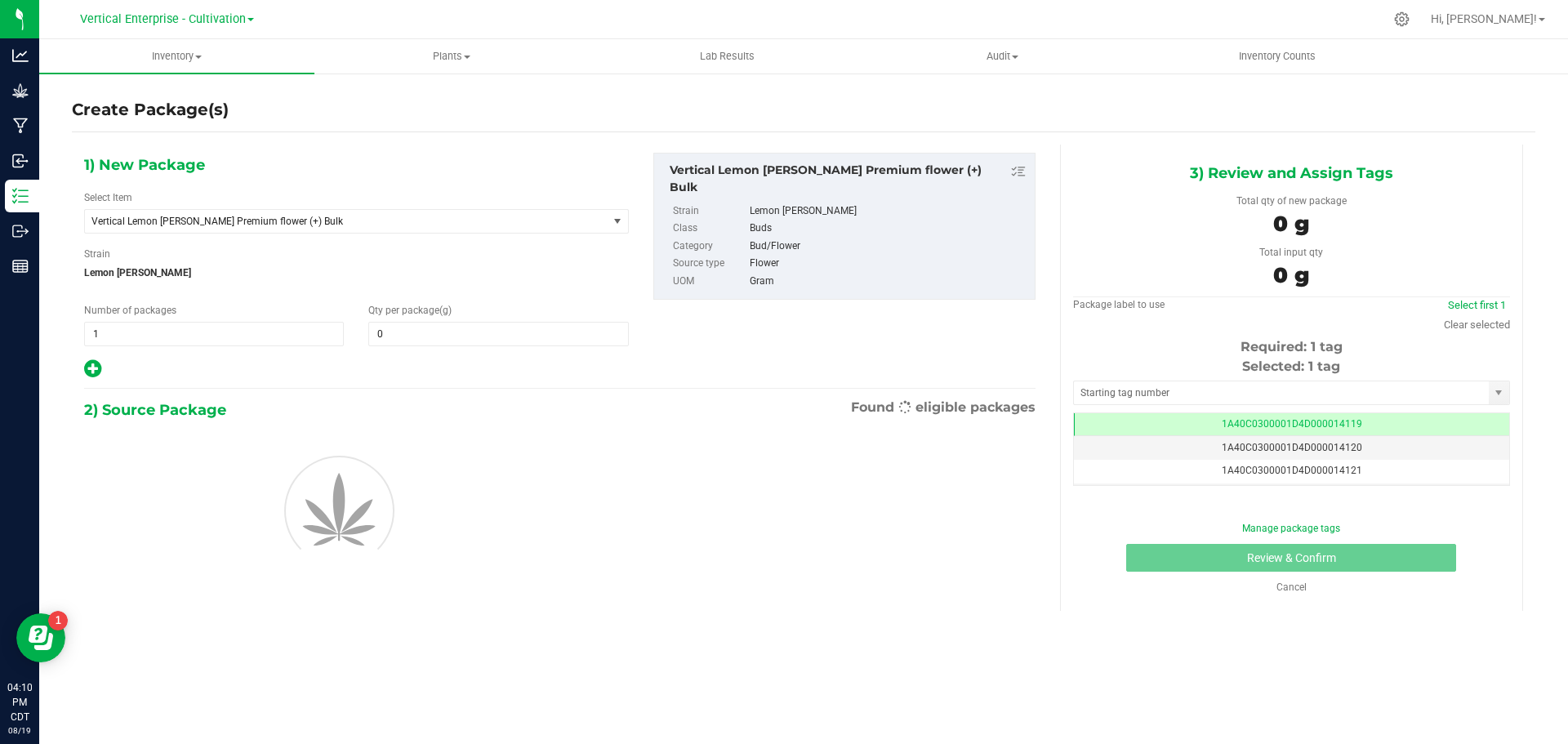
type input "0.0000"
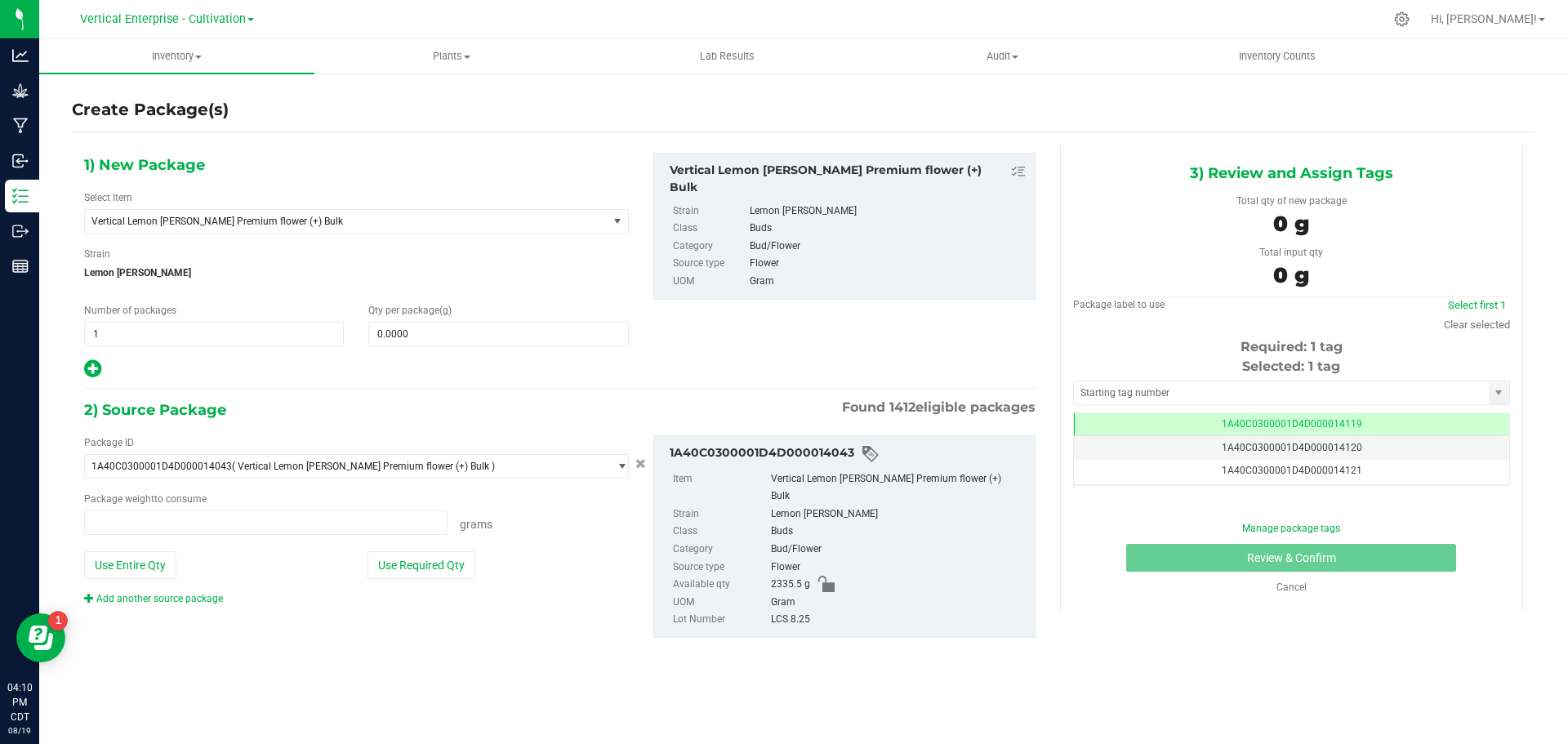
type input "0.0000 g"
click at [207, 227] on span "Vertical Lemon [PERSON_NAME] Premium flower (+) Bulk" at bounding box center [346, 221] width 522 height 23
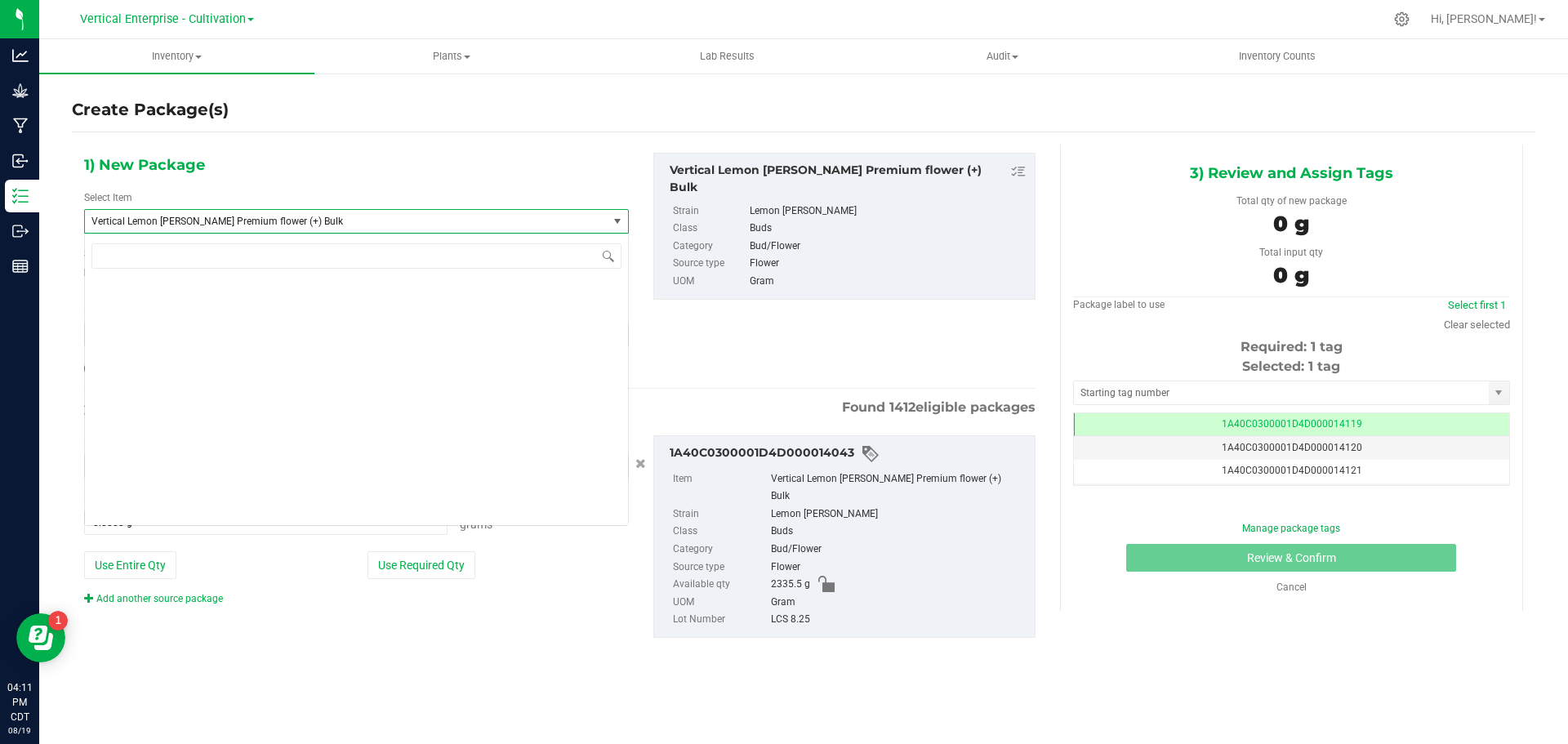
scroll to position [123879, 0]
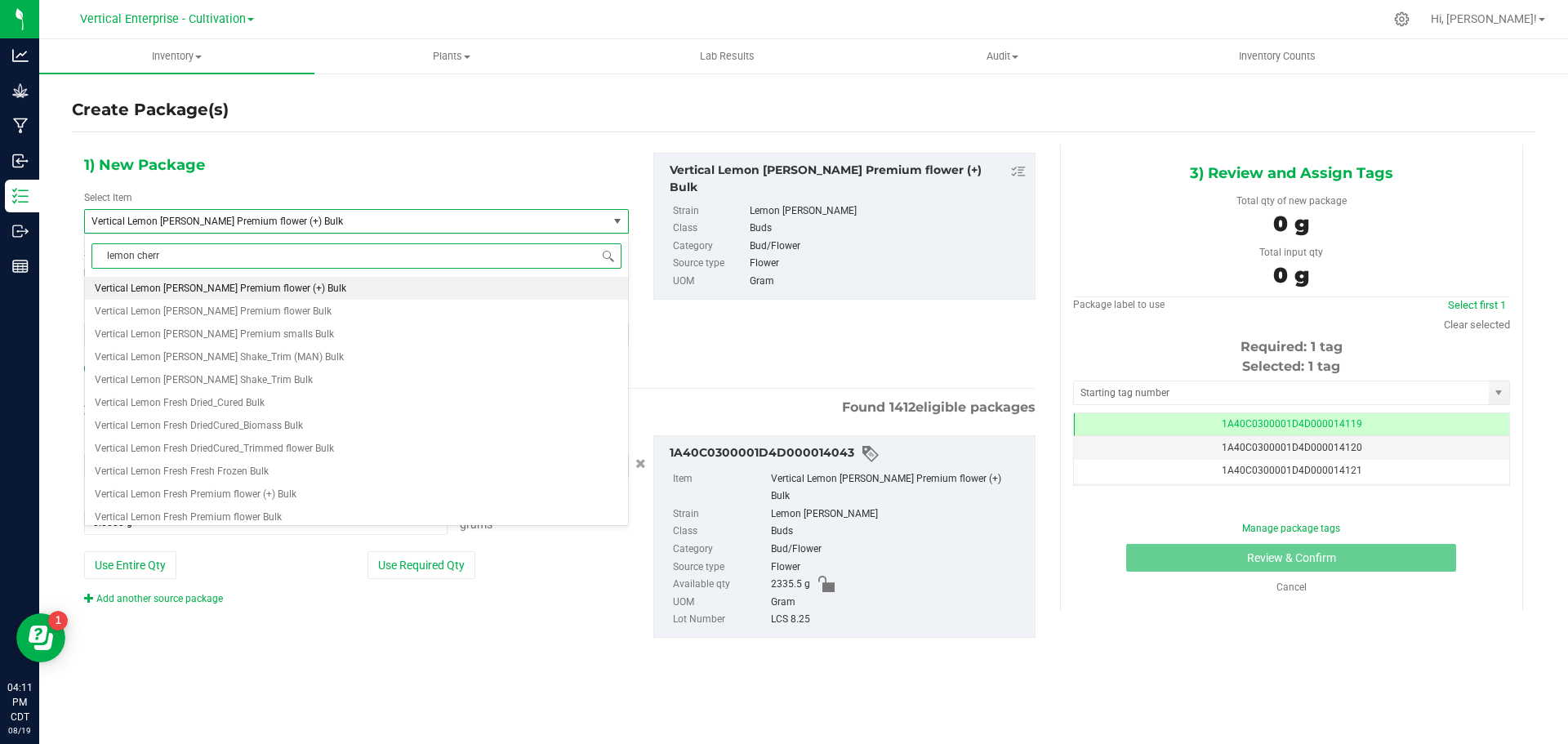
type input "lemon cherry"
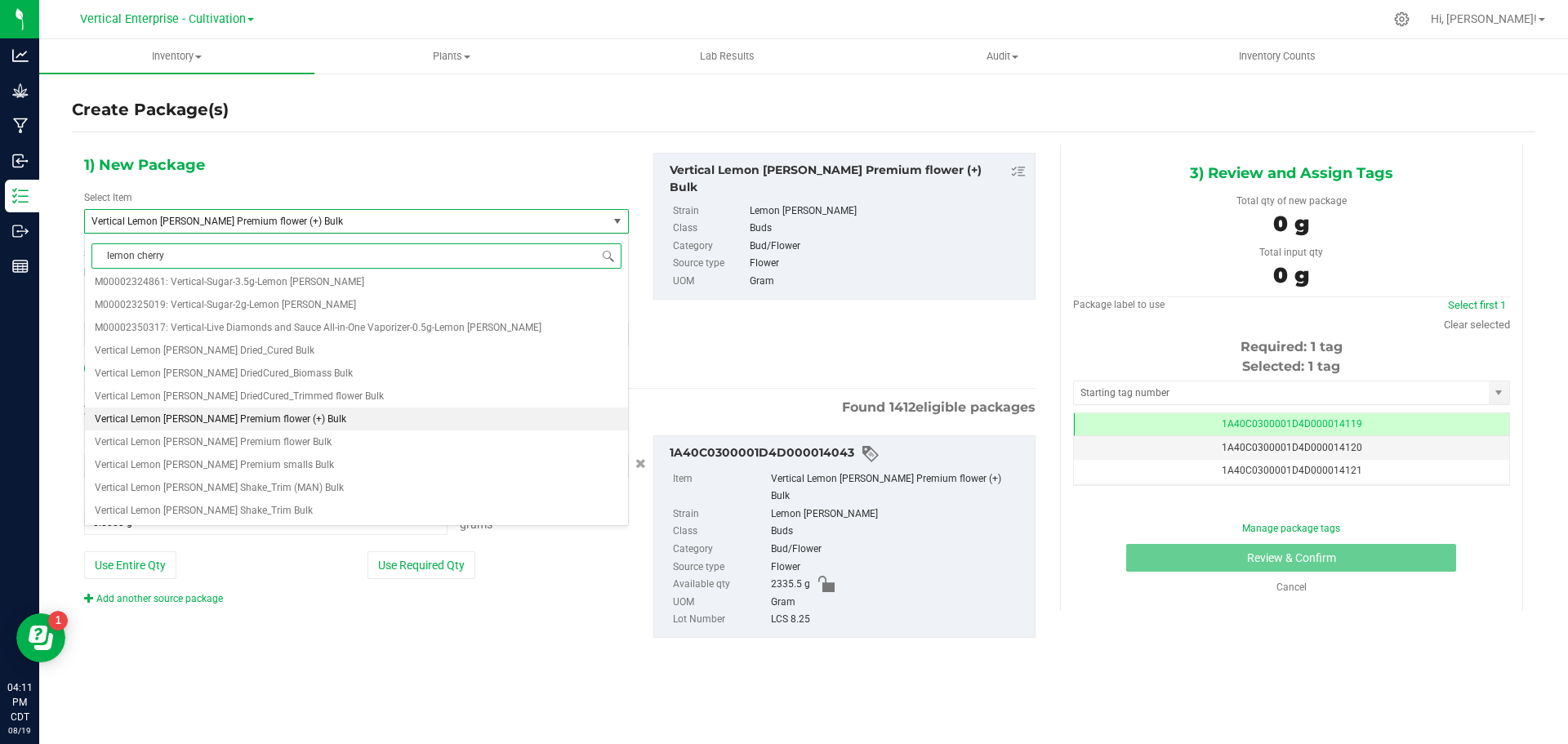
scroll to position [0, 0]
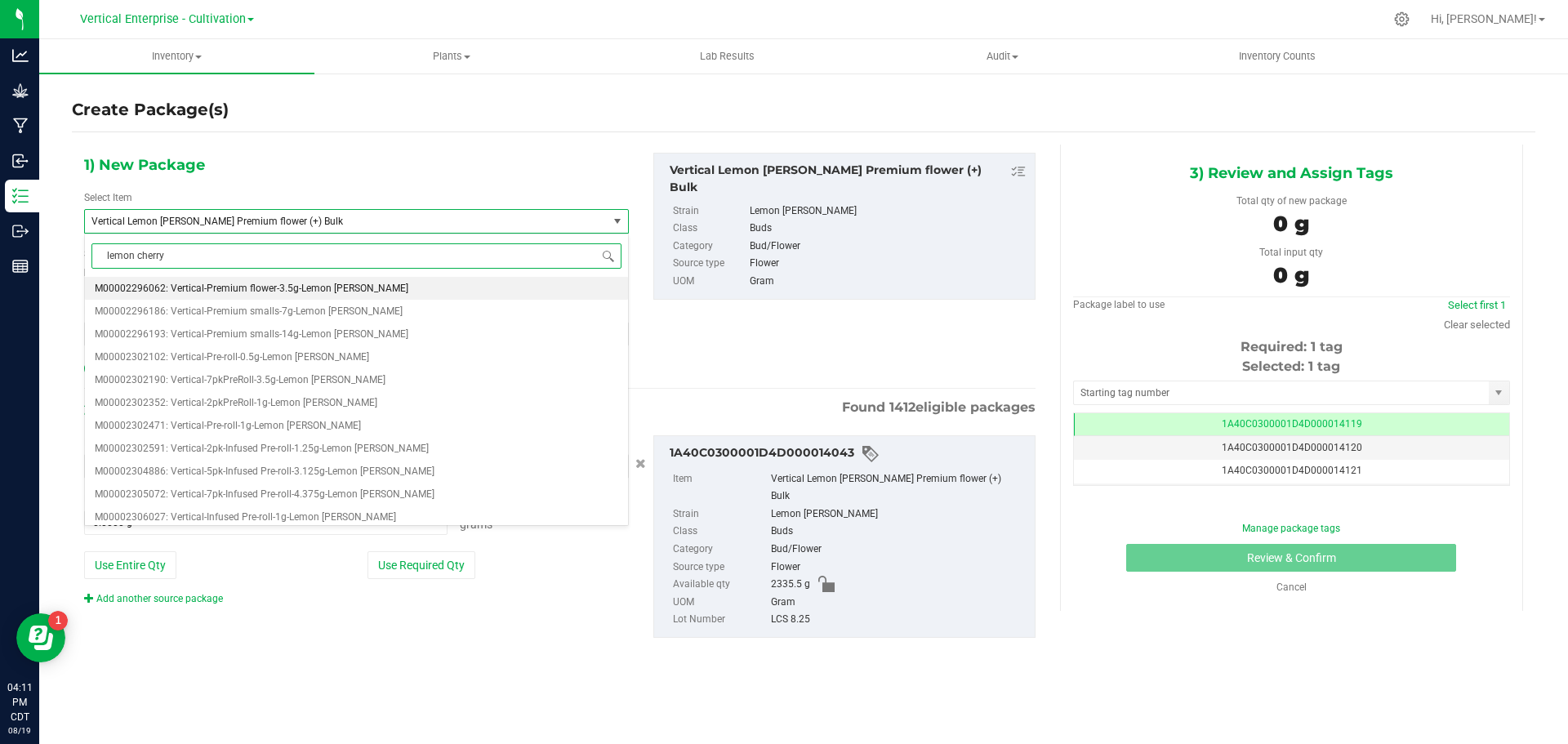
click at [350, 282] on span "M00002296062: Vertical-Premium flower-3.5g-Lemon [PERSON_NAME]" at bounding box center [252, 288] width 314 height 11
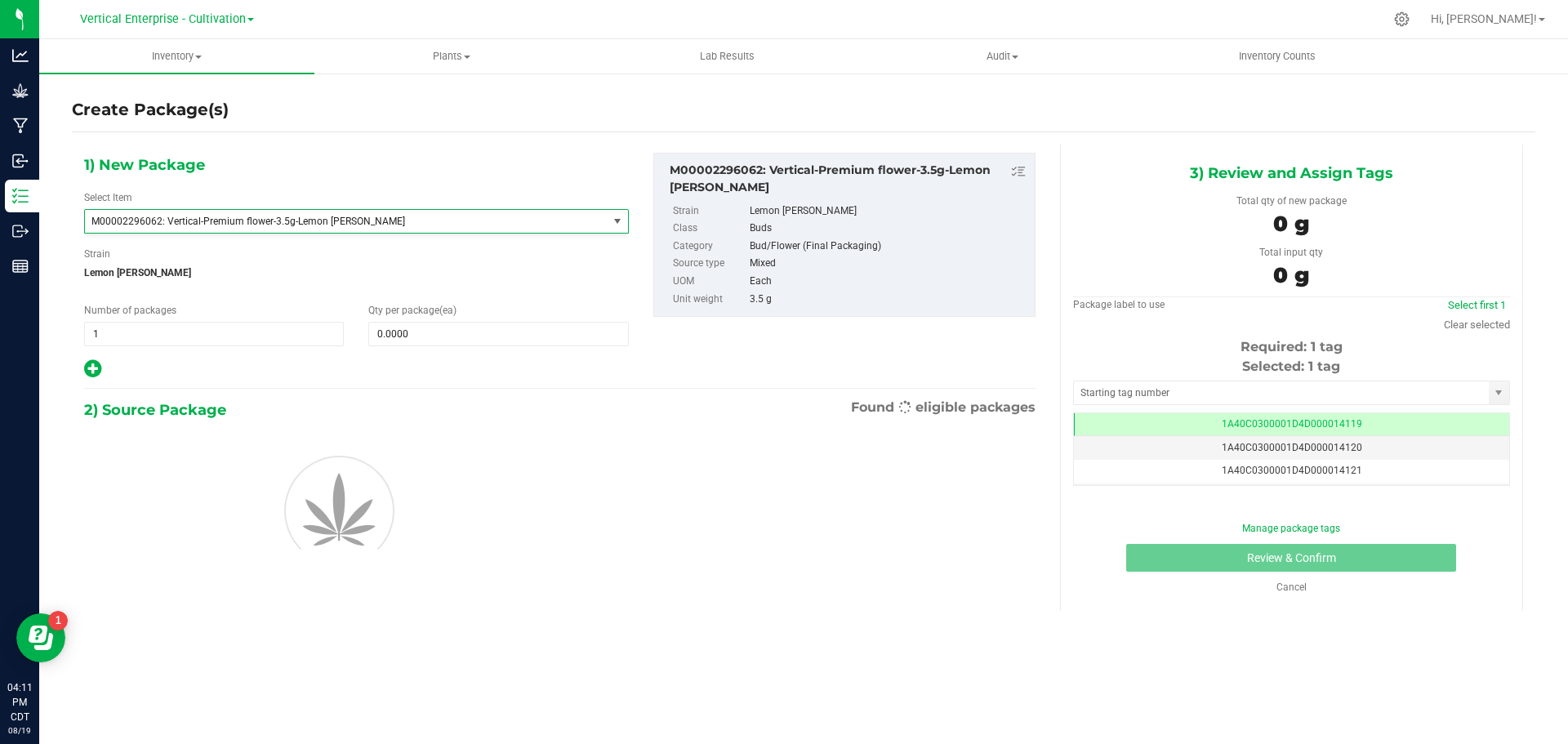
type input "0"
click at [480, 337] on input "0" at bounding box center [498, 333] width 258 height 23
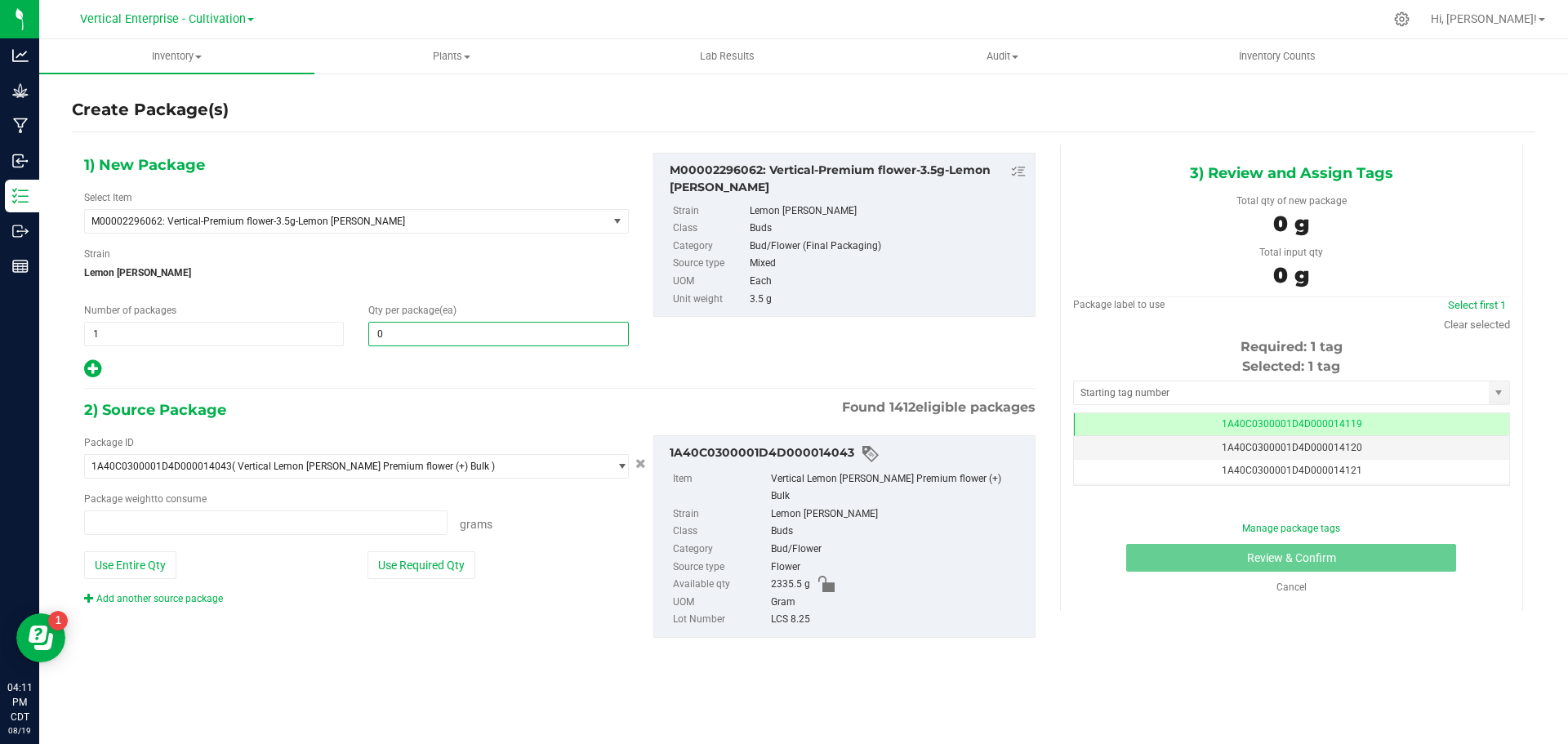
type input "0.0000 g"
type input "36"
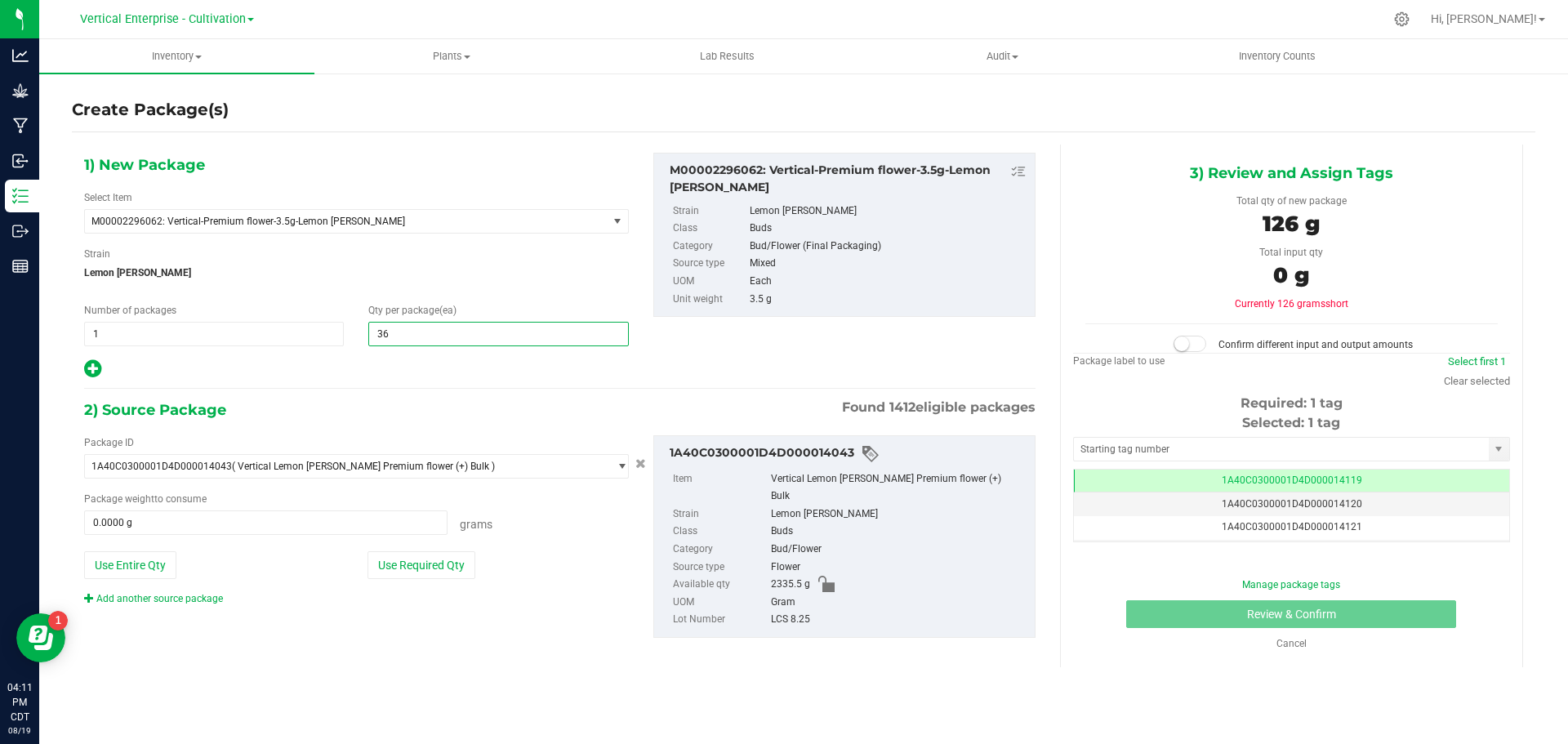
type input "36"
click at [421, 558] on button "Use Required Qty" at bounding box center [421, 565] width 108 height 28
type input "126.0000 g"
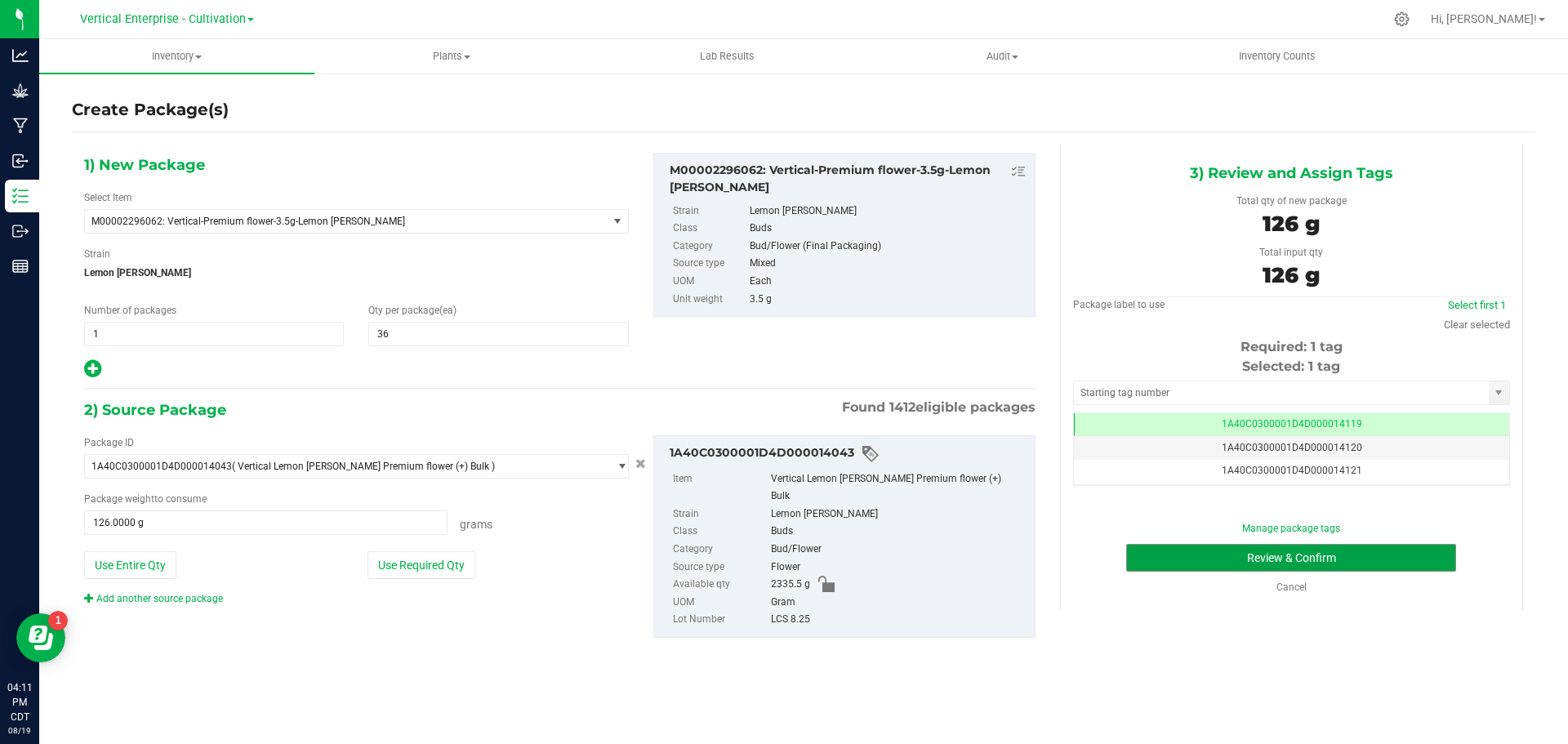
click at [1208, 552] on button "Review & Confirm" at bounding box center [1290, 558] width 329 height 28
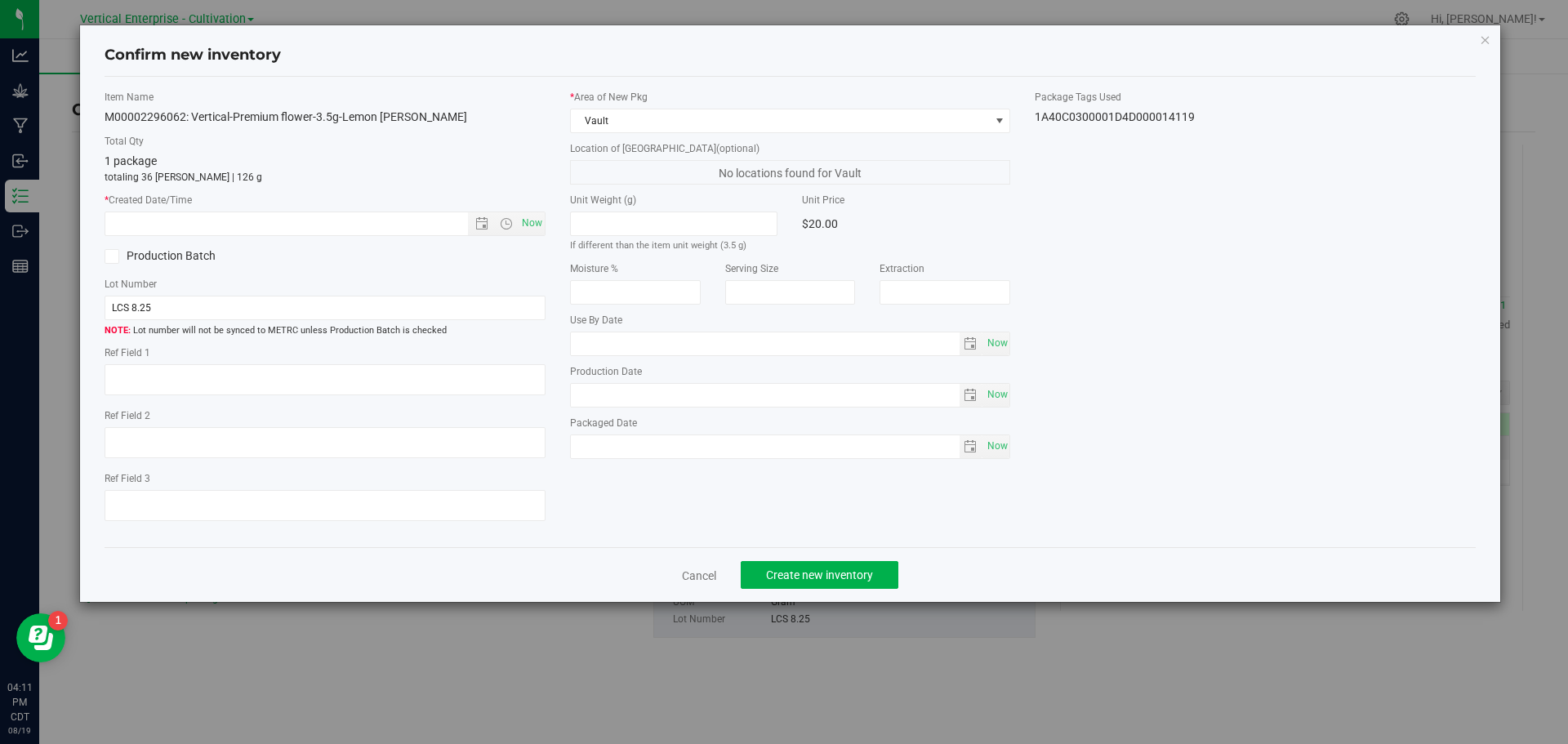
click at [541, 214] on span "Now" at bounding box center [532, 223] width 28 height 24
type input "[DATE] 4:11 PM"
click at [848, 573] on span "Create new inventory" at bounding box center [820, 575] width 107 height 13
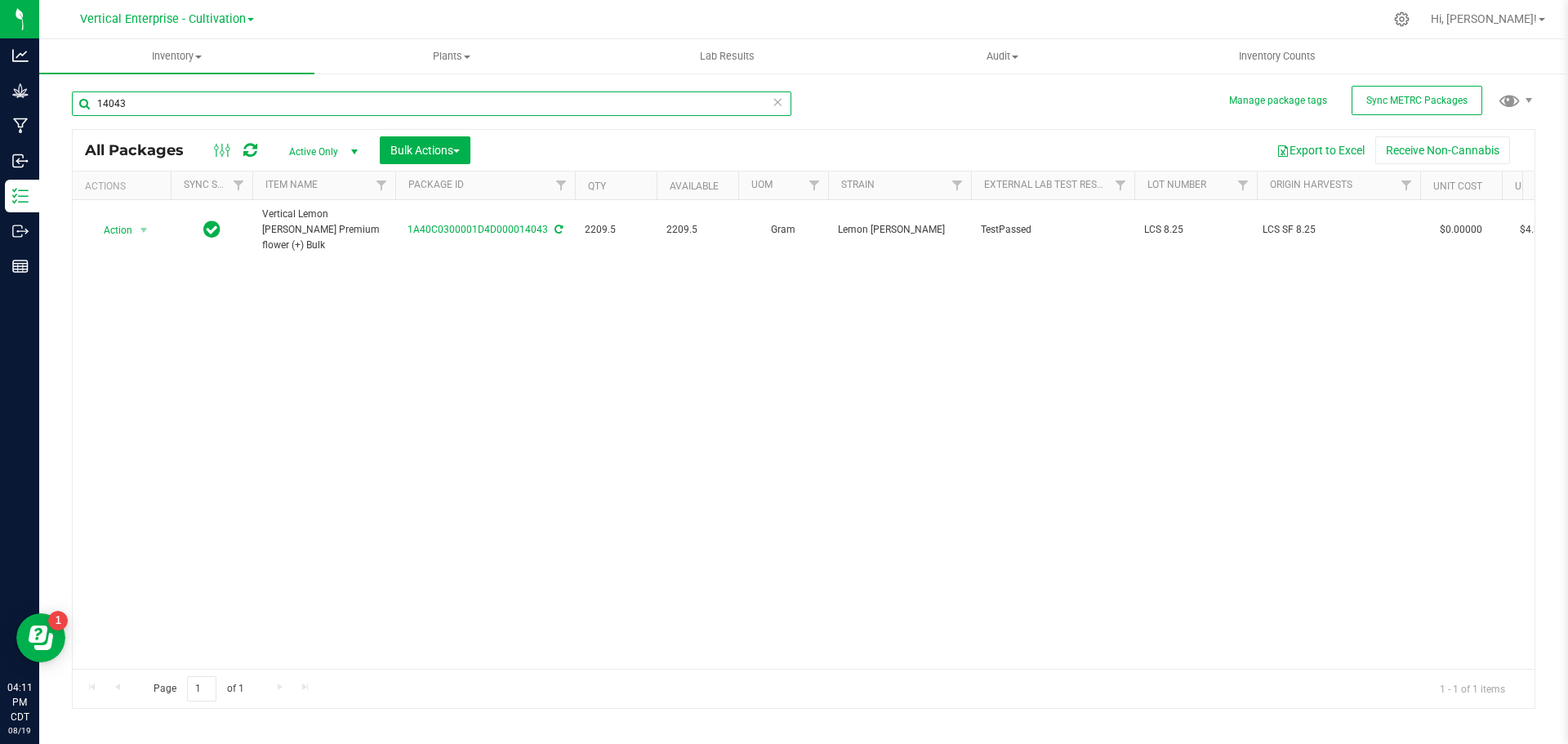
click at [189, 113] on input "14043" at bounding box center [432, 103] width 720 height 25
type input "1"
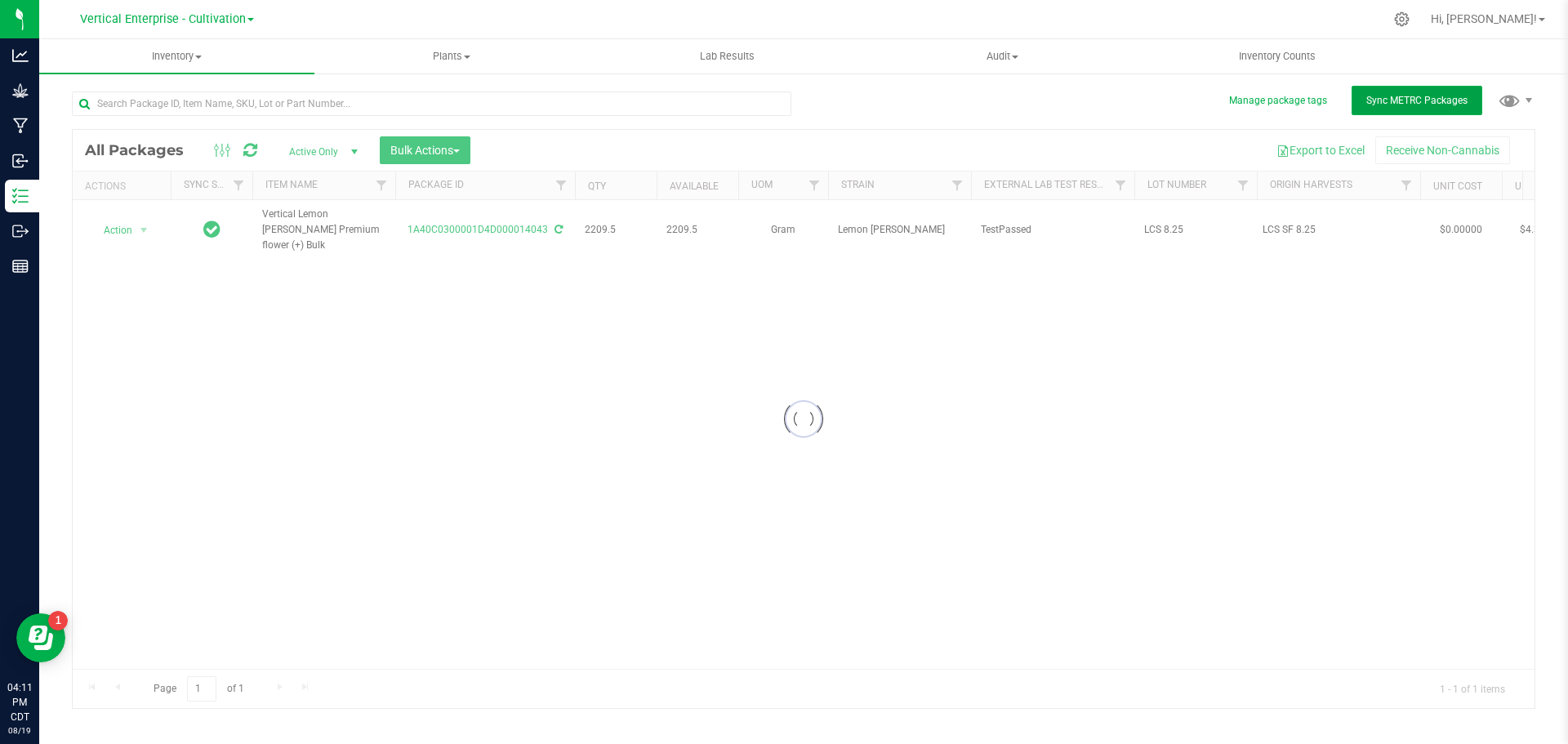
click at [1391, 107] on div "Inventory All packages All inventory Waste log Create inventory Plants All plan…" at bounding box center [803, 391] width 1528 height 705
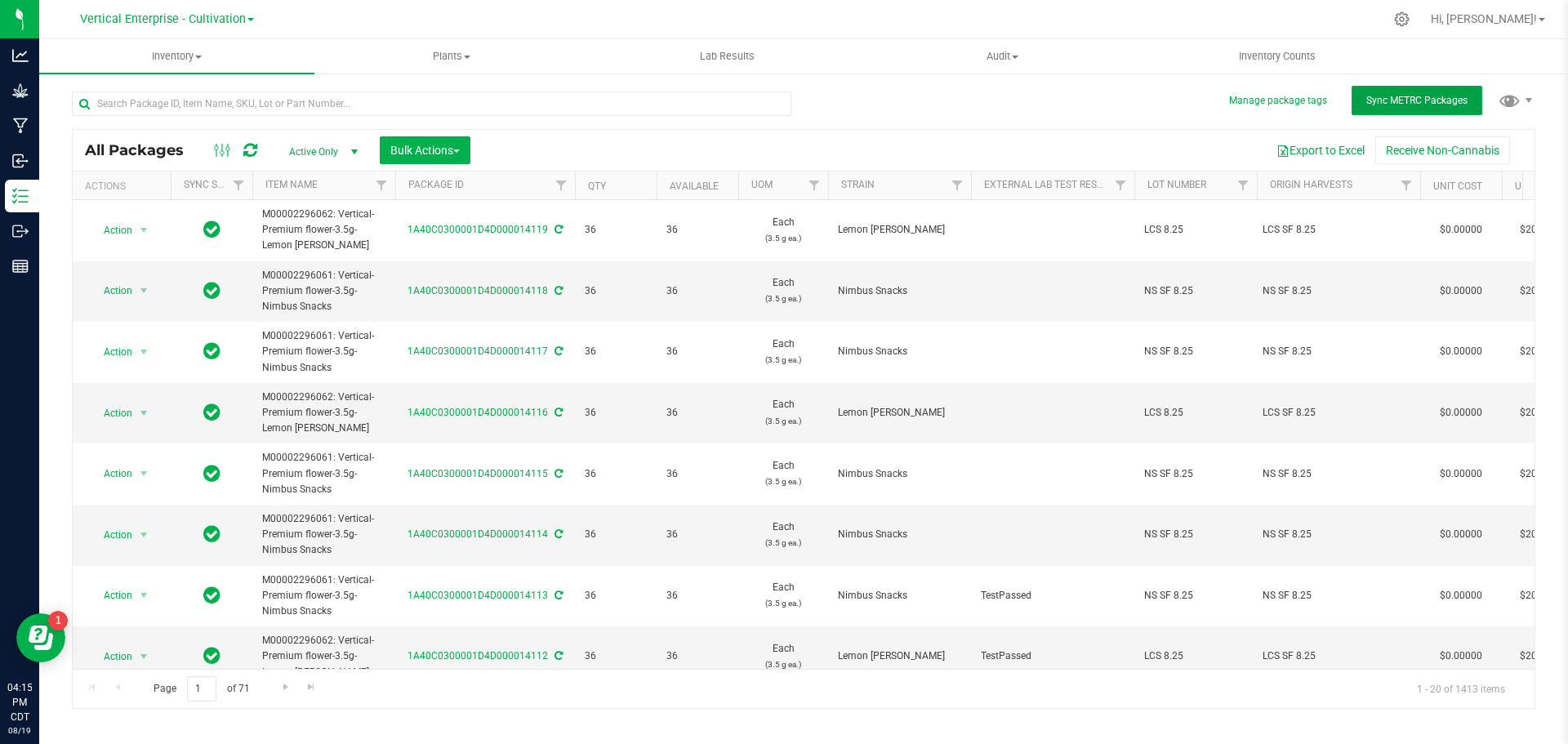
click at [1385, 89] on button "Sync METRC Packages" at bounding box center [1417, 101] width 131 height 30
click at [163, 106] on input "text" at bounding box center [432, 103] width 720 height 25
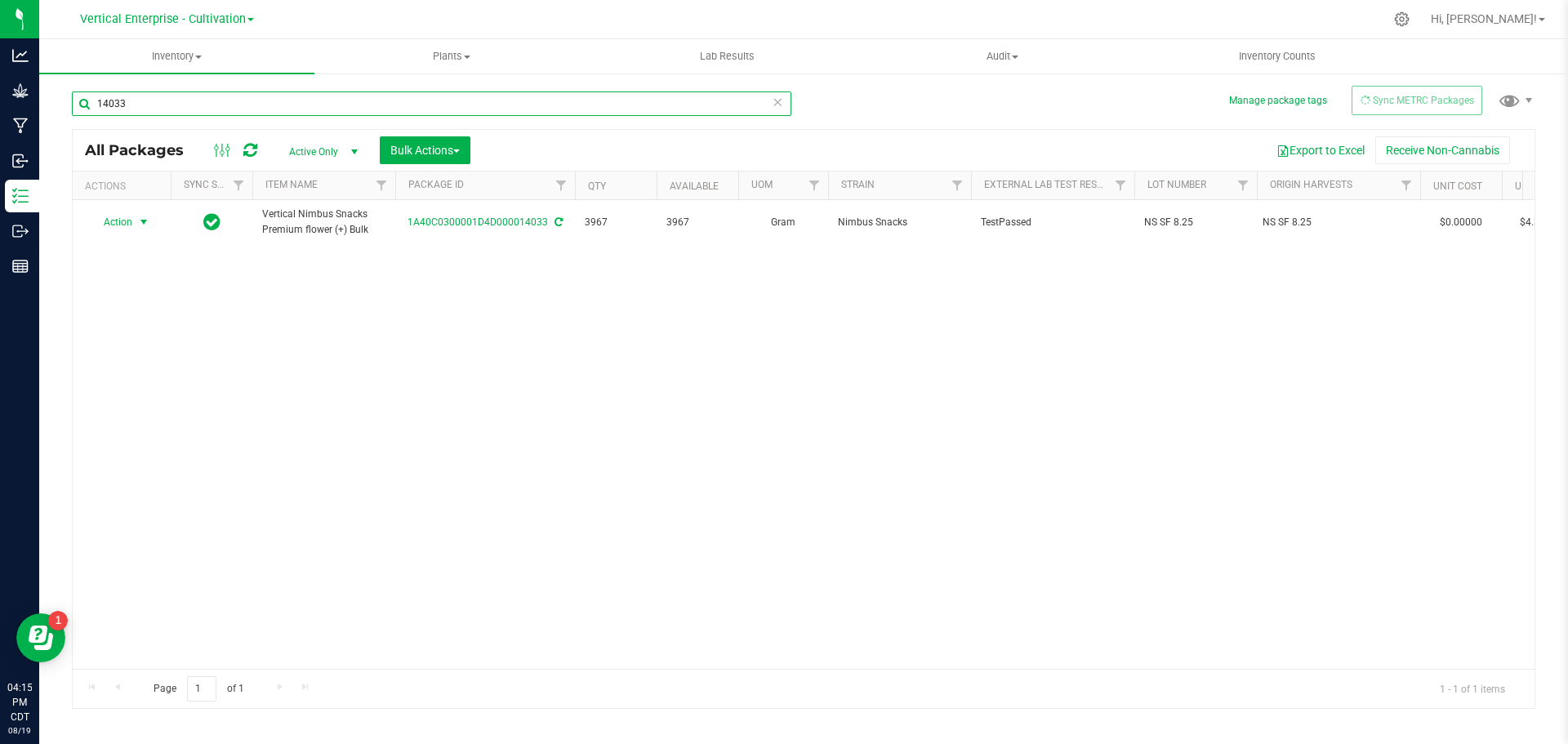
type input "14033"
click at [96, 221] on span "Action" at bounding box center [111, 222] width 44 height 23
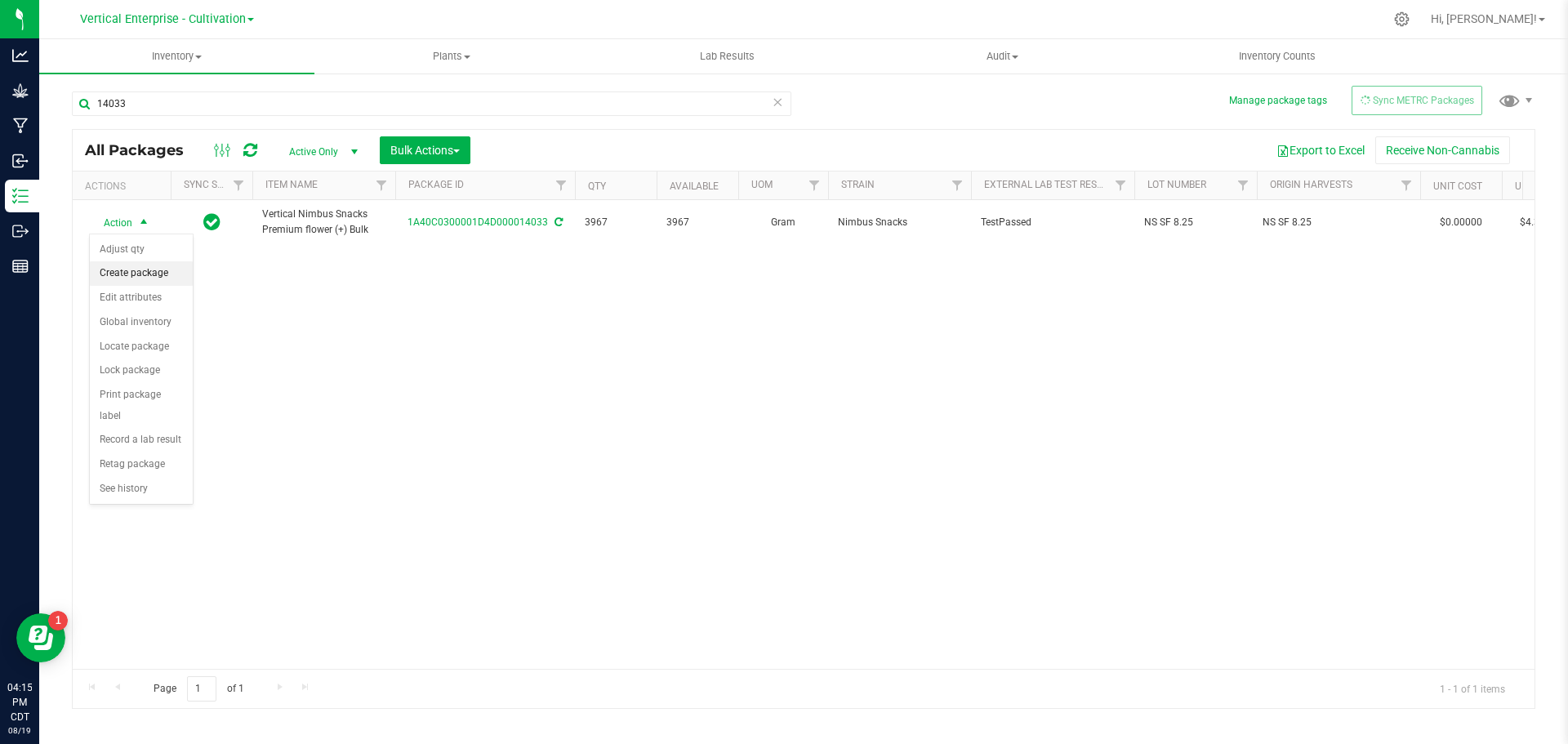
click at [124, 271] on li "Create package" at bounding box center [140, 273] width 102 height 25
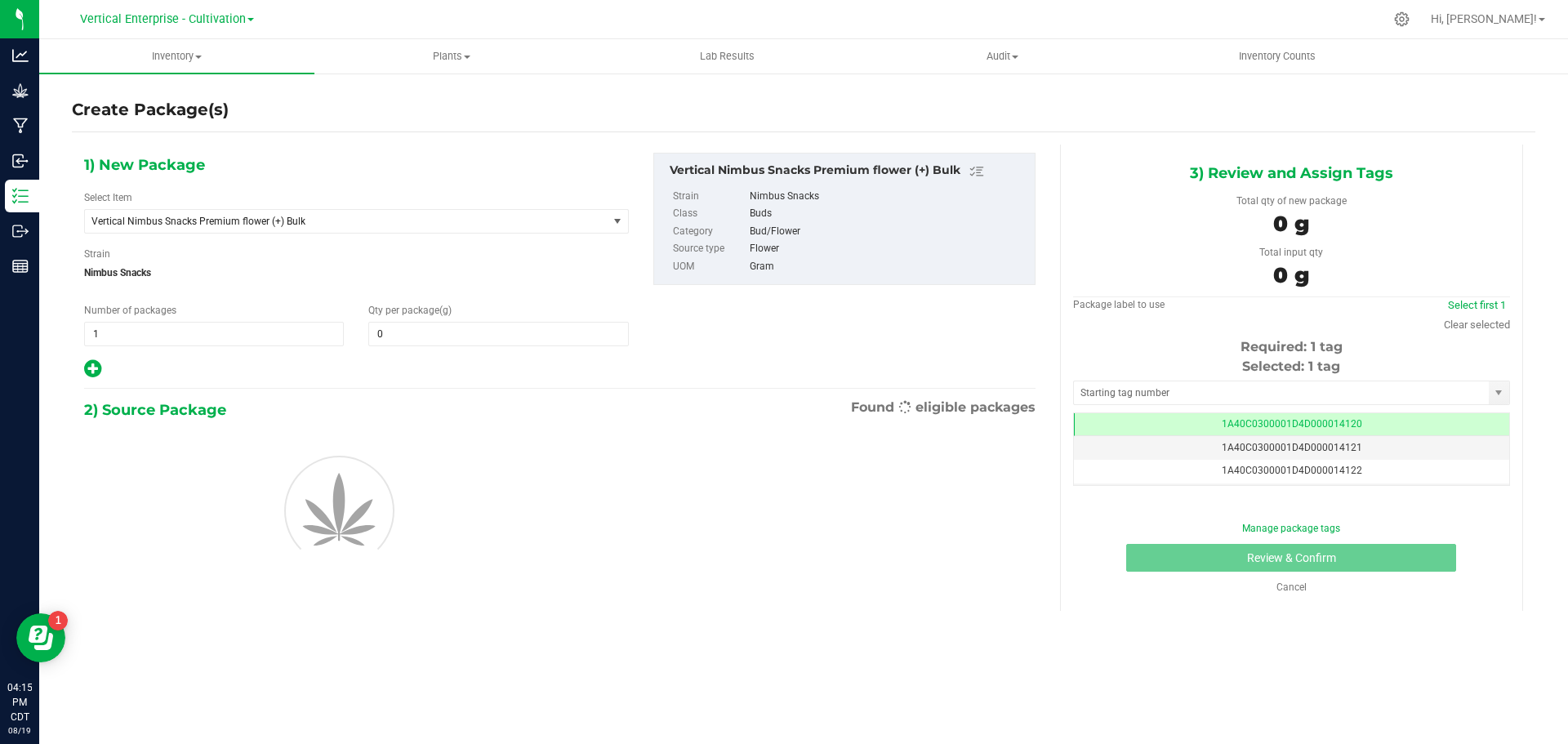
type input "0.0000"
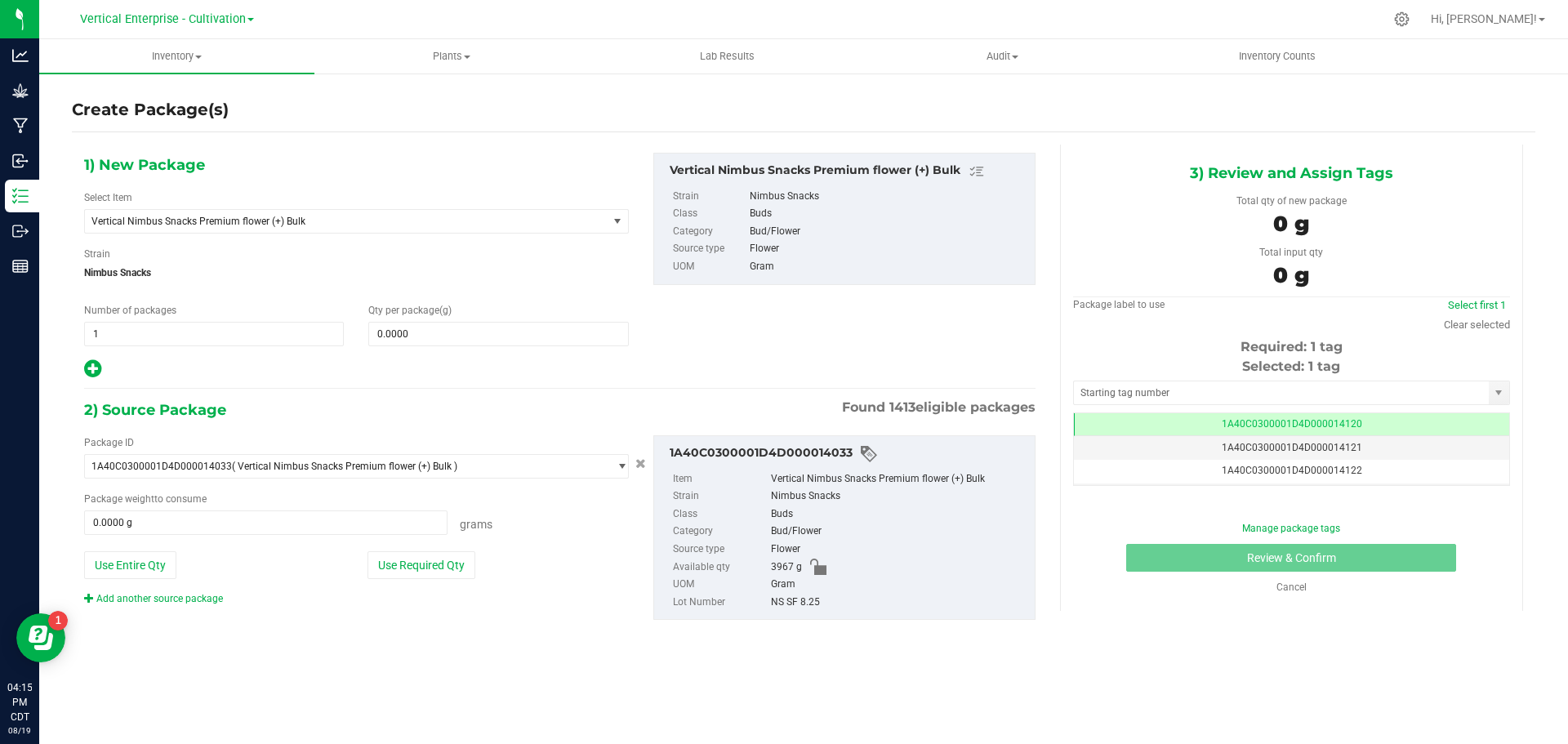
scroll to position [0, -1]
click at [288, 229] on span "Vertical Nimbus Snacks Premium flower (+) Bulk" at bounding box center [346, 221] width 522 height 23
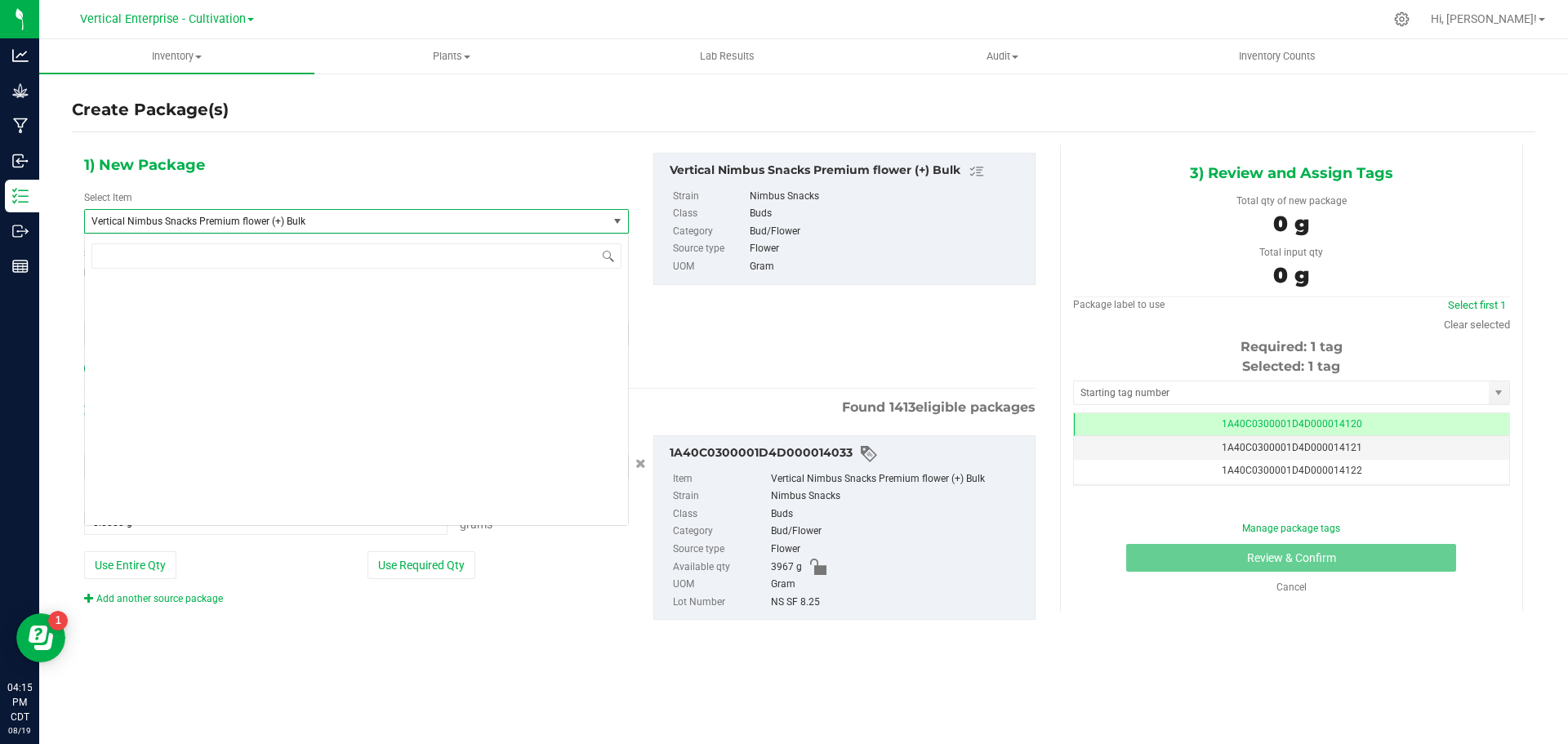
scroll to position [124908, 0]
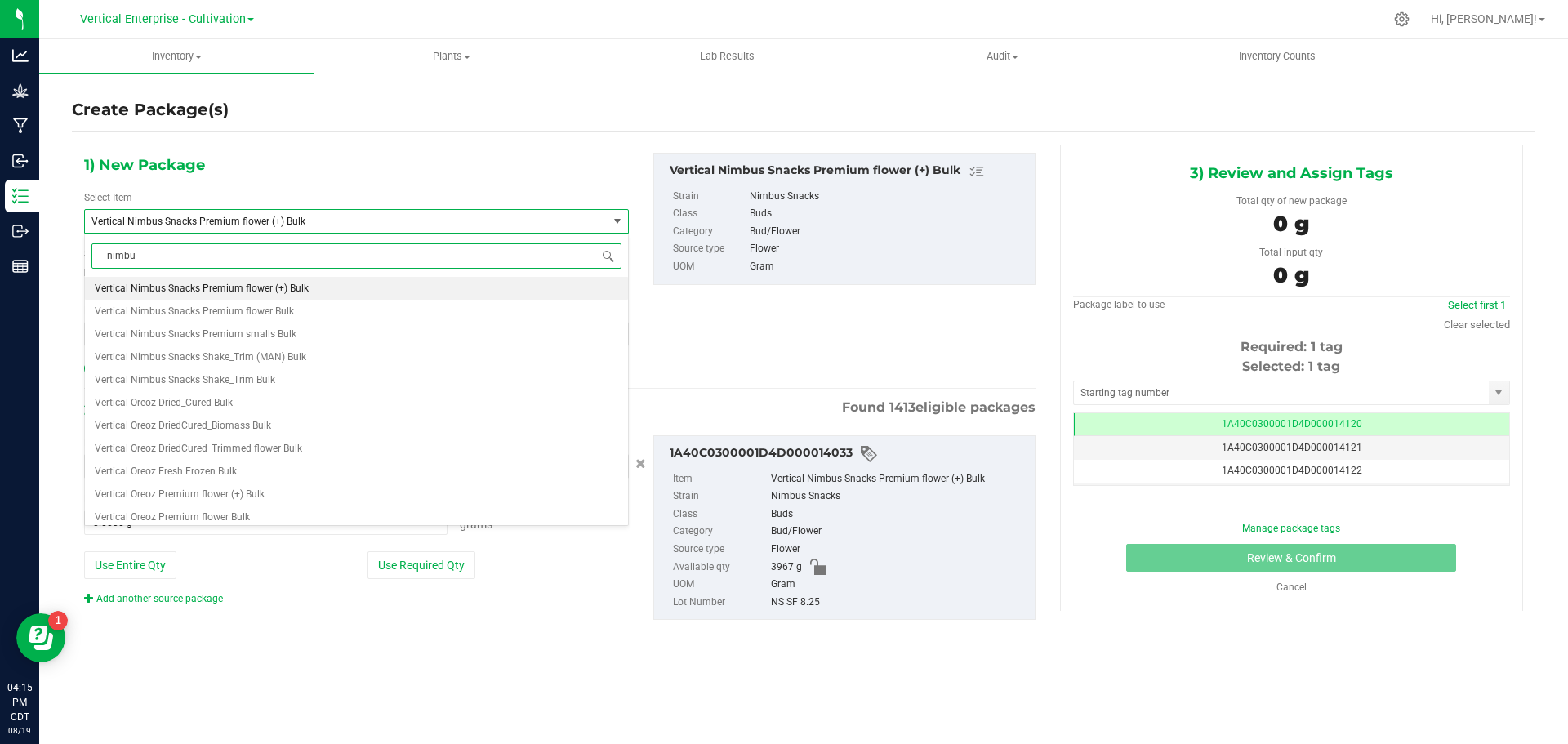
type input "nimbus"
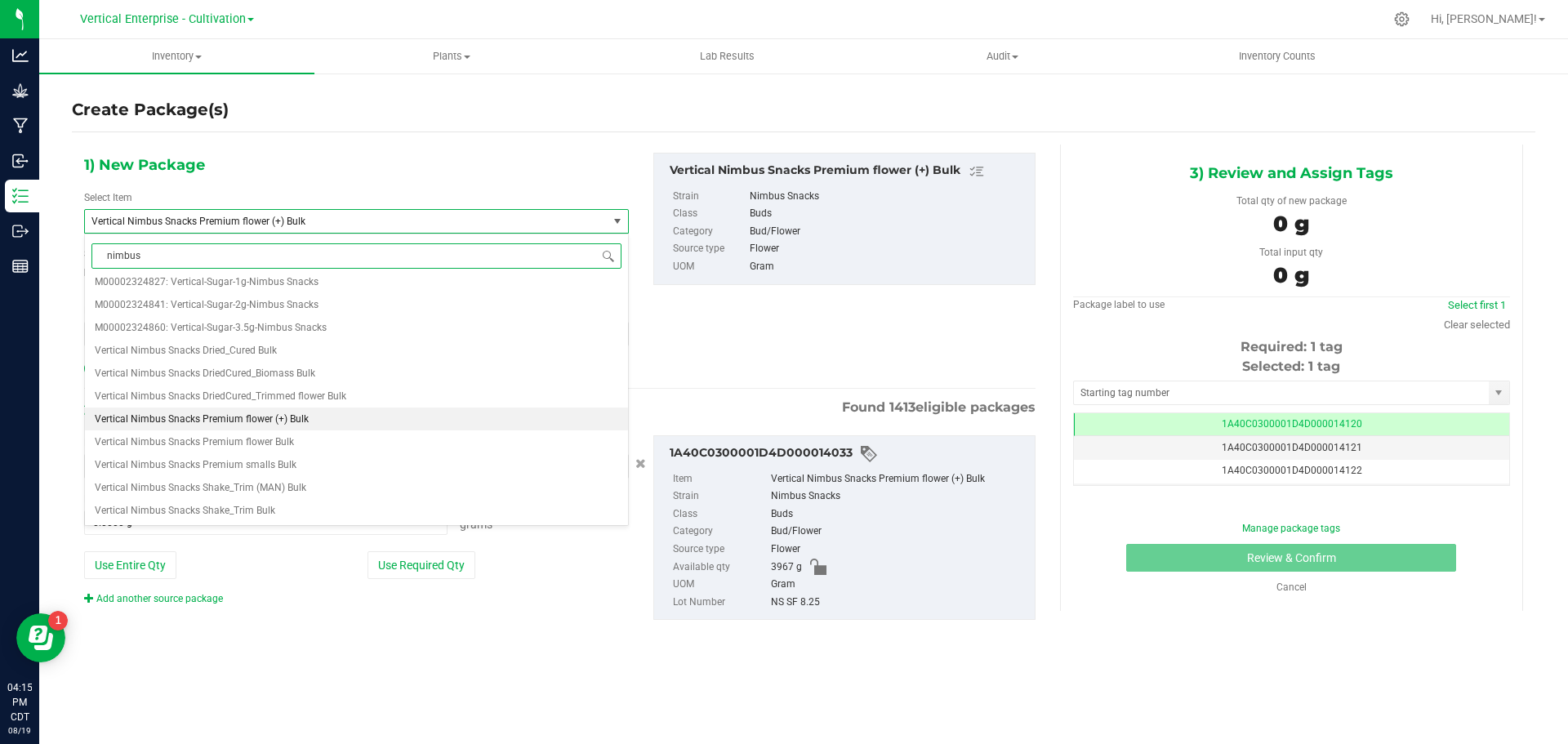
scroll to position [0, 0]
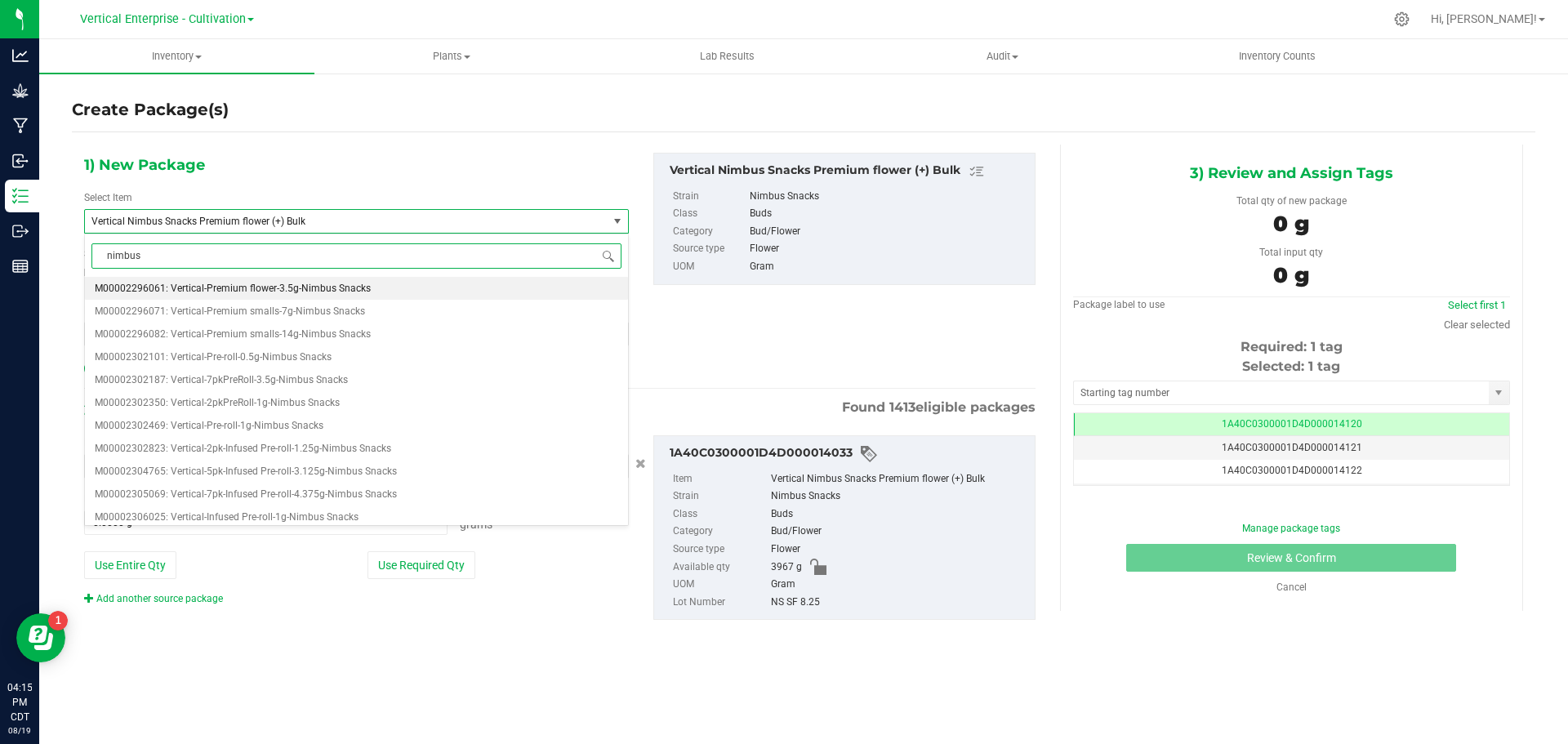
click at [238, 285] on span "M00002296061: Vertical-Premium flower-3.5g-Nimbus Snacks" at bounding box center [233, 288] width 276 height 11
type input "0"
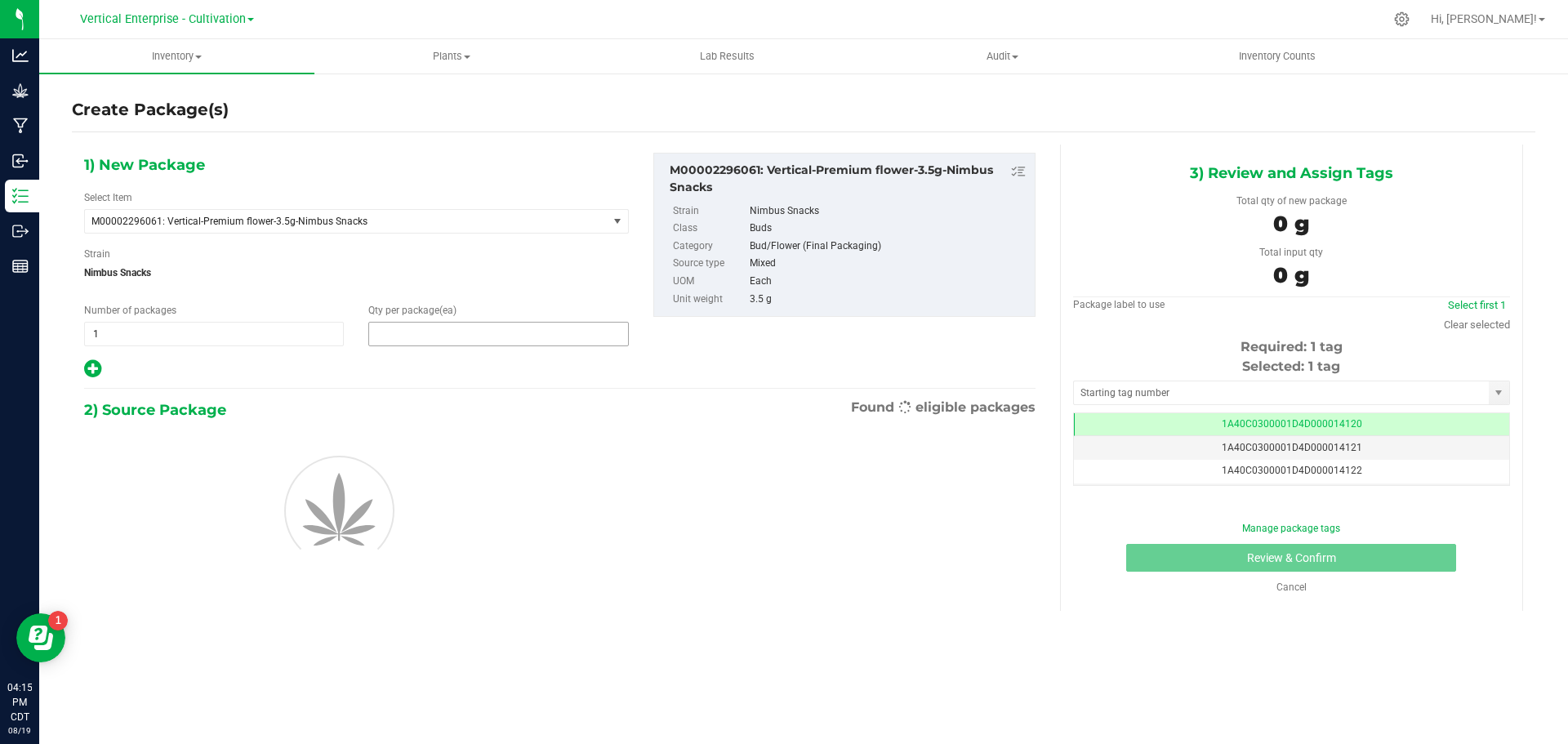
click at [422, 333] on span at bounding box center [497, 334] width 259 height 25
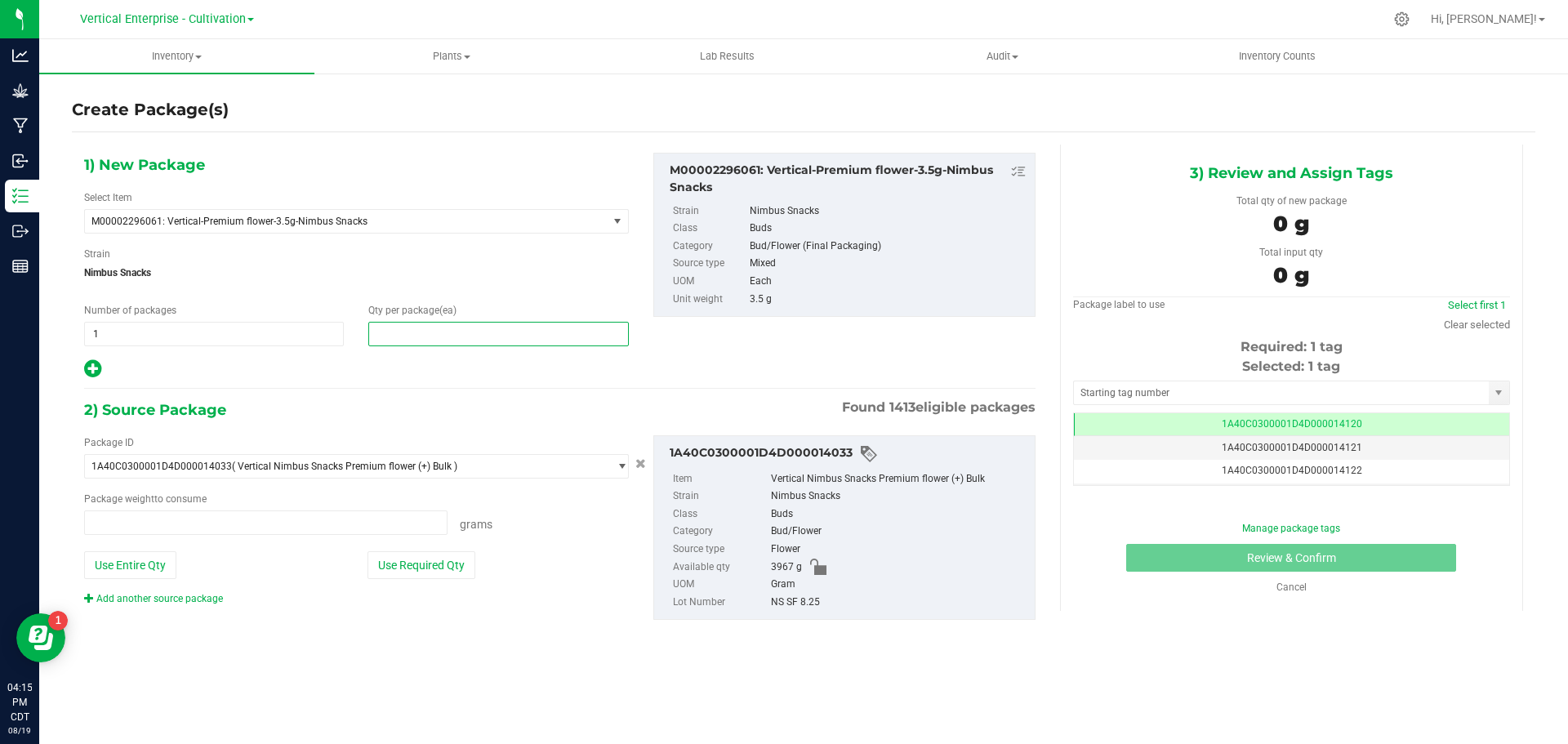
type input "0.0000 g"
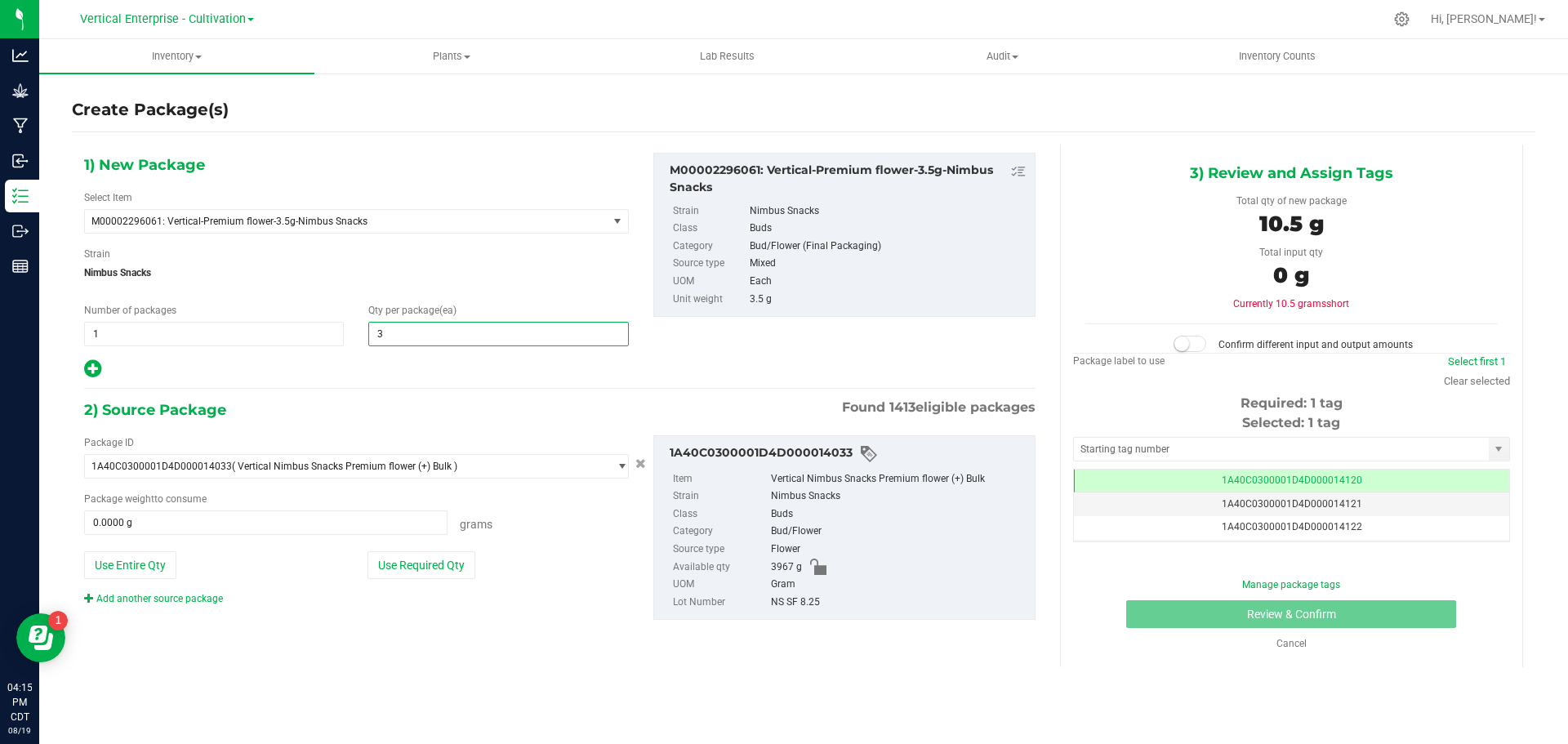
type input "36"
drag, startPoint x: 437, startPoint y: 563, endPoint x: 458, endPoint y: 574, distance: 23.7
click at [438, 563] on button "Use Required Qty" at bounding box center [421, 565] width 108 height 28
type input "126.0000 g"
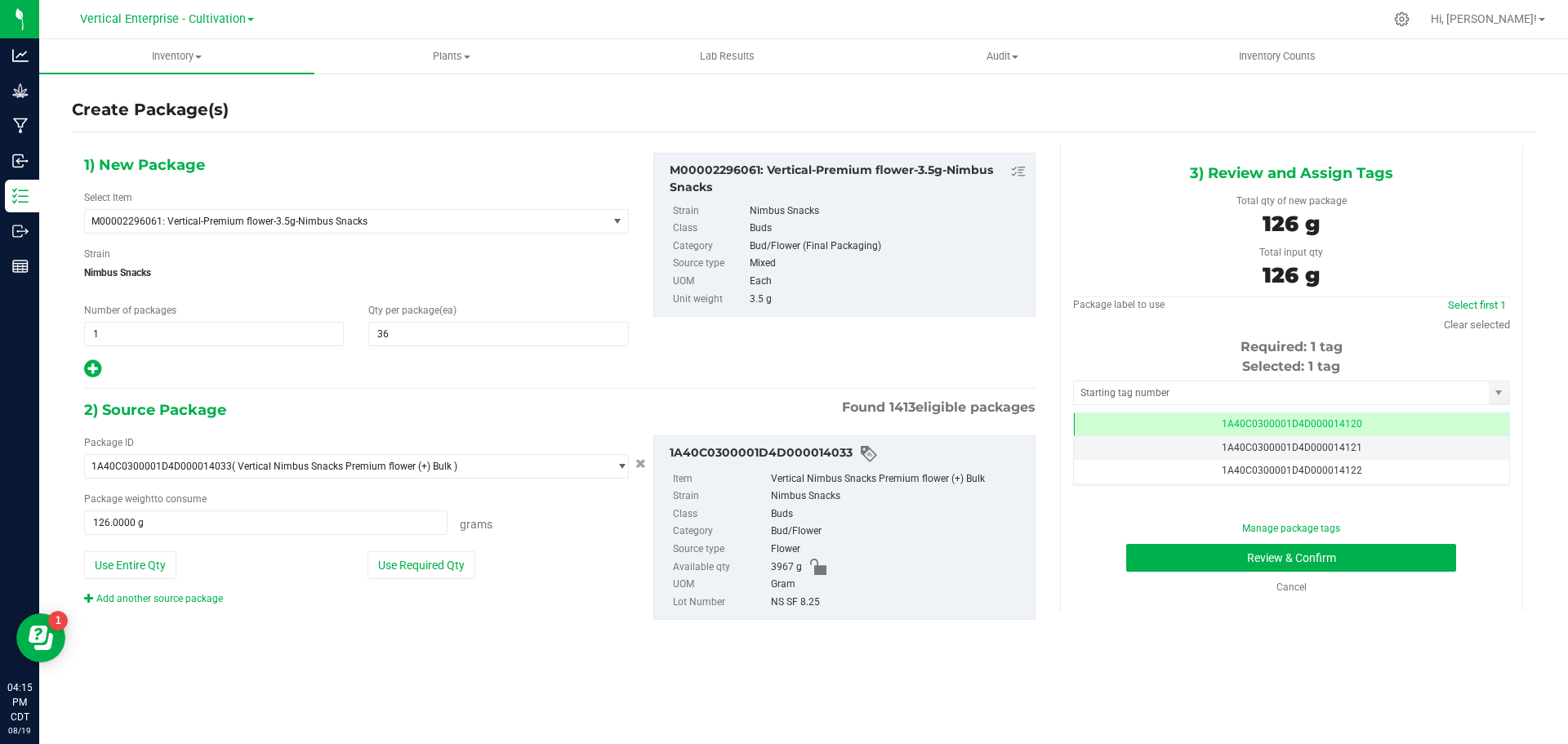
click at [1316, 539] on div "Manage package tags Review & Confirm Cancel" at bounding box center [1291, 558] width 413 height 74
click at [1343, 564] on button "Review & Confirm" at bounding box center [1290, 558] width 329 height 28
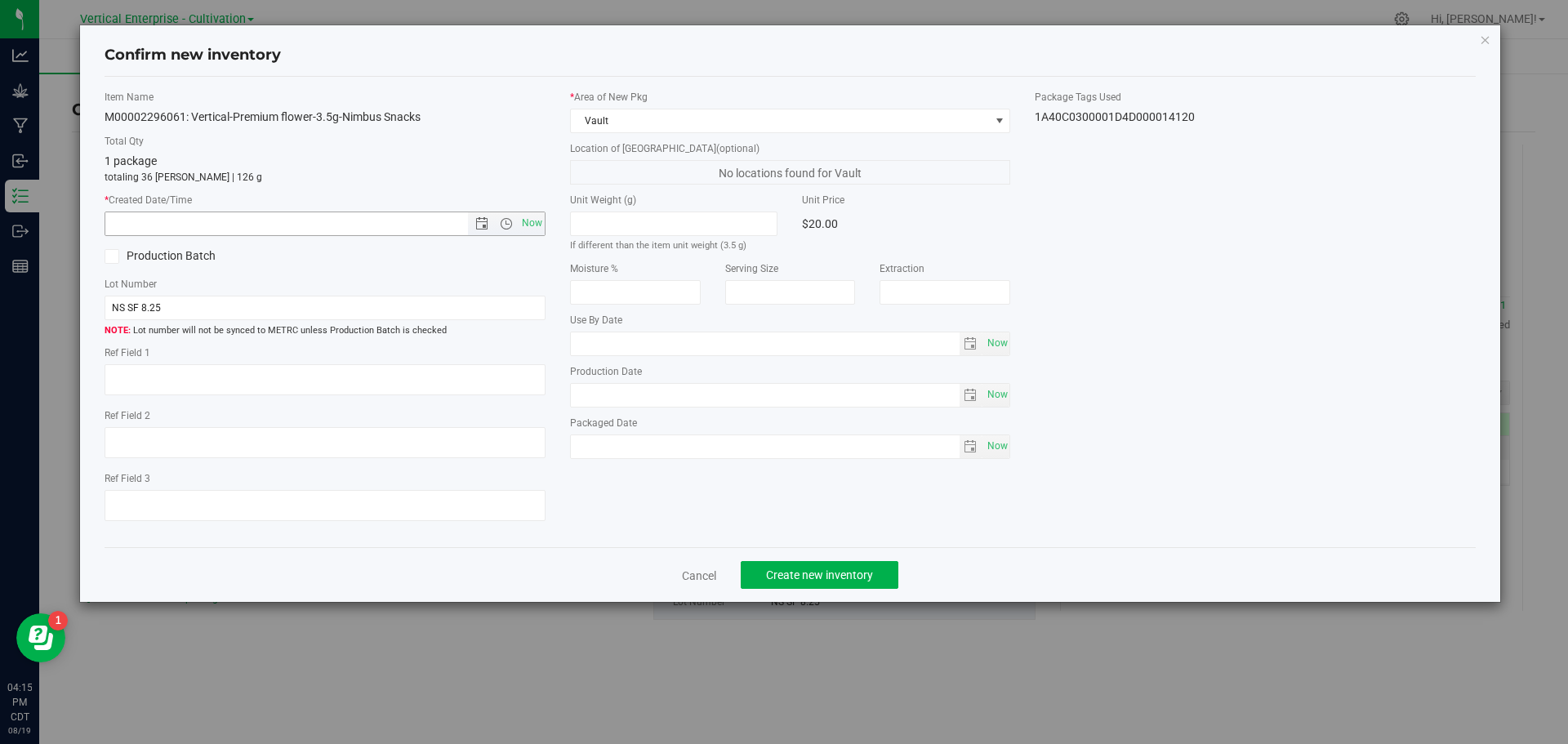
click at [521, 217] on span "Now" at bounding box center [532, 223] width 28 height 24
type input "[DATE] 4:15 PM"
click at [880, 583] on button "Create new inventory" at bounding box center [820, 575] width 158 height 28
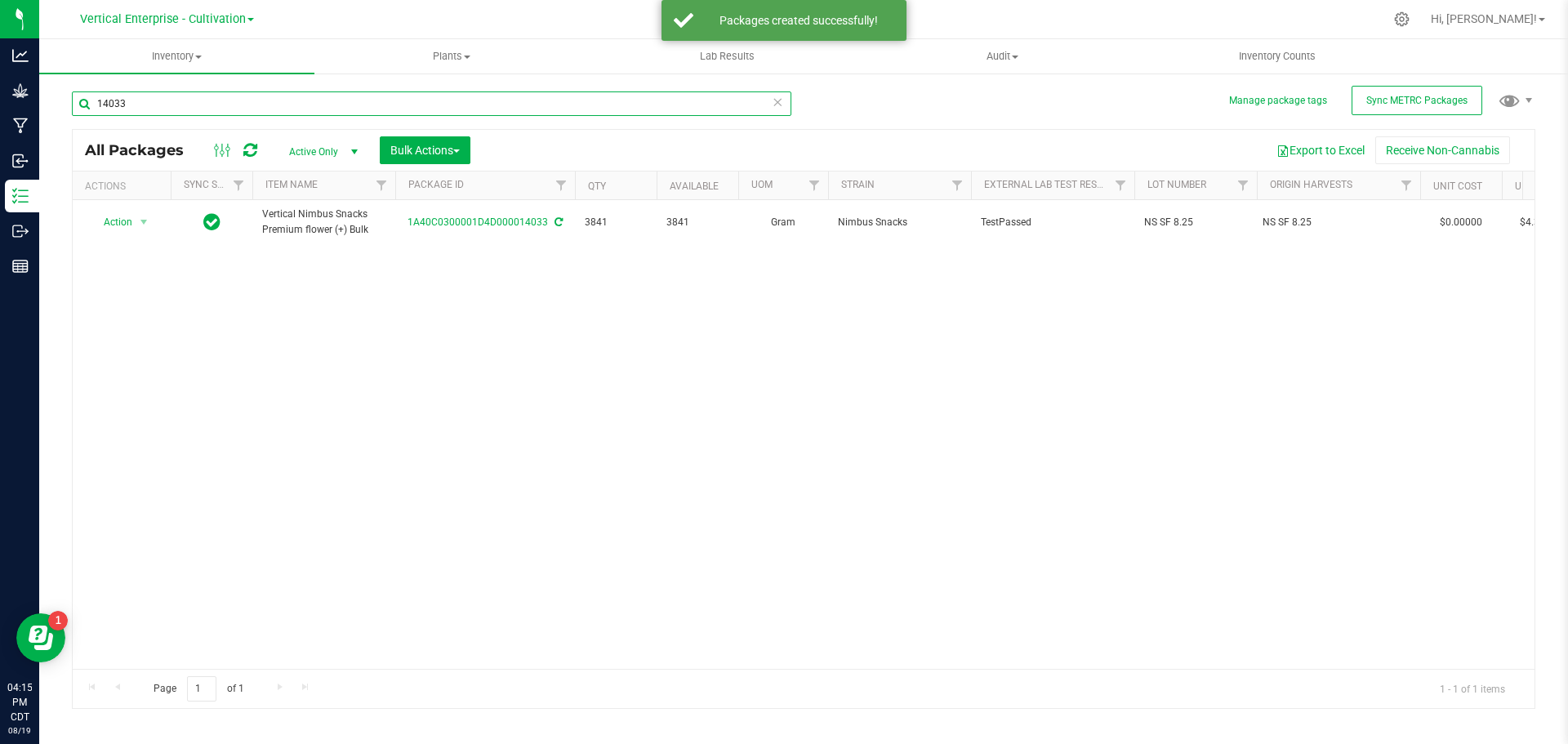
drag, startPoint x: 209, startPoint y: 100, endPoint x: 79, endPoint y: 109, distance: 130.3
click at [79, 109] on input "14033" at bounding box center [432, 103] width 720 height 25
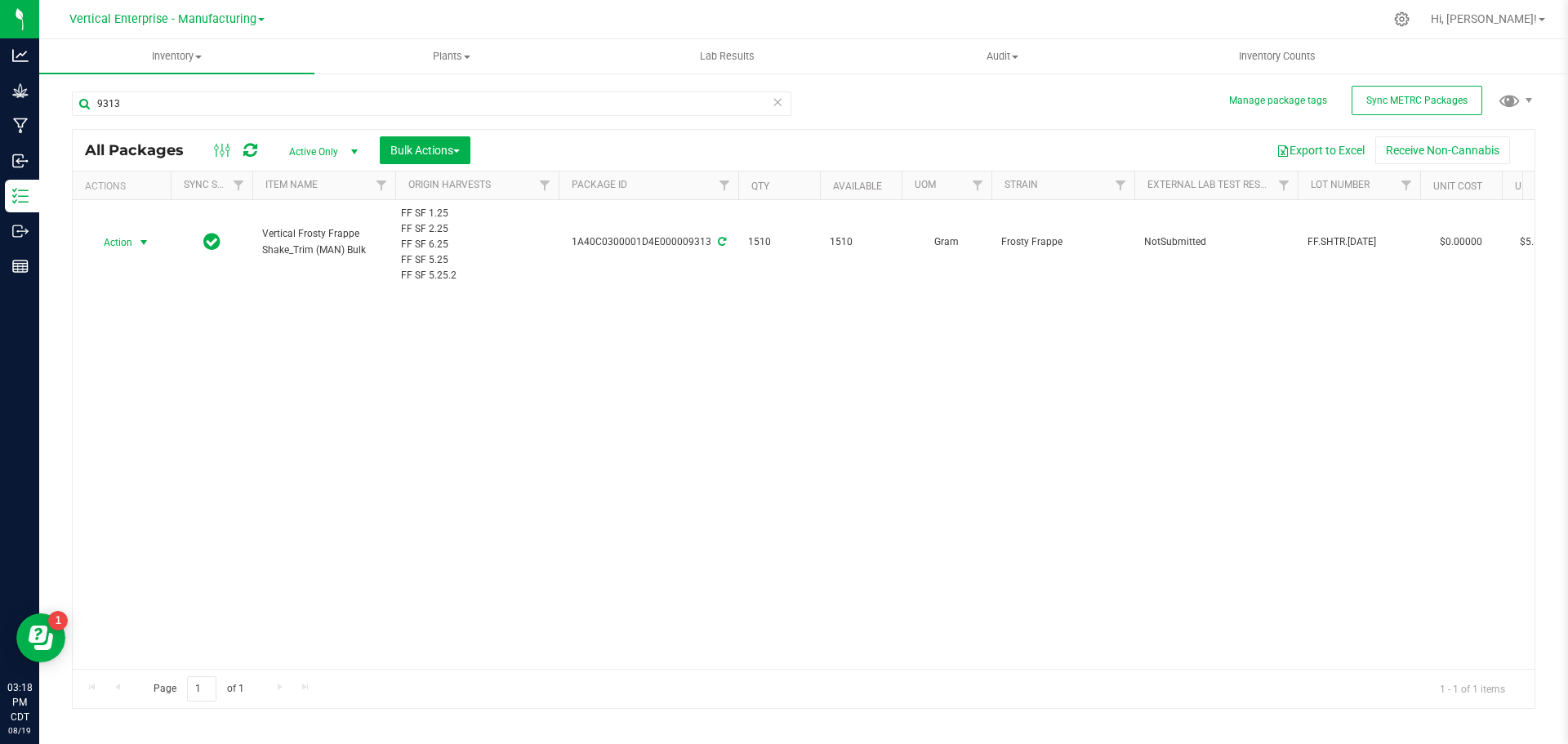
type input "9313"
click at [107, 246] on span "Action" at bounding box center [111, 242] width 44 height 23
click at [114, 291] on li "Create package" at bounding box center [140, 294] width 102 height 25
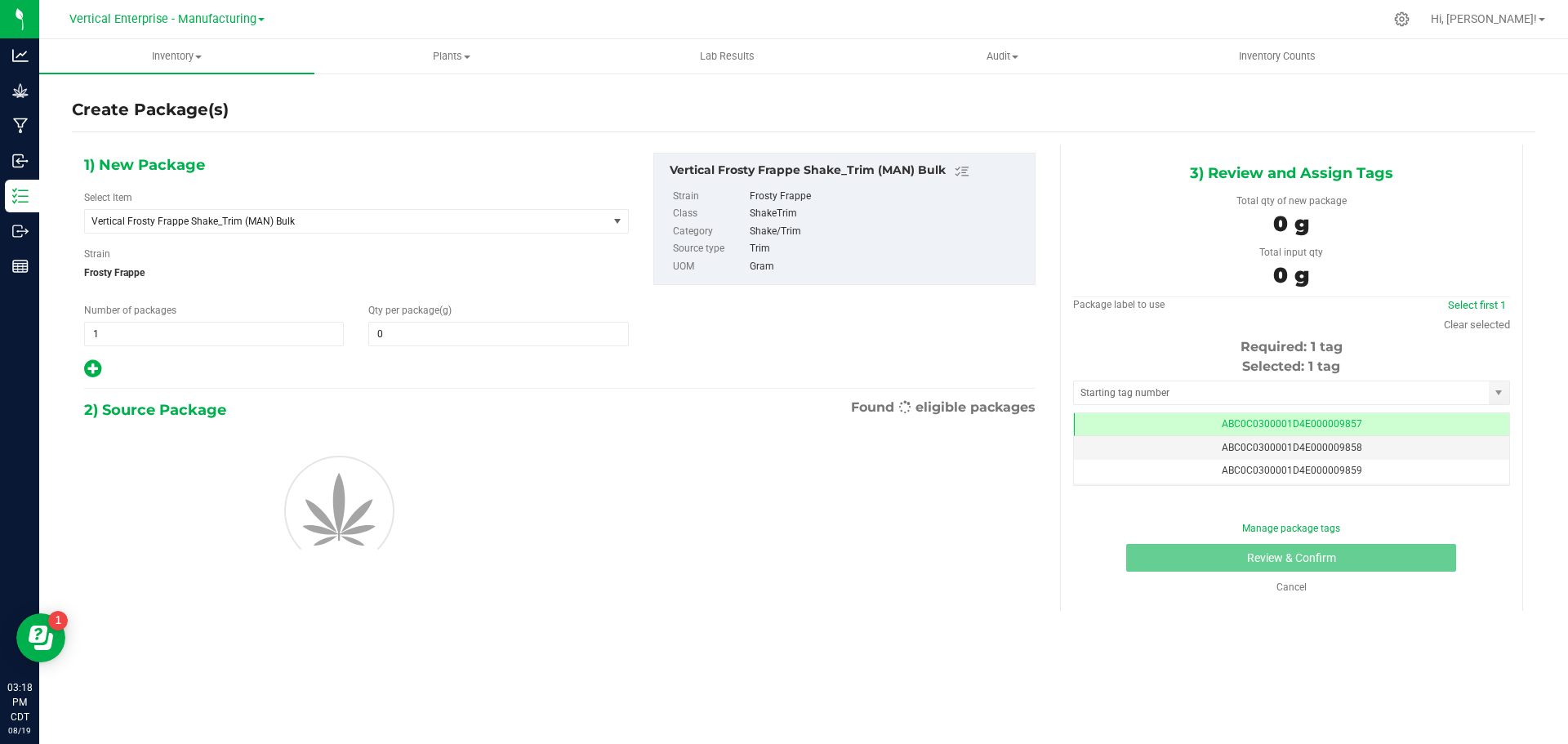
type input "0.0000"
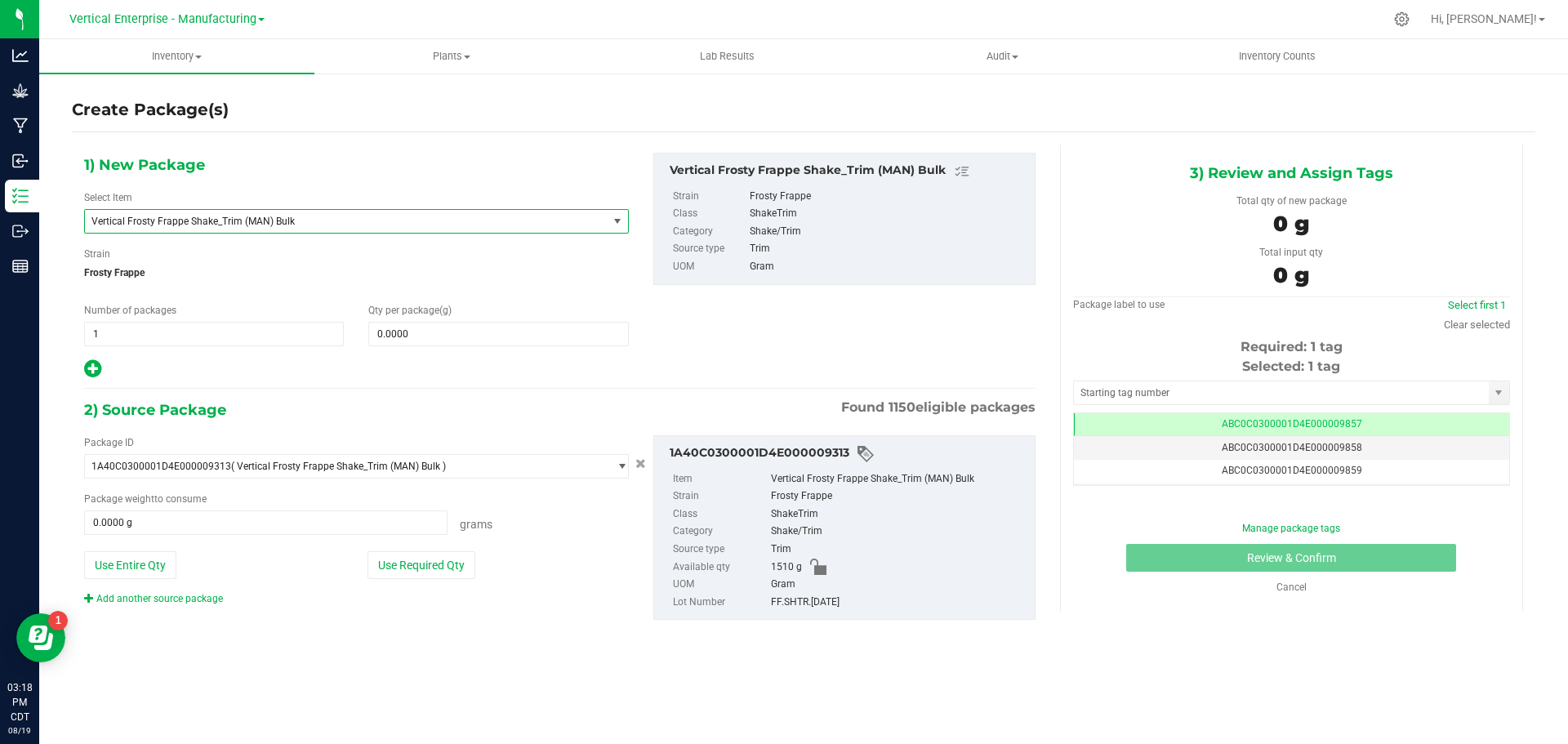
click at [260, 230] on span "Vertical Frosty Frappe Shake_Trim (MAN) Bulk" at bounding box center [346, 221] width 522 height 23
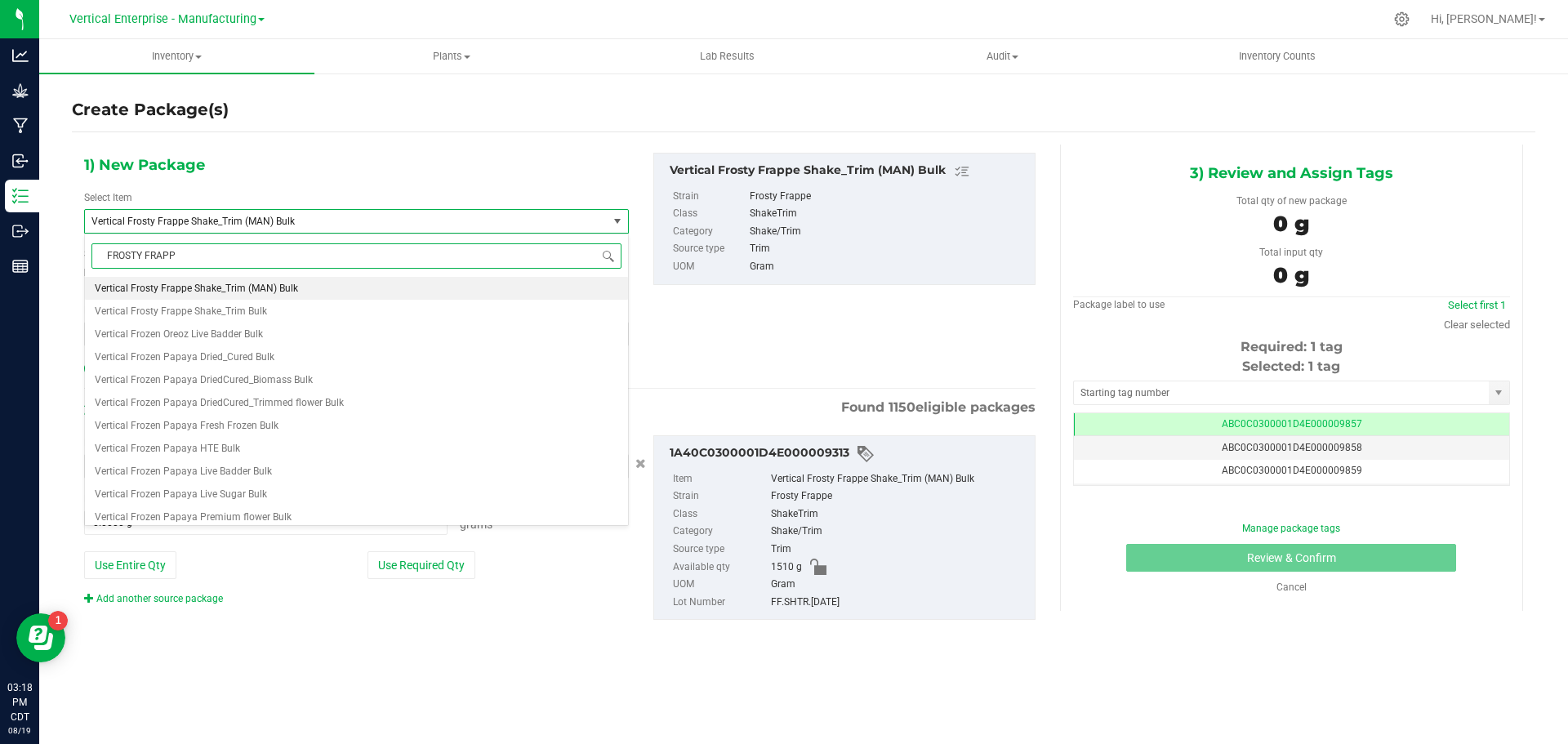
type input "FROSTY FRAPPE"
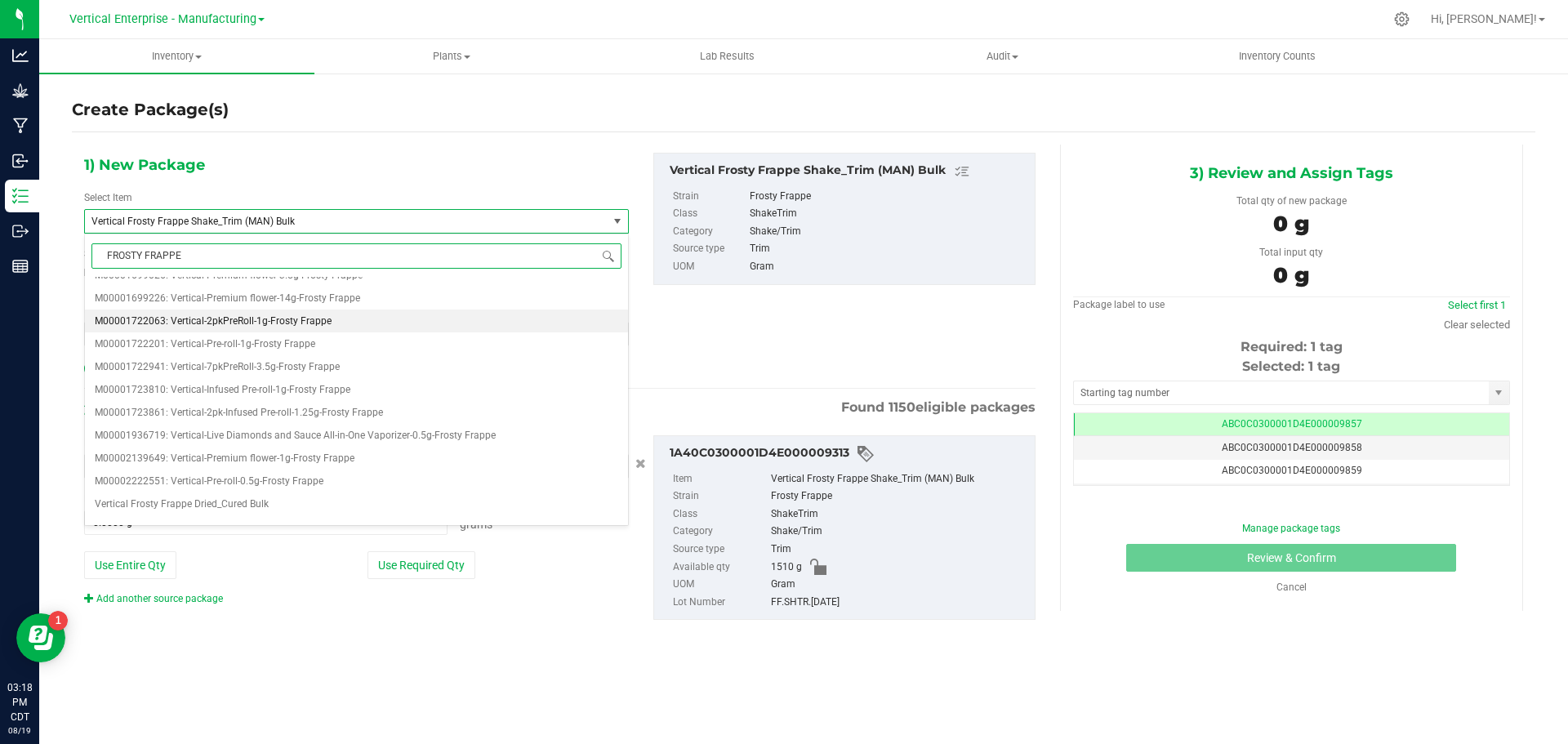
click at [280, 324] on span "M00001722063: Vertical-2pkPreRoll-1g-Frosty Frappe" at bounding box center [213, 321] width 237 height 11
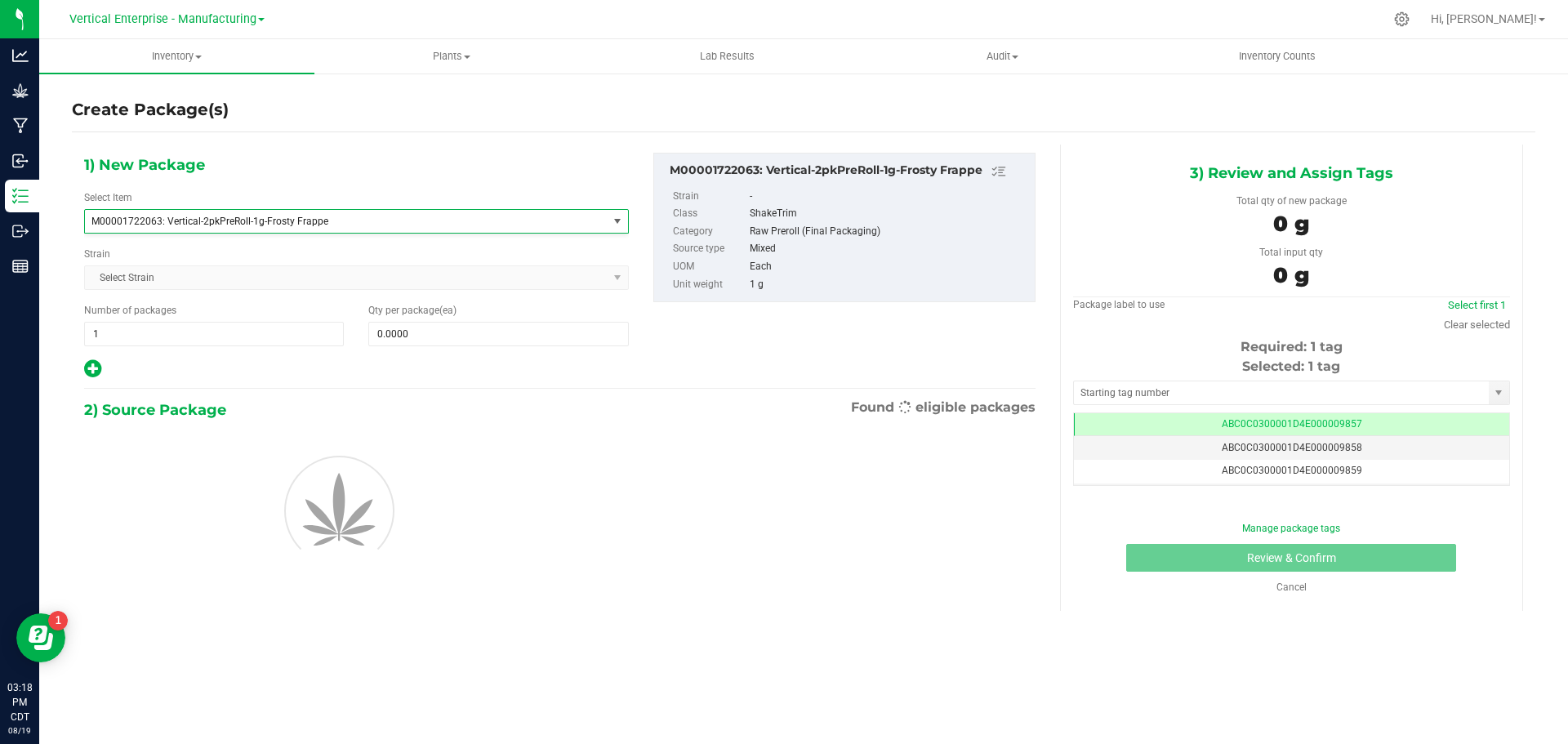
type input "0"
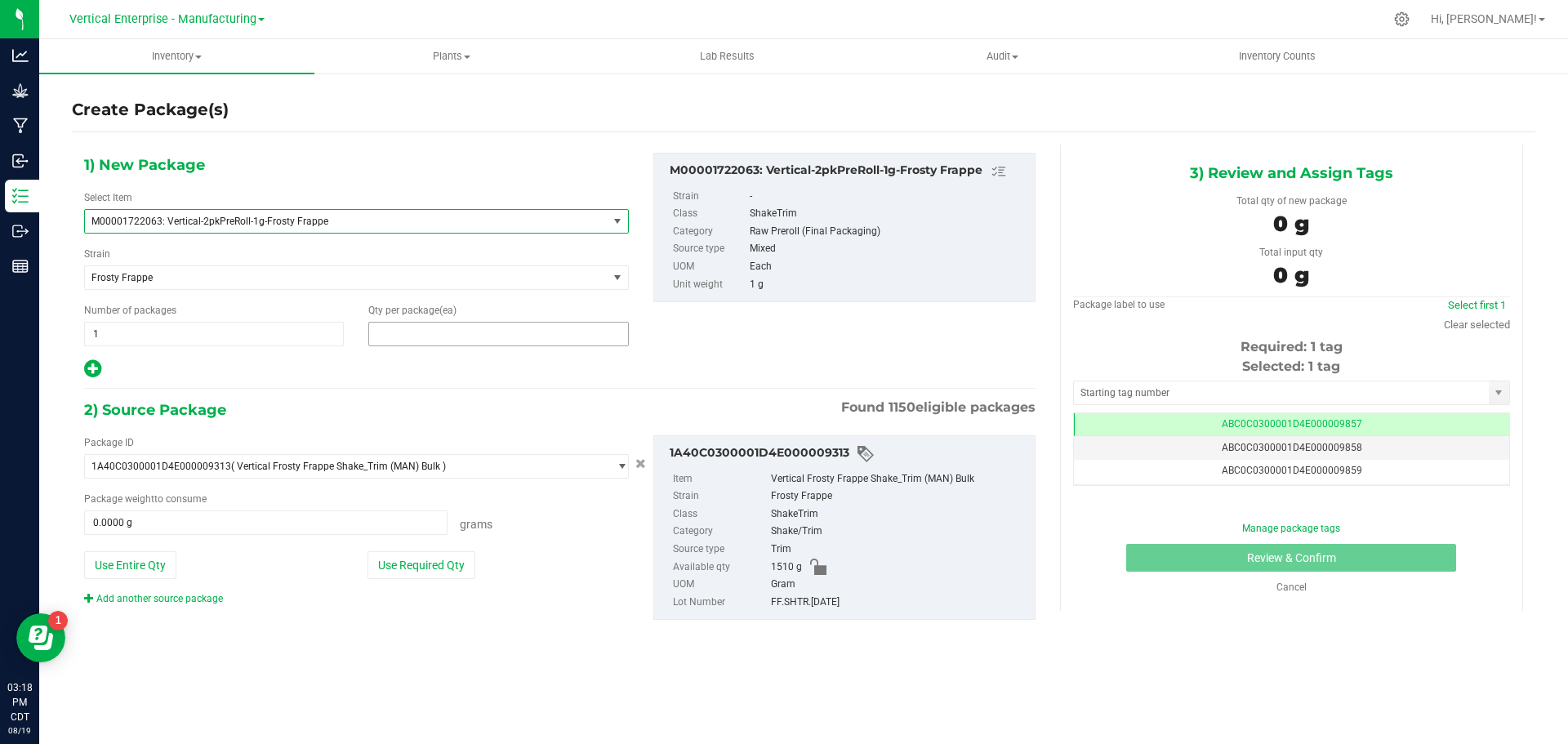
click at [470, 330] on span at bounding box center [497, 334] width 259 height 25
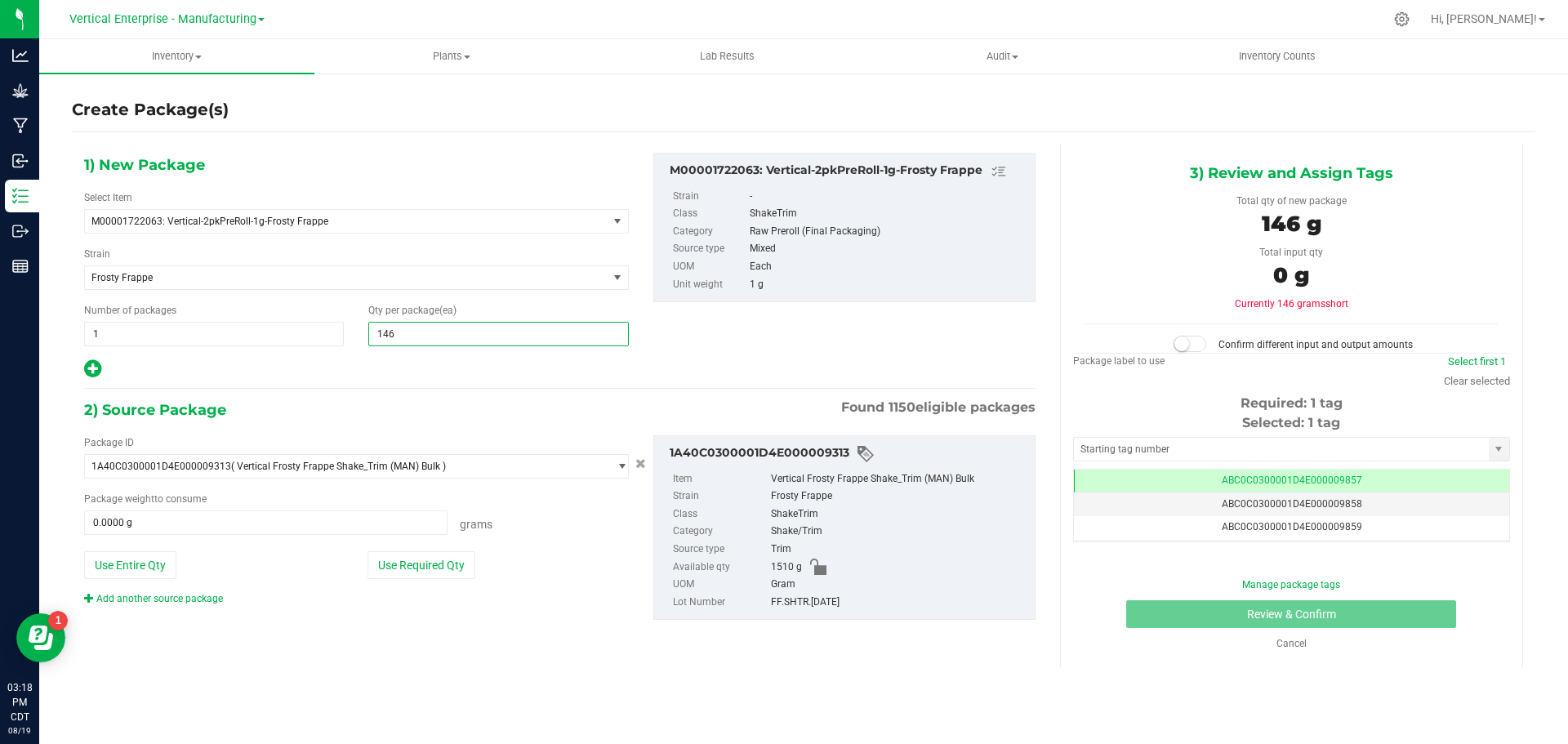
type input "1466"
type input "1,466"
click at [158, 559] on button "Use Entire Qty" at bounding box center [130, 565] width 92 height 28
type input "1510.0000 g"
click at [1182, 340] on small at bounding box center [1181, 344] width 15 height 15
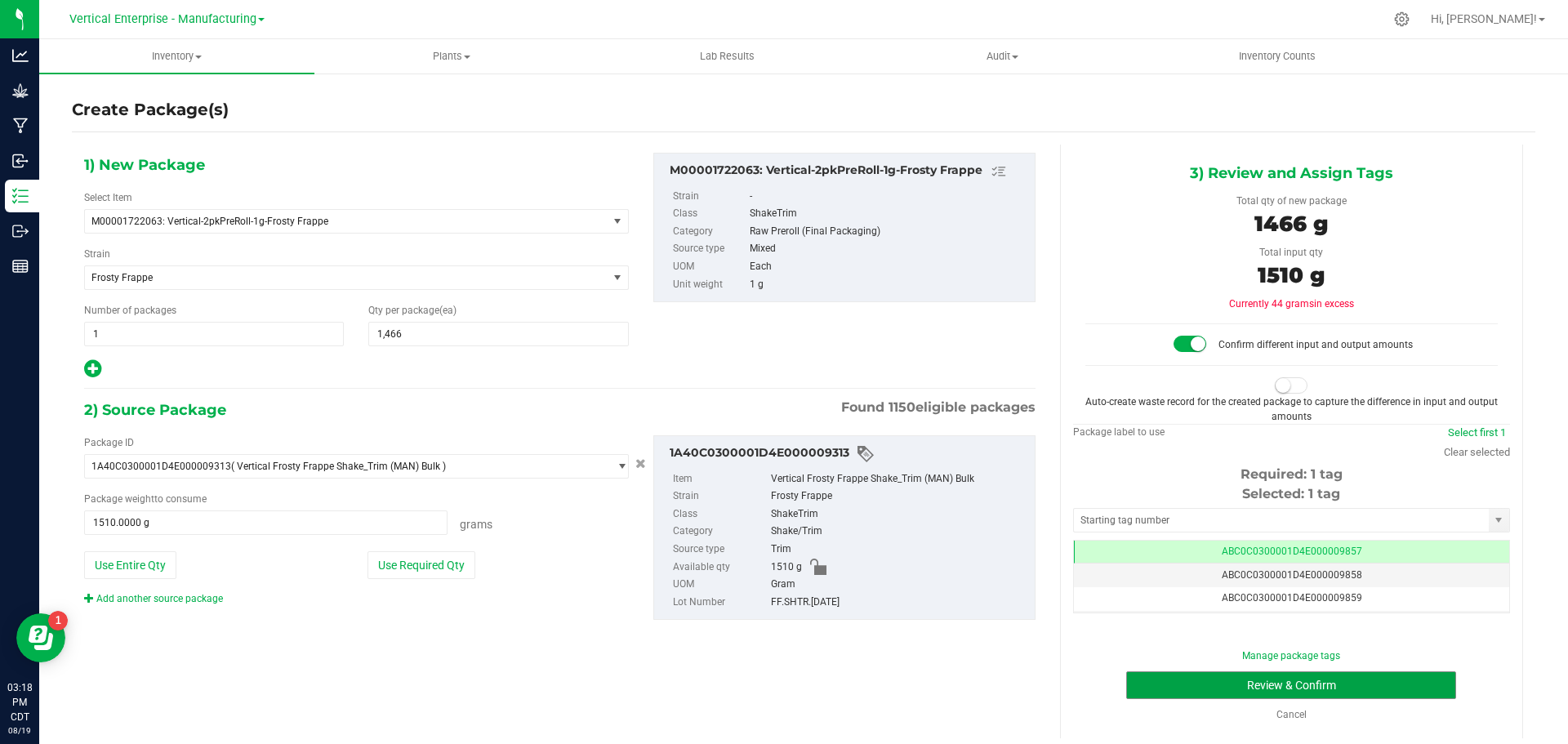
click at [1346, 678] on button "Review & Confirm" at bounding box center [1290, 685] width 329 height 28
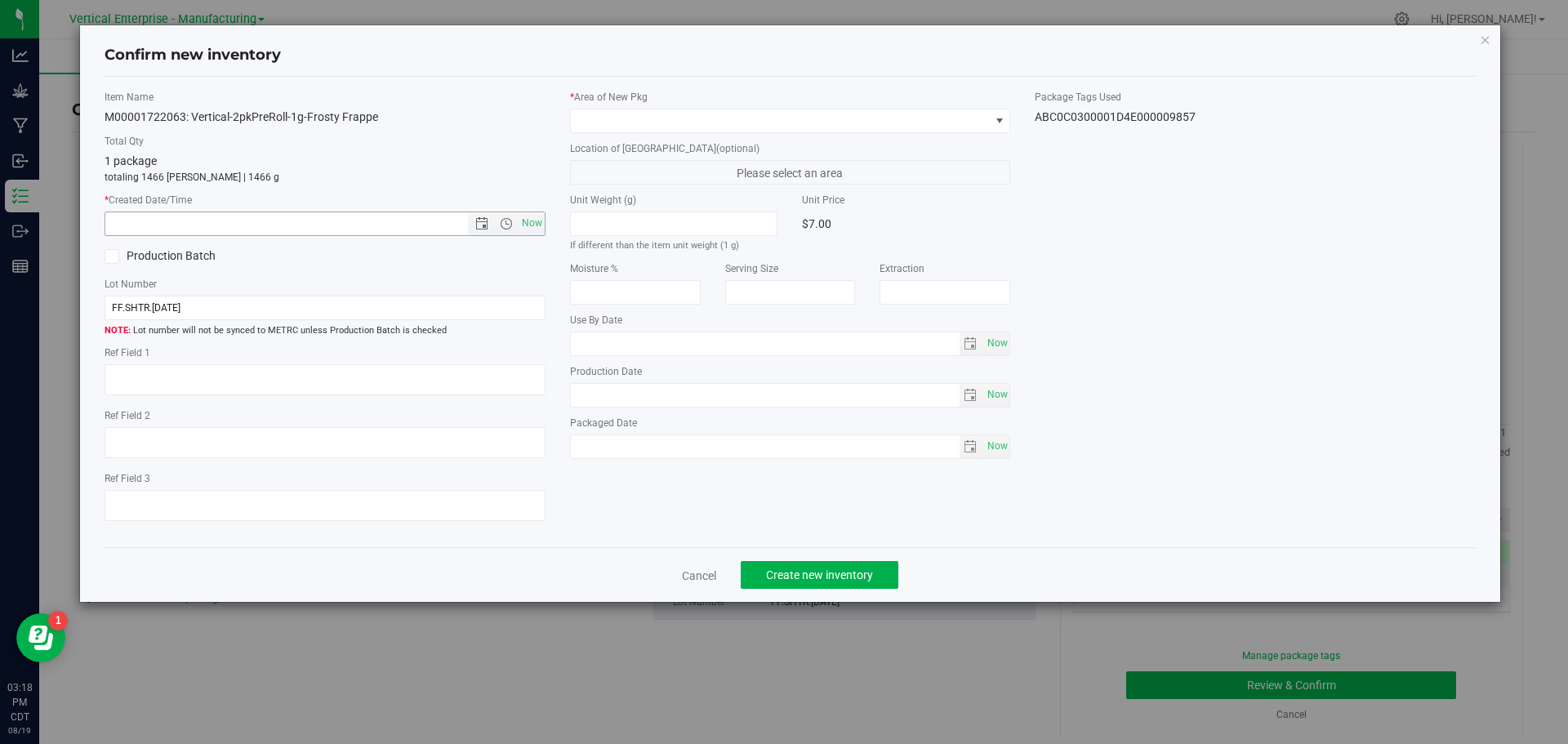
click at [537, 234] on span "Now" at bounding box center [532, 223] width 28 height 24
type input "8/19/2025 3:18 PM"
click at [143, 258] on label "Production Batch" at bounding box center [209, 256] width 209 height 18
click at [0, 0] on input "Production Batch" at bounding box center [0, 0] width 0 height 0
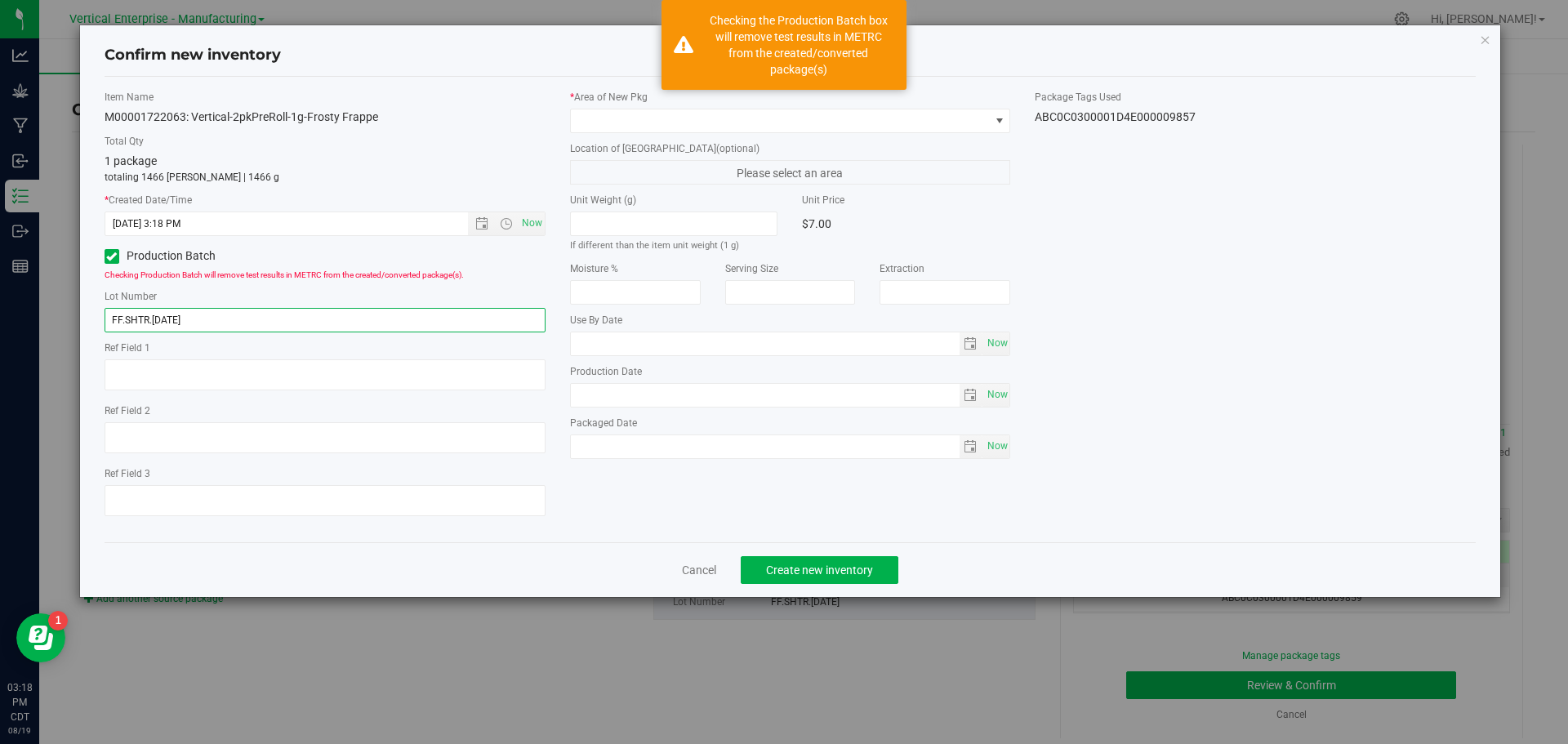
click at [209, 327] on input "FF.SHTR.7.29.25" at bounding box center [325, 320] width 441 height 25
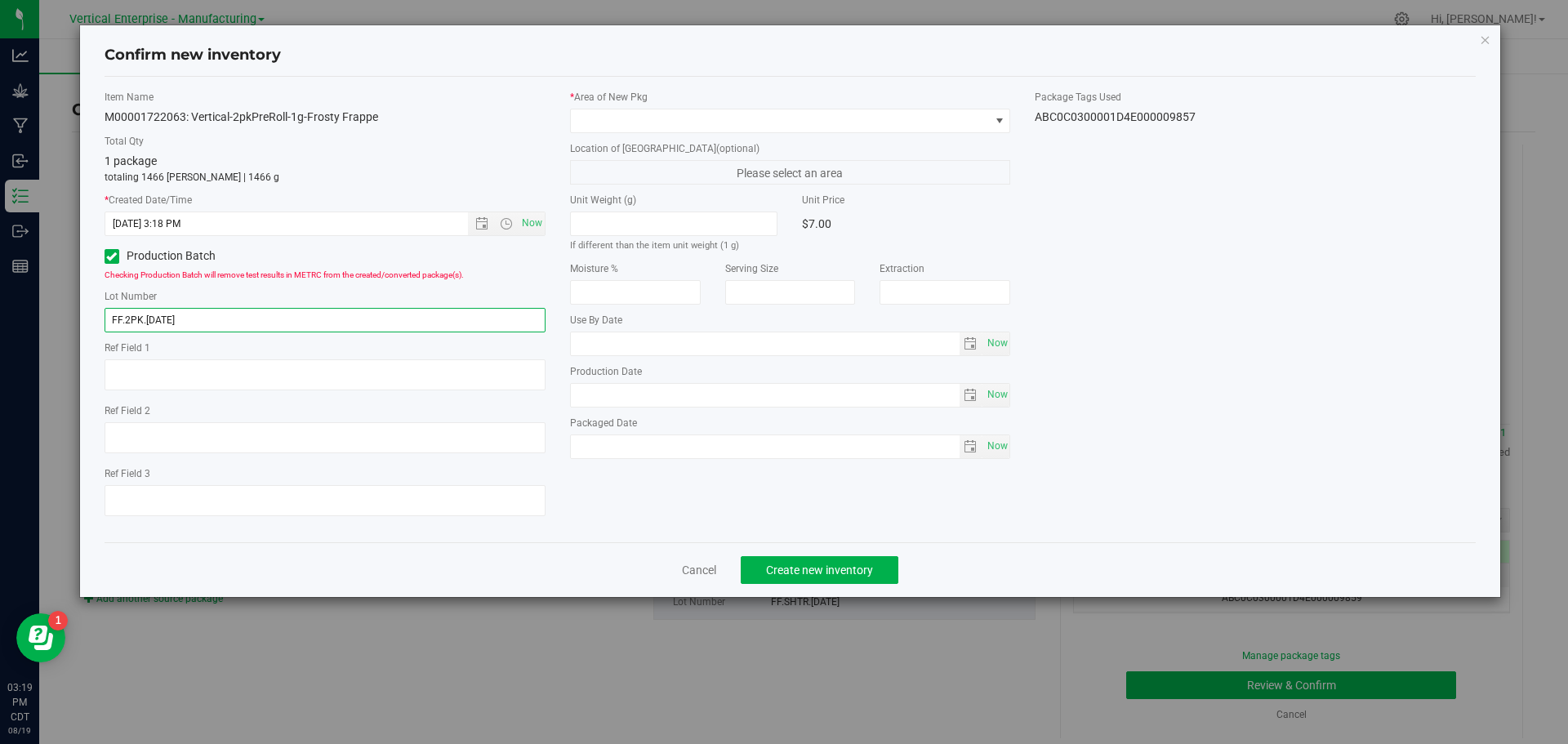
type input "FF.2PK.8.19.25"
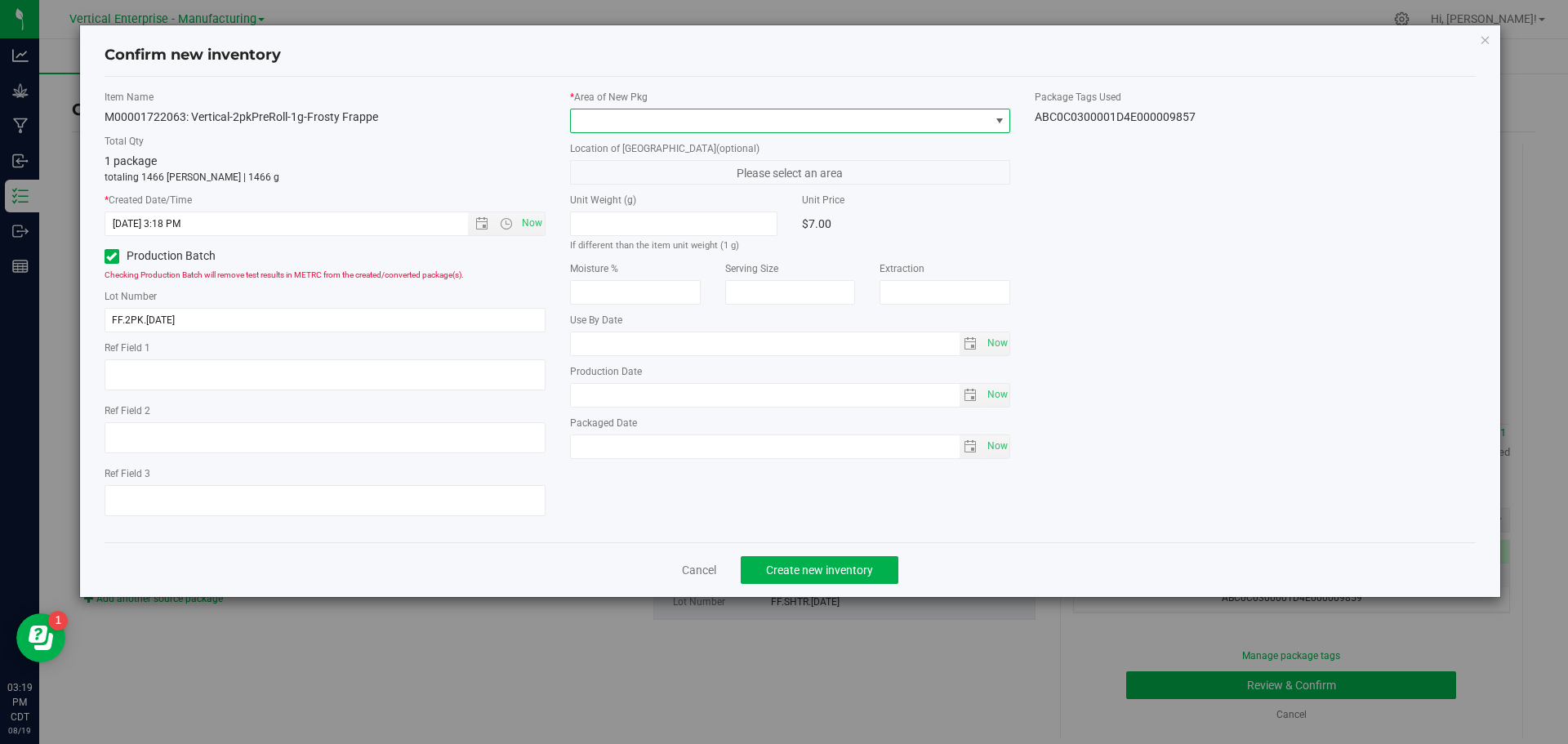
click at [627, 114] on span at bounding box center [780, 121] width 419 height 23
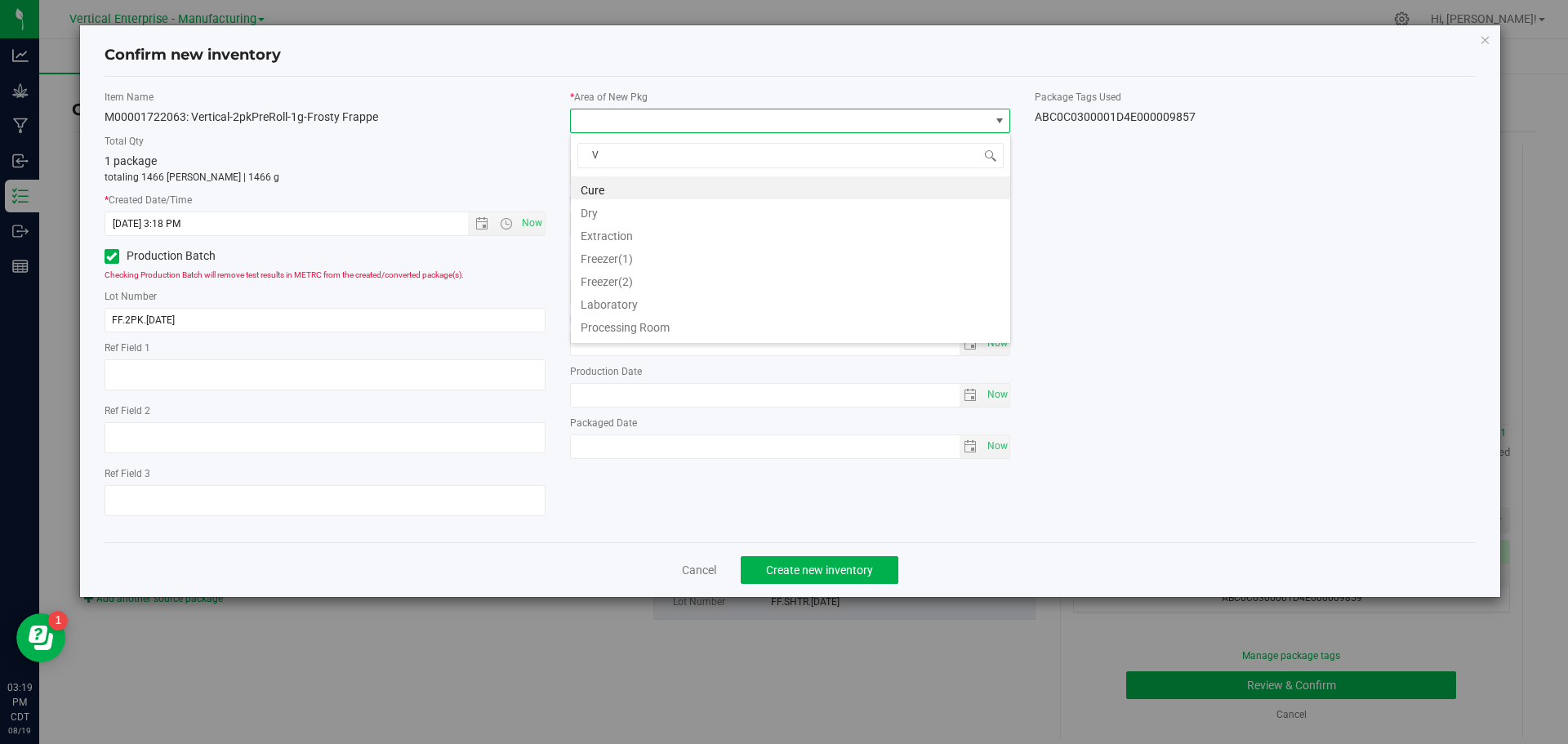
type input "VA"
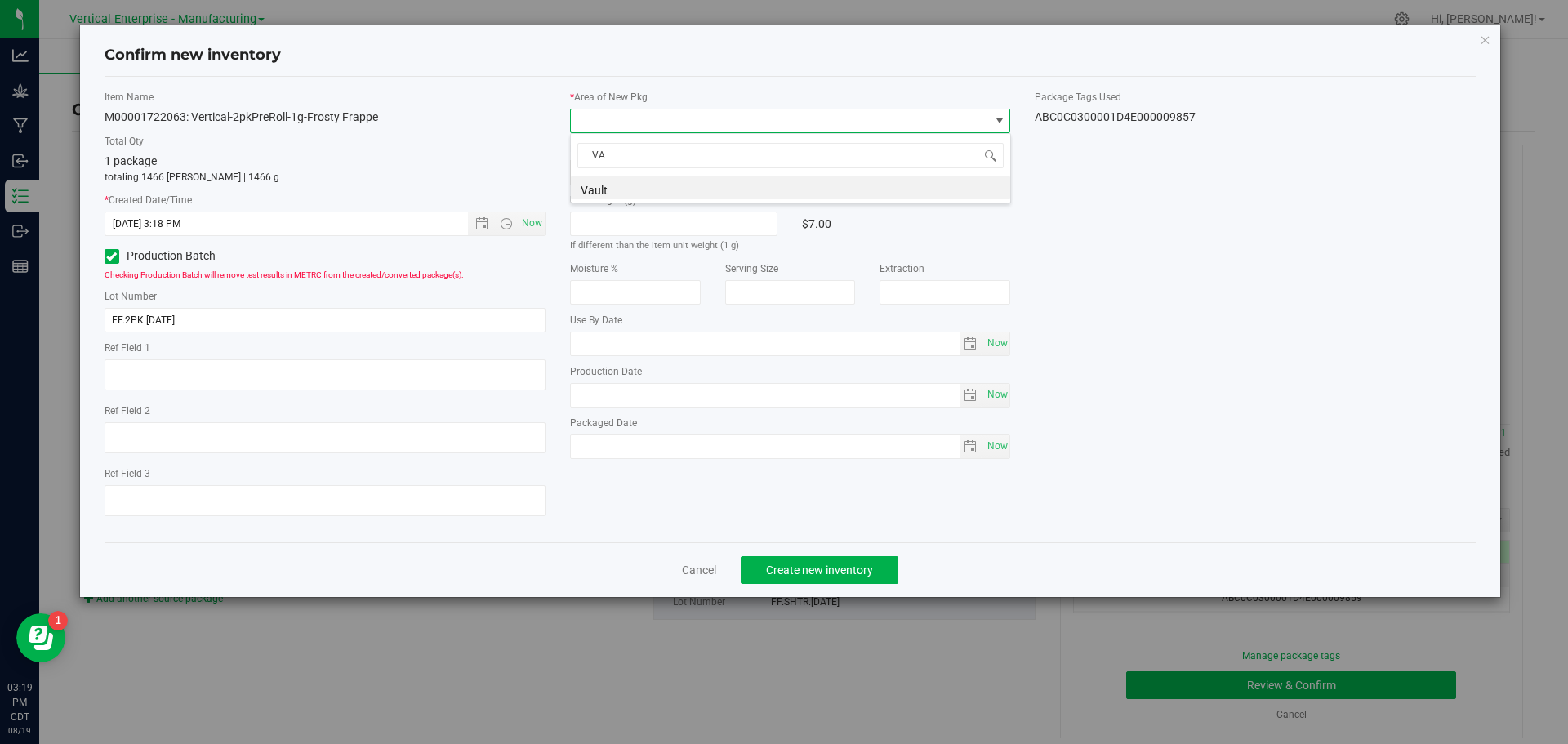
click at [632, 186] on li "Vault" at bounding box center [790, 187] width 439 height 23
click at [826, 585] on div "Cancel Create new inventory" at bounding box center [790, 570] width 1371 height 54
click at [810, 564] on span "Create new inventory" at bounding box center [820, 570] width 107 height 13
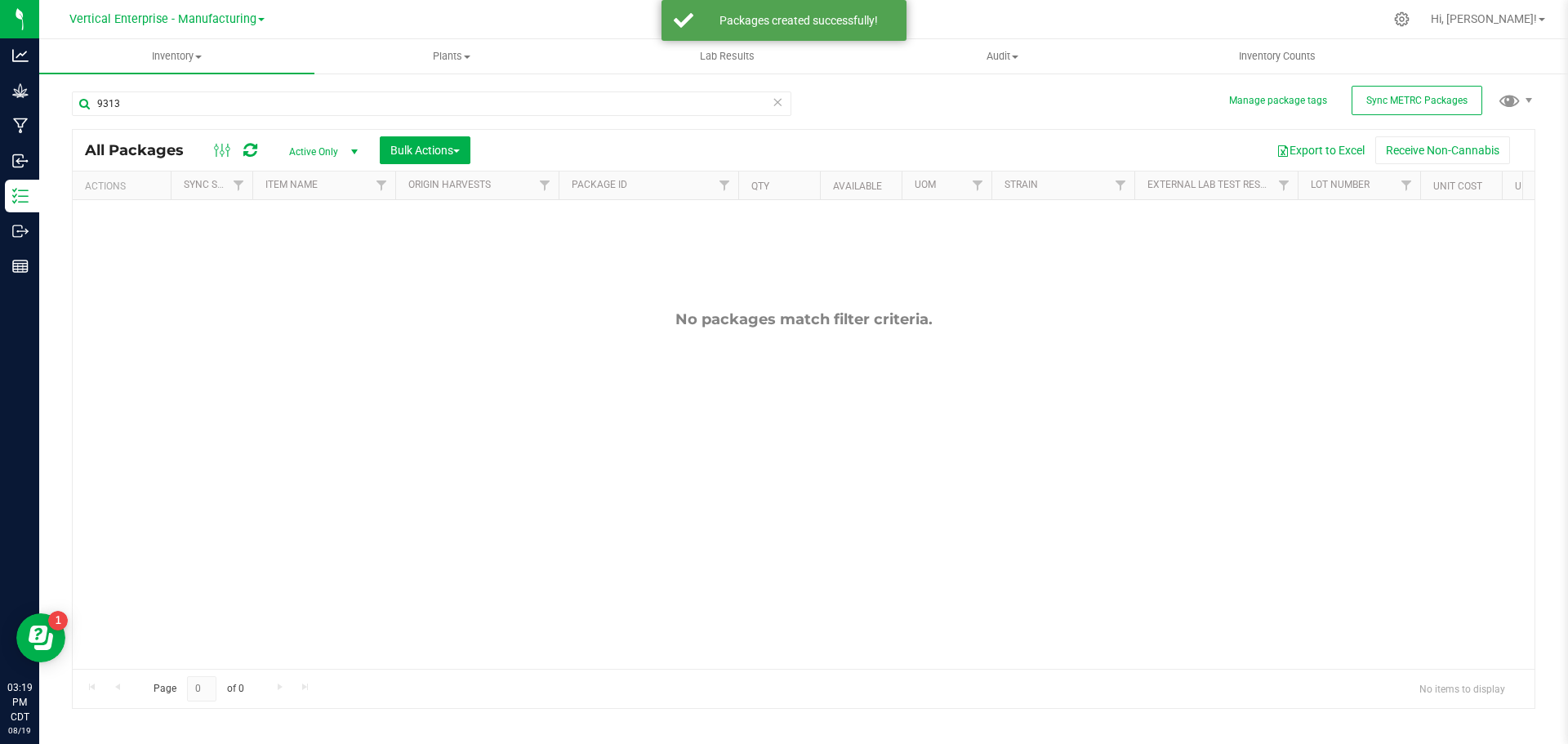
drag, startPoint x: 139, startPoint y: 88, endPoint x: 192, endPoint y: 111, distance: 57.8
click at [60, 88] on div "Manage package tags Sync METRC Packages 9313 All Packages Active Only Active On…" at bounding box center [803, 321] width 1528 height 498
drag, startPoint x: 105, startPoint y: 126, endPoint x: 82, endPoint y: 117, distance: 24.7
click at [82, 117] on div "9313" at bounding box center [432, 110] width 720 height 38
click at [45, 103] on div "Manage package tags Sync METRC Packages 9313 All Packages Active Only Active On…" at bounding box center [803, 321] width 1528 height 498
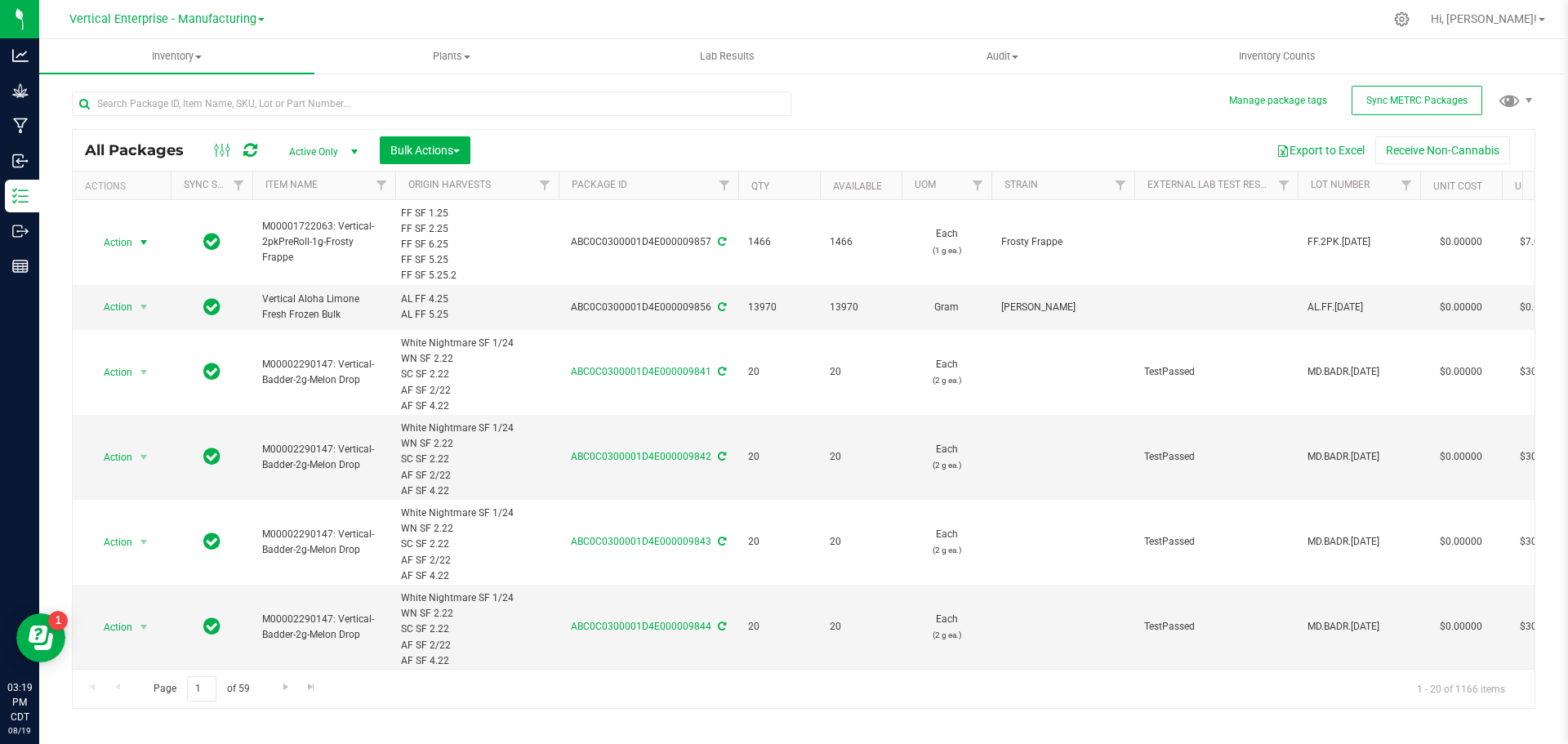
click at [121, 245] on span "Action" at bounding box center [111, 242] width 44 height 23
click at [122, 382] on li "Lock package" at bounding box center [140, 391] width 102 height 25
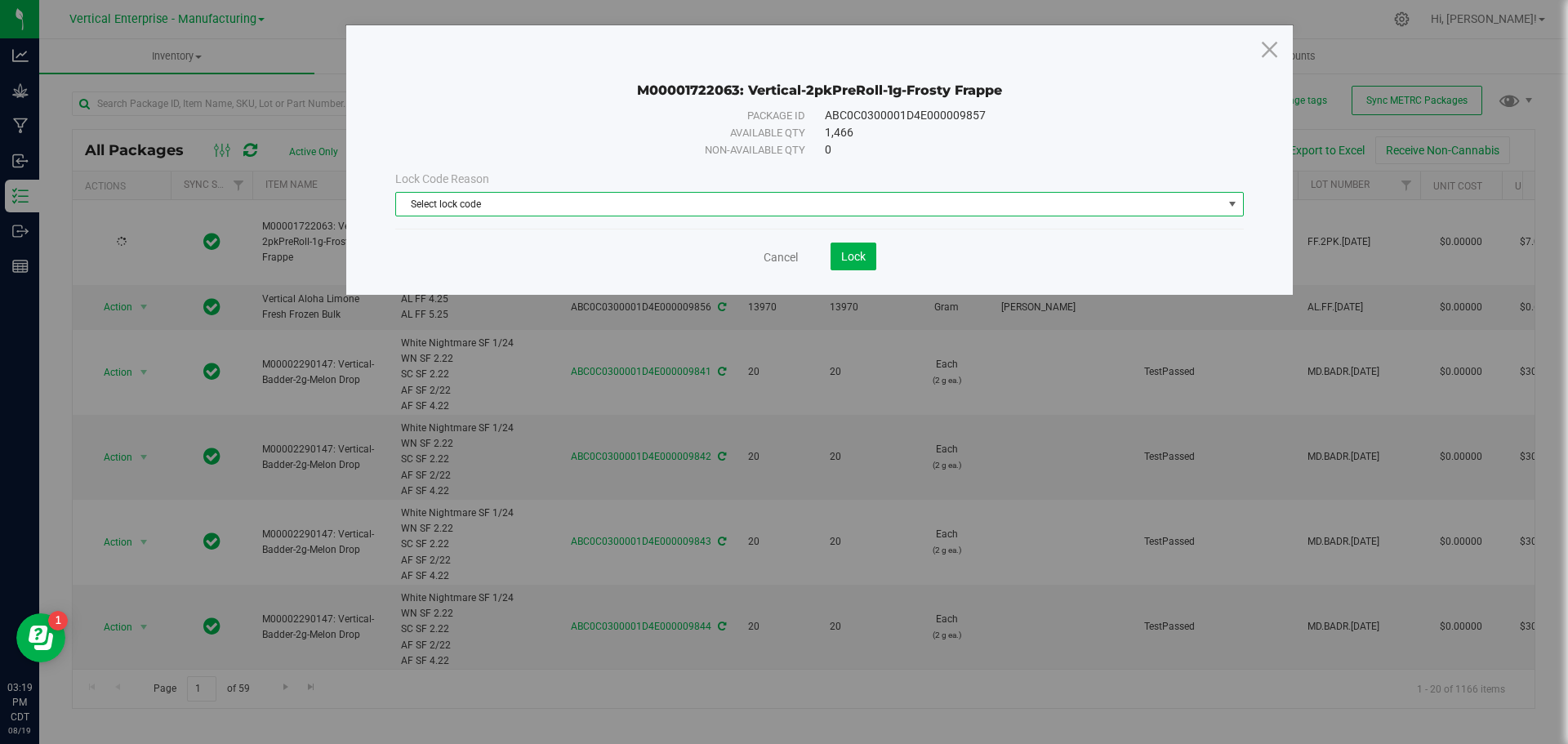
click at [784, 208] on span "Select lock code" at bounding box center [808, 204] width 826 height 23
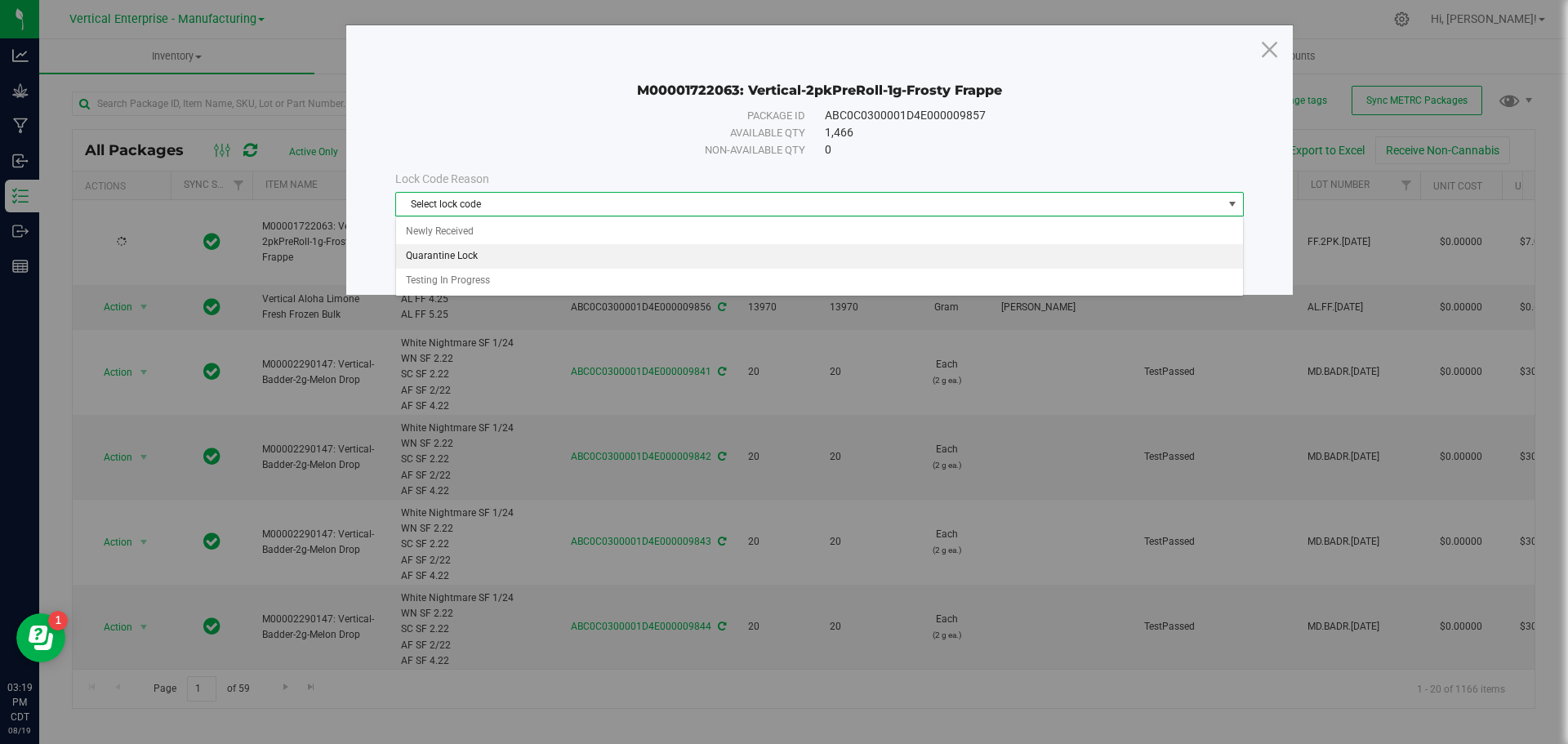
click at [484, 269] on li "Testing In Progress" at bounding box center [820, 281] width 847 height 25
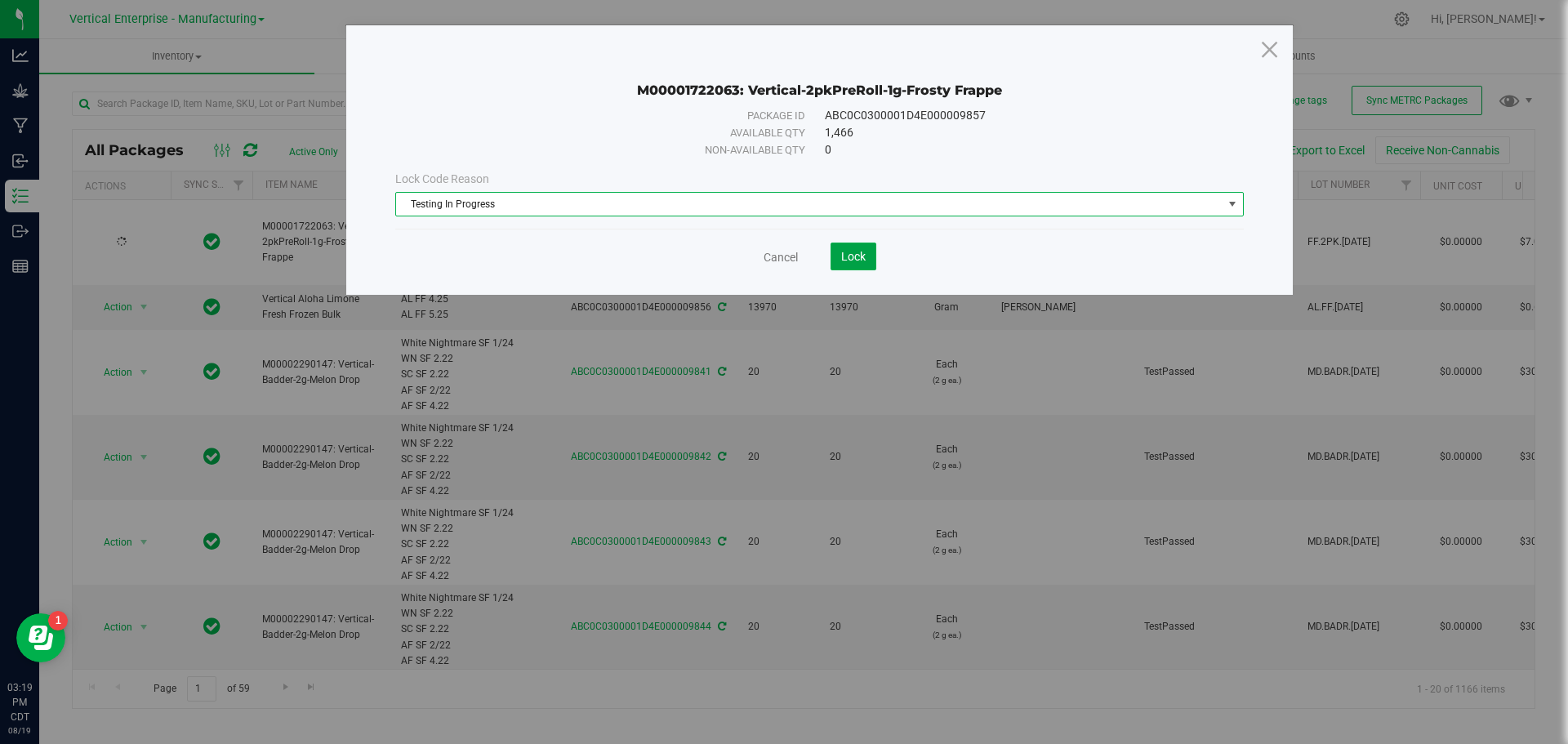
click at [847, 252] on span "Lock" at bounding box center [853, 257] width 25 height 13
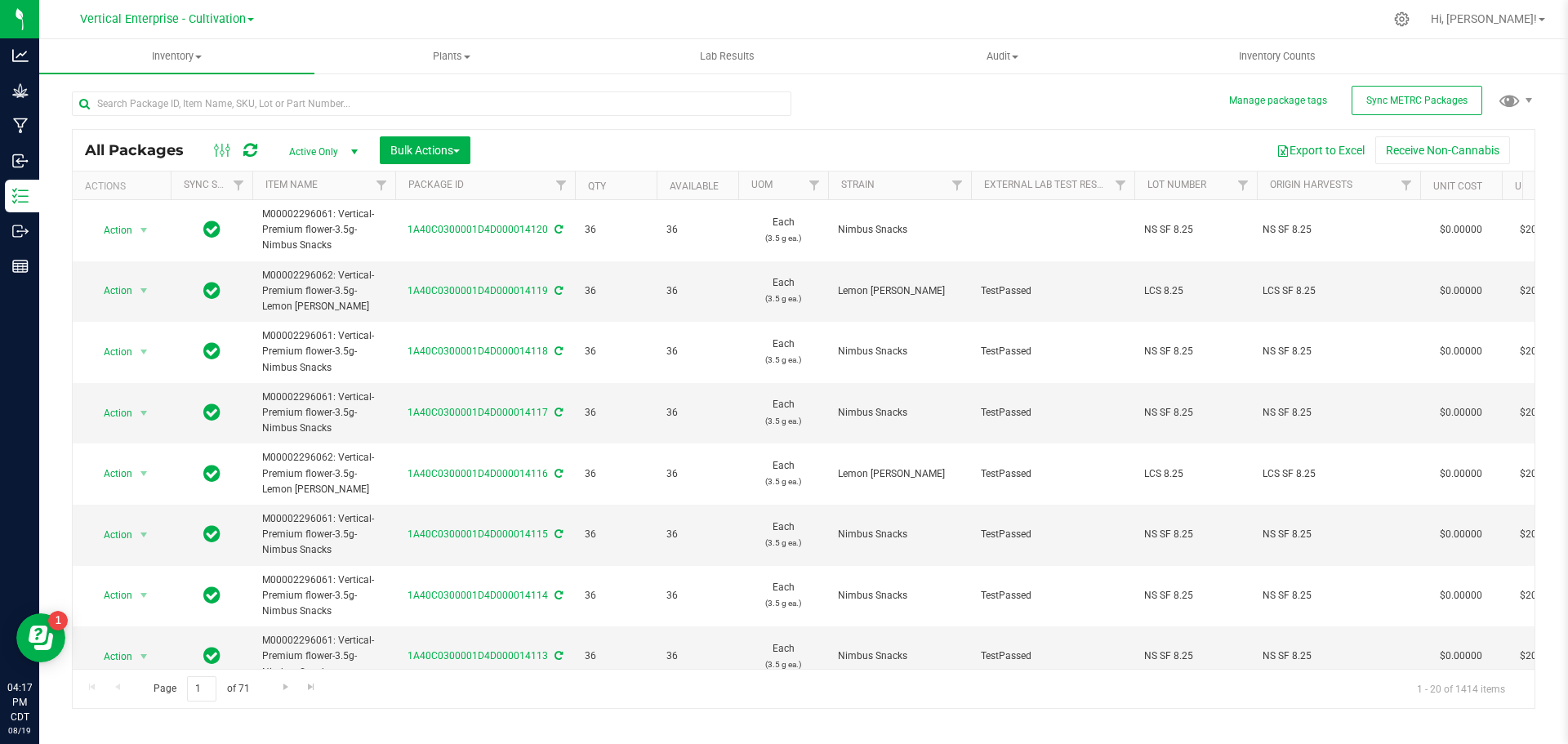
click at [1359, 74] on ul "Inventory All packages All inventory Waste log Create inventory Plants All plan…" at bounding box center [822, 56] width 1568 height 35
click at [1399, 95] on span "Sync METRC Packages" at bounding box center [1417, 101] width 102 height 11
click at [113, 102] on input "text" at bounding box center [432, 103] width 720 height 25
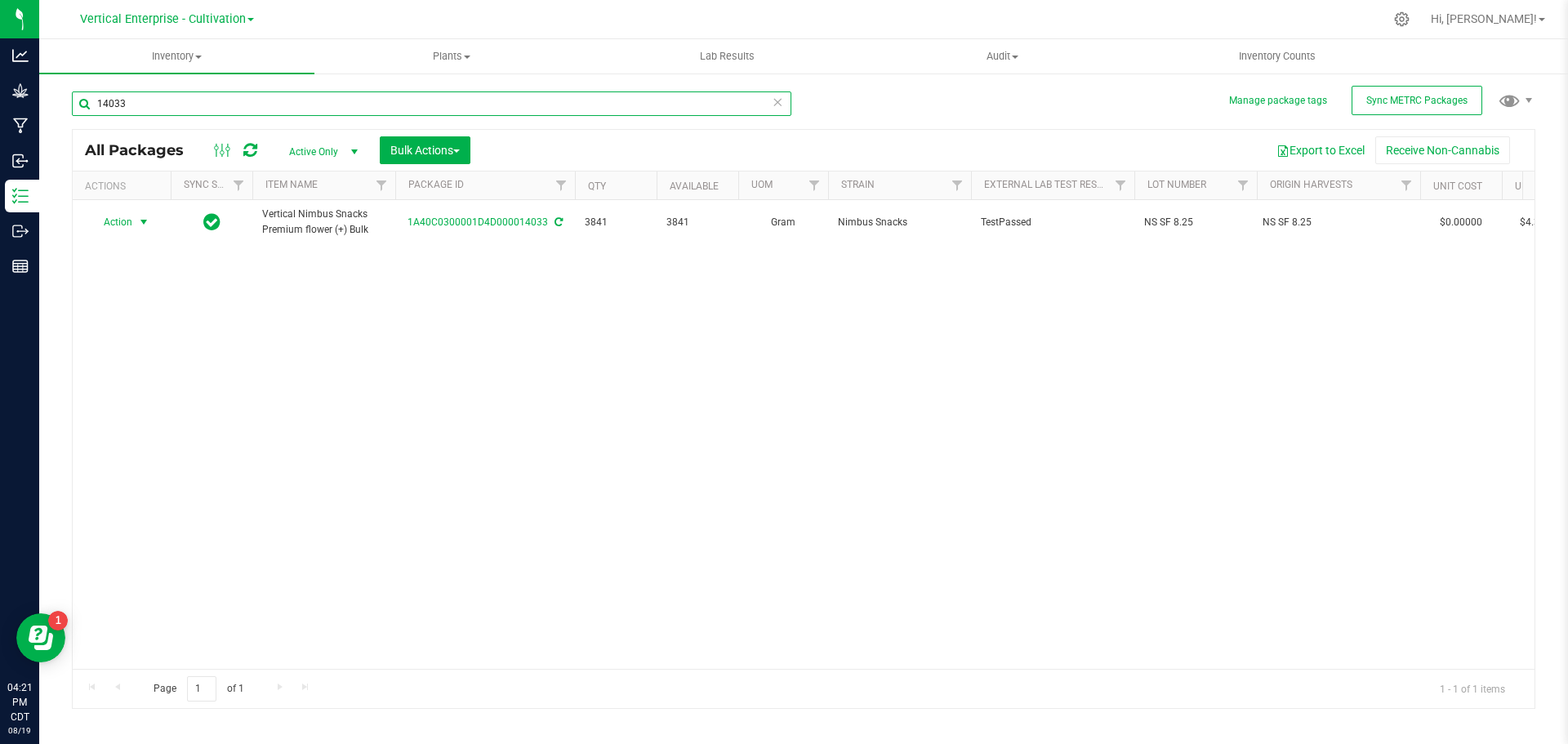
type input "14033"
click at [110, 226] on span "Action" at bounding box center [111, 222] width 44 height 23
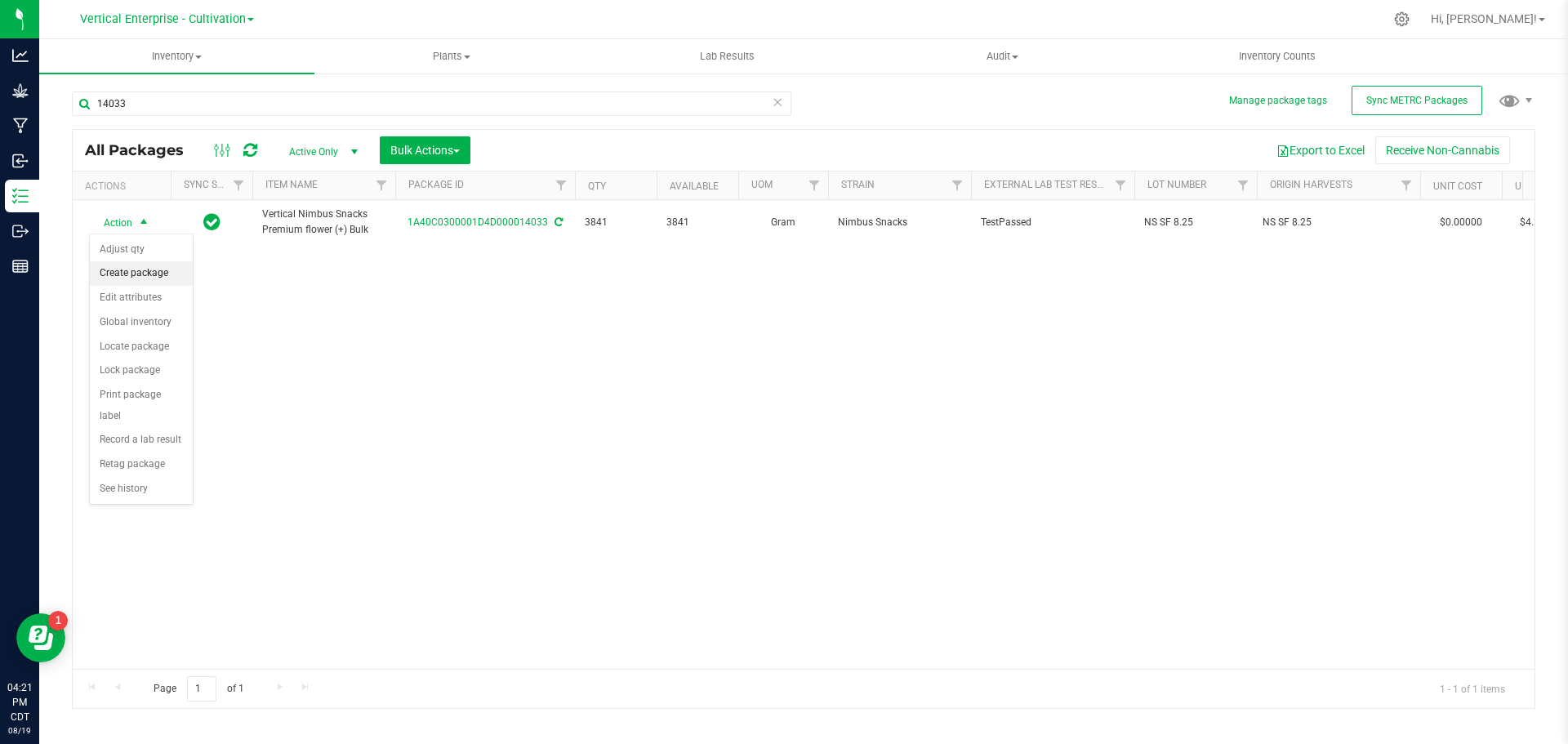
click at [144, 269] on li "Create package" at bounding box center [140, 273] width 102 height 25
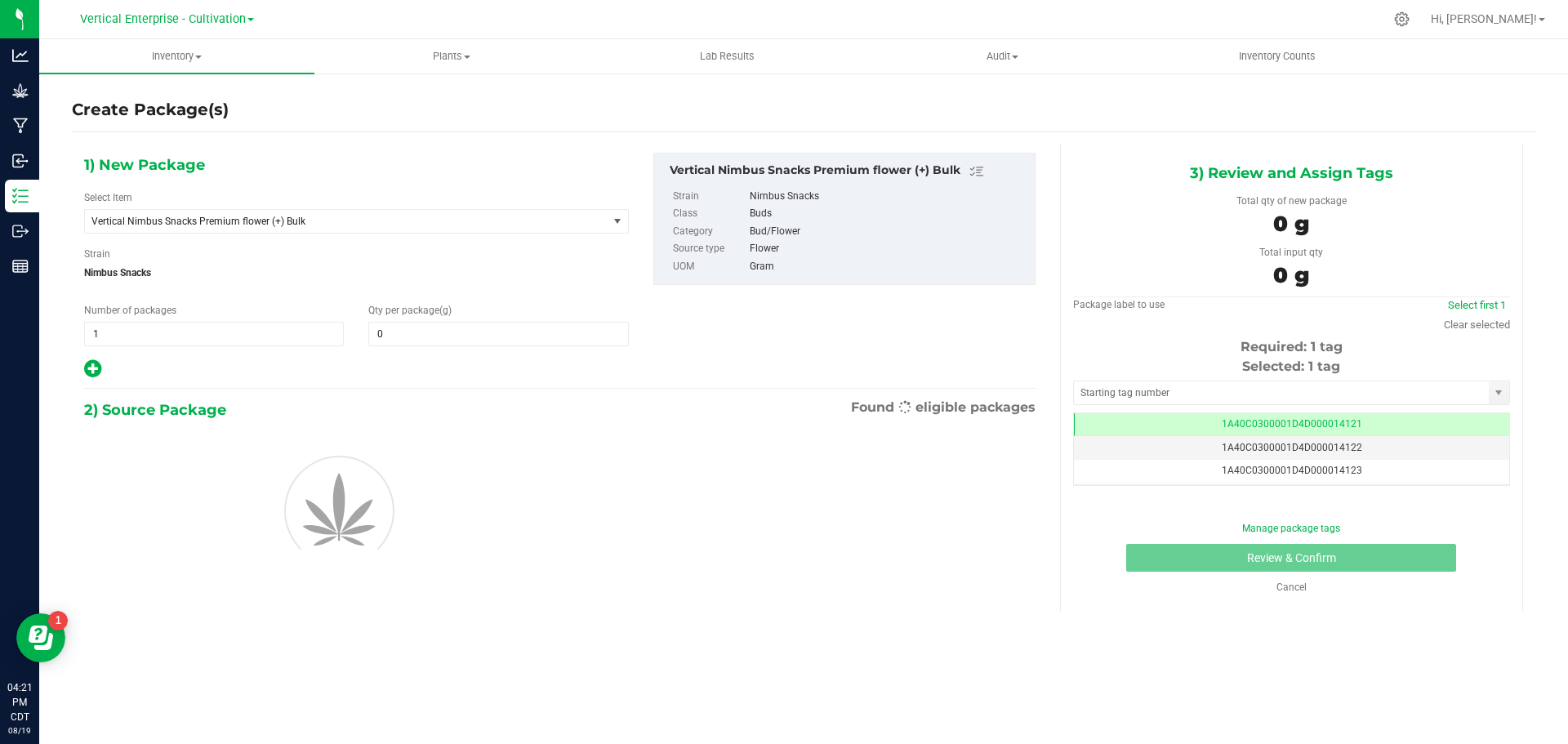
type input "0.0000"
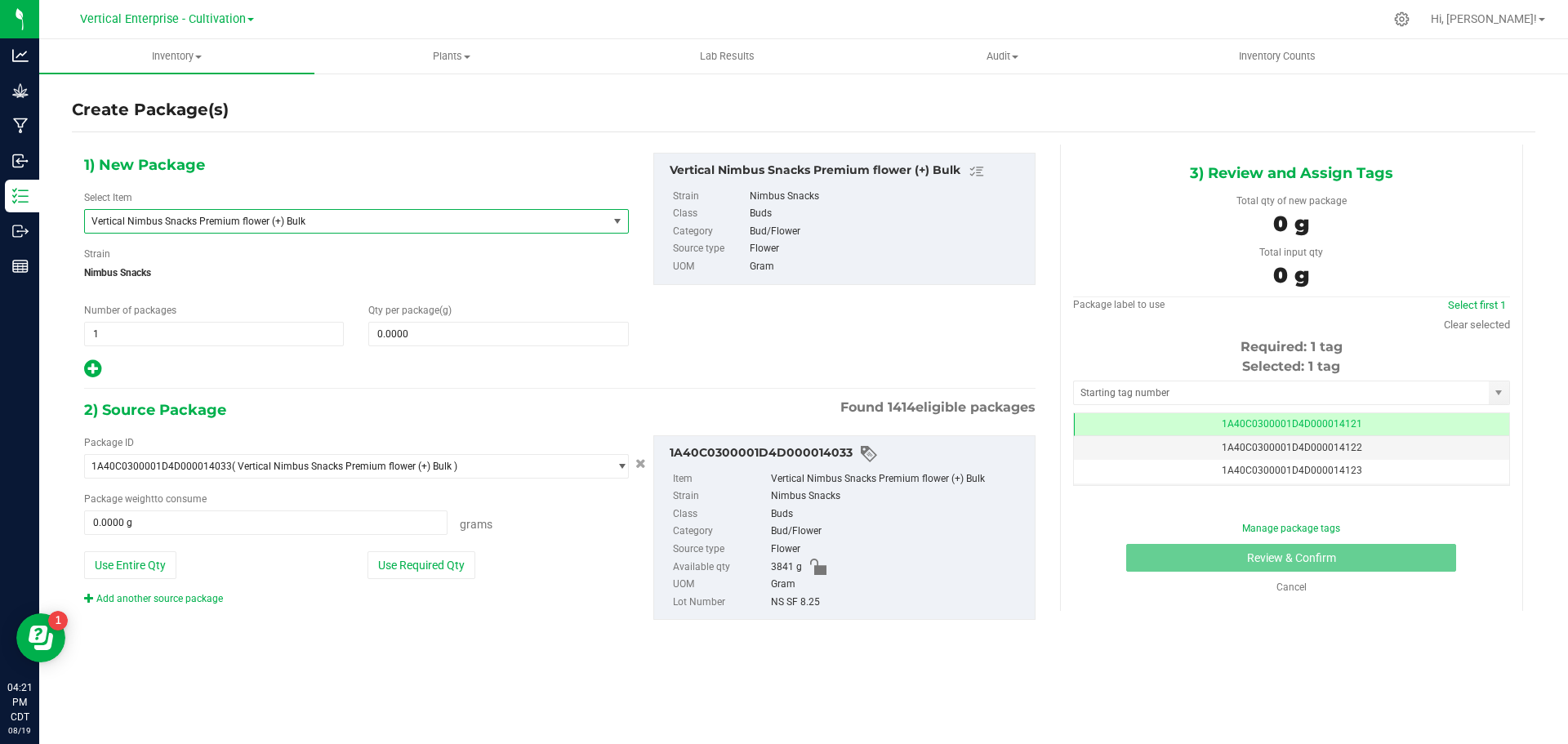
click at [216, 220] on span "Vertical Nimbus Snacks Premium flower (+) Bulk" at bounding box center [336, 222] width 489 height 11
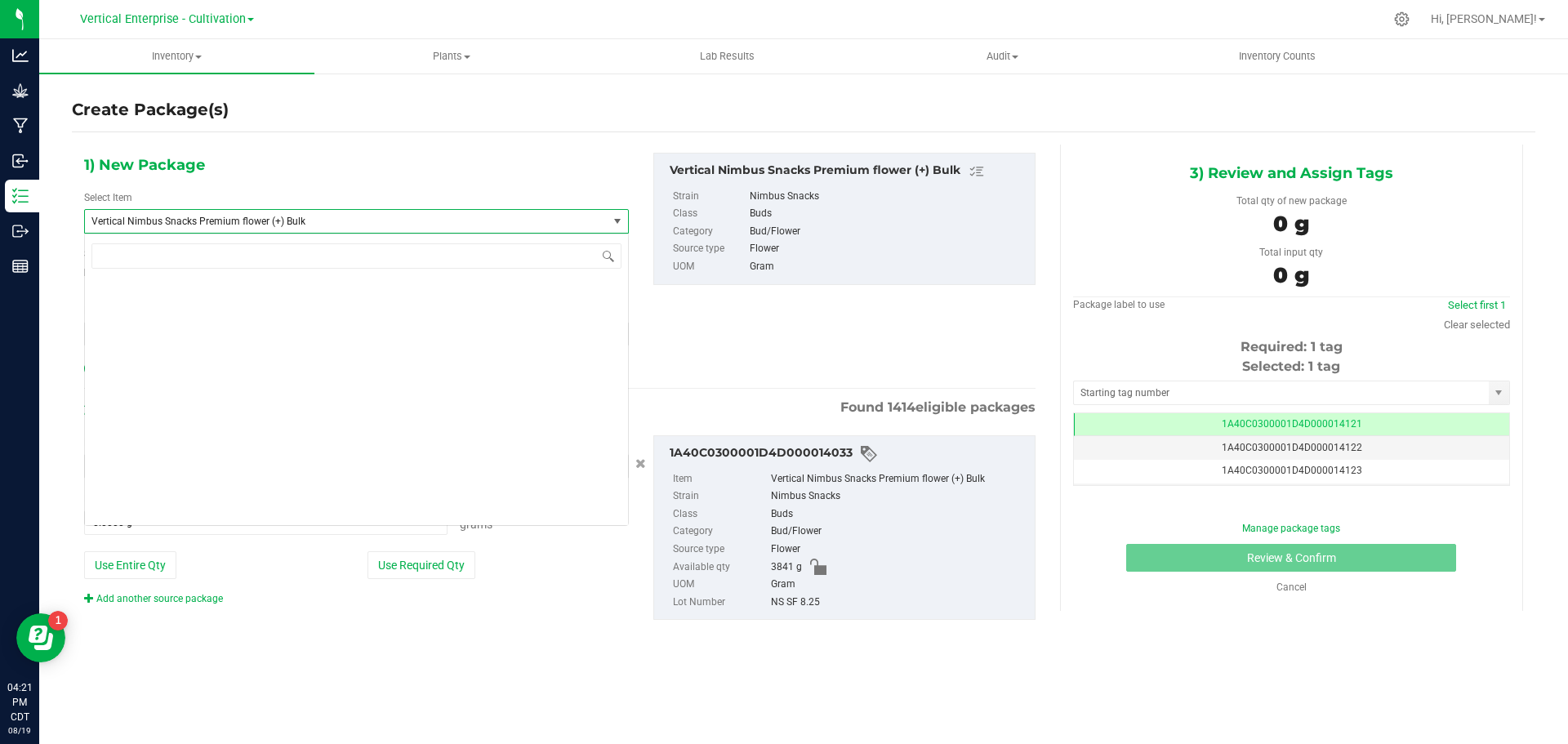
scroll to position [124908, 0]
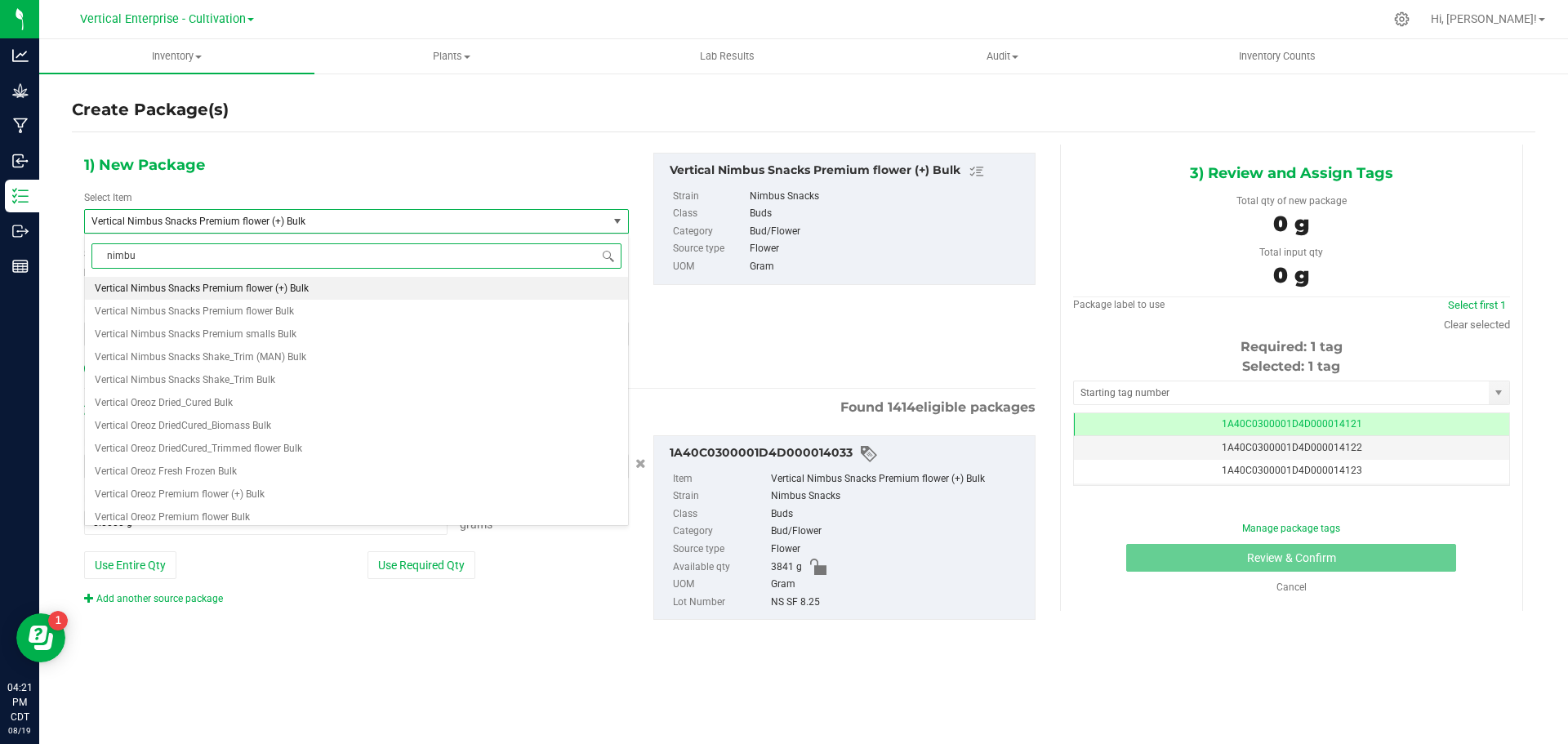
type input "nimbus"
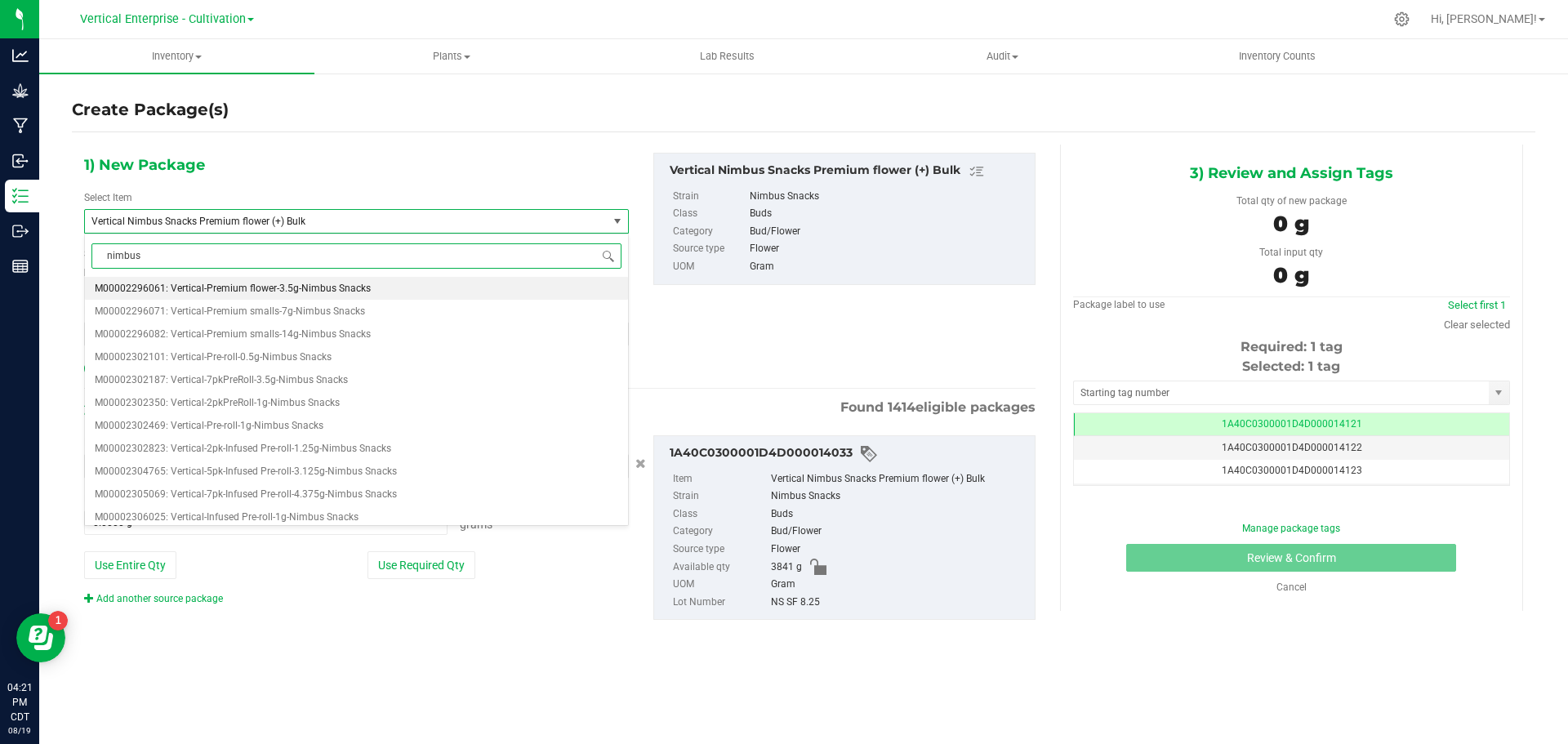
click at [266, 287] on span "M00002296061: Vertical-Premium flower-3.5g-Nimbus Snacks" at bounding box center [233, 288] width 276 height 11
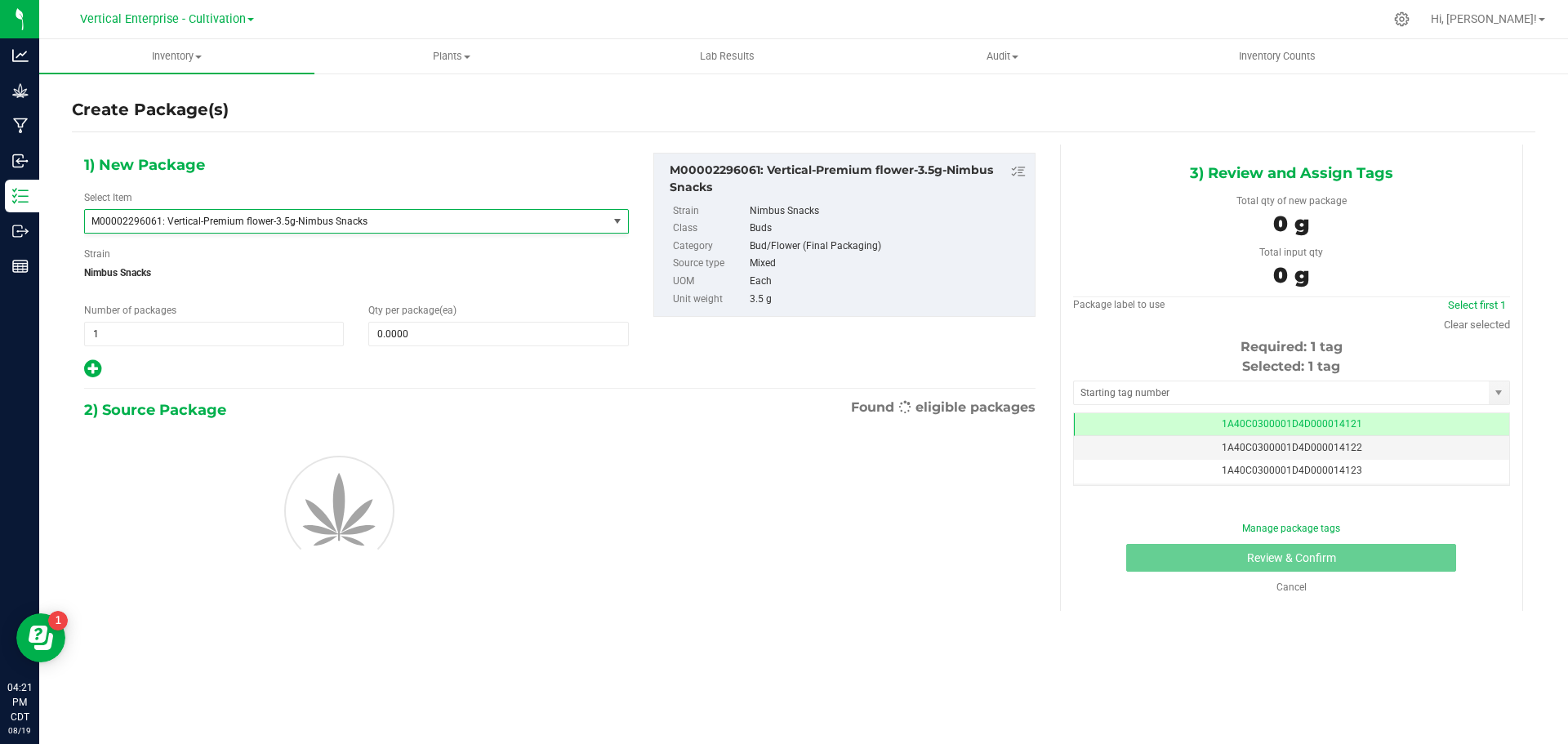
type input "0"
click at [438, 330] on span at bounding box center [497, 334] width 259 height 25
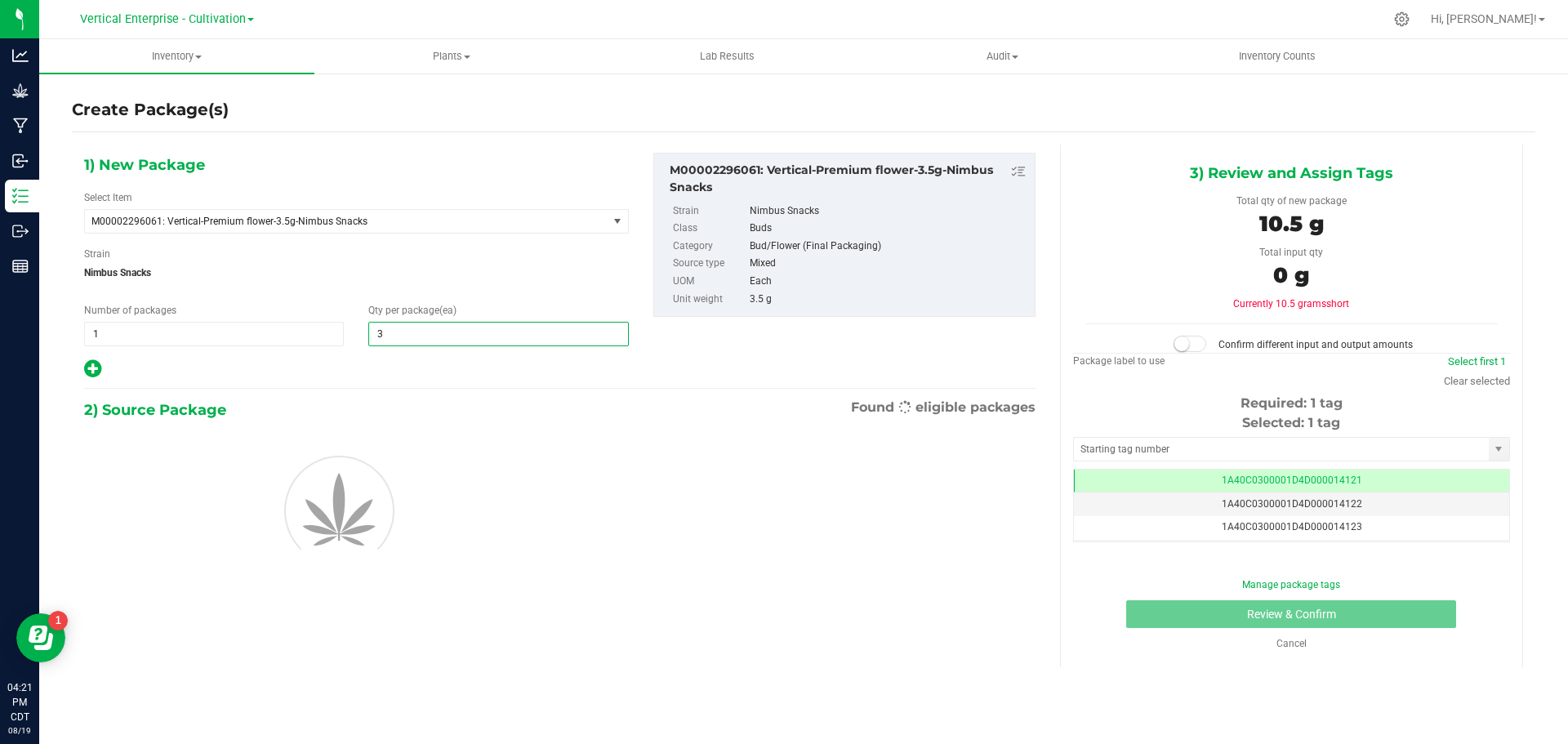
type input "36"
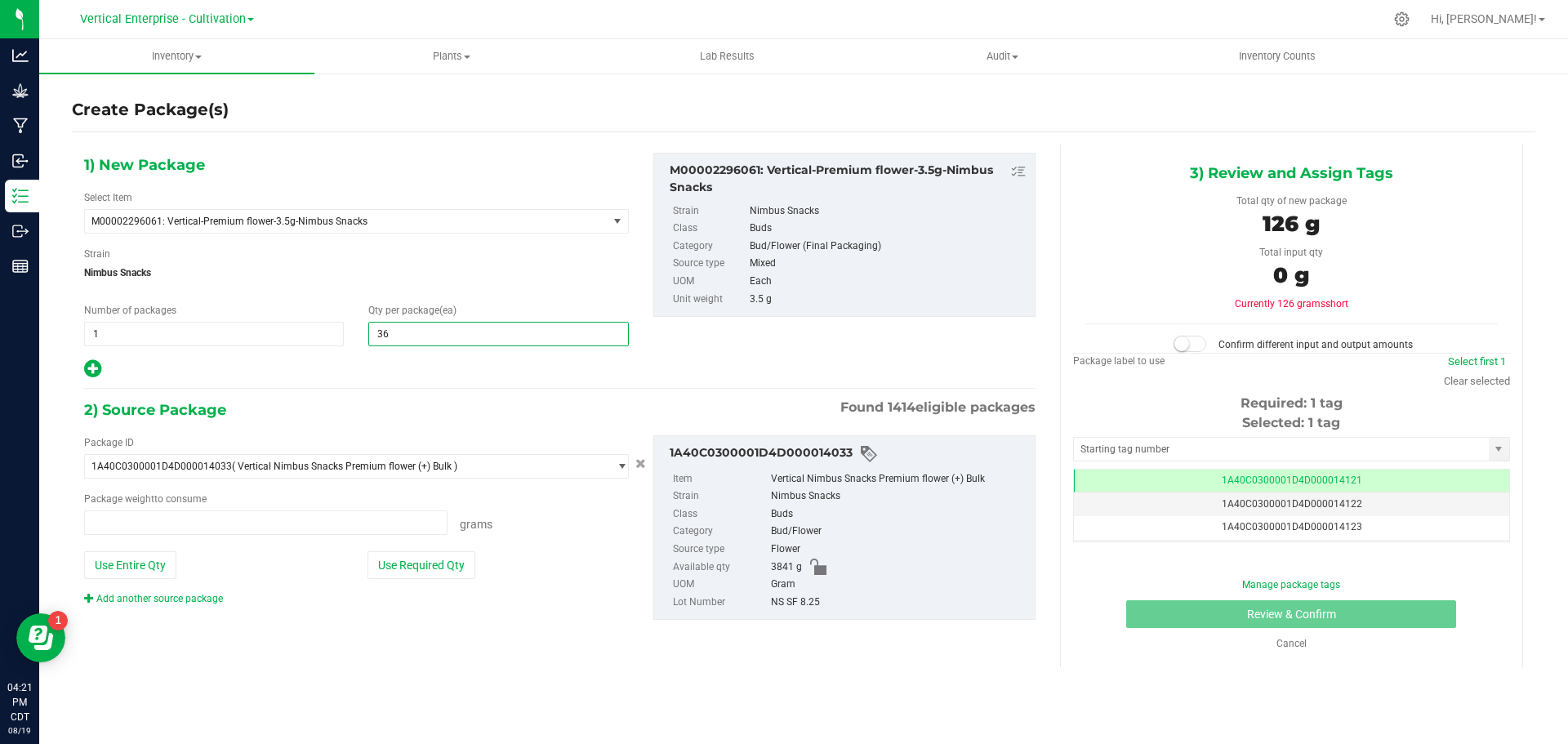
type input "0.0000 g"
type input "36"
click at [437, 555] on button "Use Required Qty" at bounding box center [421, 565] width 108 height 28
type input "126.0000 g"
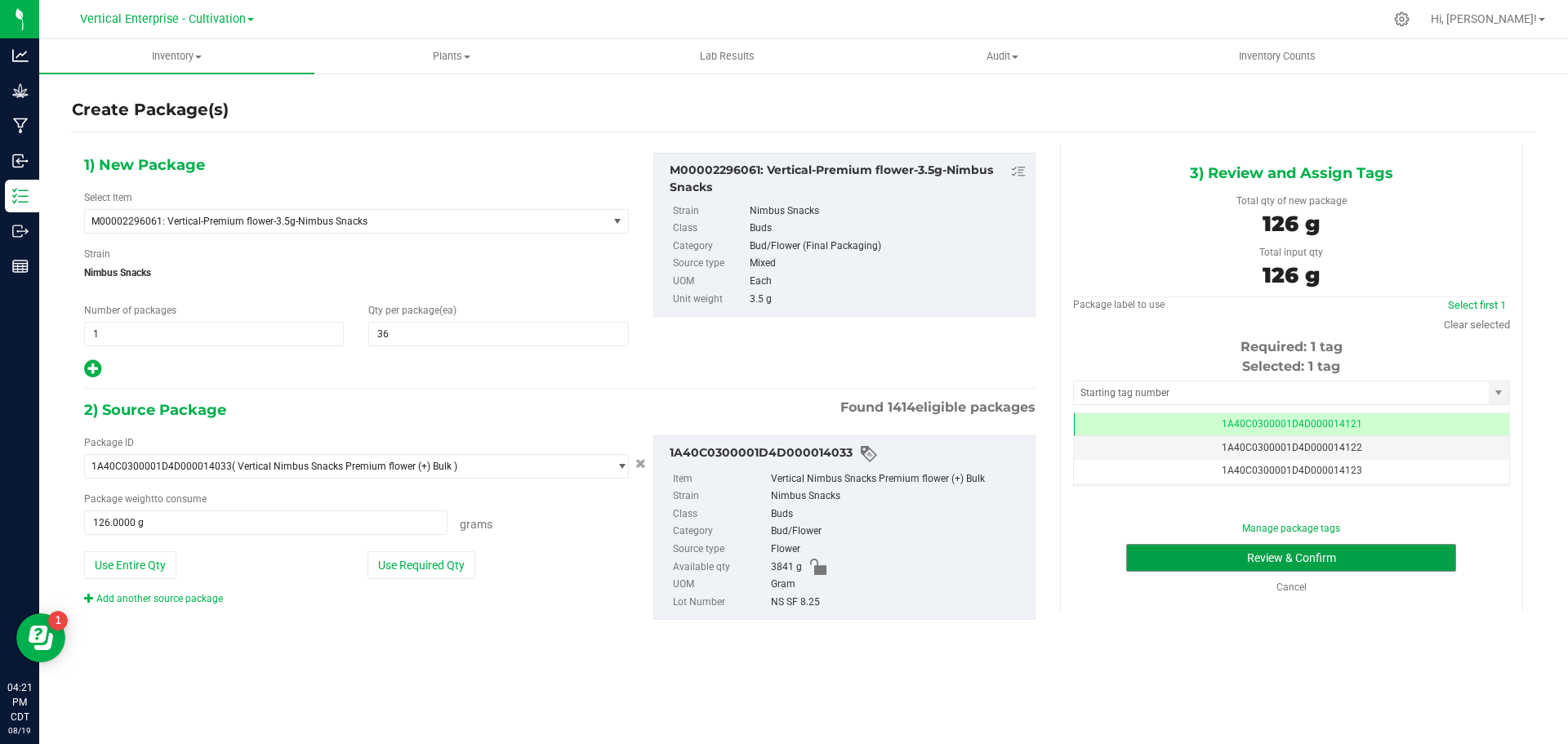
click at [1375, 557] on button "Review & Confirm" at bounding box center [1290, 558] width 329 height 28
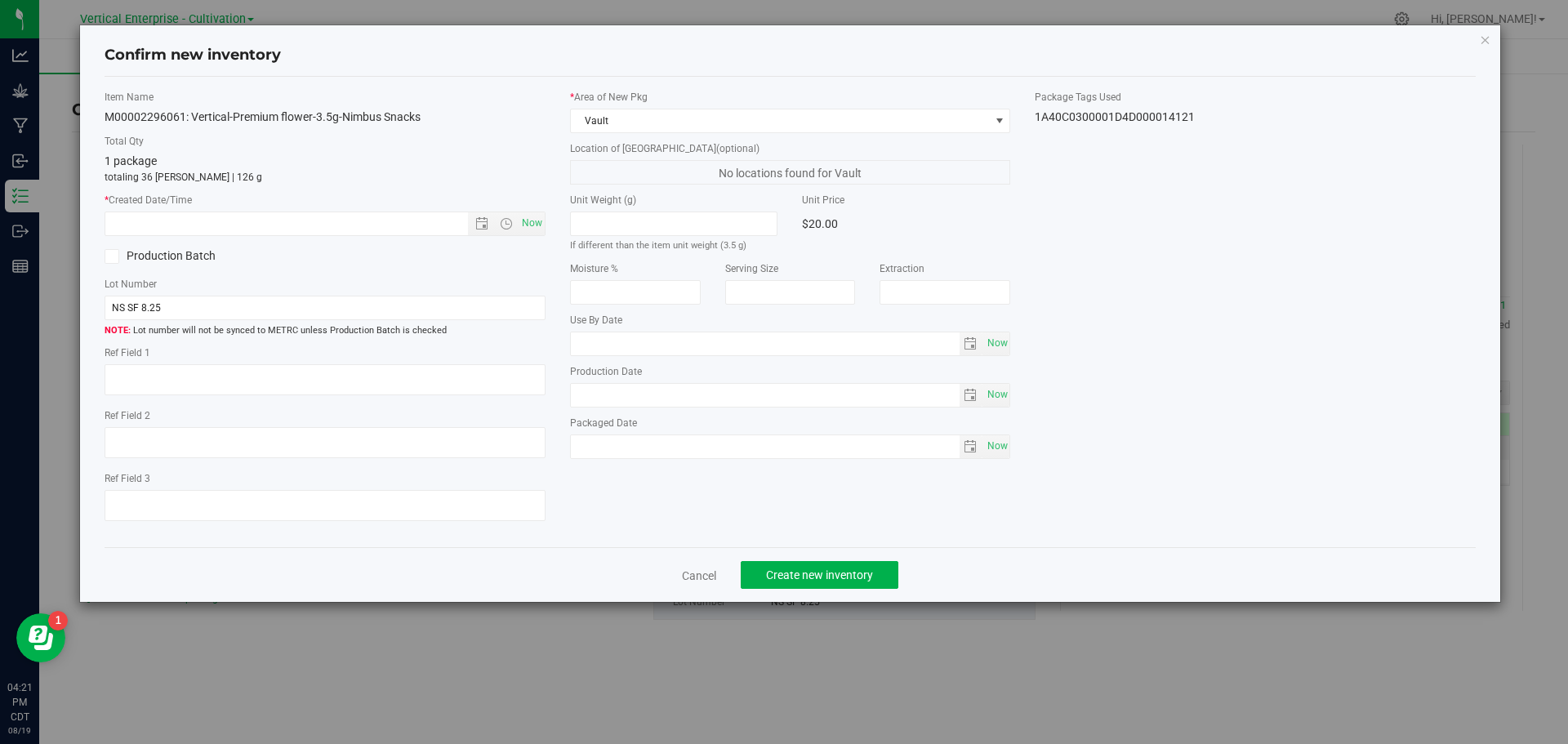
click at [549, 220] on div "Item Name M00002296061: Vertical-Premium flower-3.5g-Nimbus Snacks Total Qty 1 …" at bounding box center [325, 312] width 465 height 445
click at [541, 229] on span "Now" at bounding box center [532, 223] width 28 height 24
type input "8/19/2025 4:21 PM"
click at [838, 573] on span "Create new inventory" at bounding box center [820, 575] width 107 height 13
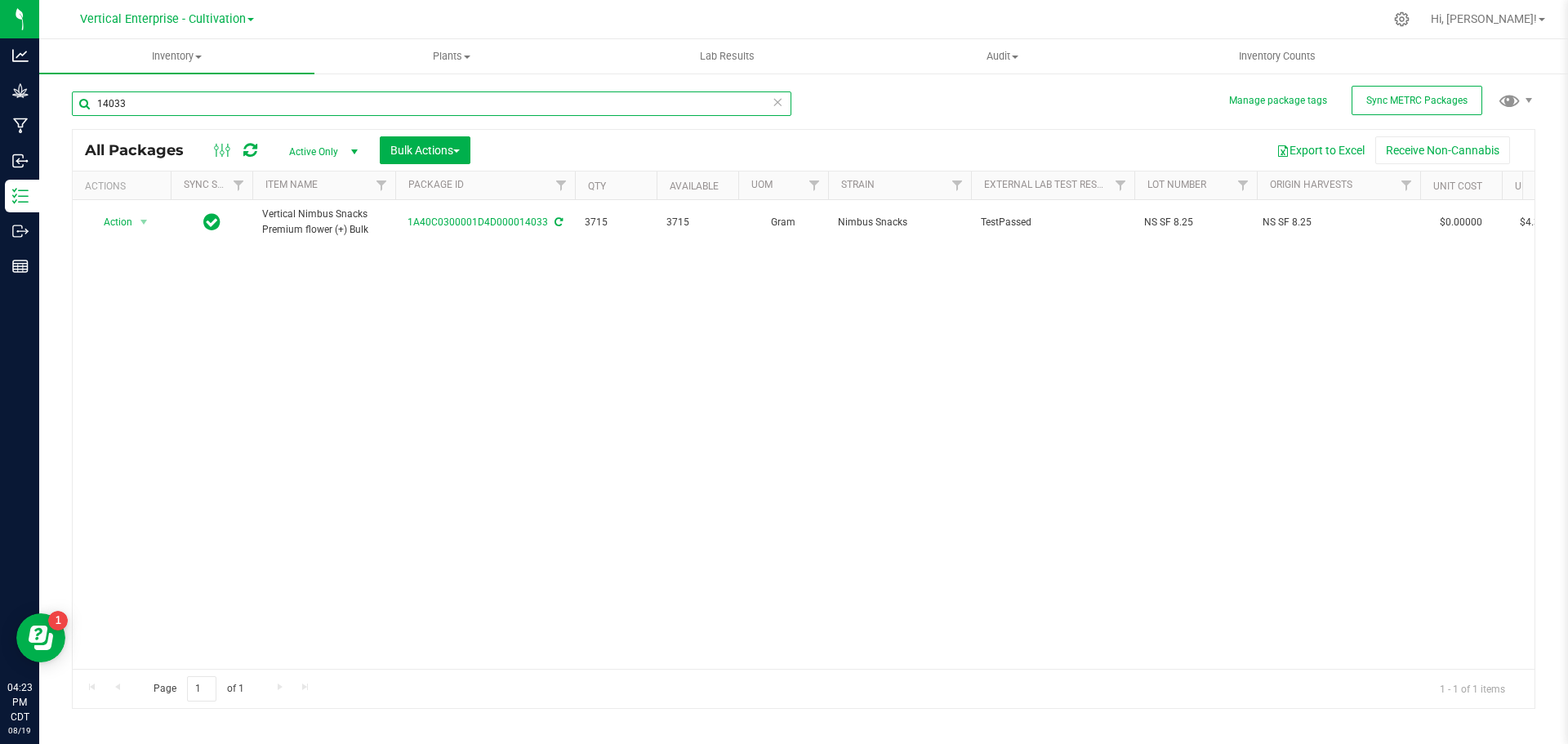
click at [226, 110] on input "14033" at bounding box center [432, 103] width 720 height 25
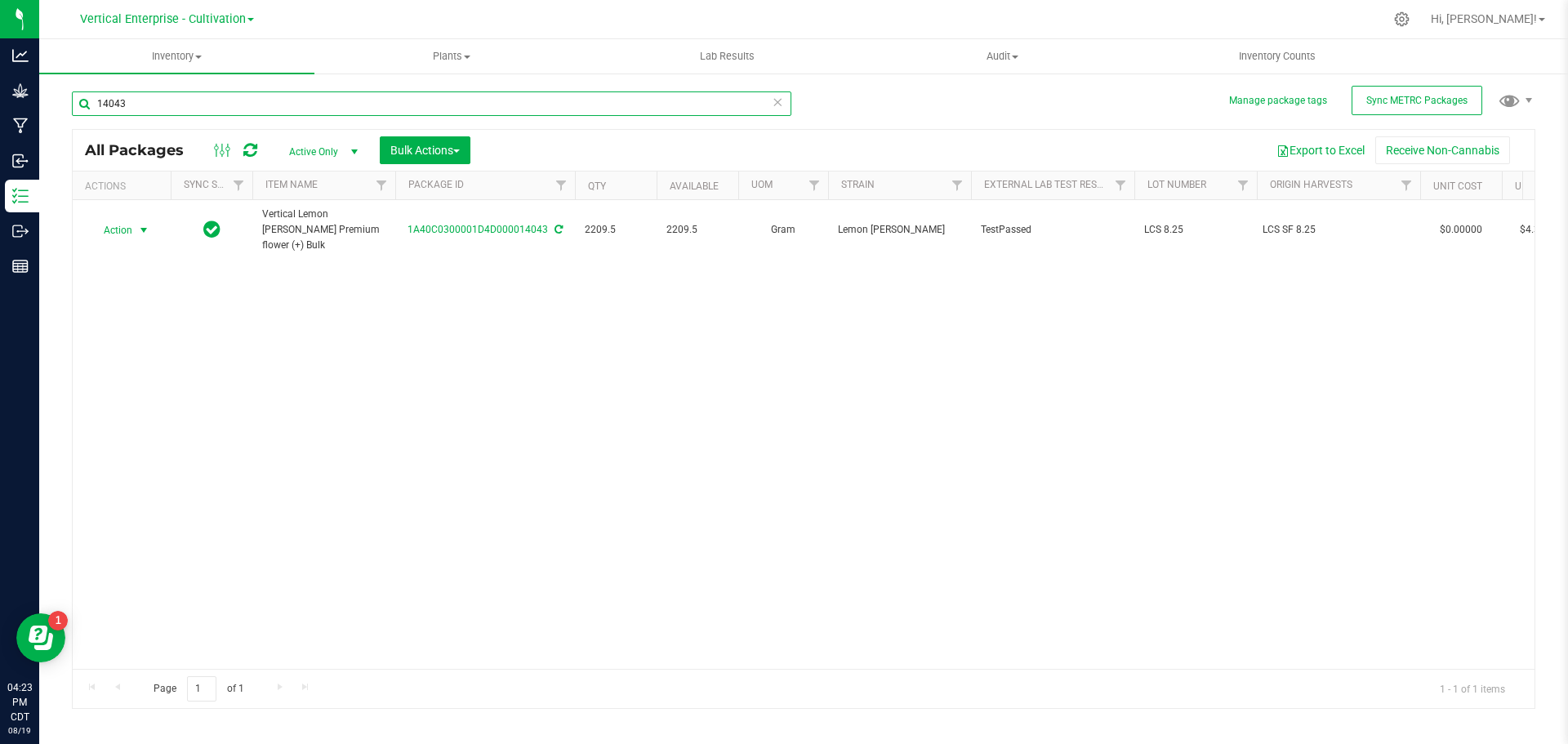
type input "14043"
click at [126, 222] on span "Action" at bounding box center [111, 230] width 44 height 23
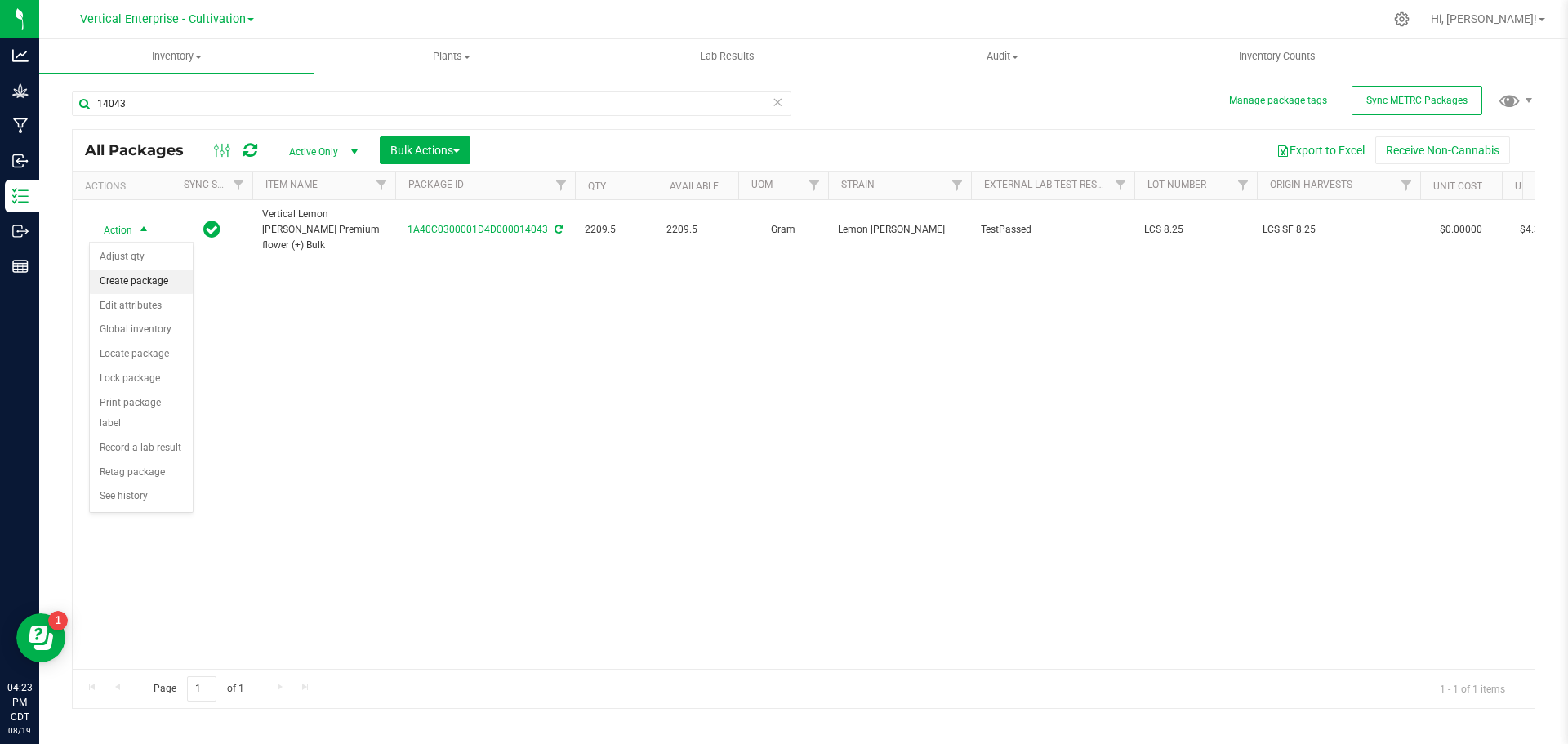
click at [143, 289] on li "Create package" at bounding box center [140, 282] width 102 height 25
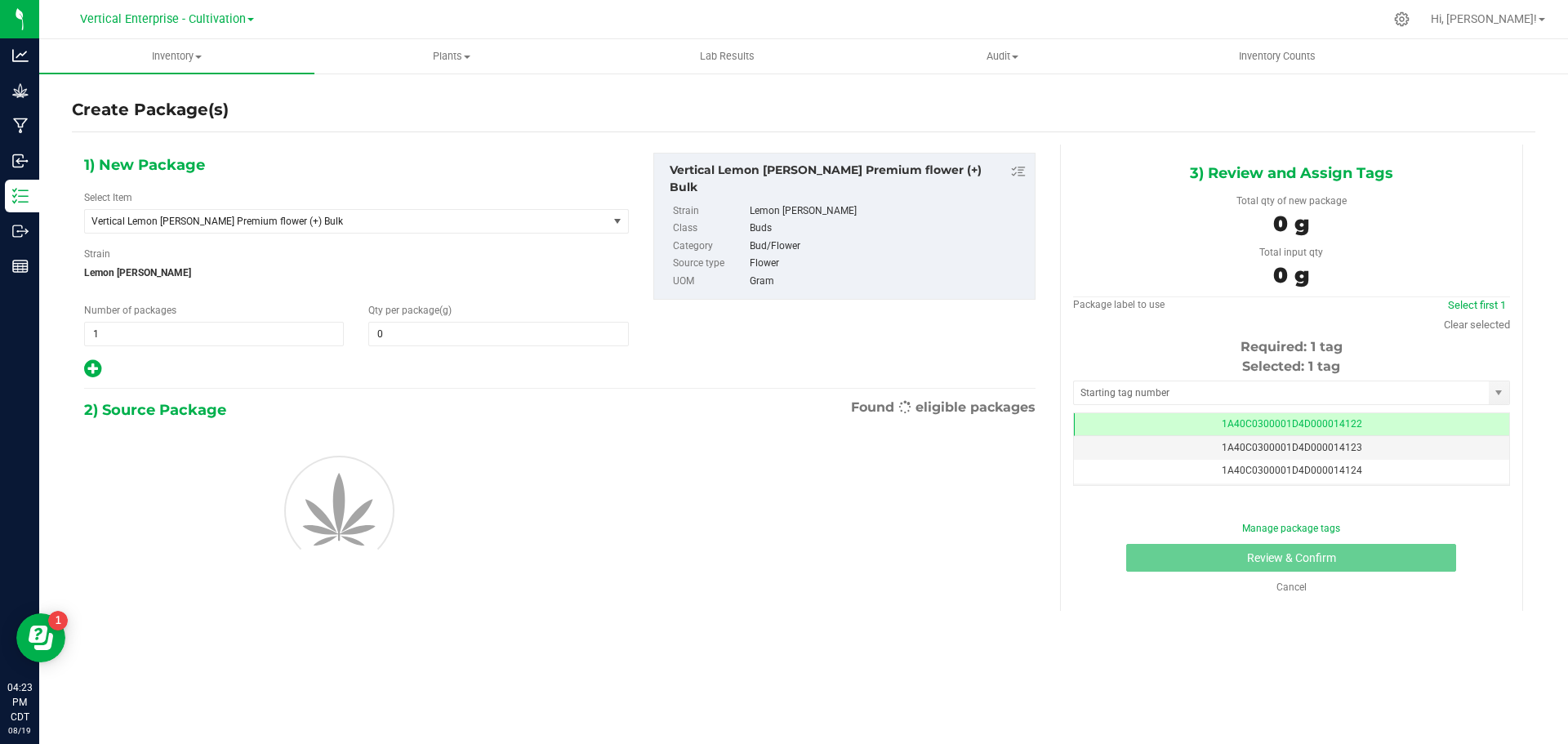
type input "0.0000"
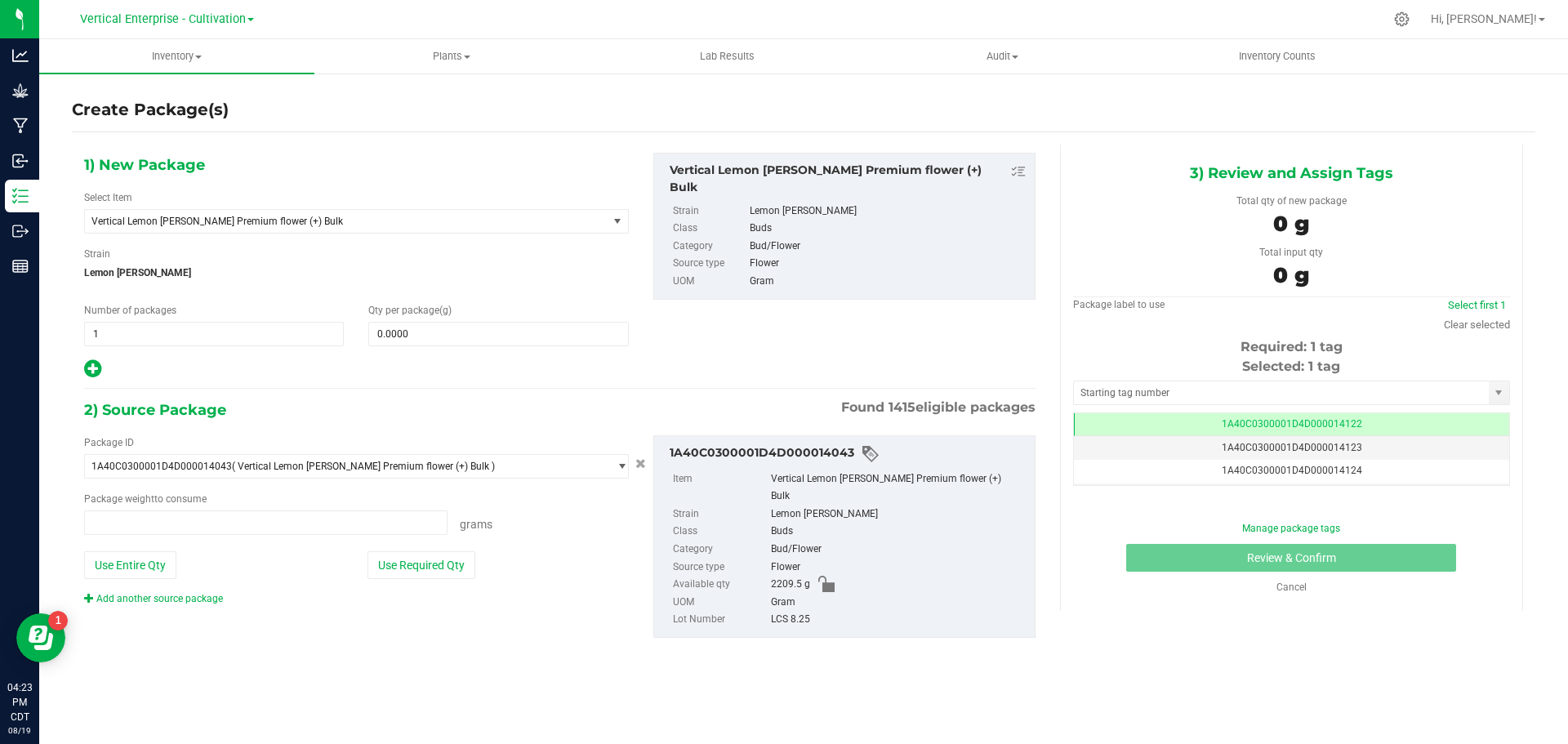
type input "0.0000 g"
click at [202, 225] on span "Vertical Lemon [PERSON_NAME] Premium flower (+) Bulk" at bounding box center [336, 222] width 489 height 11
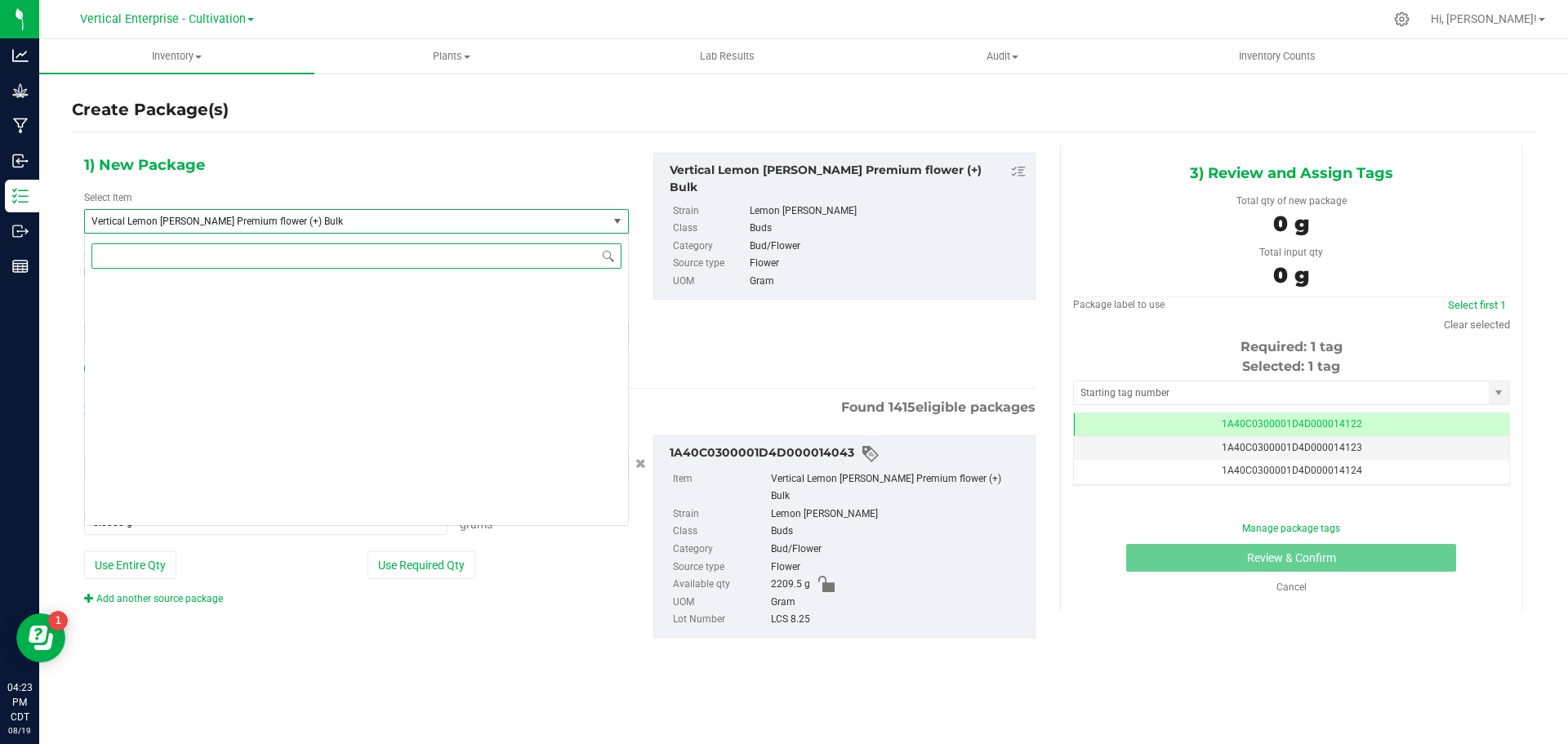
scroll to position [123879, 0]
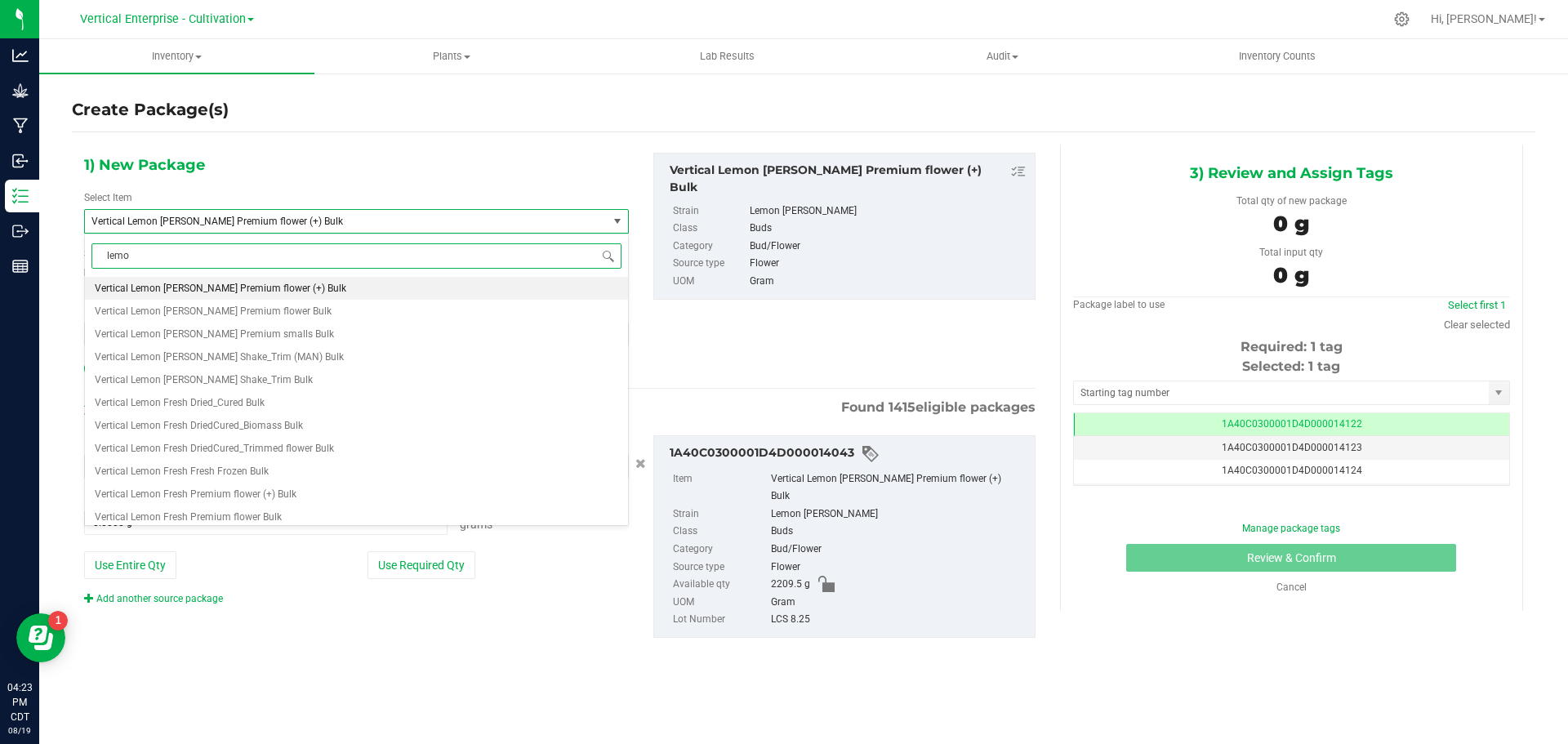
type input "lemon"
click at [269, 287] on span "M00001622303: Vertical-Premium flower-3.5g-Lemon Shiv" at bounding box center [224, 288] width 258 height 11
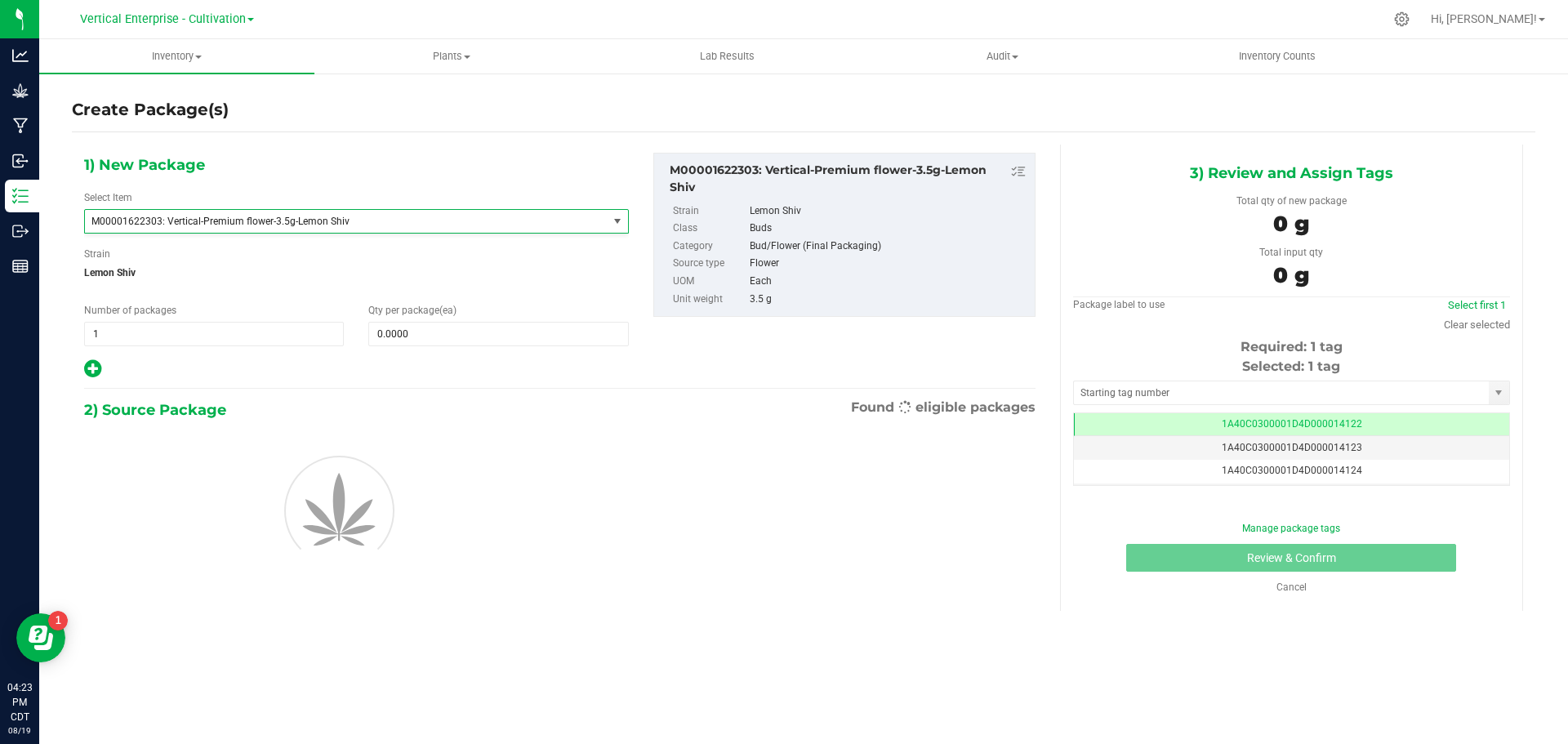
type input "0"
click at [436, 332] on span at bounding box center [497, 334] width 259 height 25
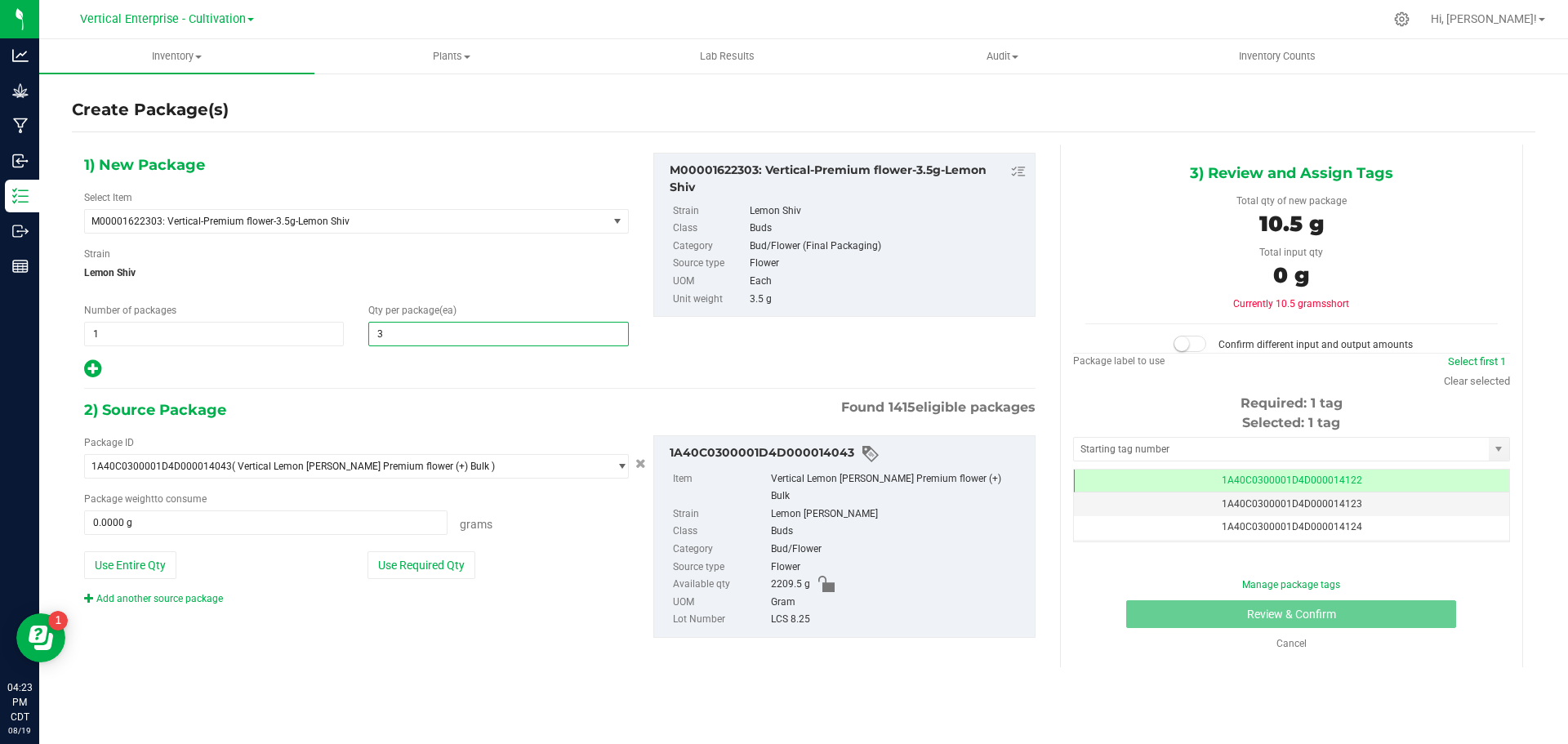
type input "36"
click at [428, 559] on button "Use Required Qty" at bounding box center [421, 565] width 108 height 28
type input "126.0000 g"
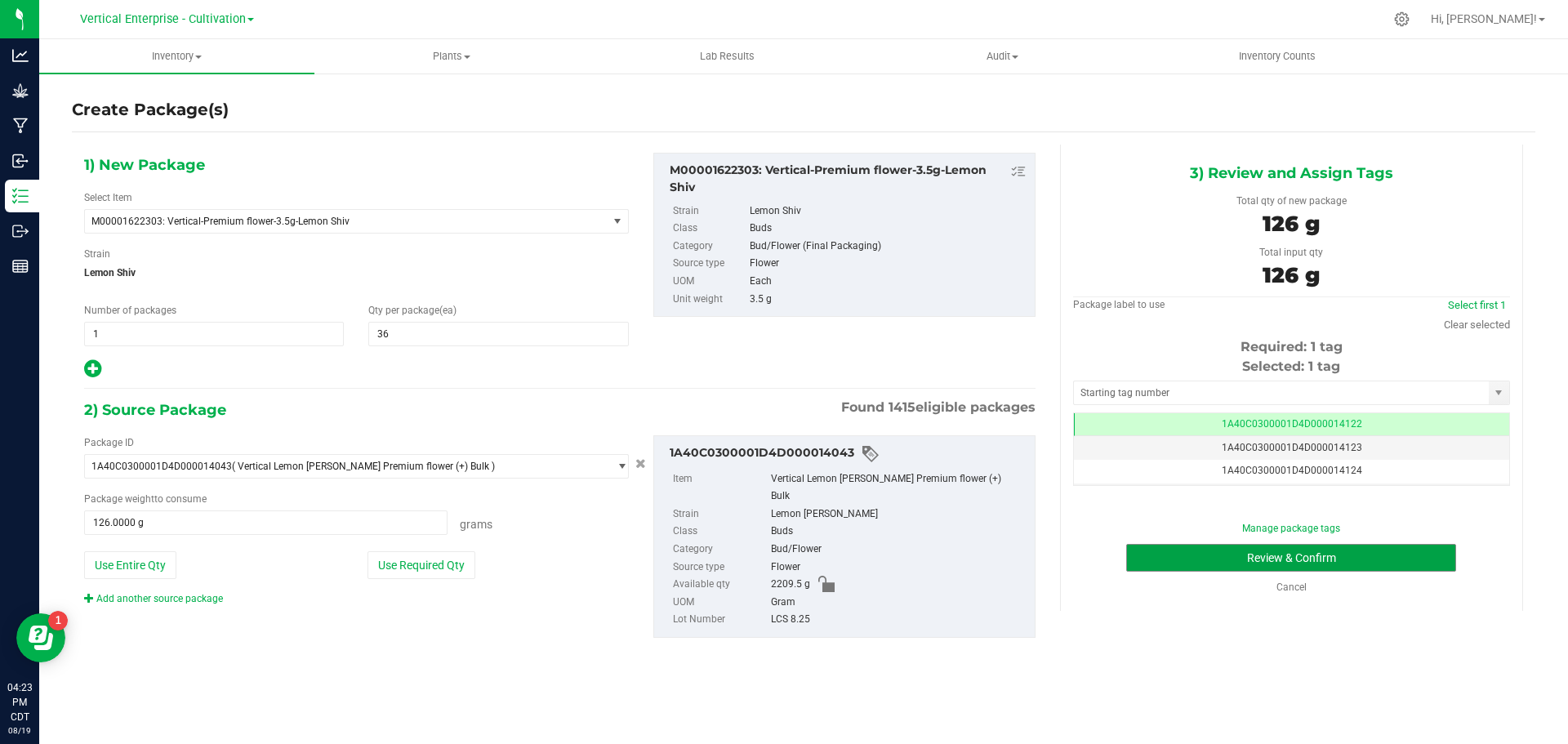
click at [1186, 568] on button "Review & Confirm" at bounding box center [1290, 558] width 329 height 28
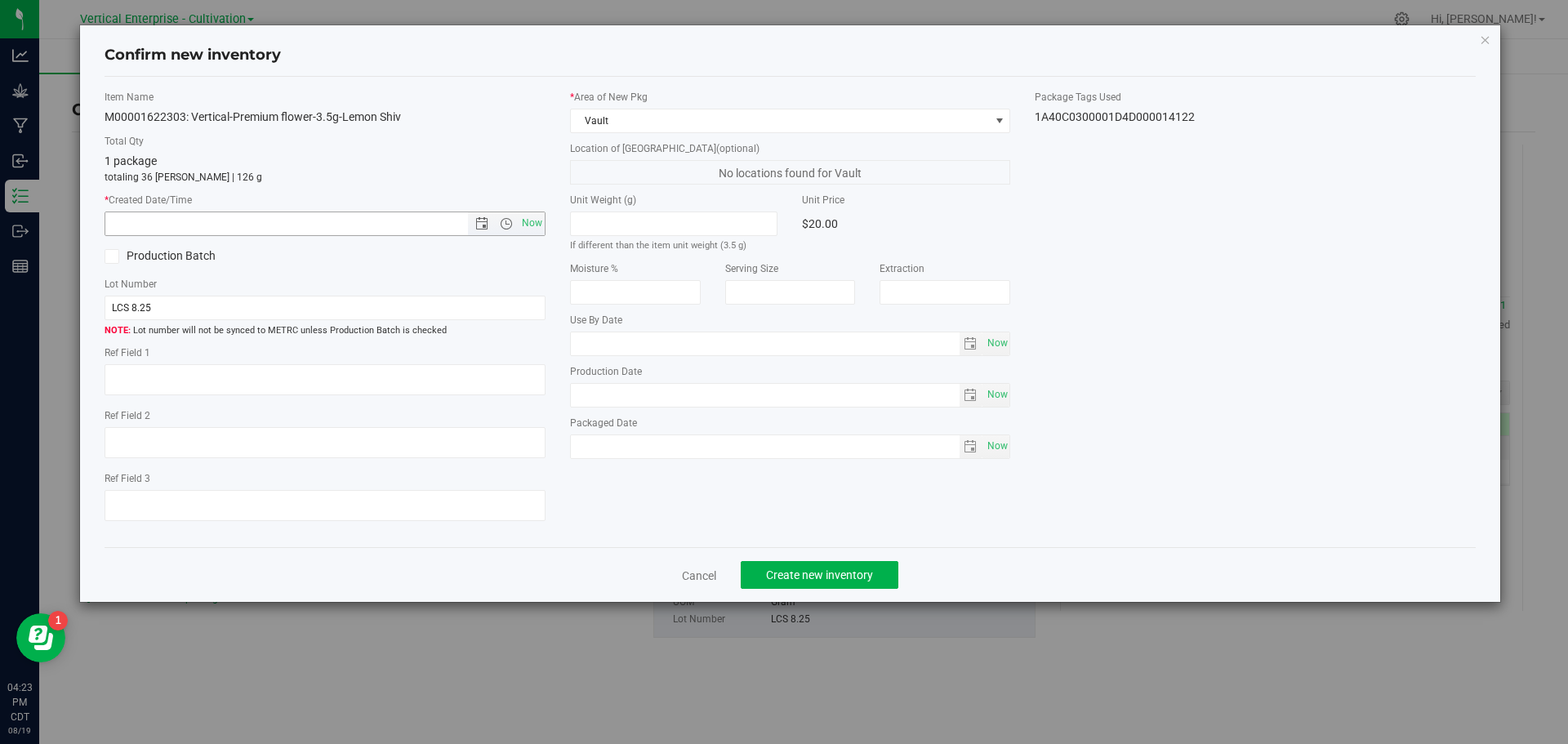
click at [510, 221] on span "Open the time view" at bounding box center [506, 223] width 13 height 13
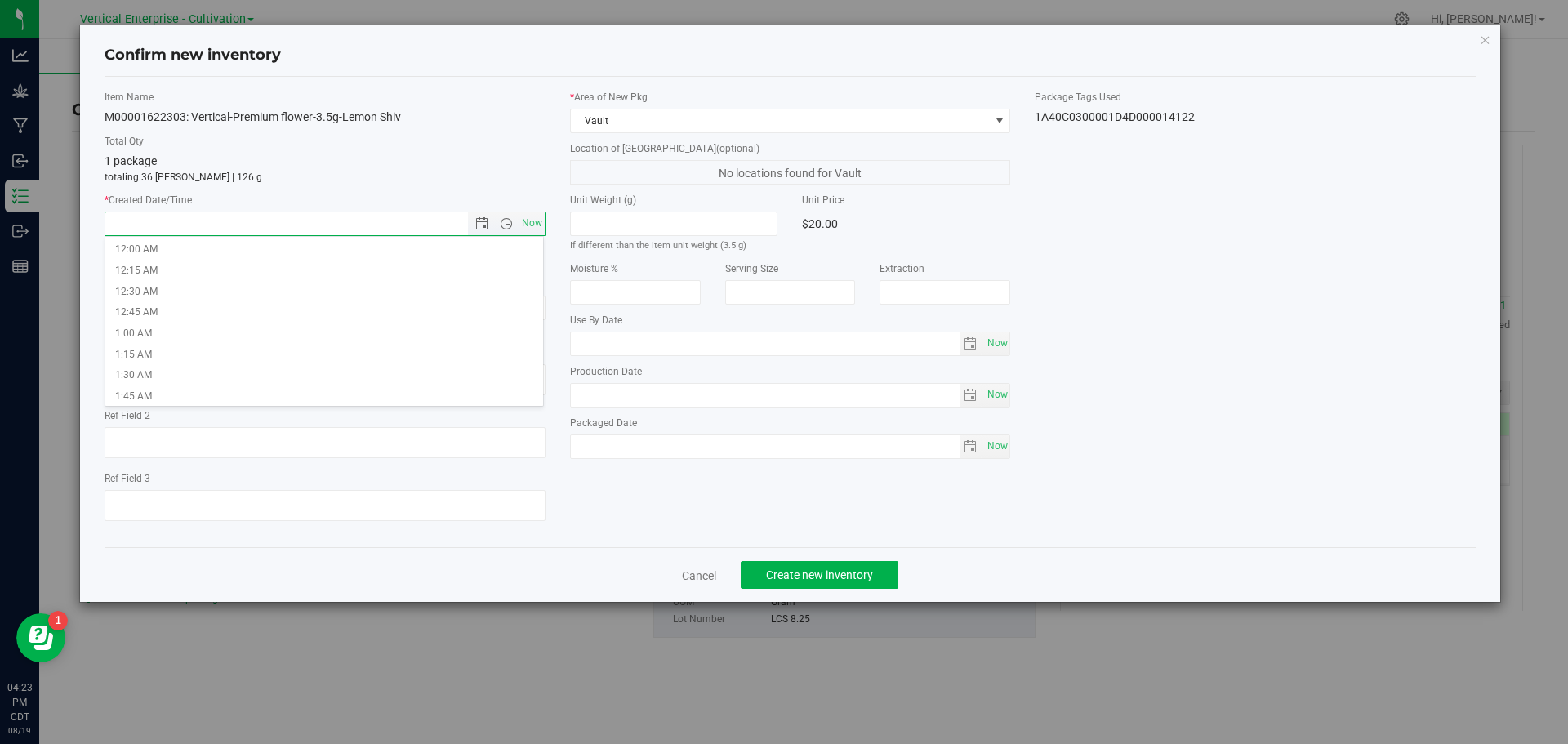
click at [543, 226] on span "Now" at bounding box center [532, 223] width 28 height 24
type input "8/19/2025 4:23 PM"
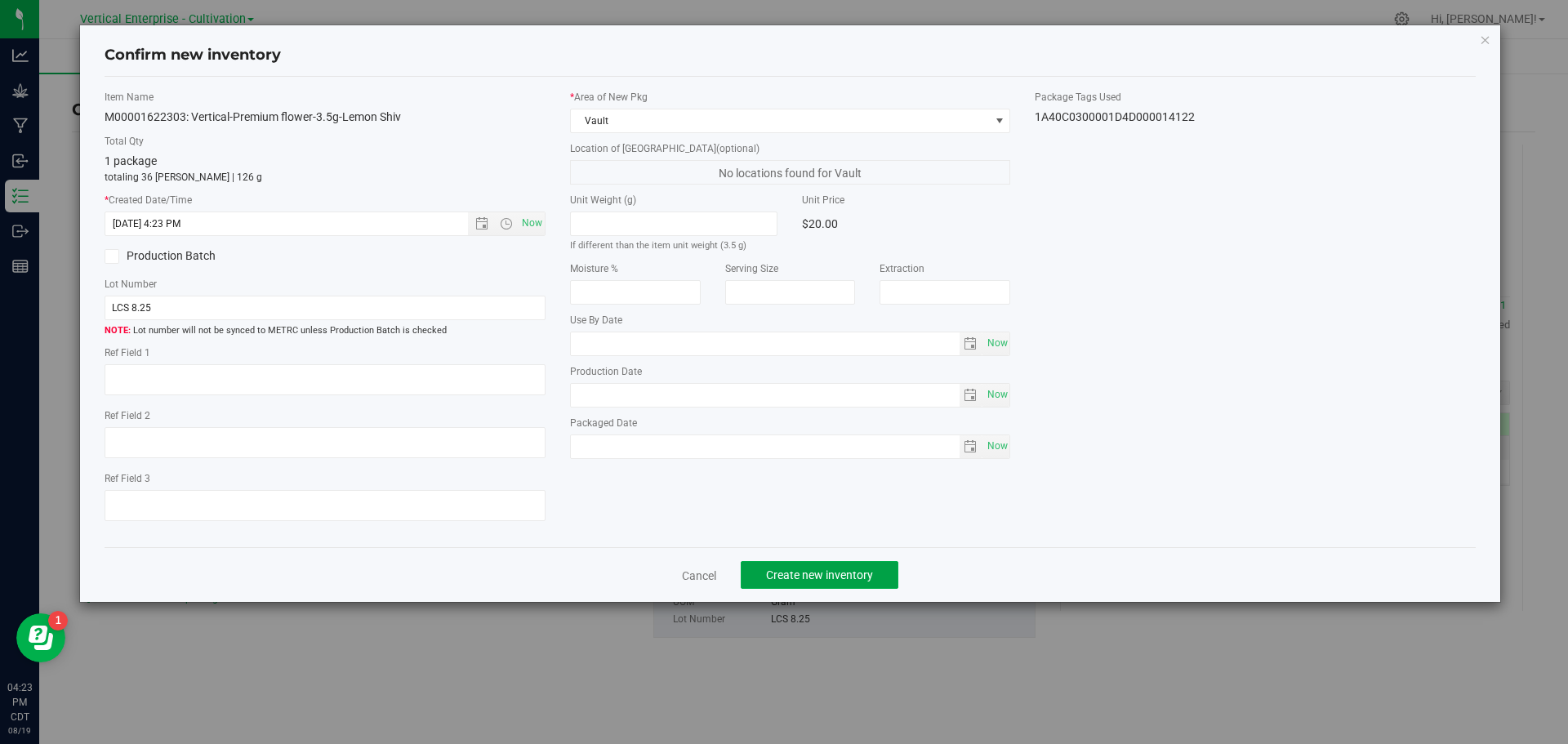
click at [845, 565] on button "Create new inventory" at bounding box center [820, 575] width 158 height 28
